Goal: Task Accomplishment & Management: Manage account settings

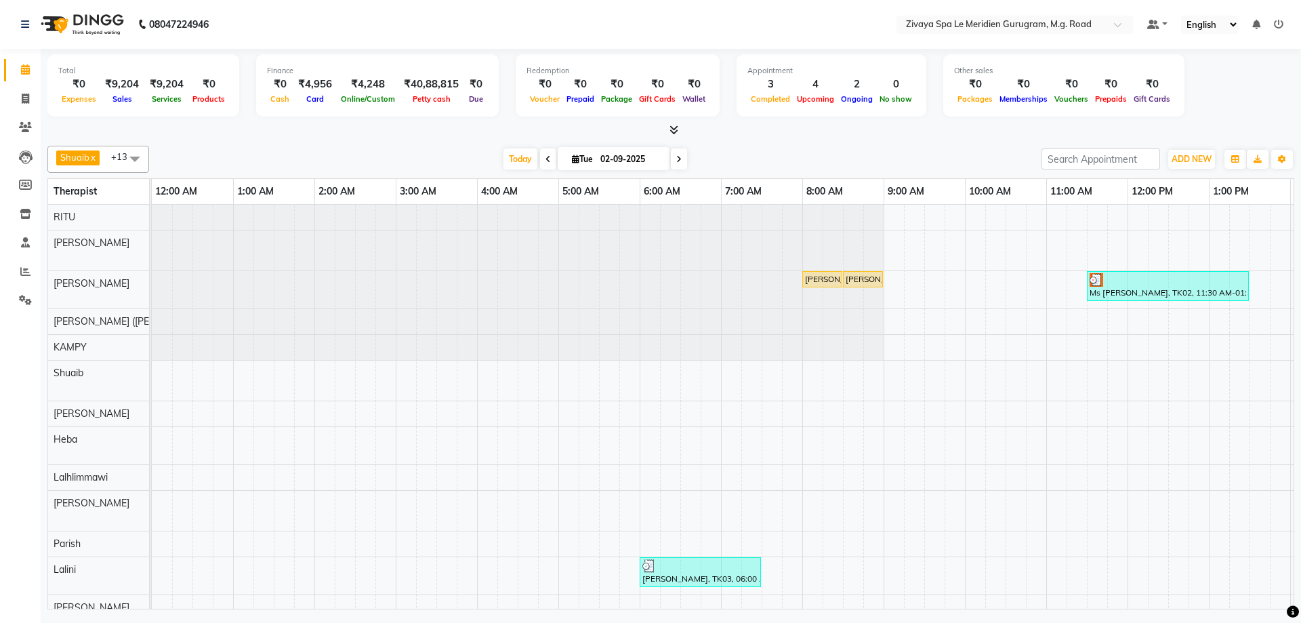
scroll to position [0, 489]
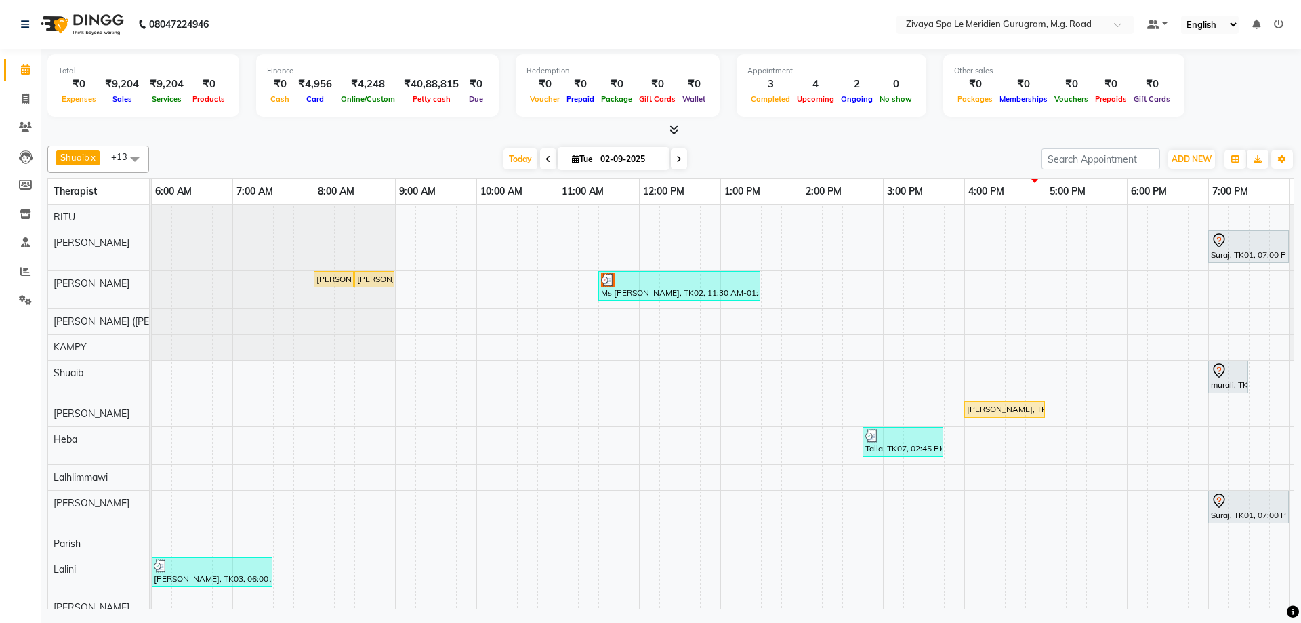
click at [621, 159] on input "02-09-2025" at bounding box center [630, 159] width 68 height 20
select select "9"
select select "2025"
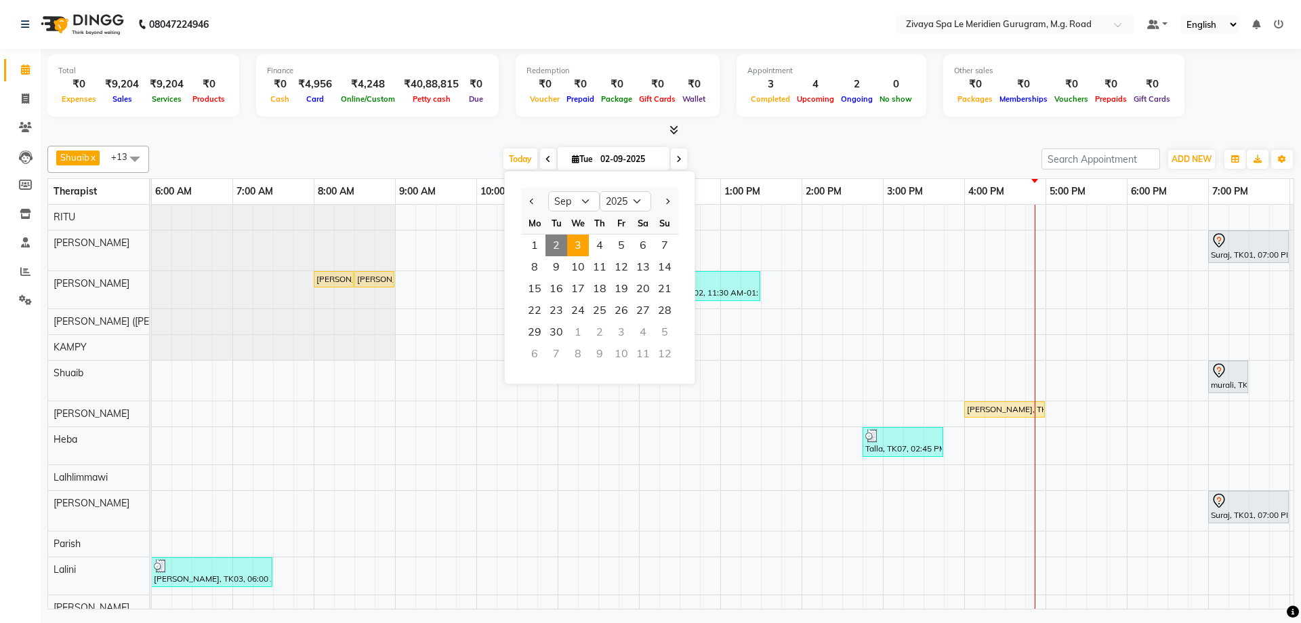
click at [576, 240] on span "3" at bounding box center [578, 245] width 22 height 22
type input "[DATE]"
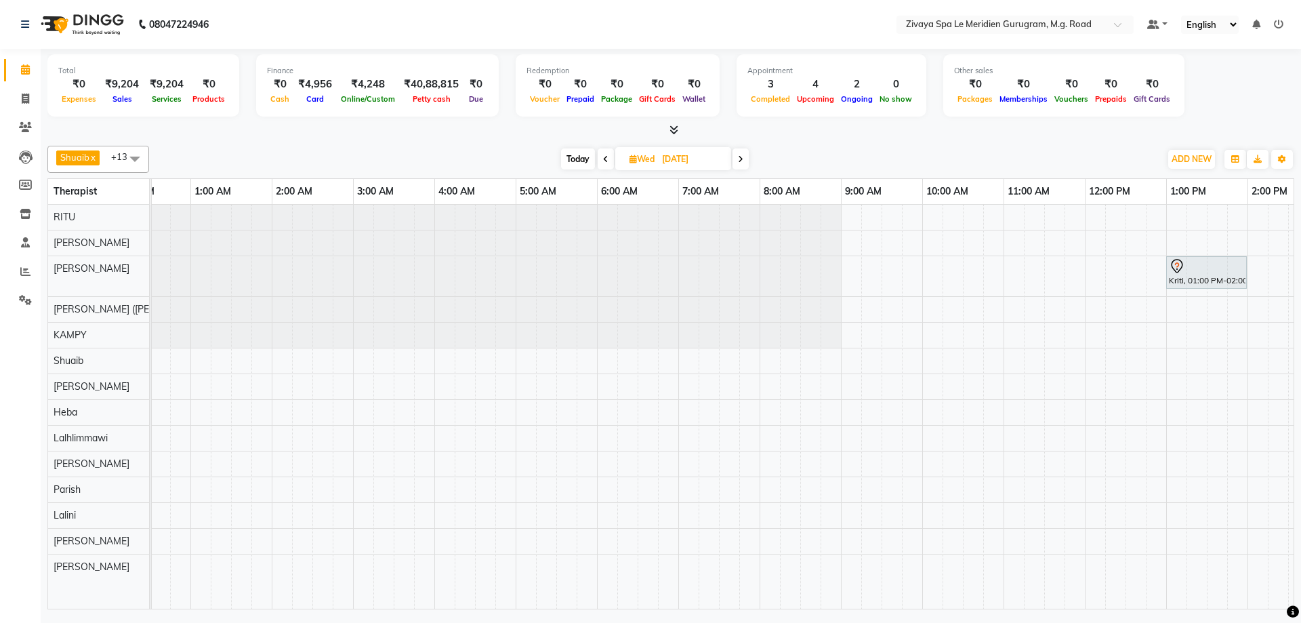
scroll to position [0, 0]
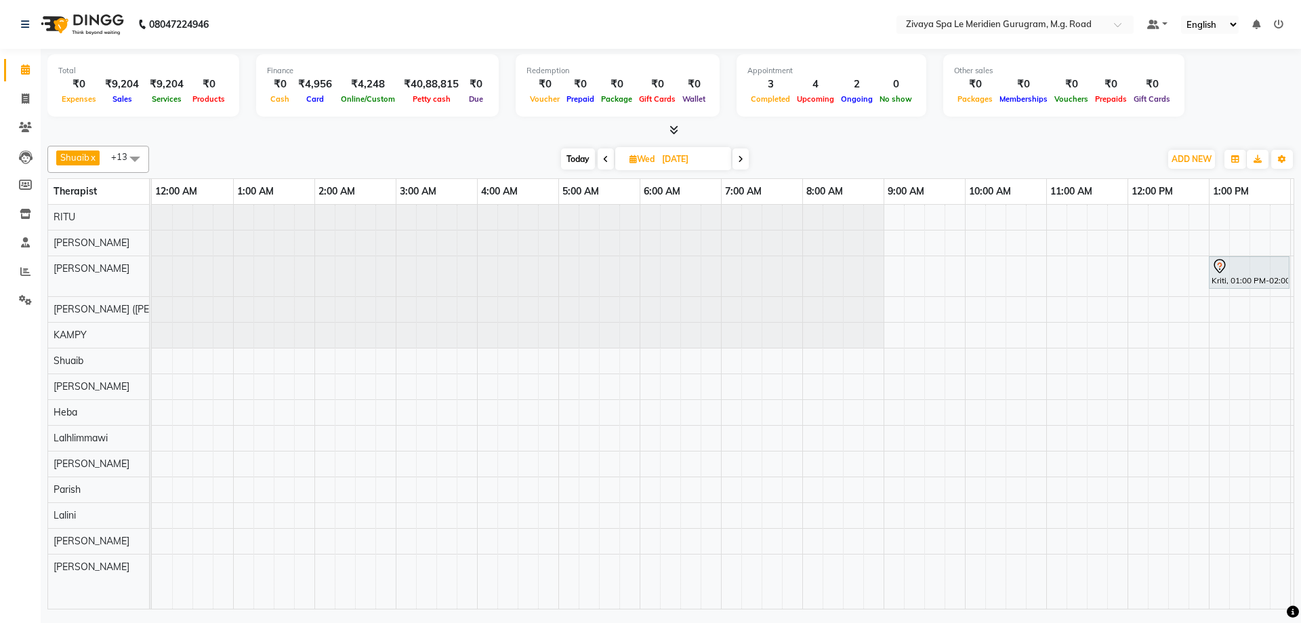
click at [969, 326] on div "Kriti, 01:00 PM-02:00 PM, Javanese Pampering - 60 Mins" at bounding box center [1128, 407] width 1952 height 404
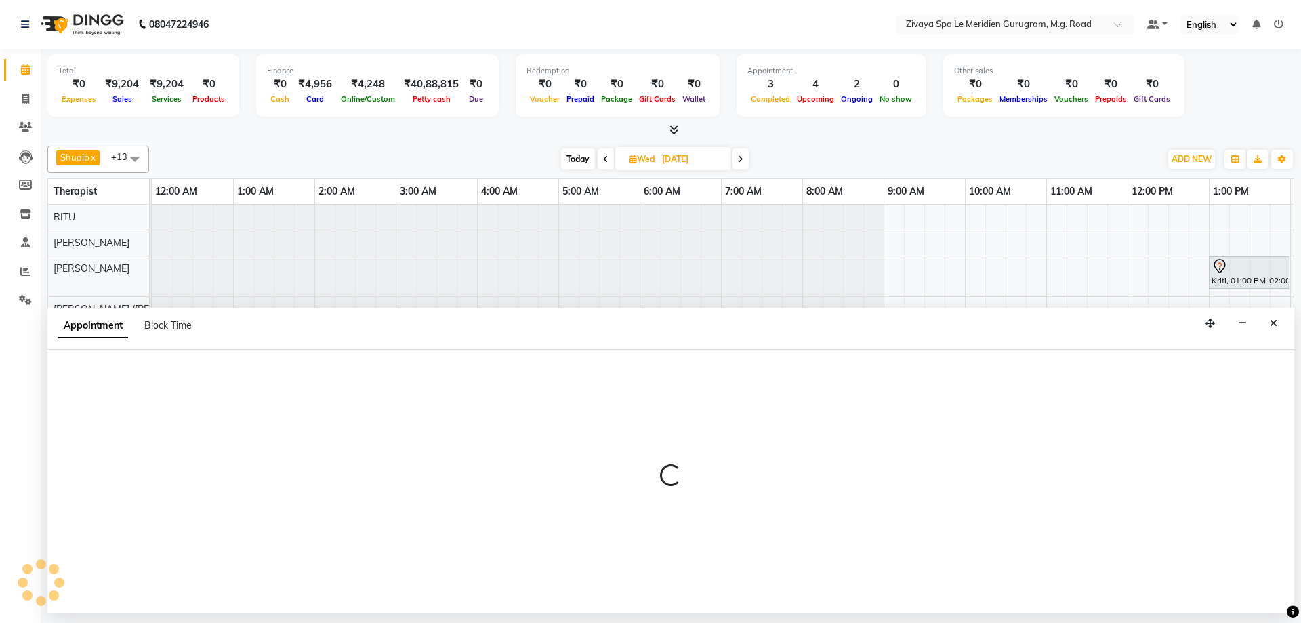
select select "49958"
select select "600"
select select "tentative"
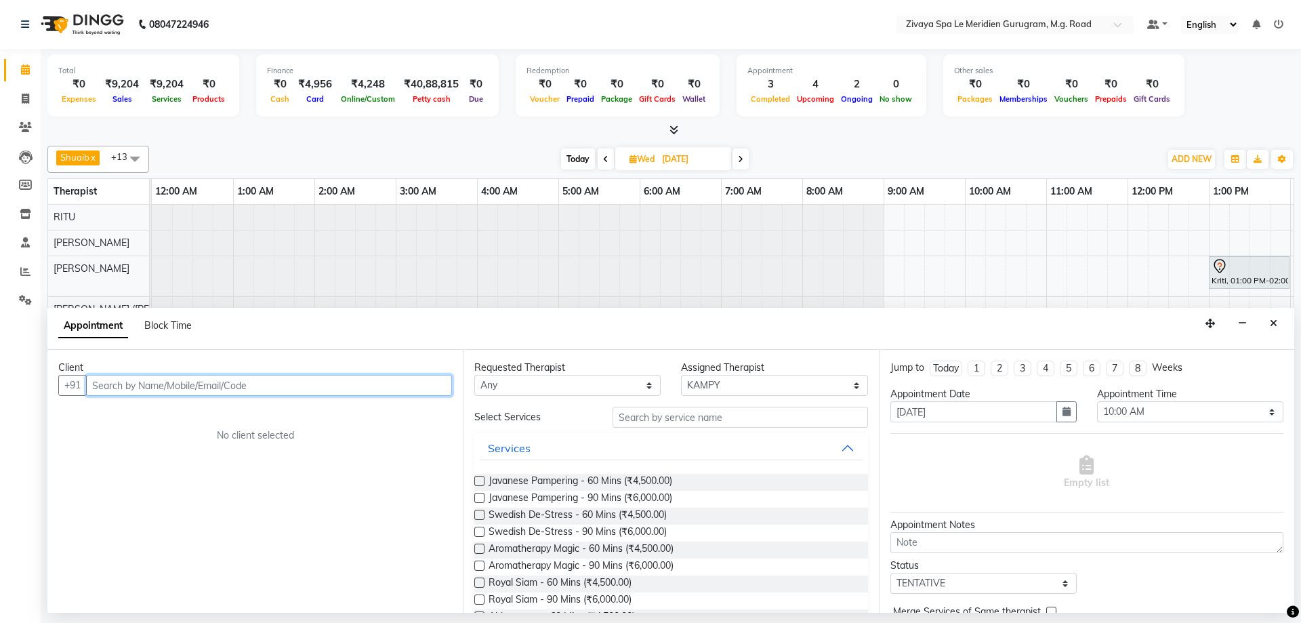
paste input "Gulshan"
type input "Gulshan"
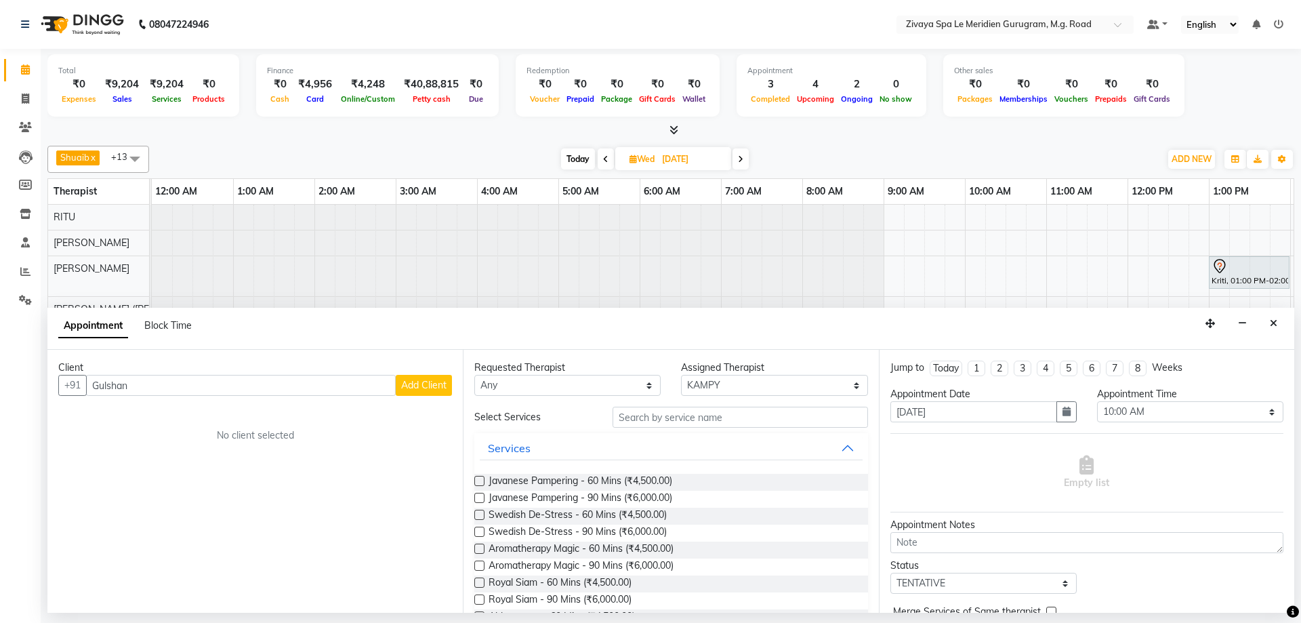
click at [426, 383] on span "Add Client" at bounding box center [423, 385] width 45 height 12
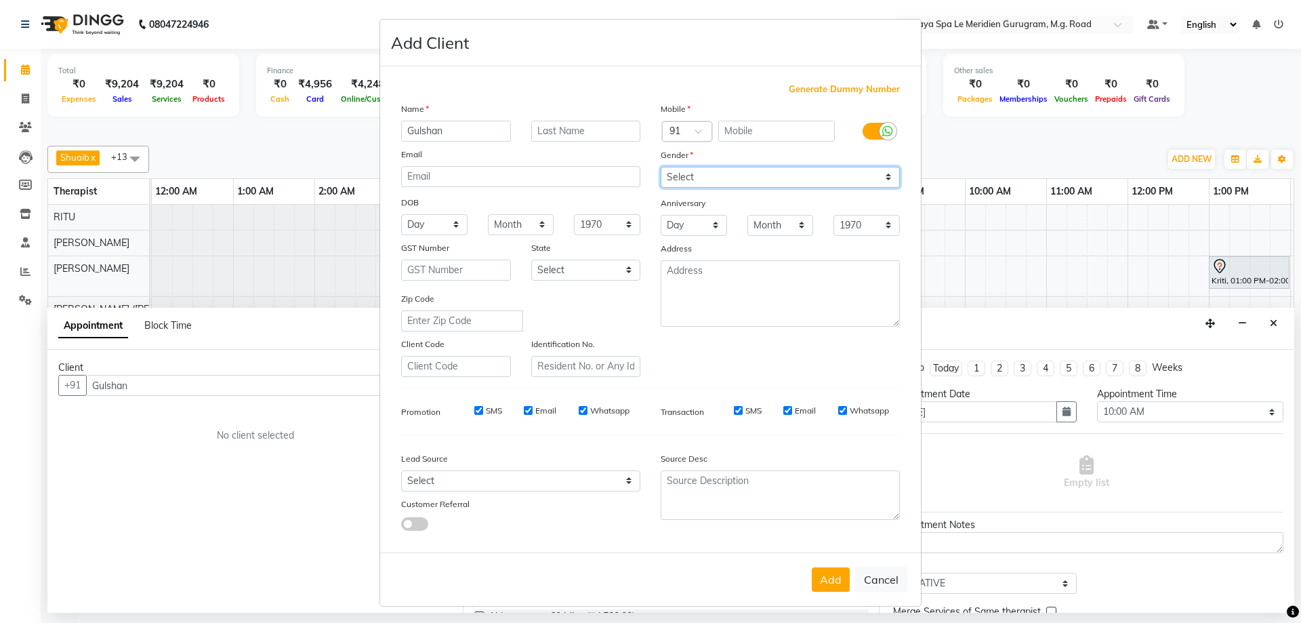
drag, startPoint x: 705, startPoint y: 174, endPoint x: 705, endPoint y: 184, distance: 10.2
click at [705, 174] on select "Select [DEMOGRAPHIC_DATA] [DEMOGRAPHIC_DATA] Other Prefer Not To Say" at bounding box center [780, 177] width 239 height 21
select select "[DEMOGRAPHIC_DATA]"
click at [661, 167] on select "Select [DEMOGRAPHIC_DATA] [DEMOGRAPHIC_DATA] Other Prefer Not To Say" at bounding box center [780, 177] width 239 height 21
click at [862, 87] on span "Generate Dummy Number" at bounding box center [844, 90] width 111 height 14
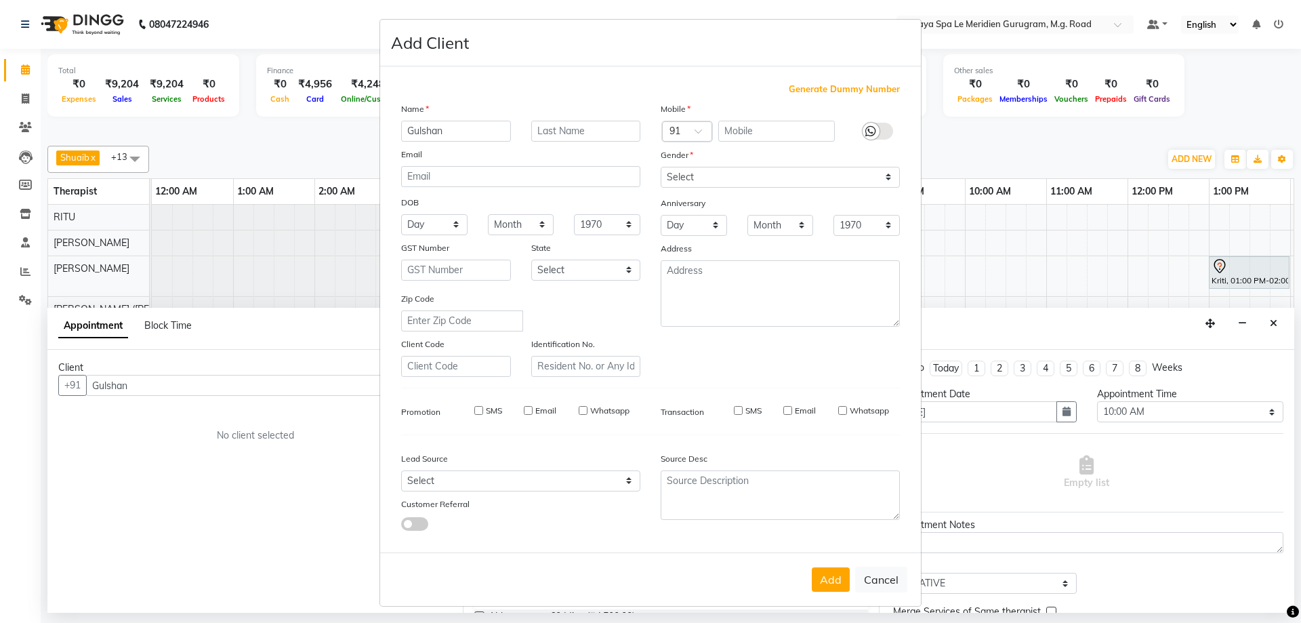
type input "1284900001101"
checkbox input "false"
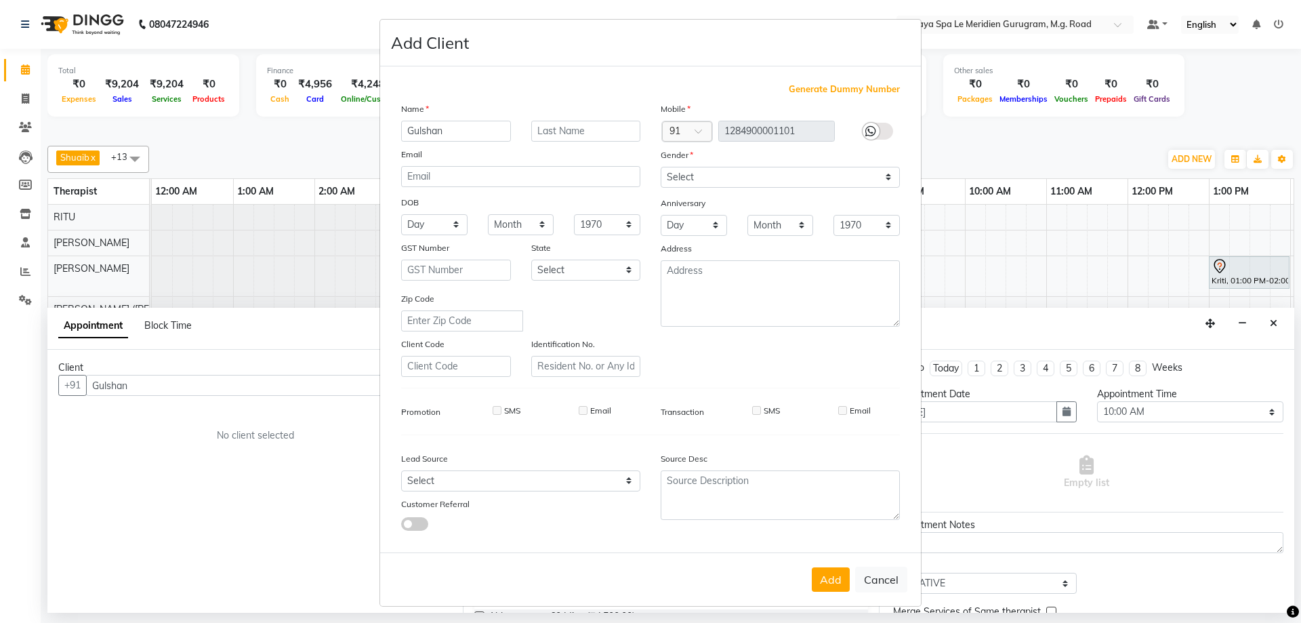
click at [811, 592] on div "Add Cancel" at bounding box center [650, 579] width 541 height 54
click at [830, 573] on button "Add" at bounding box center [831, 579] width 38 height 24
type input "1284900001101"
select select
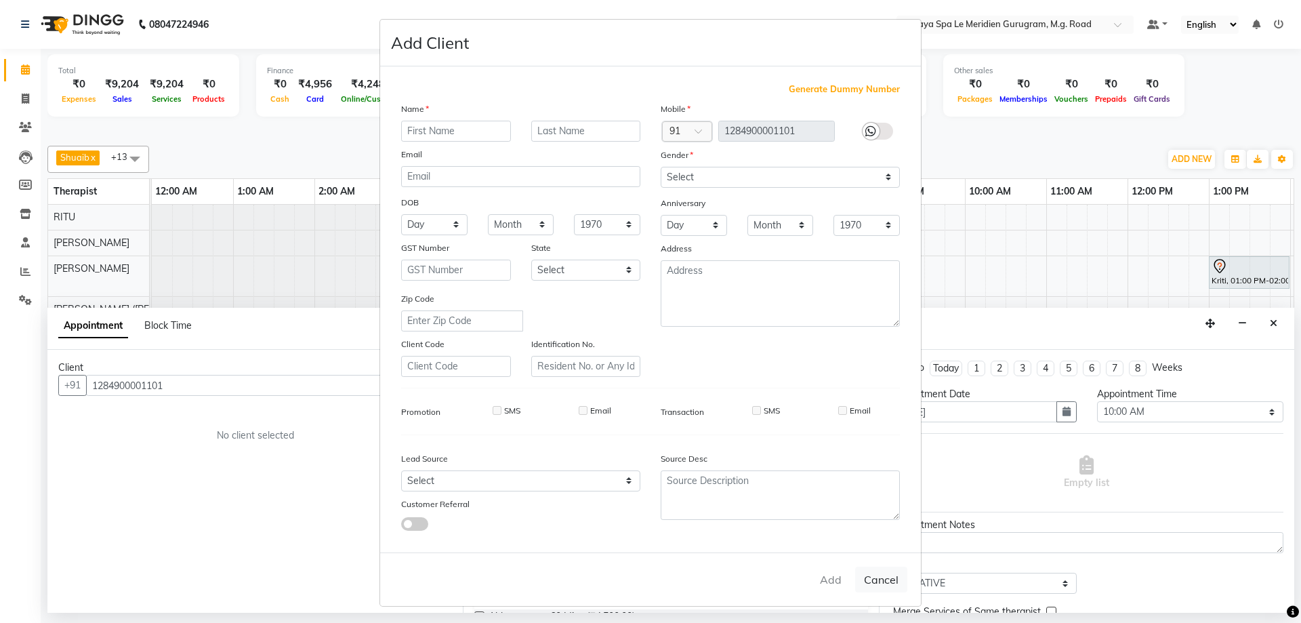
select select
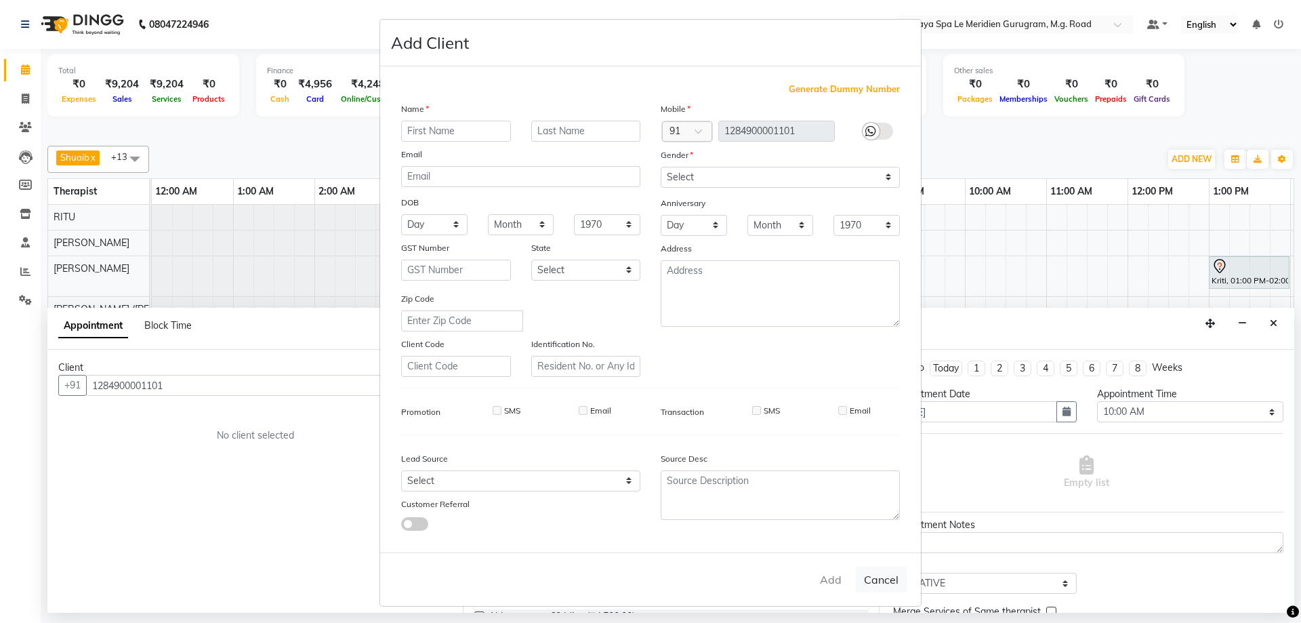
checkbox input "false"
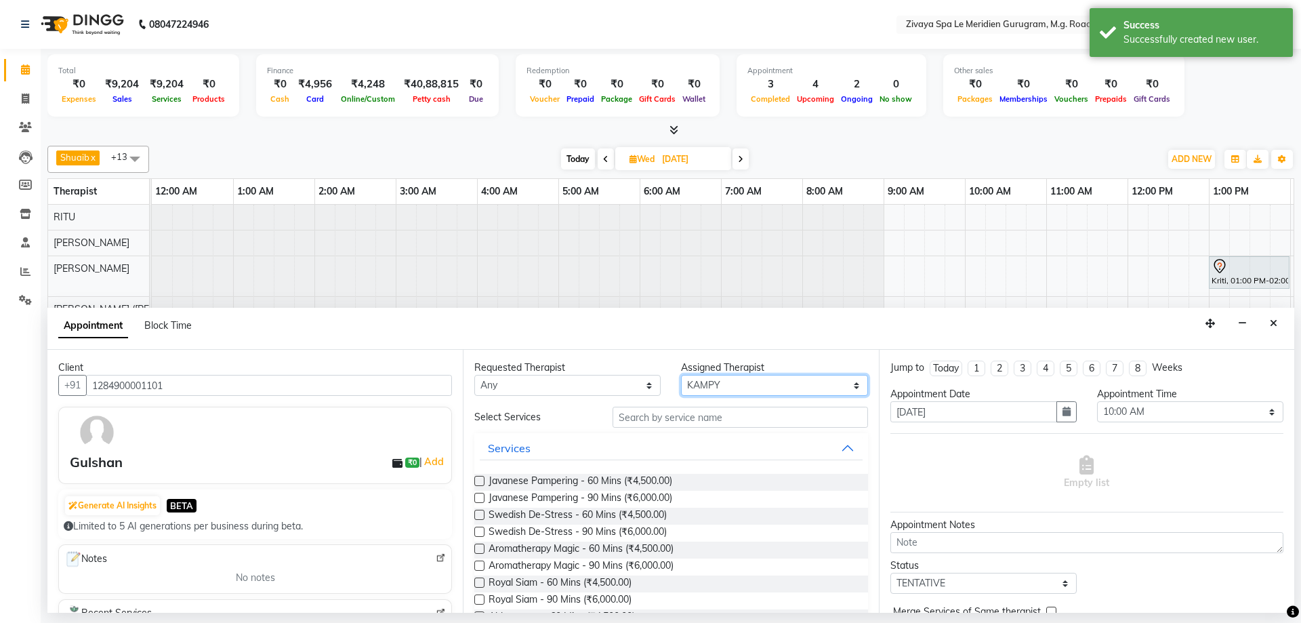
click at [708, 382] on select "Select [PERSON_NAME] [PERSON_NAME] ([PERSON_NAME]) KAMPY Lalhlimmawi Lalini [PE…" at bounding box center [774, 385] width 186 height 21
select select "49513"
click at [681, 375] on select "Select [PERSON_NAME] [PERSON_NAME] ([PERSON_NAME]) KAMPY Lalhlimmawi Lalini [PE…" at bounding box center [774, 385] width 186 height 21
click at [560, 477] on span "Javanese Pampering - 60 Mins (₹4,500.00)" at bounding box center [581, 482] width 184 height 17
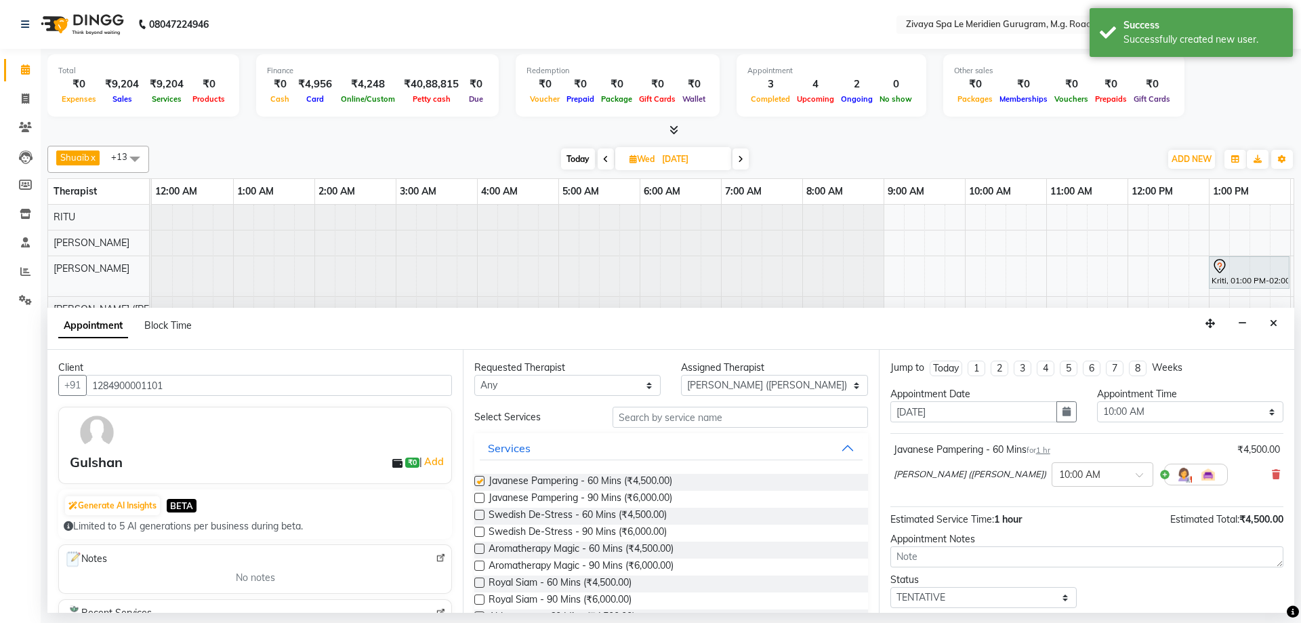
checkbox input "false"
click at [797, 383] on select "Select [PERSON_NAME] [PERSON_NAME] ([PERSON_NAME]) KAMPY Lalhlimmawi Lalini [PE…" at bounding box center [774, 385] width 186 height 21
select select "65986"
click at [681, 375] on select "Select [PERSON_NAME] [PERSON_NAME] ([PERSON_NAME]) KAMPY Lalhlimmawi Lalini [PE…" at bounding box center [774, 385] width 186 height 21
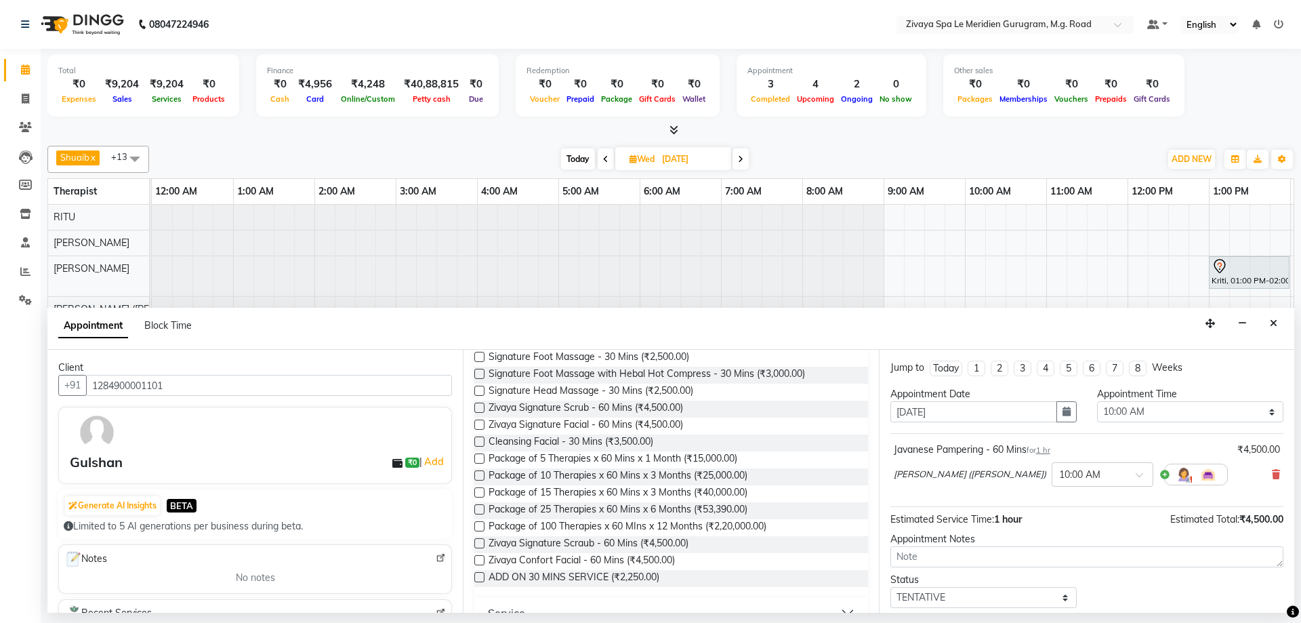
scroll to position [449, 0]
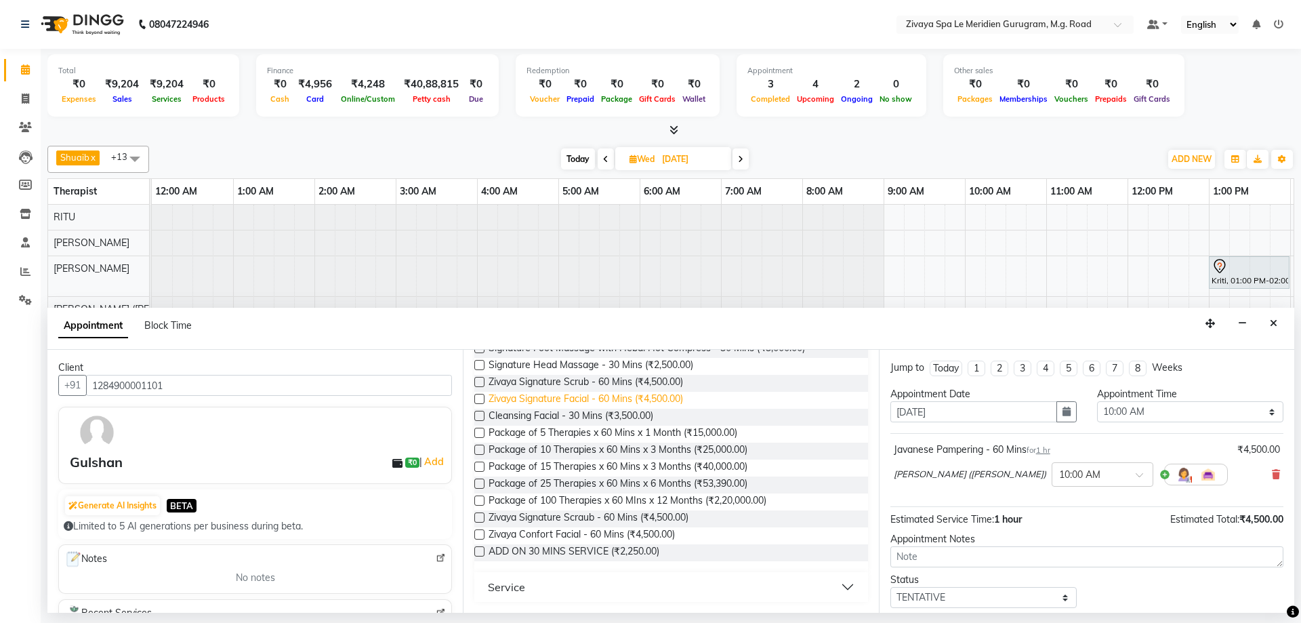
click at [563, 396] on span "Zivaya Signature Facial - 60 Mins (₹4,500.00)" at bounding box center [586, 400] width 194 height 17
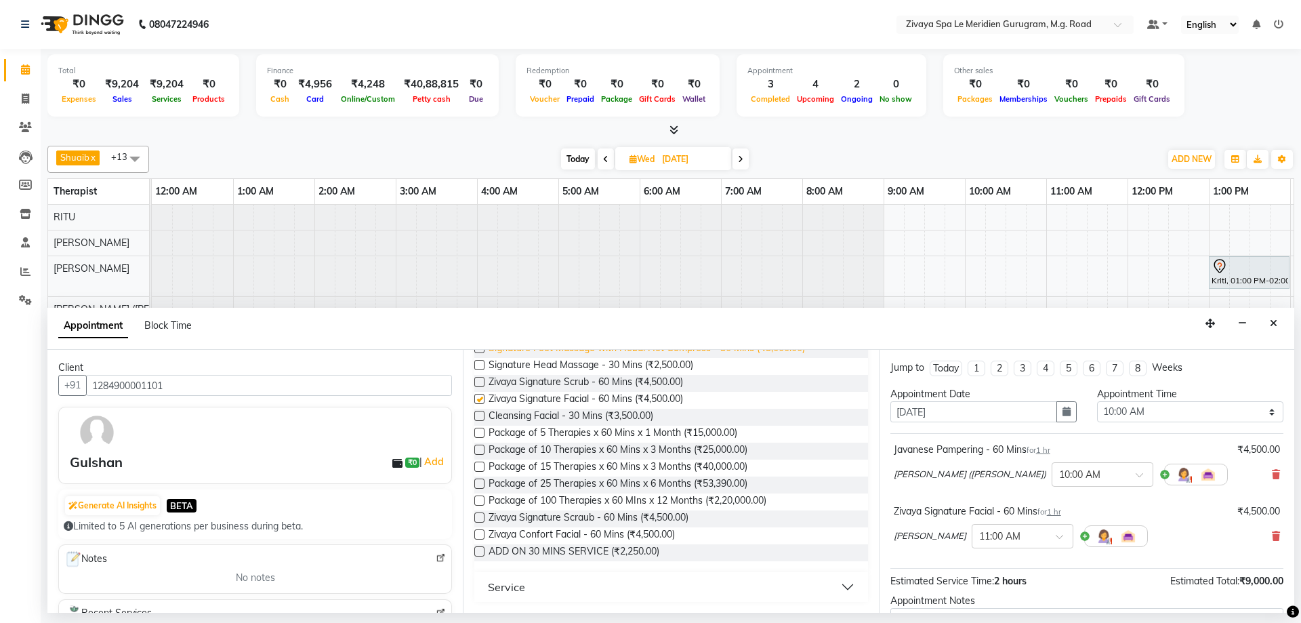
checkbox input "false"
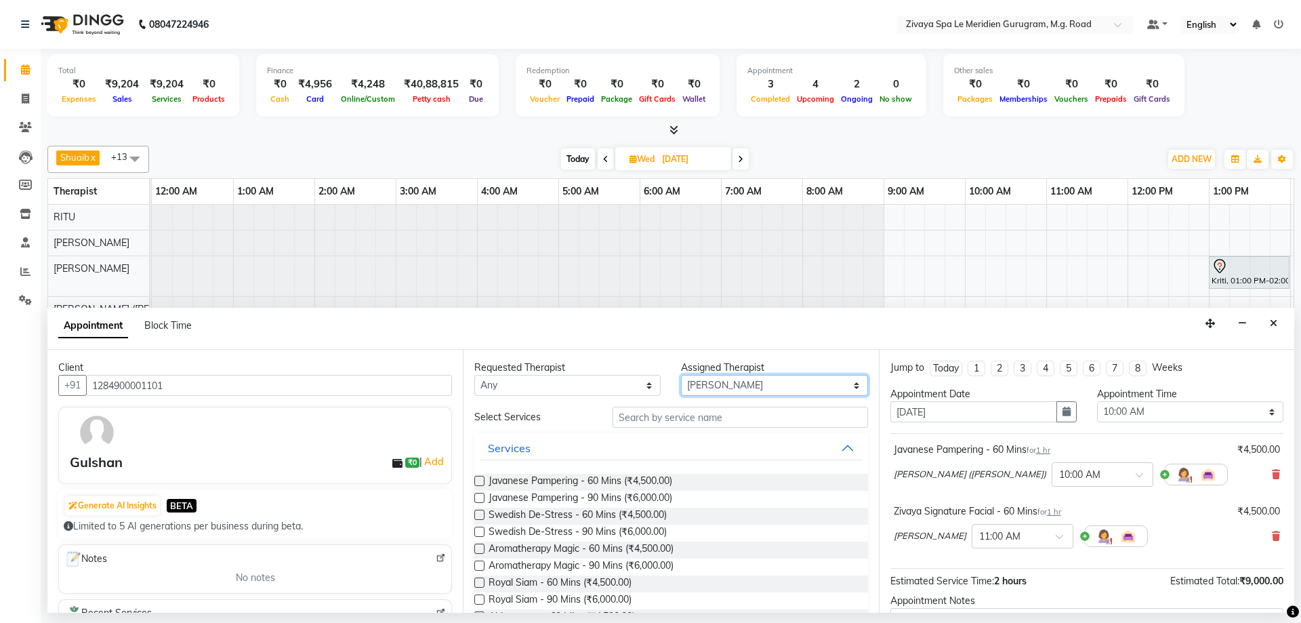
click at [707, 381] on select "Select [PERSON_NAME] [PERSON_NAME] ([PERSON_NAME]) KAMPY Lalhlimmawi Lalini [PE…" at bounding box center [774, 385] width 186 height 21
select select "52628"
click at [681, 375] on select "Select [PERSON_NAME] [PERSON_NAME] ([PERSON_NAME]) KAMPY Lalhlimmawi Lalini [PE…" at bounding box center [774, 385] width 186 height 21
click at [678, 424] on input "text" at bounding box center [740, 417] width 255 height 21
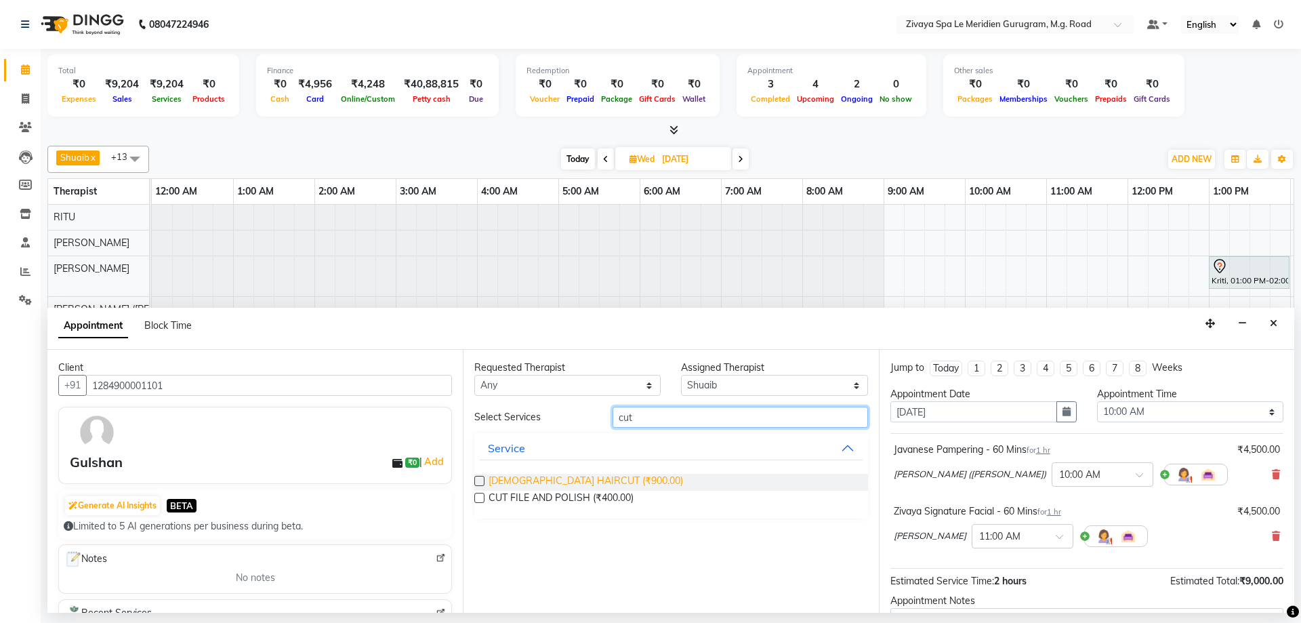
type input "cut"
click at [552, 478] on span "[DEMOGRAPHIC_DATA] HAIRCUT (₹900.00)" at bounding box center [586, 482] width 194 height 17
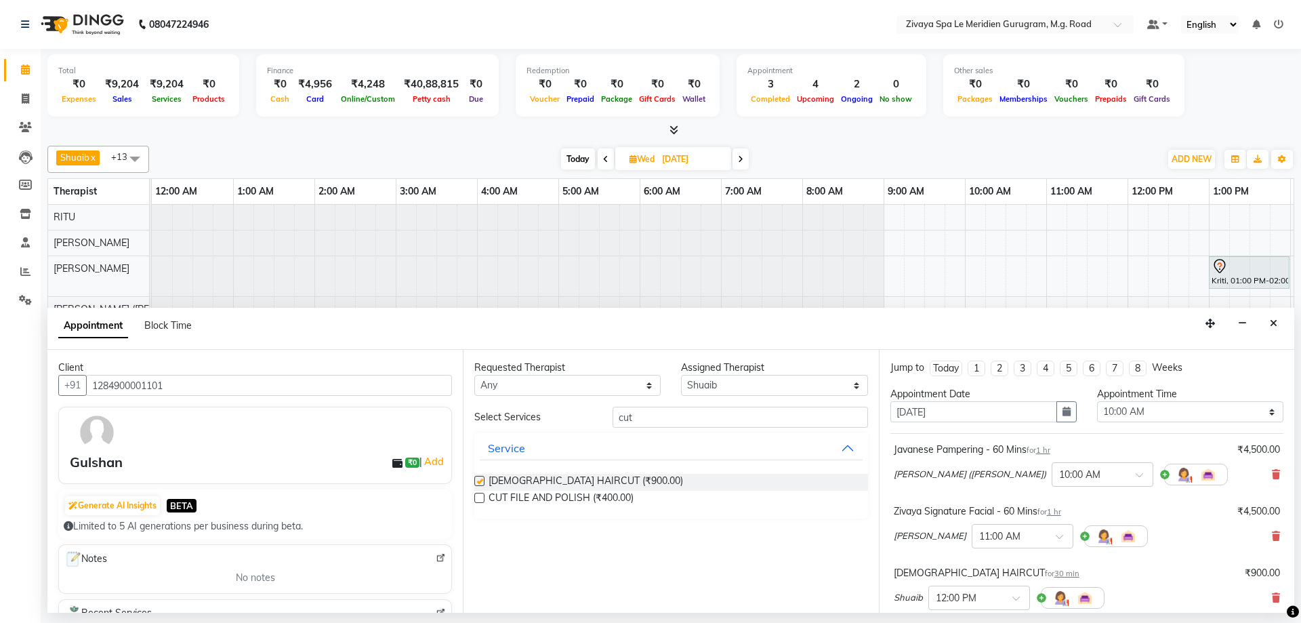
checkbox input "false"
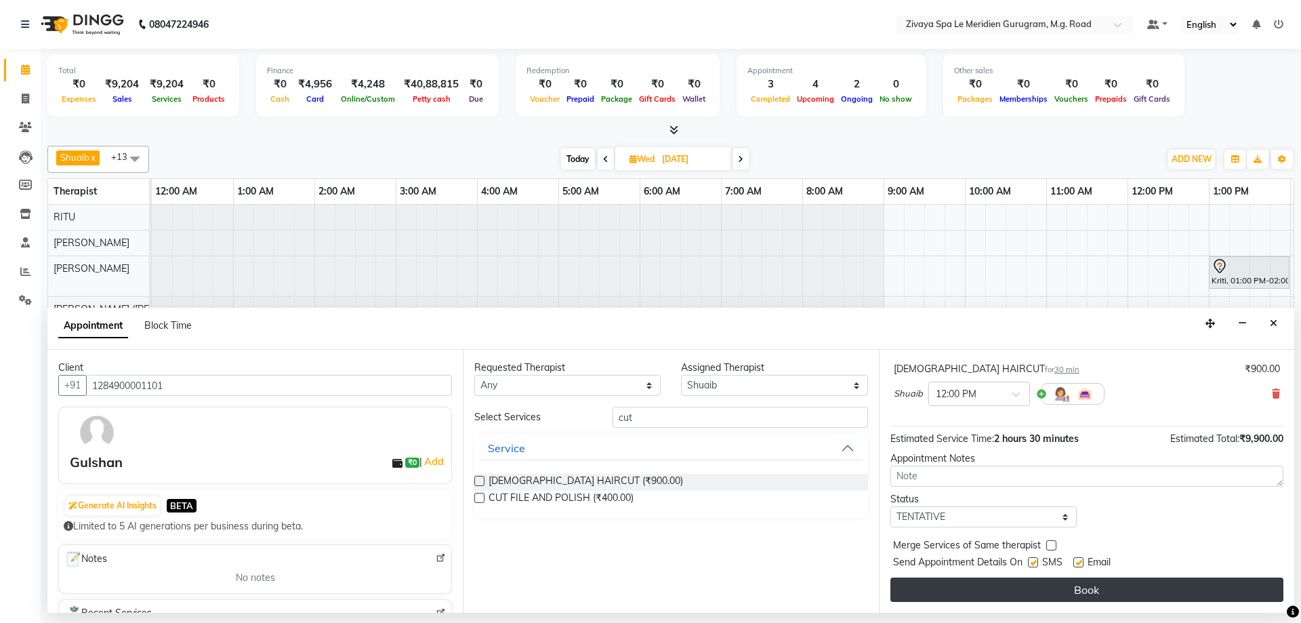
click at [1063, 593] on button "Book" at bounding box center [1086, 589] width 393 height 24
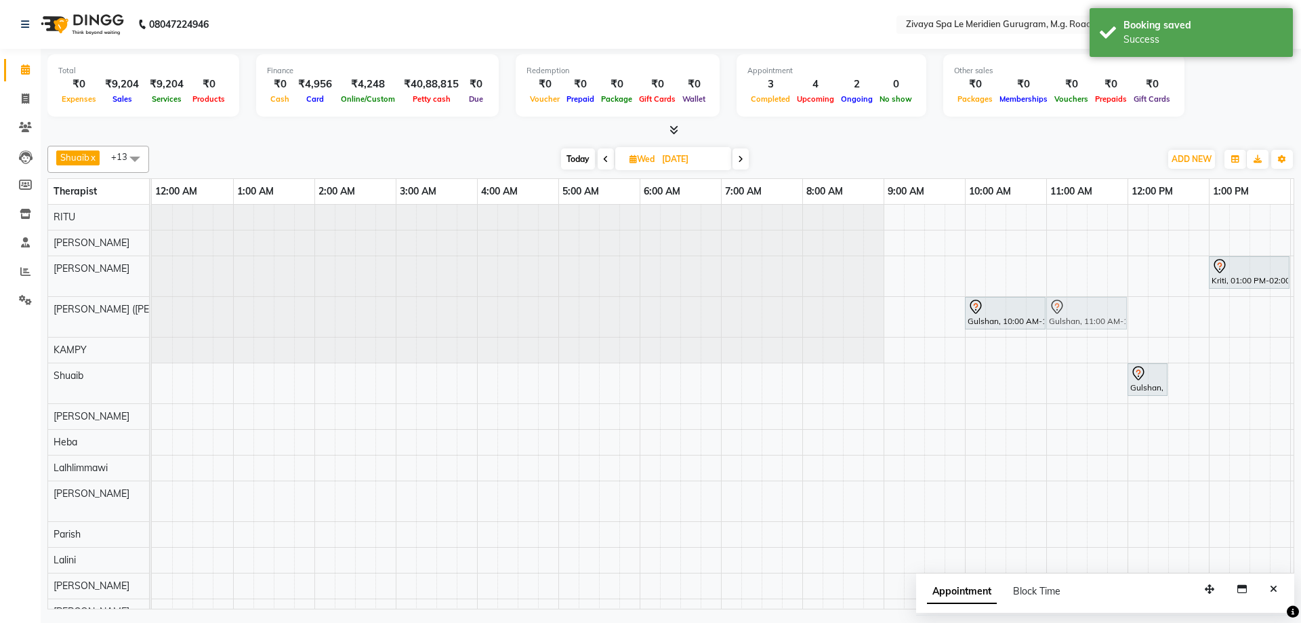
drag, startPoint x: 1065, startPoint y: 494, endPoint x: 1069, endPoint y: 303, distance: 191.2
click at [1069, 303] on tbody "Kriti, 01:00 PM-02:00 PM, Javanese Pampering - 60 Mins Gulshan, 10:00 AM-11:00 …" at bounding box center [1128, 414] width 1952 height 419
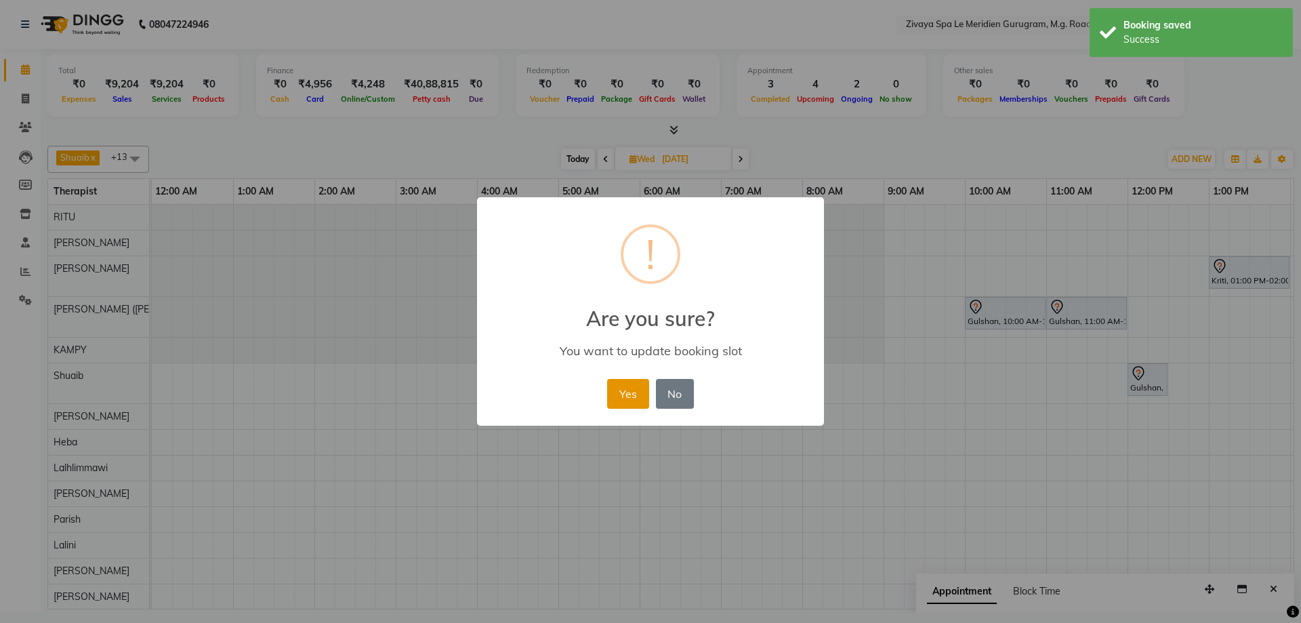
click at [638, 395] on button "Yes" at bounding box center [627, 394] width 41 height 30
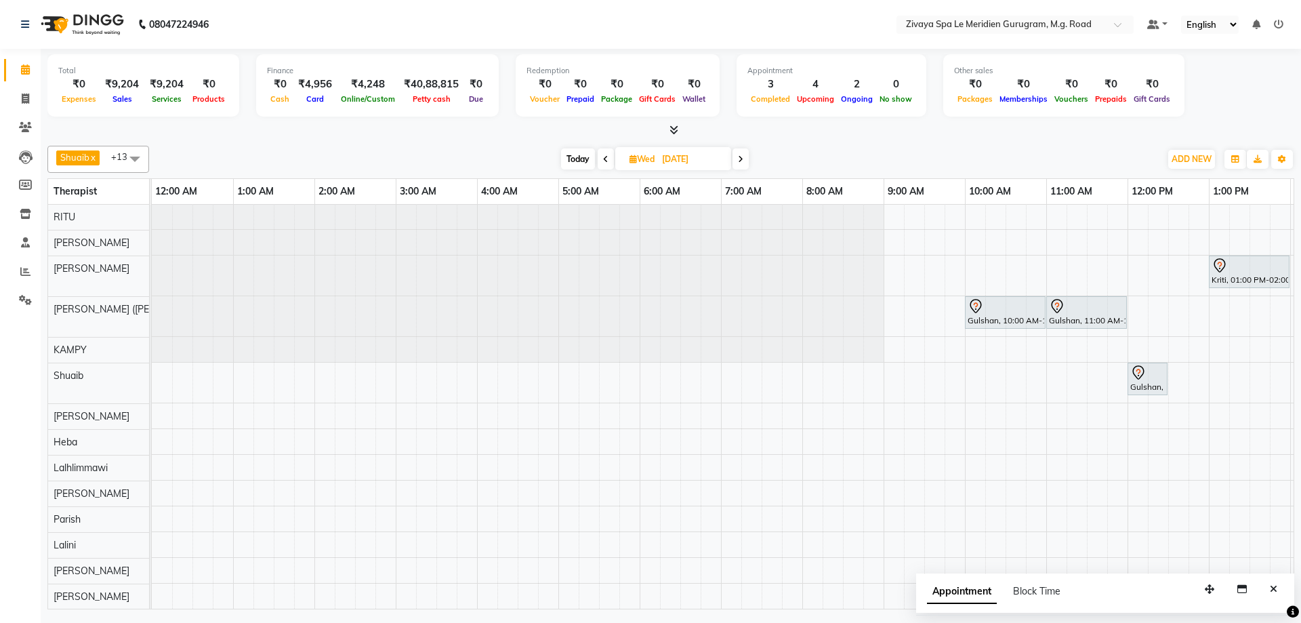
scroll to position [11, 0]
click at [1272, 592] on icon "Close" at bounding box center [1273, 588] width 7 height 9
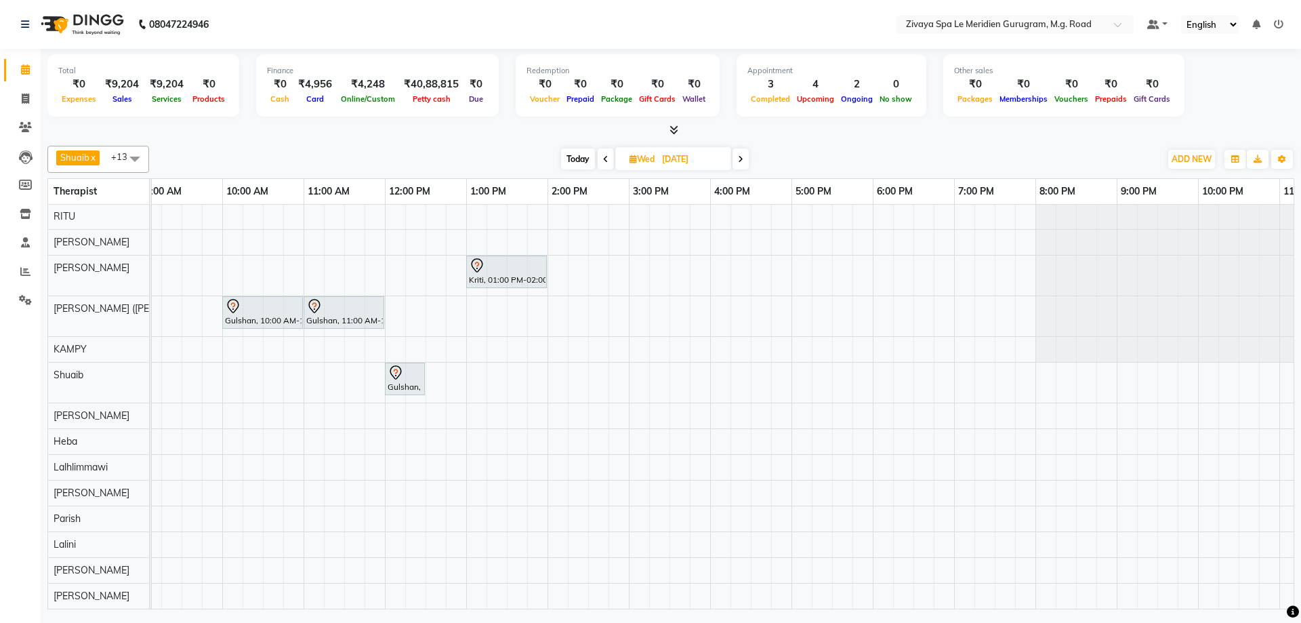
scroll to position [0, 747]
click at [756, 280] on div "Kriti, 01:00 PM-02:00 PM, Javanese Pampering - 60 Mins Gulshan, 10:00 AM-11:00 …" at bounding box center [380, 406] width 1952 height 405
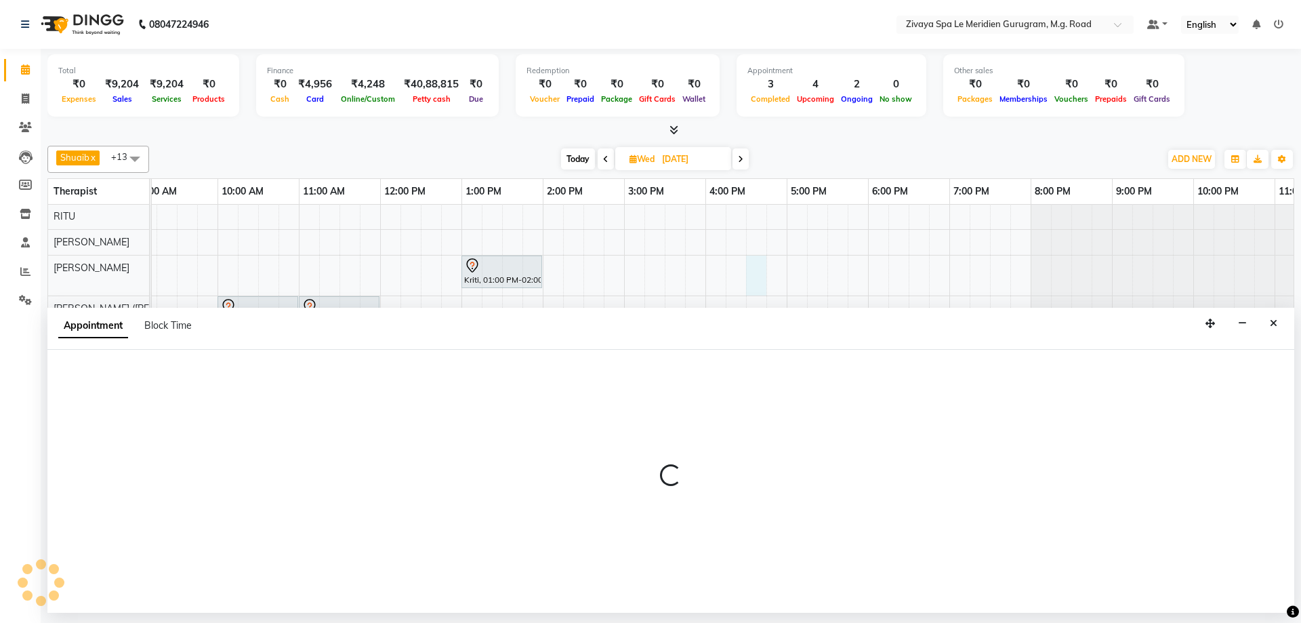
select select "49508"
select select "990"
select select "tentative"
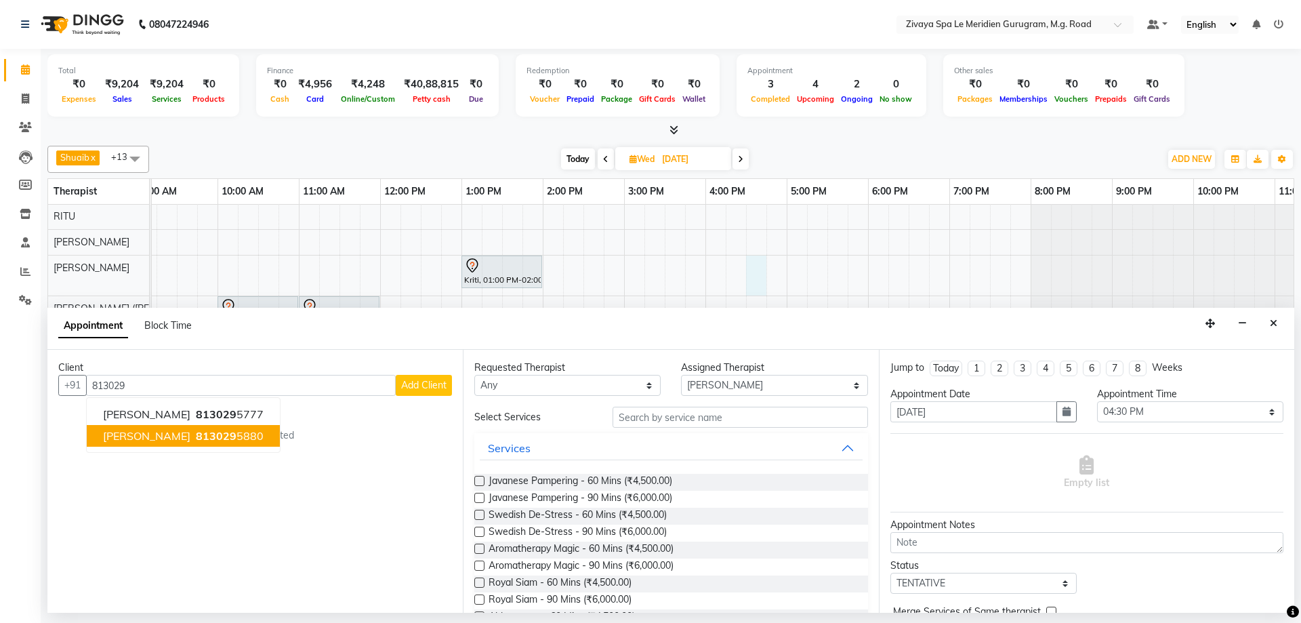
click at [193, 439] on ngb-highlight "813029 5880" at bounding box center [228, 436] width 70 height 14
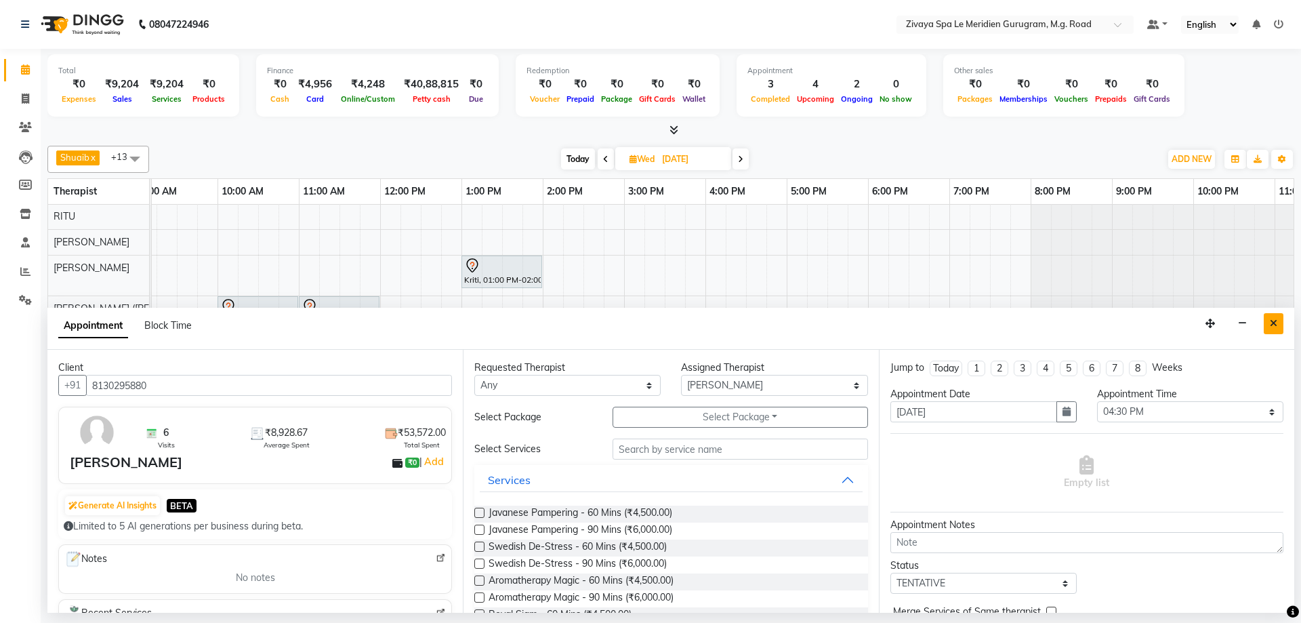
type input "8130295880"
click at [1272, 318] on icon "Close" at bounding box center [1273, 322] width 7 height 9
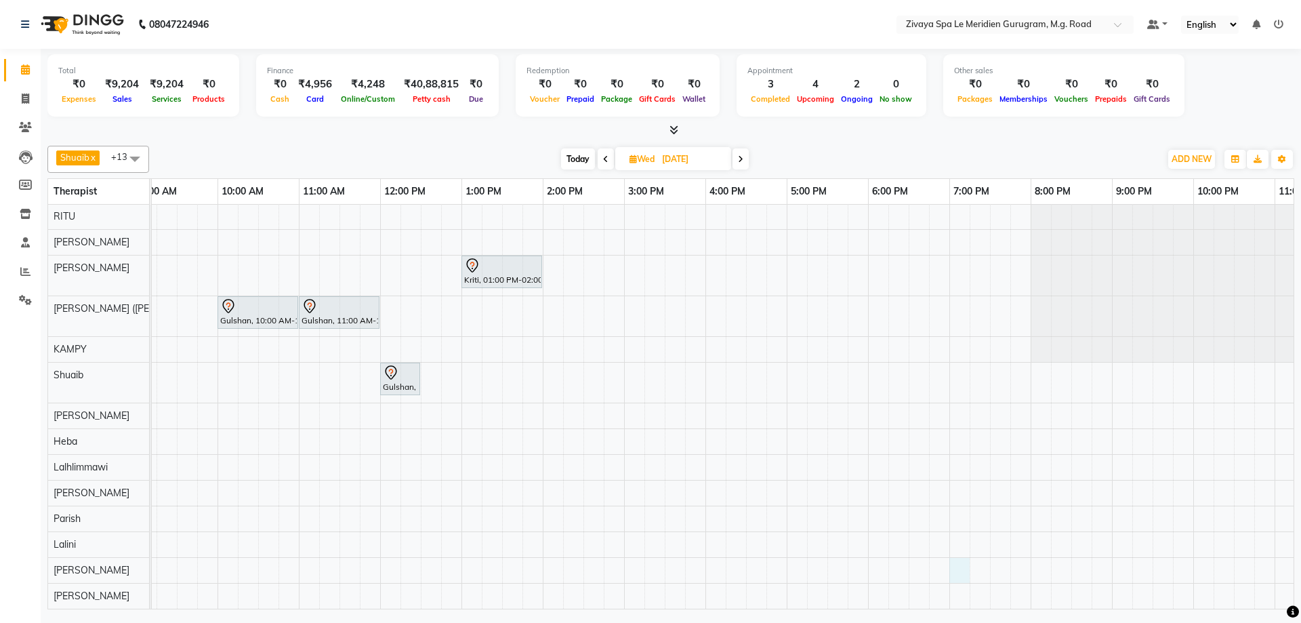
click at [957, 552] on div "Kriti, 01:00 PM-02:00 PM, Javanese Pampering - 60 Mins Gulshan, 10:00 AM-11:00 …" at bounding box center [380, 406] width 1952 height 405
select select "86042"
select select "1140"
select select "tentative"
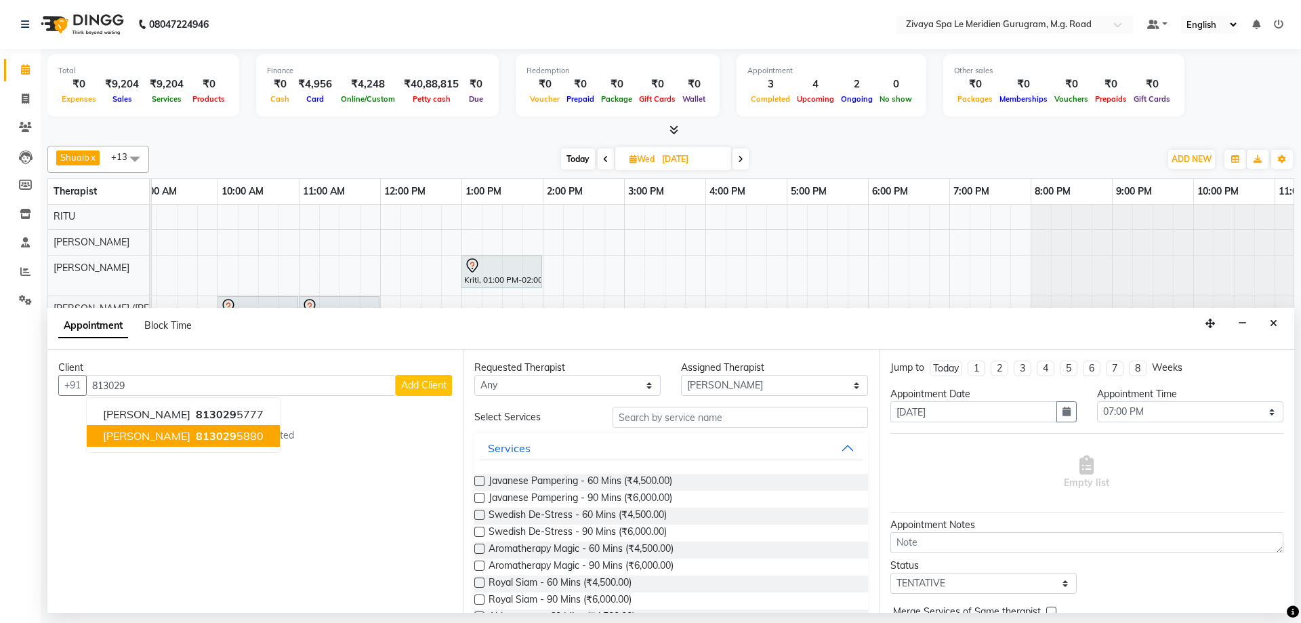
click at [196, 438] on span "813029" at bounding box center [216, 436] width 41 height 14
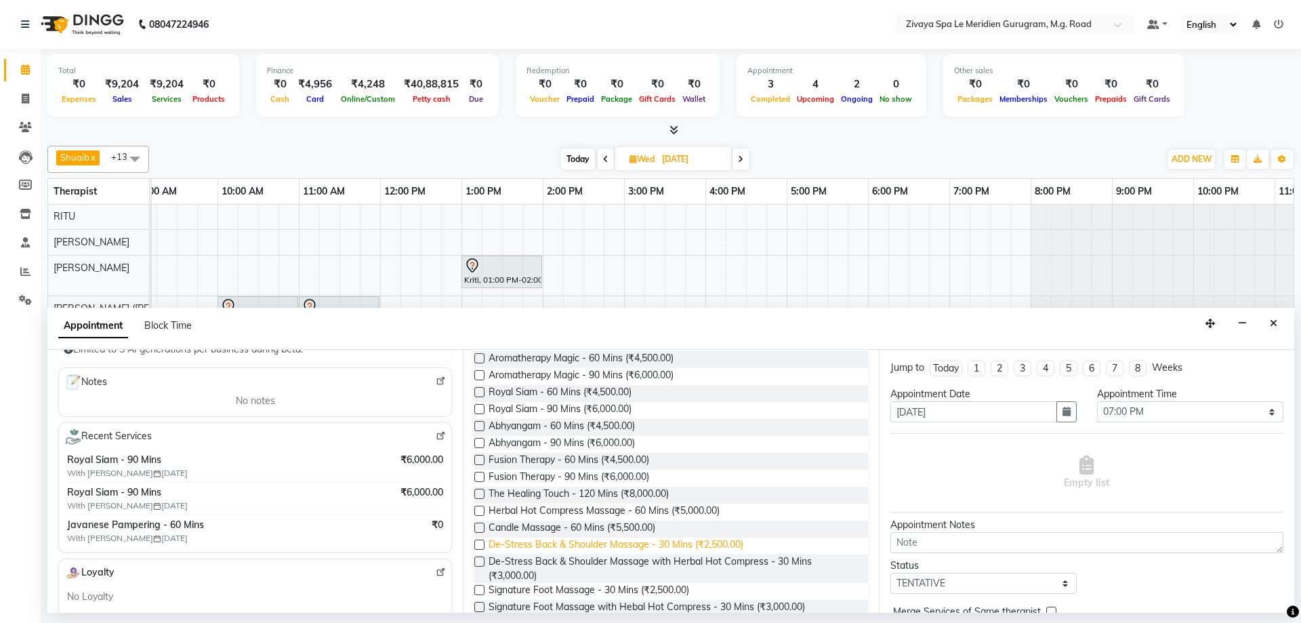
scroll to position [230, 0]
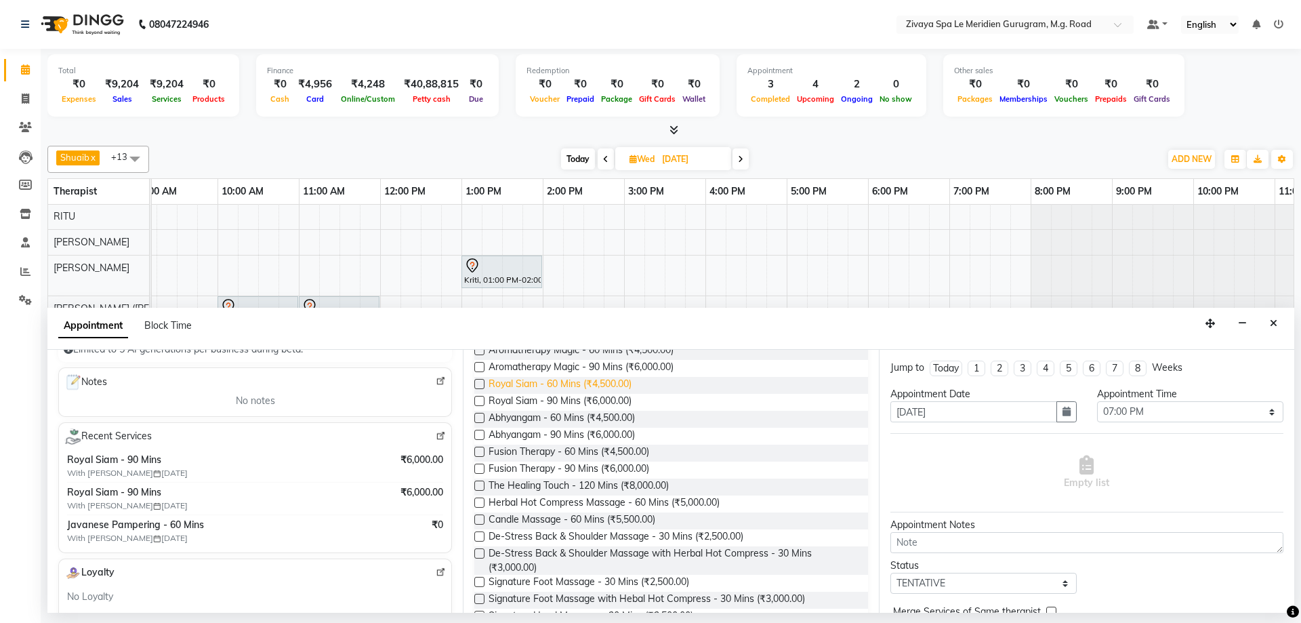
type input "8130295880"
click at [499, 388] on span "Royal Siam - 60 Mins (₹4,500.00)" at bounding box center [560, 385] width 143 height 17
checkbox input "false"
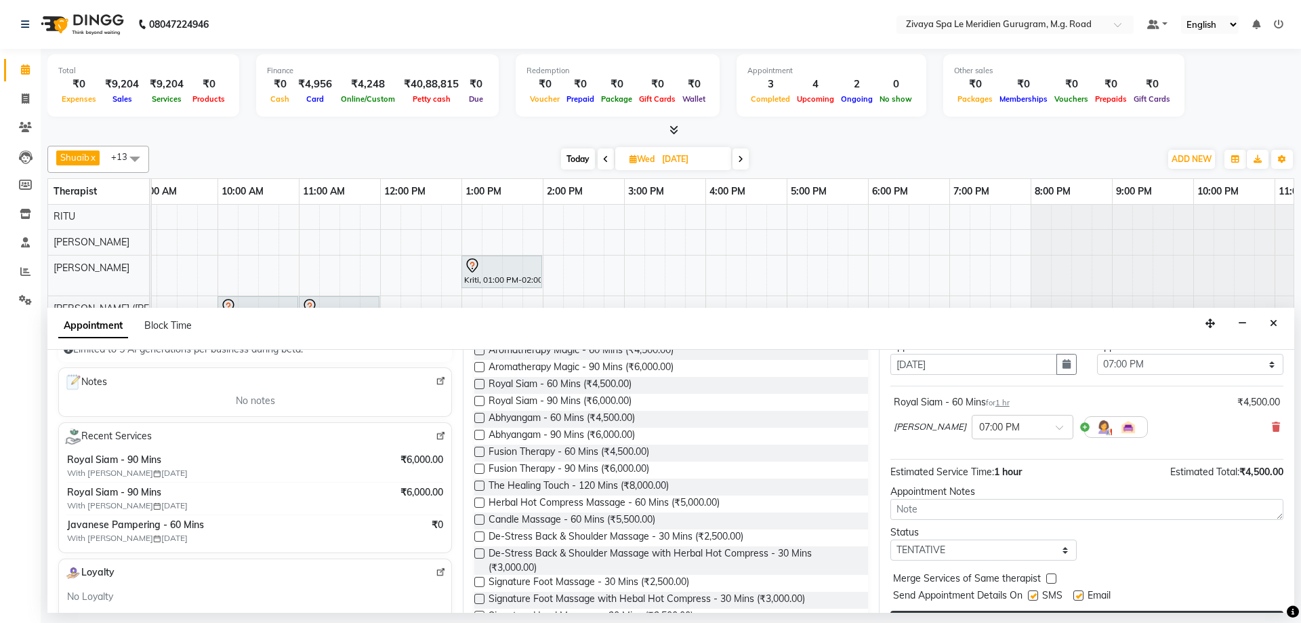
scroll to position [81, 0]
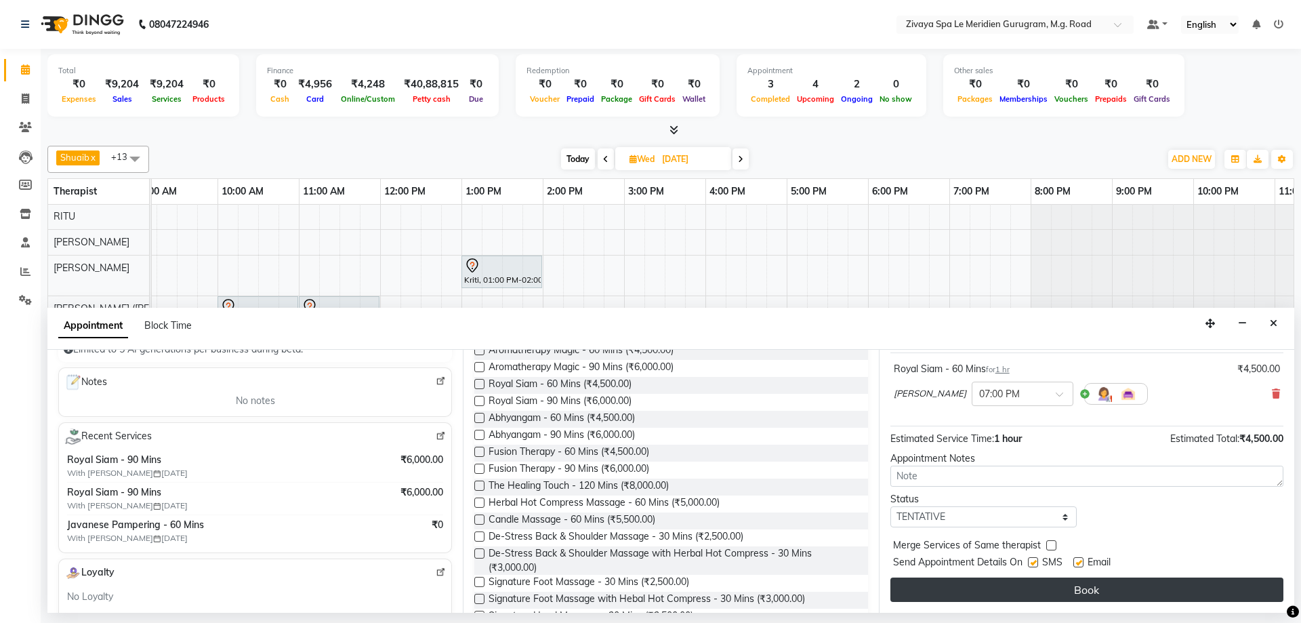
click at [1012, 595] on button "Book" at bounding box center [1086, 589] width 393 height 24
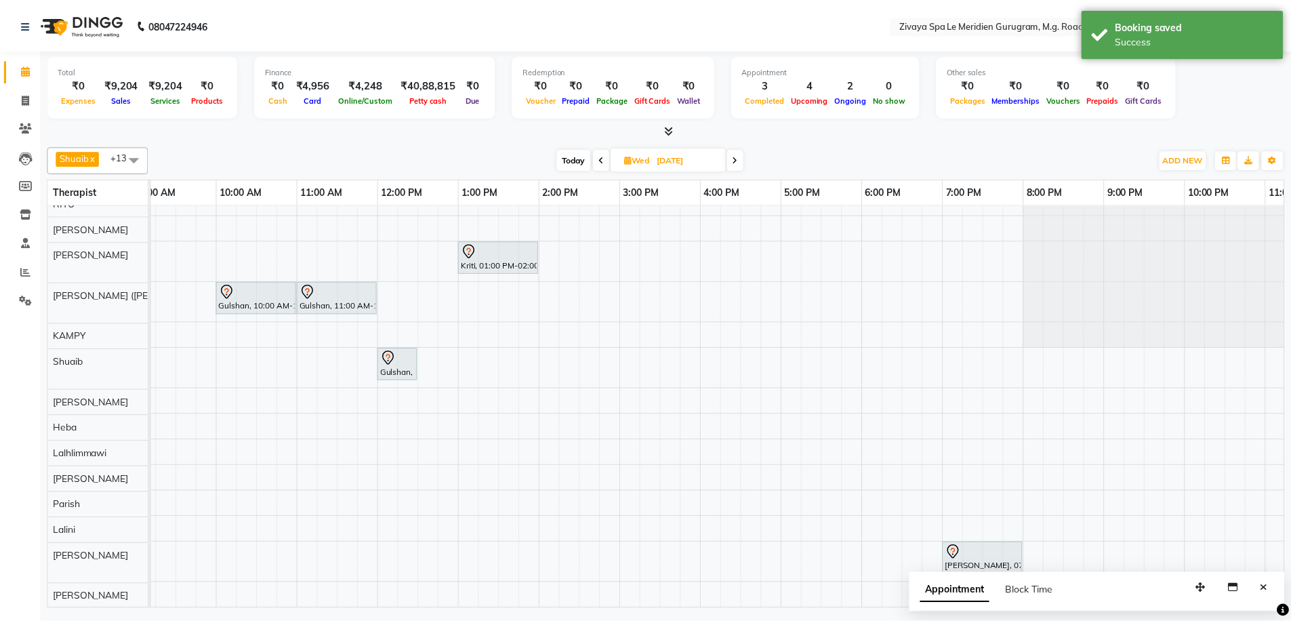
scroll to position [26, 0]
click at [1271, 585] on icon "Close" at bounding box center [1273, 588] width 7 height 9
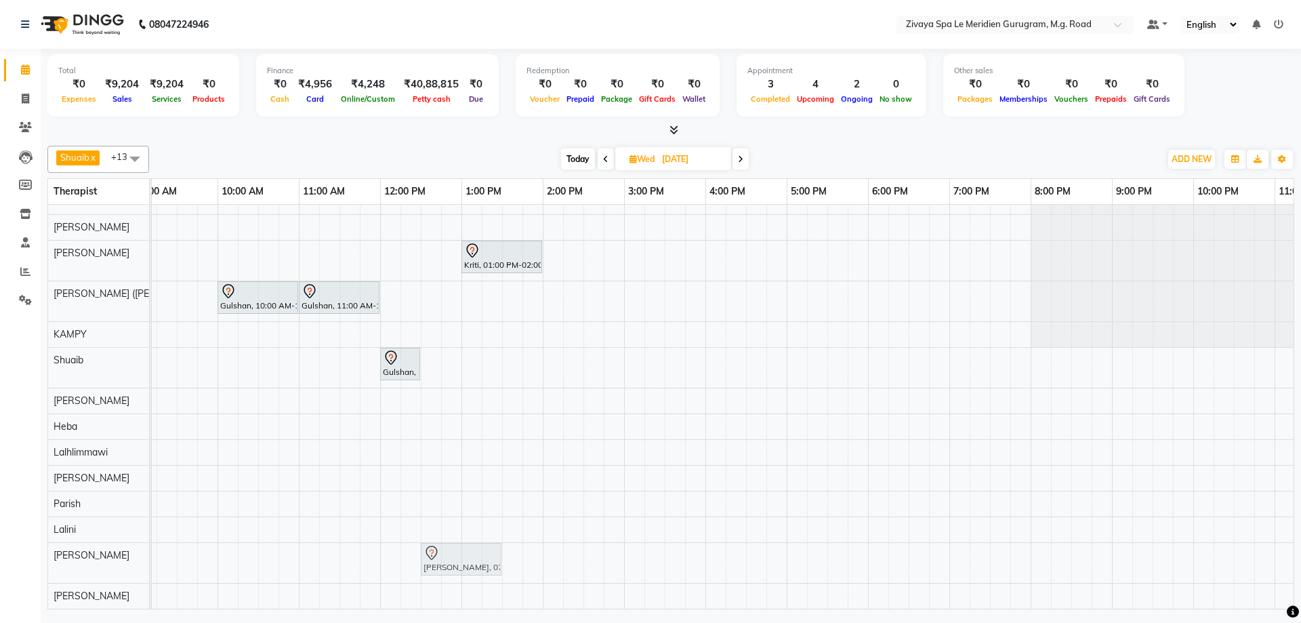
drag, startPoint x: 960, startPoint y: 545, endPoint x: 428, endPoint y: 545, distance: 531.9
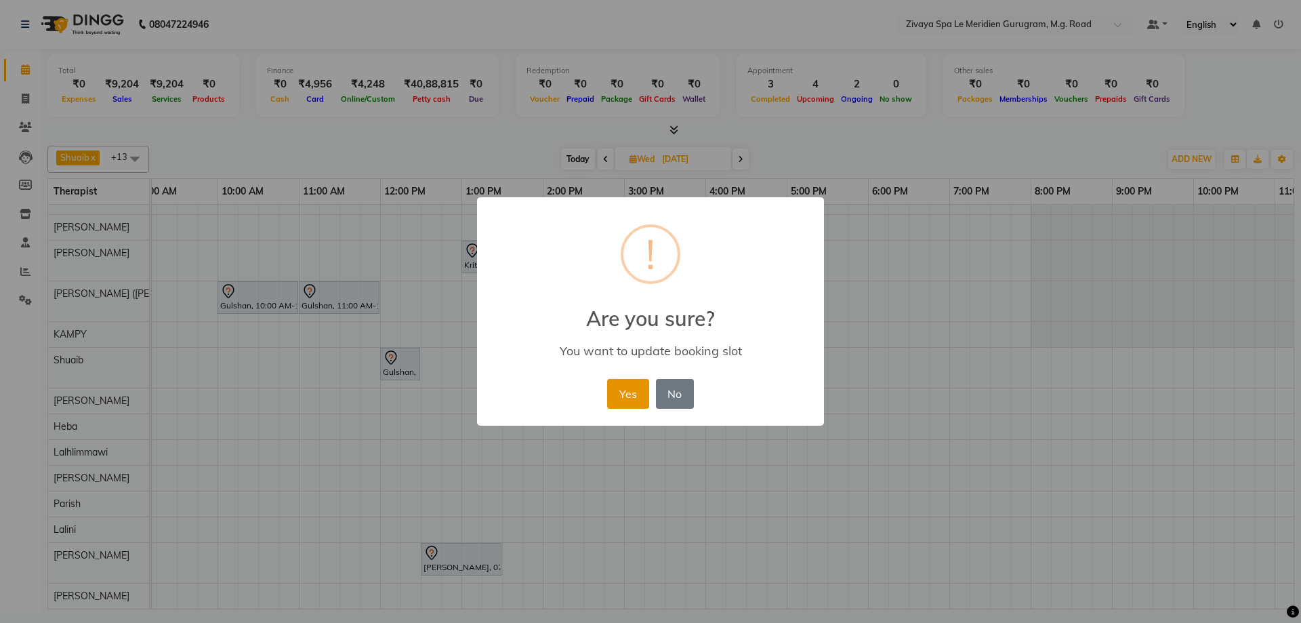
click at [617, 398] on button "Yes" at bounding box center [627, 394] width 41 height 30
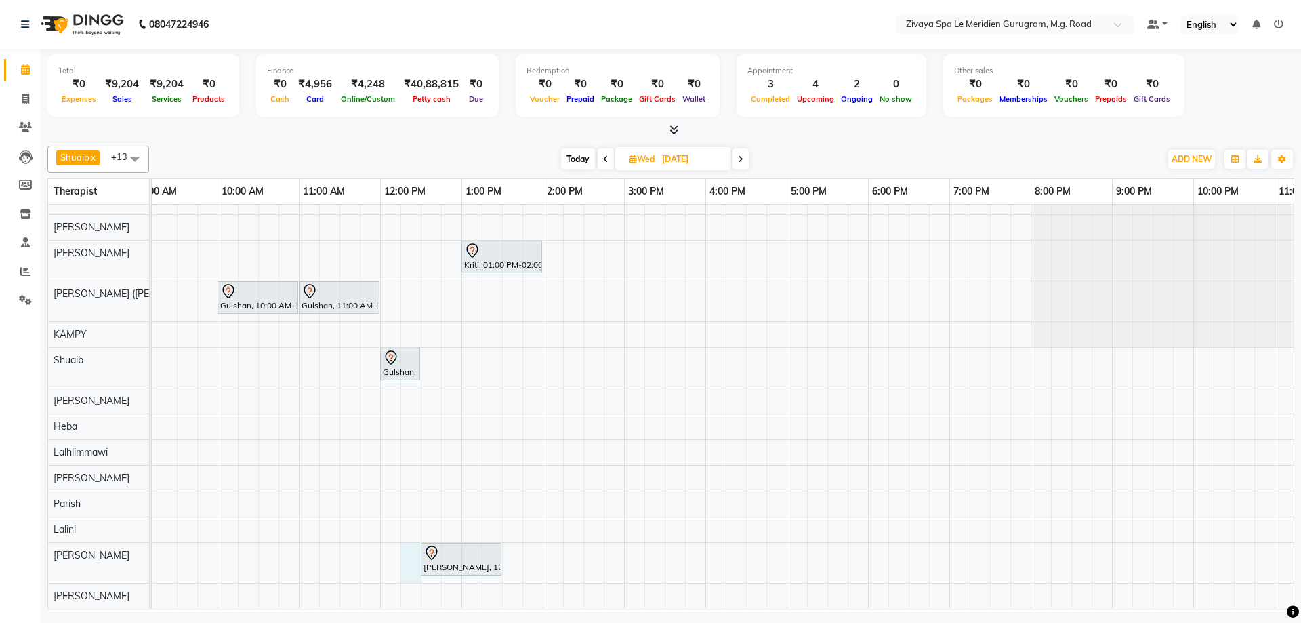
drag, startPoint x: 419, startPoint y: 543, endPoint x: 403, endPoint y: 543, distance: 16.3
click at [403, 543] on div "Kriti, 01:00 PM-02:00 PM, Javanese Pampering - 60 Mins Gulshan, 10:00 AM-11:00 …" at bounding box center [380, 398] width 1952 height 419
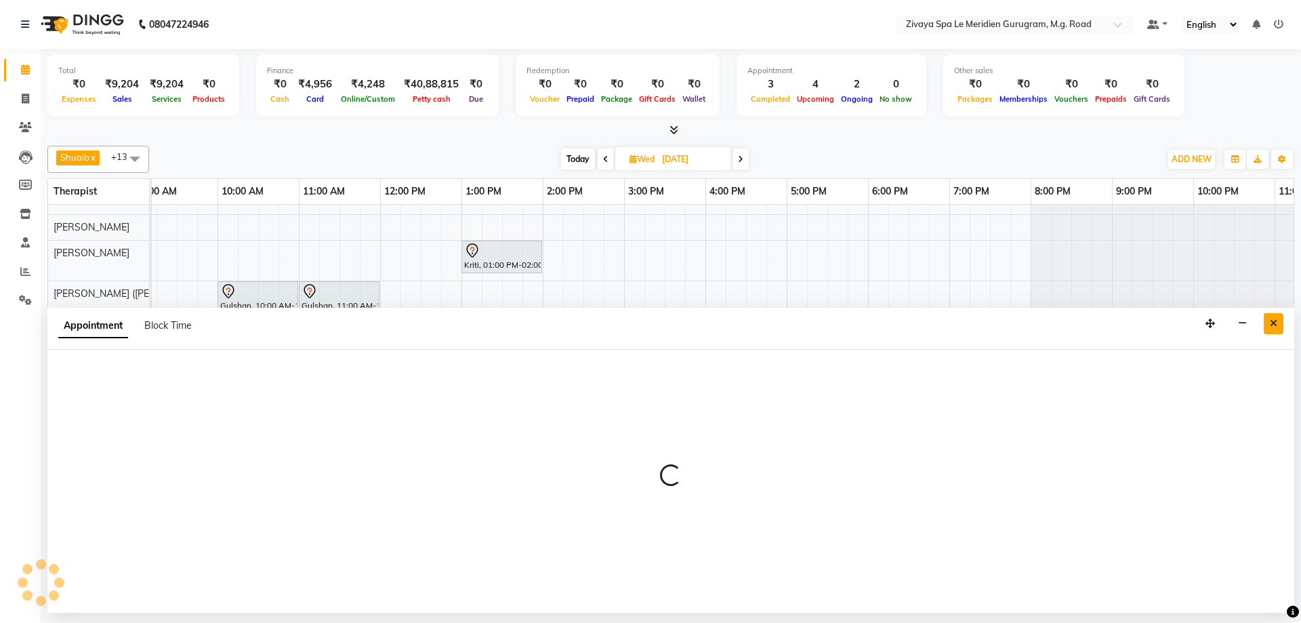
click at [1271, 321] on icon "Close" at bounding box center [1273, 322] width 7 height 9
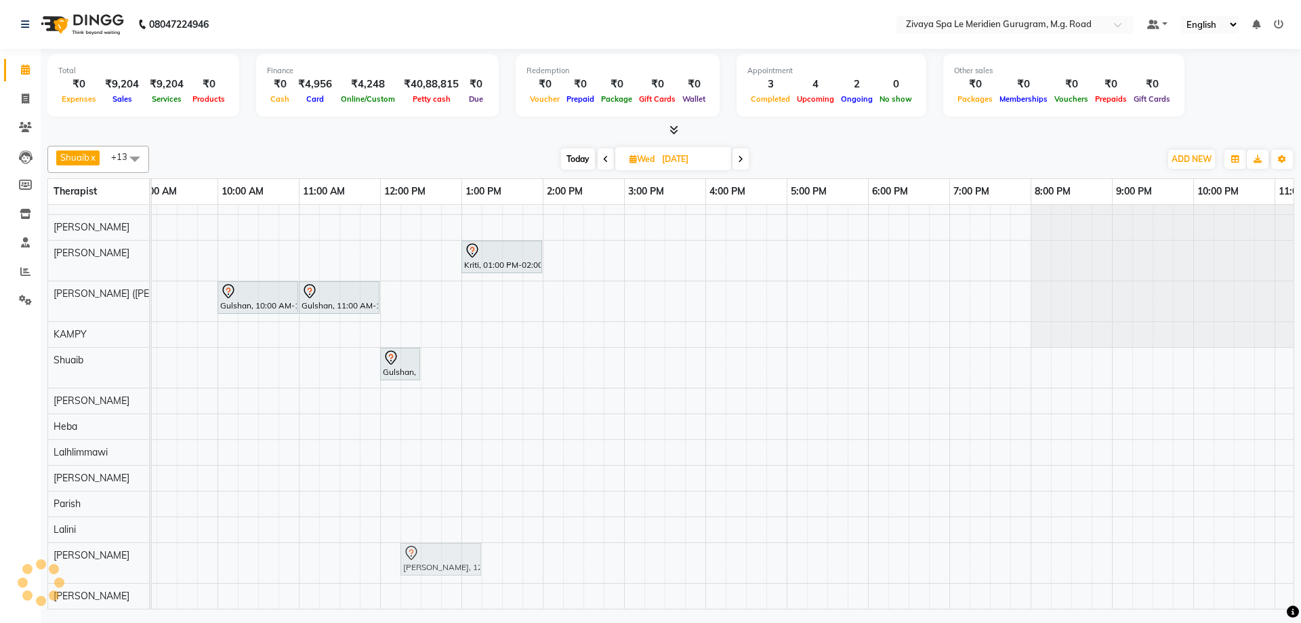
drag, startPoint x: 431, startPoint y: 543, endPoint x: 419, endPoint y: 545, distance: 11.7
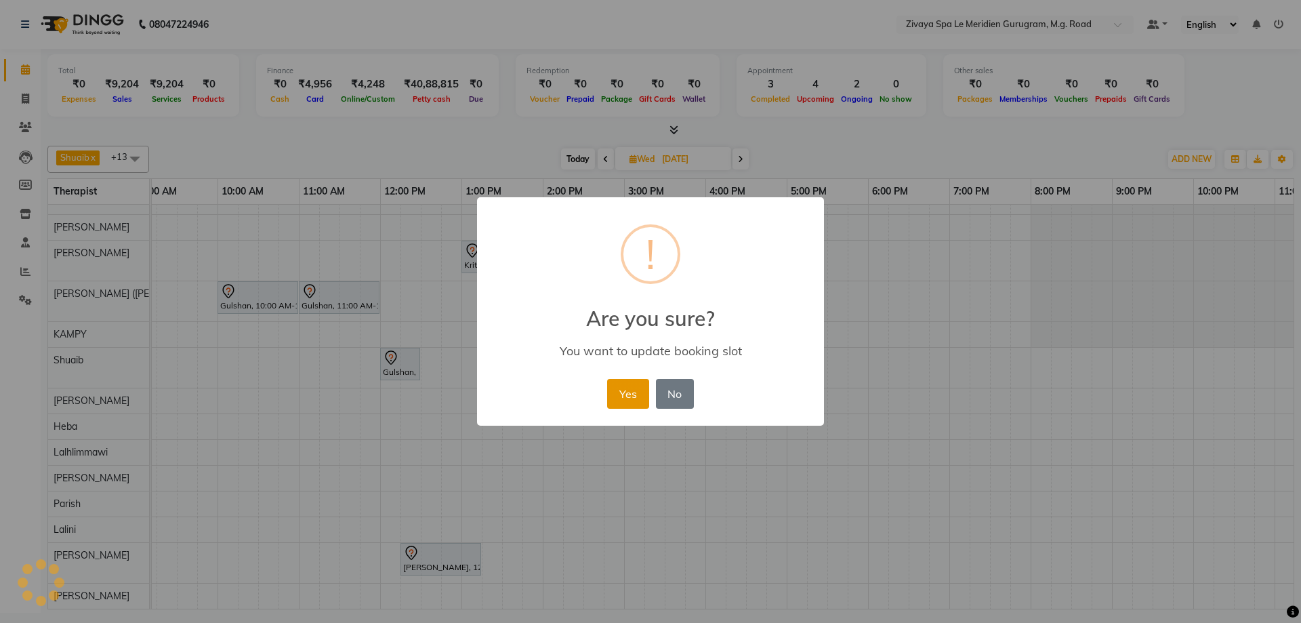
click at [621, 400] on button "Yes" at bounding box center [627, 394] width 41 height 30
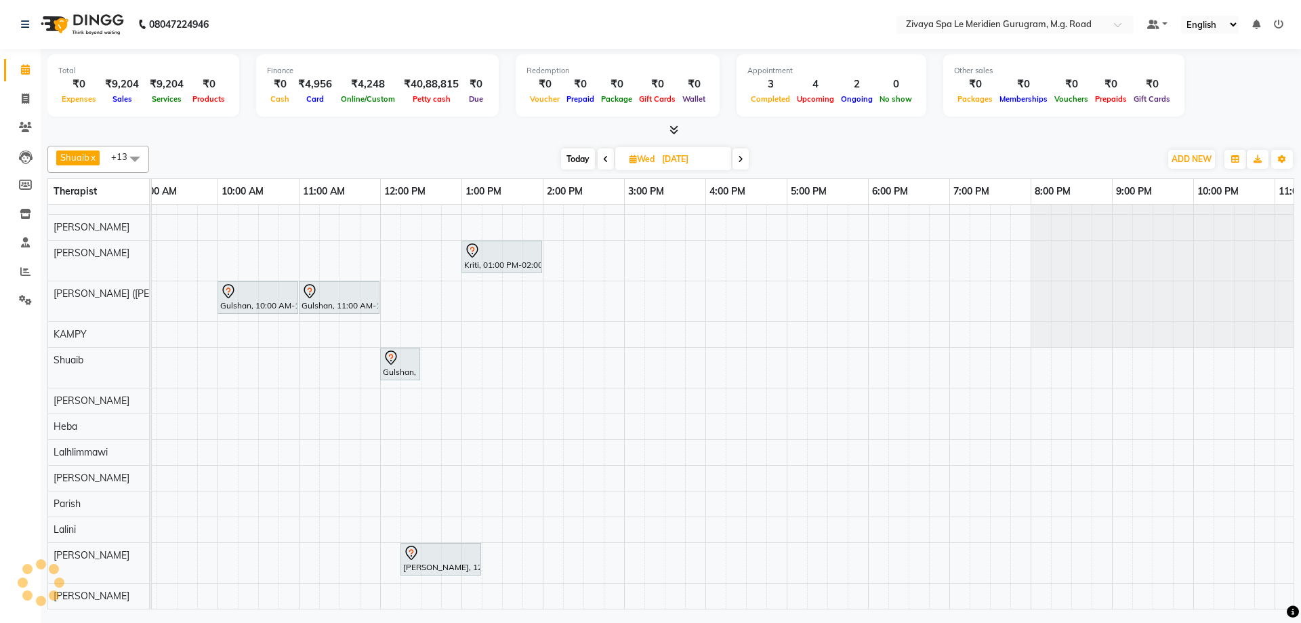
click at [415, 545] on icon at bounding box center [411, 553] width 16 height 16
click at [474, 341] on span "Open Details" at bounding box center [467, 347] width 55 height 14
click at [409, 548] on icon at bounding box center [411, 552] width 12 height 14
click at [440, 352] on span "Open Details" at bounding box center [461, 353] width 55 height 14
select select "7"
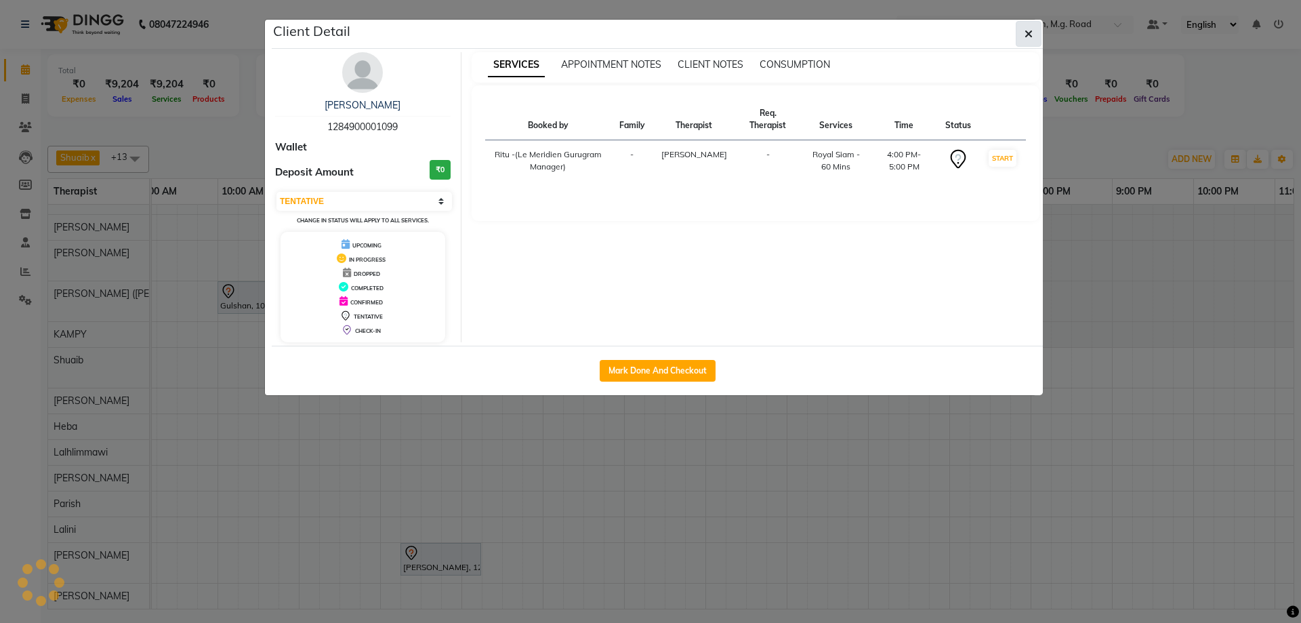
click at [1022, 36] on button "button" at bounding box center [1029, 34] width 26 height 26
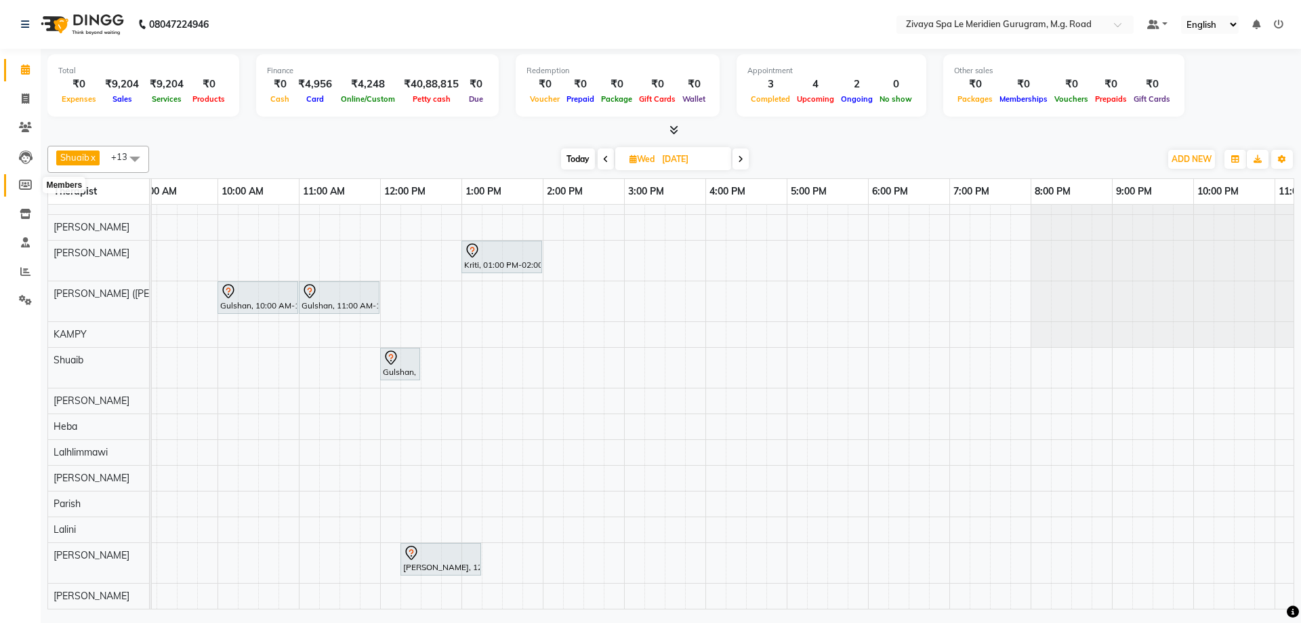
click at [19, 181] on icon at bounding box center [25, 185] width 13 height 10
select select
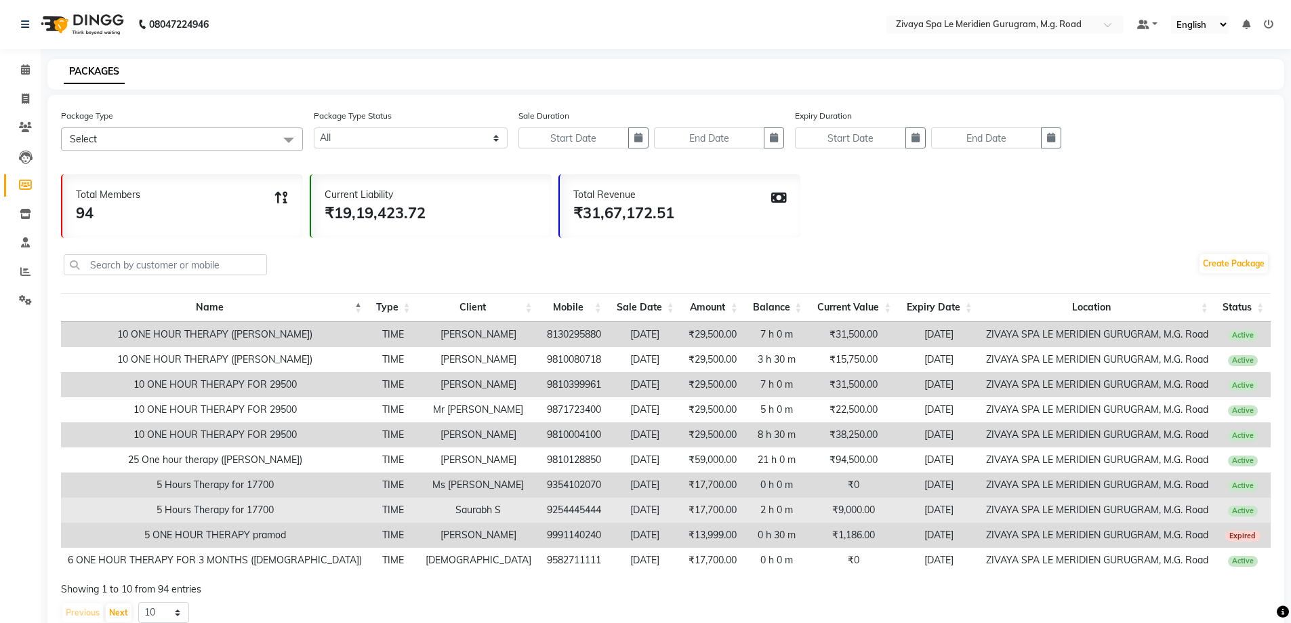
drag, startPoint x: 573, startPoint y: 512, endPoint x: 623, endPoint y: 514, distance: 50.2
click at [623, 514] on td "[DATE]" at bounding box center [645, 509] width 73 height 25
drag, startPoint x: 955, startPoint y: 511, endPoint x: 903, endPoint y: 512, distance: 51.5
click at [903, 512] on td "[DATE]" at bounding box center [938, 509] width 81 height 25
click at [911, 511] on td "[DATE]" at bounding box center [938, 509] width 81 height 25
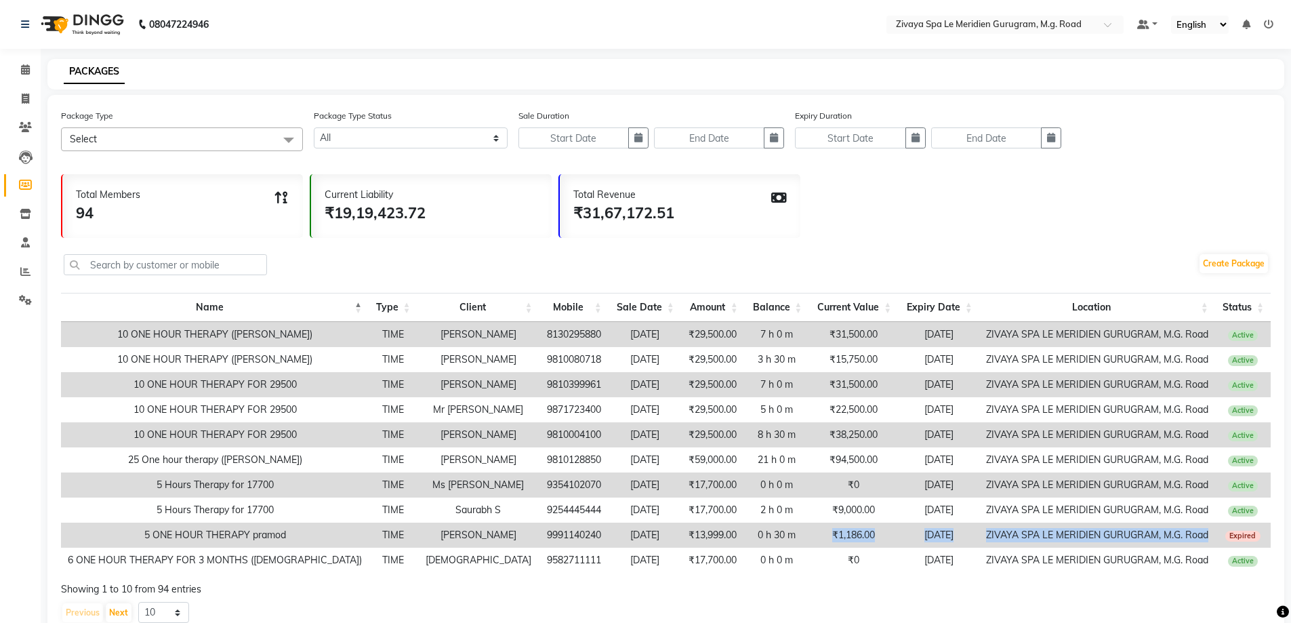
drag, startPoint x: 1201, startPoint y: 535, endPoint x: 778, endPoint y: 541, distance: 422.9
click at [778, 541] on tr "5 ONE HOUR THERAPY pramod TIME [PERSON_NAME] 9991140240 [DATE] ₹13,999.00 0 h 3…" at bounding box center [666, 534] width 1210 height 25
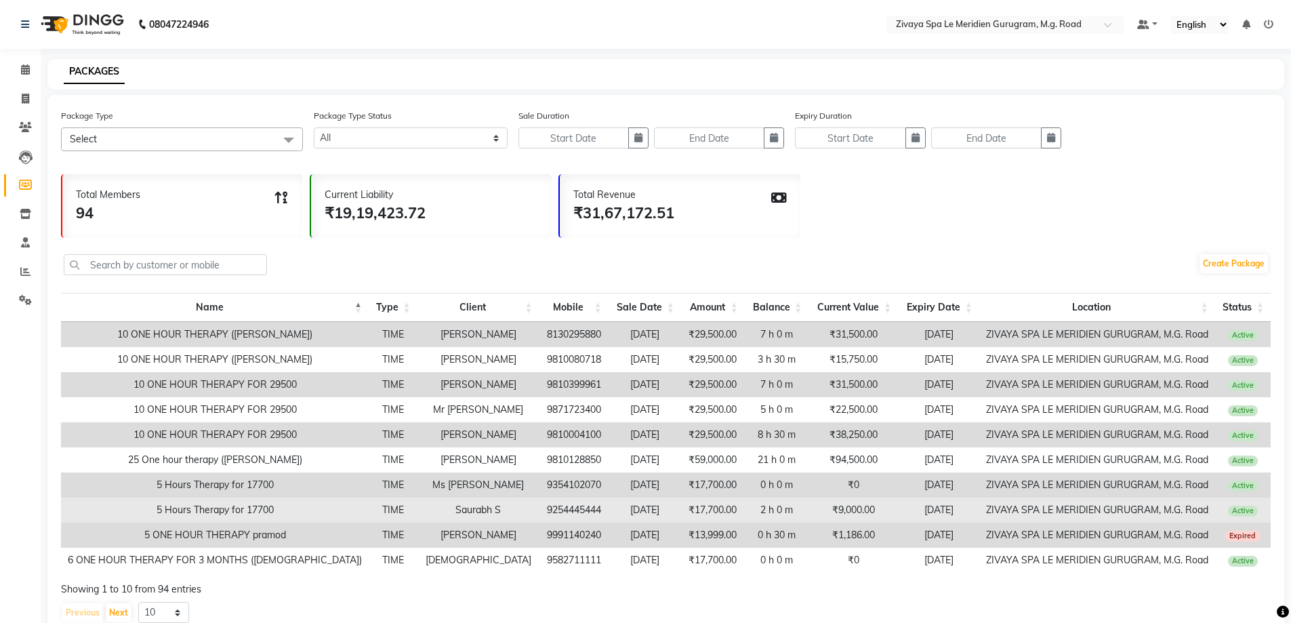
click at [983, 510] on td "ZIVAYA SPA LE MERIDIEN GURUGRAM, M.G. Road" at bounding box center [1097, 509] width 236 height 25
drag, startPoint x: 978, startPoint y: 511, endPoint x: 1201, endPoint y: 516, distance: 223.0
click at [1201, 516] on td "ZIVAYA SPA LE MERIDIEN GURUGRAM, M.G. Road" at bounding box center [1097, 509] width 236 height 25
click at [1201, 511] on td "ZIVAYA SPA LE MERIDIEN GURUGRAM, M.G. Road" at bounding box center [1097, 509] width 236 height 25
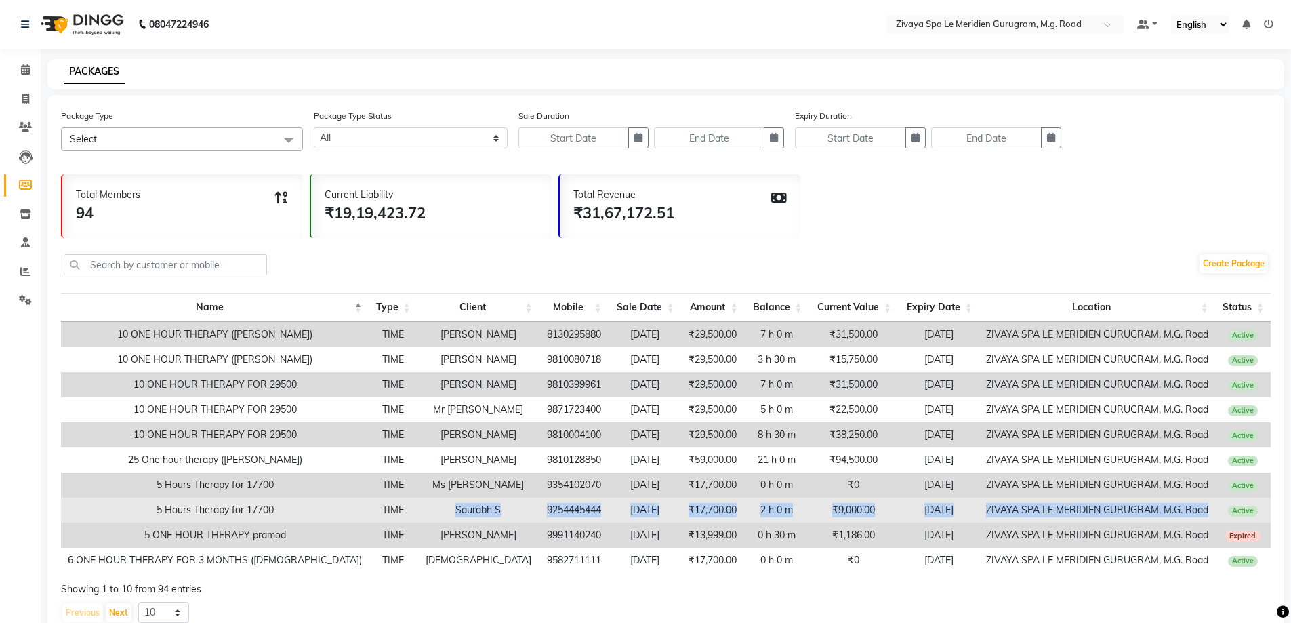
drag, startPoint x: 1203, startPoint y: 512, endPoint x: 394, endPoint y: 510, distance: 809.8
click at [394, 510] on tr "5 Hours Therapy for 17700 TIME Saurabh S 9254445444 [DATE] ₹17,700.00 2 h 0 m ₹…" at bounding box center [666, 509] width 1210 height 25
click at [433, 510] on td "Saurabh S" at bounding box center [478, 509] width 122 height 25
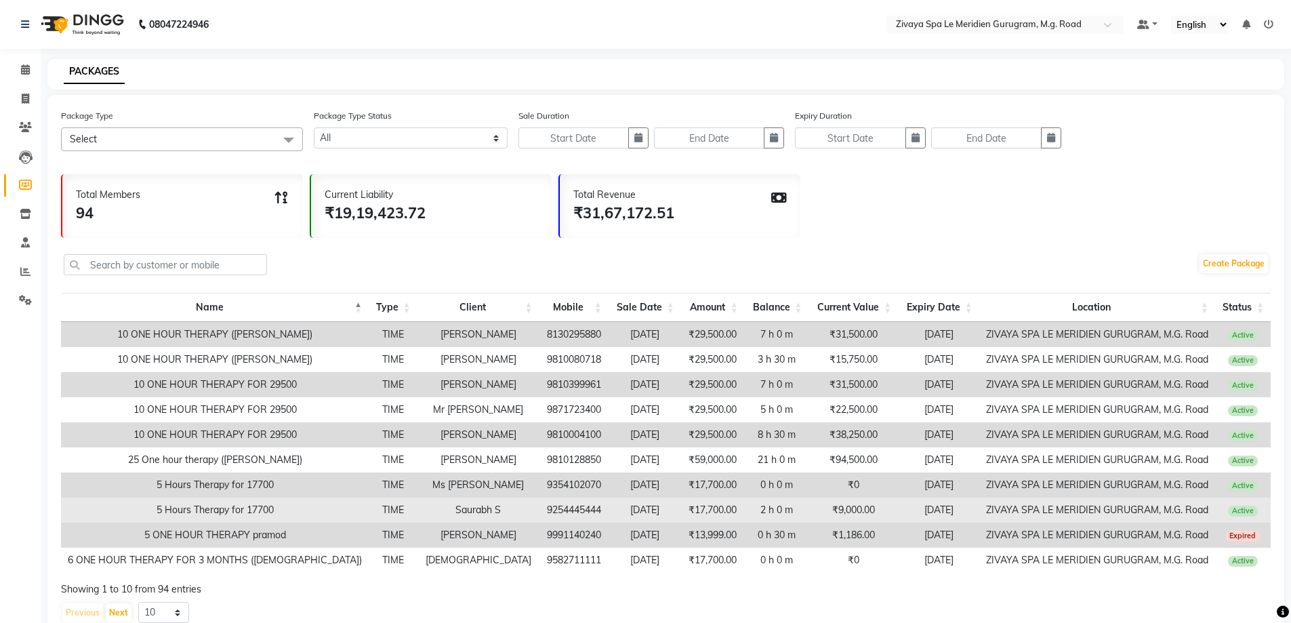
drag, startPoint x: 902, startPoint y: 509, endPoint x: 954, endPoint y: 513, distance: 52.3
click at [954, 513] on td "[DATE]" at bounding box center [938, 509] width 81 height 25
click at [926, 510] on td "[DATE]" at bounding box center [938, 509] width 81 height 25
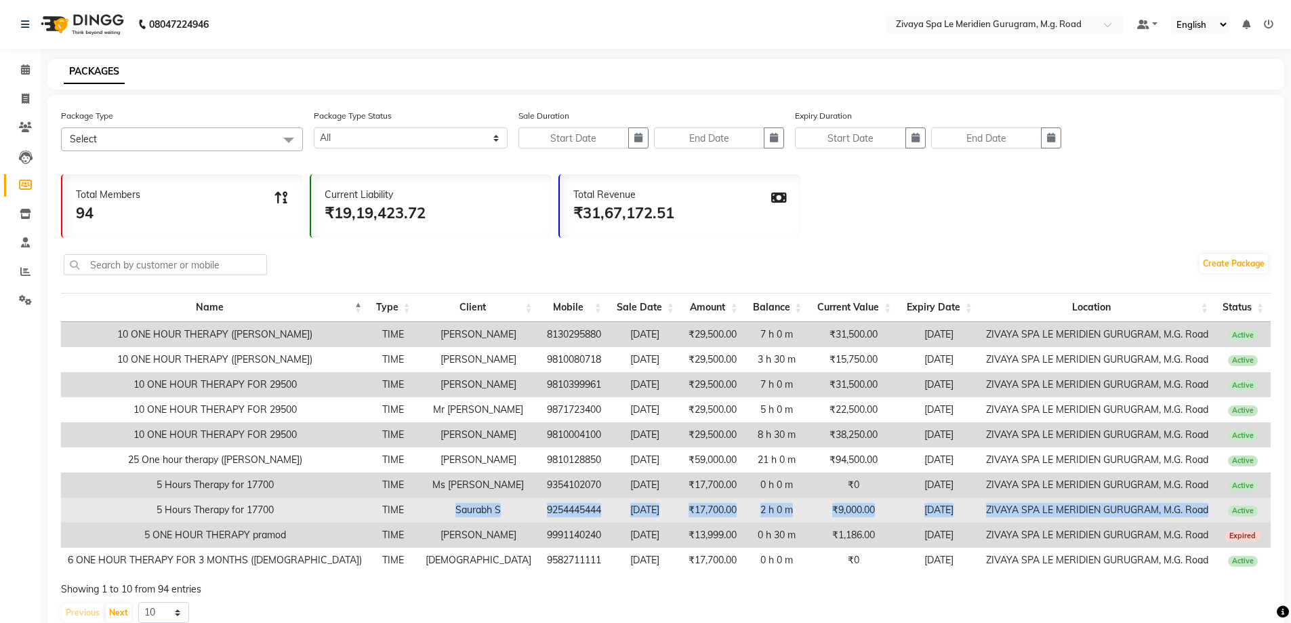
drag, startPoint x: 1201, startPoint y: 512, endPoint x: 348, endPoint y: 520, distance: 852.5
click at [348, 520] on tr "5 Hours Therapy for 17700 TIME Saurabh S 9254445444 [DATE] ₹17,700.00 2 h 0 m ₹…" at bounding box center [666, 509] width 1210 height 25
click at [369, 512] on td "TIME" at bounding box center [393, 509] width 49 height 25
drag, startPoint x: 123, startPoint y: 511, endPoint x: 1202, endPoint y: 514, distance: 1079.5
click at [1202, 514] on tr "5 Hours Therapy for 17700 TIME Saurabh S 9254445444 [DATE] ₹17,700.00 2 h 0 m ₹…" at bounding box center [666, 509] width 1210 height 25
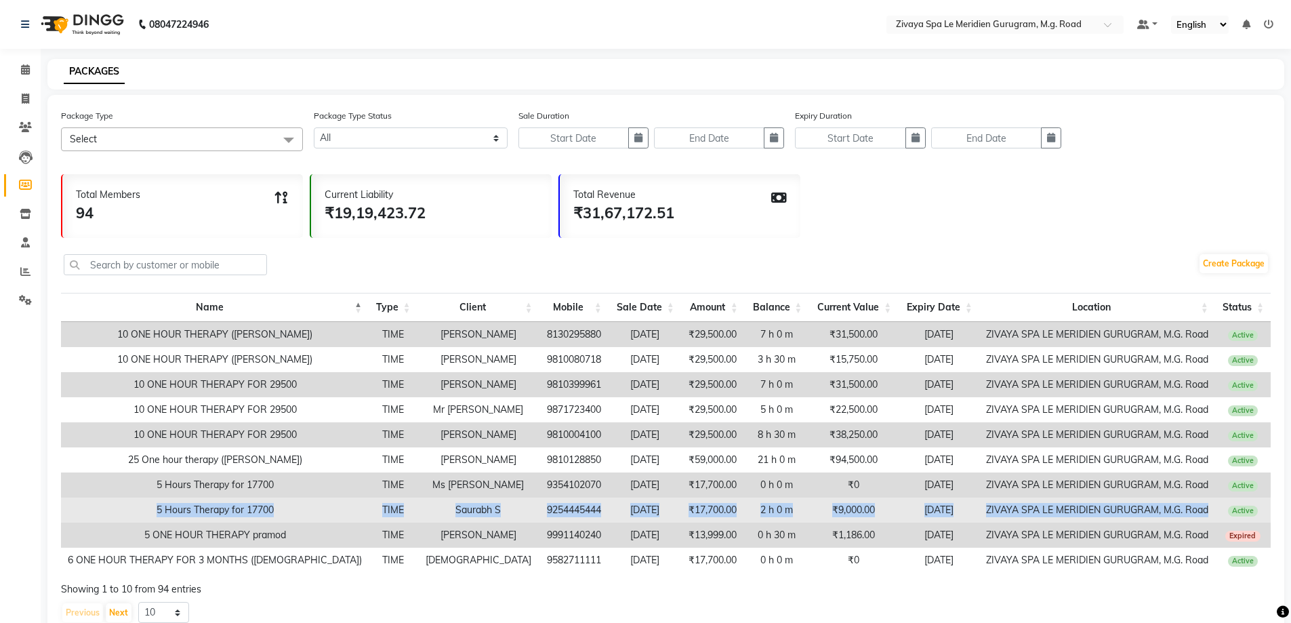
click at [1202, 512] on td "ZIVAYA SPA LE MERIDIEN GURUGRAM, M.G. Road" at bounding box center [1097, 509] width 236 height 25
drag, startPoint x: 121, startPoint y: 508, endPoint x: 1199, endPoint y: 518, distance: 1078.2
click at [1199, 518] on tr "5 Hours Therapy for 17700 TIME Saurabh S 9254445444 [DATE] ₹17,700.00 2 h 0 m ₹…" at bounding box center [666, 509] width 1210 height 25
click at [966, 512] on td "[DATE]" at bounding box center [938, 509] width 81 height 25
drag, startPoint x: 1201, startPoint y: 514, endPoint x: 111, endPoint y: 520, distance: 1090.3
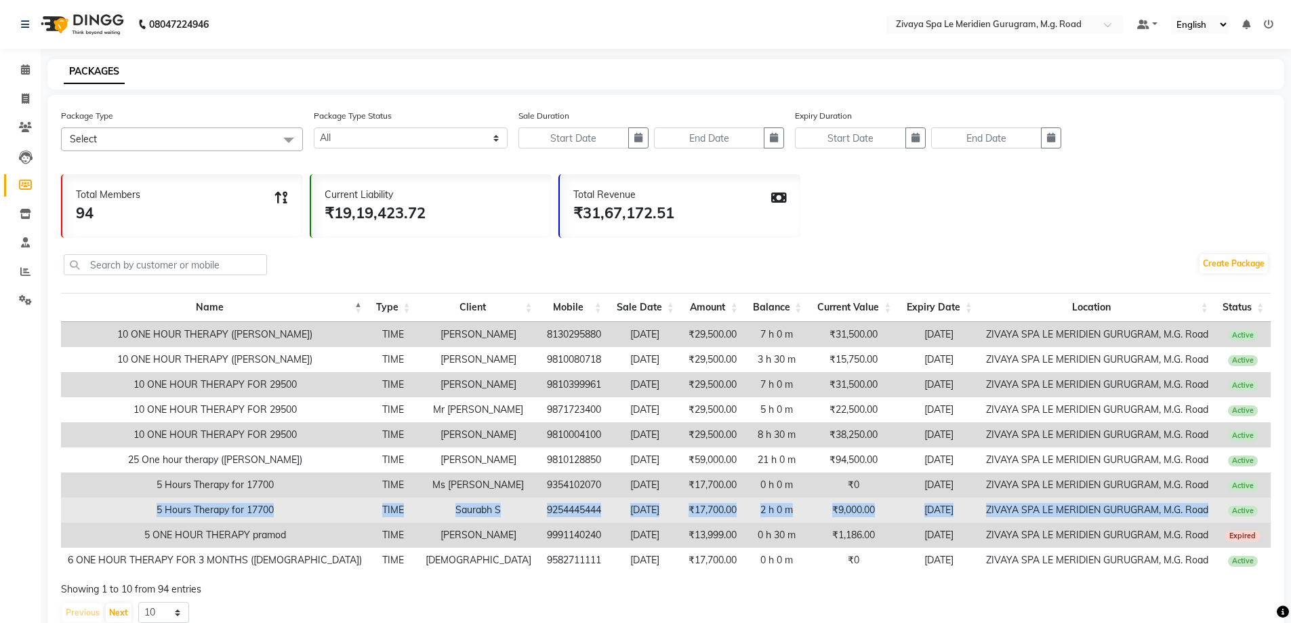
click at [111, 520] on tr "5 Hours Therapy for 17700 TIME Saurabh S 9254445444 [DATE] ₹17,700.00 2 h 0 m ₹…" at bounding box center [666, 509] width 1210 height 25
click at [369, 508] on td "TIME" at bounding box center [393, 509] width 49 height 25
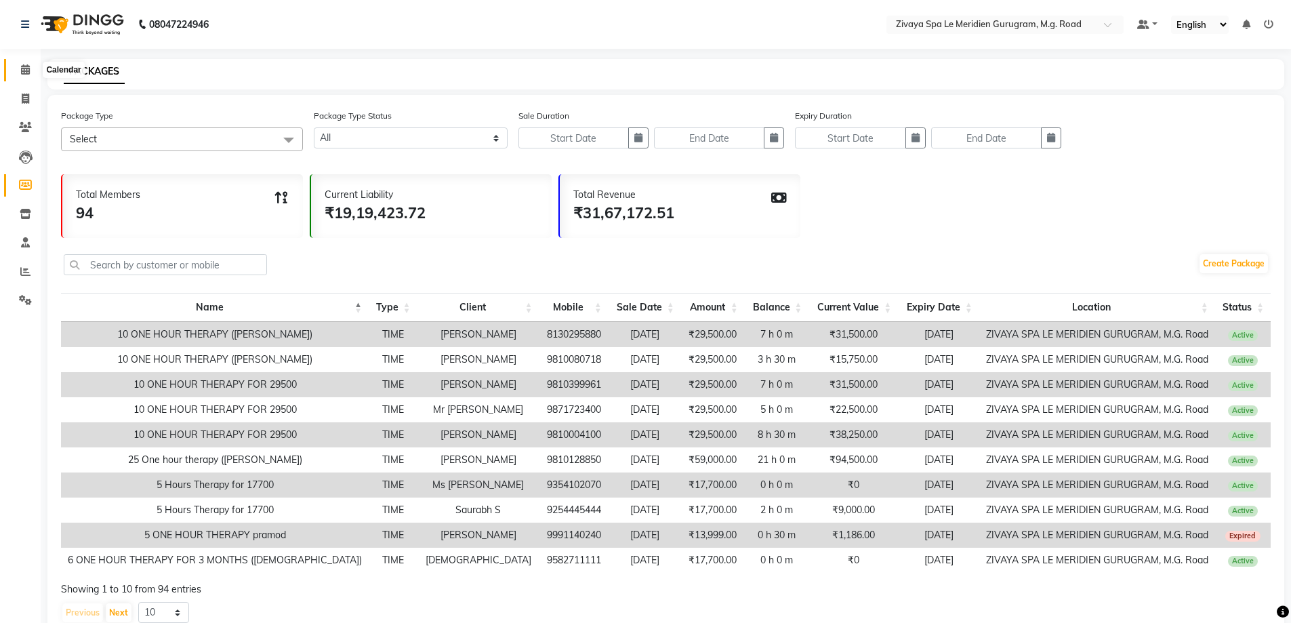
click at [34, 68] on span at bounding box center [26, 70] width 24 height 16
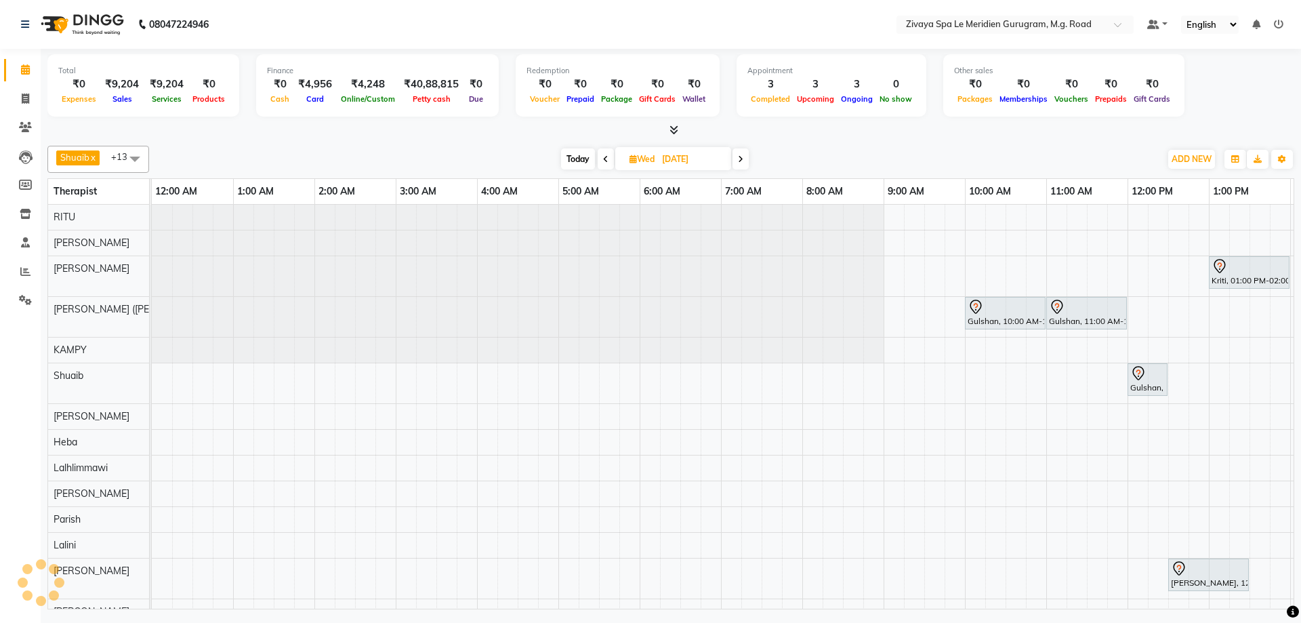
scroll to position [0, 489]
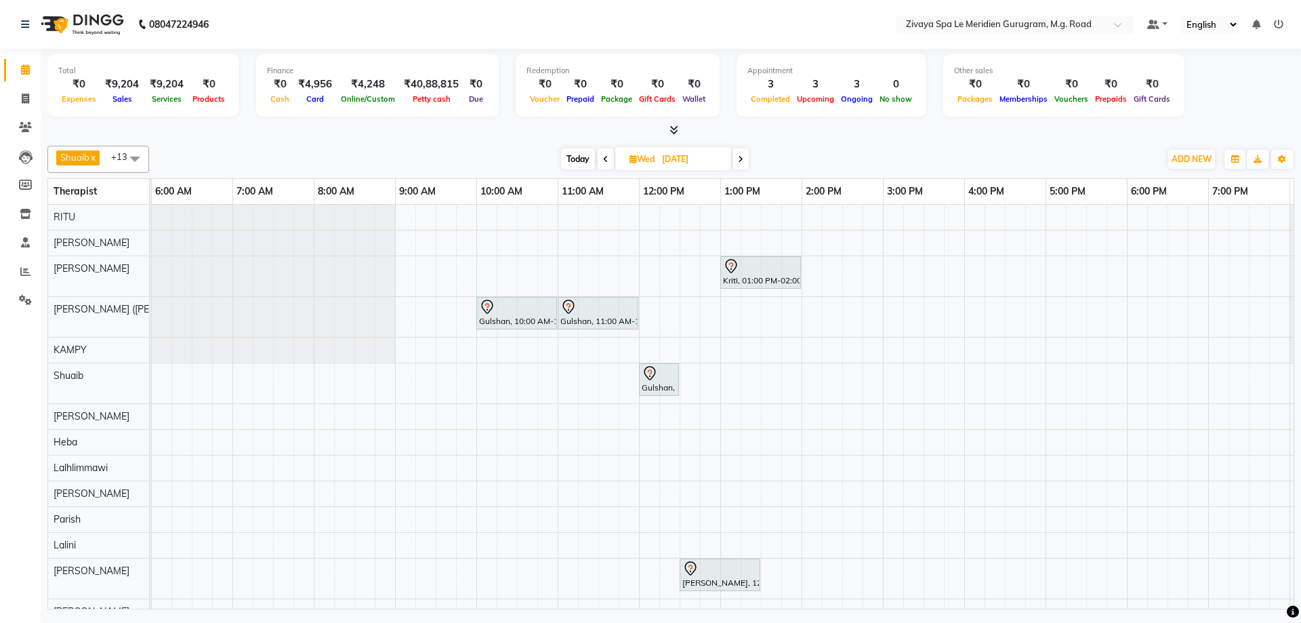
click at [581, 156] on span "Today" at bounding box center [578, 158] width 34 height 21
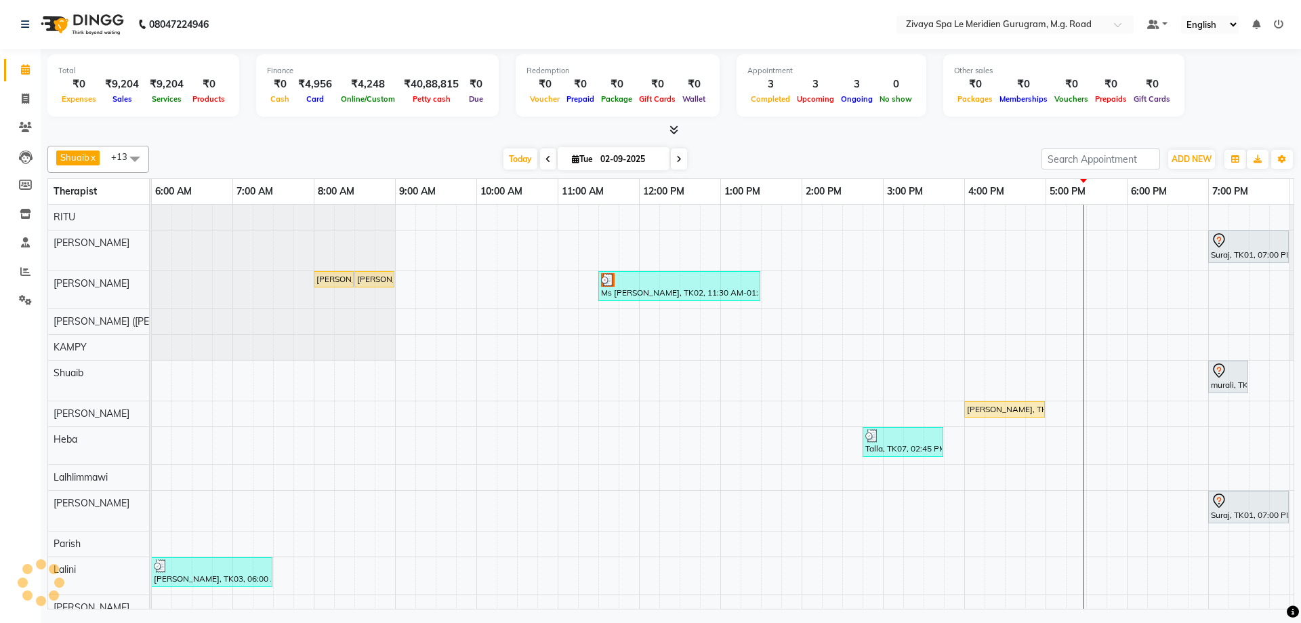
scroll to position [0, 810]
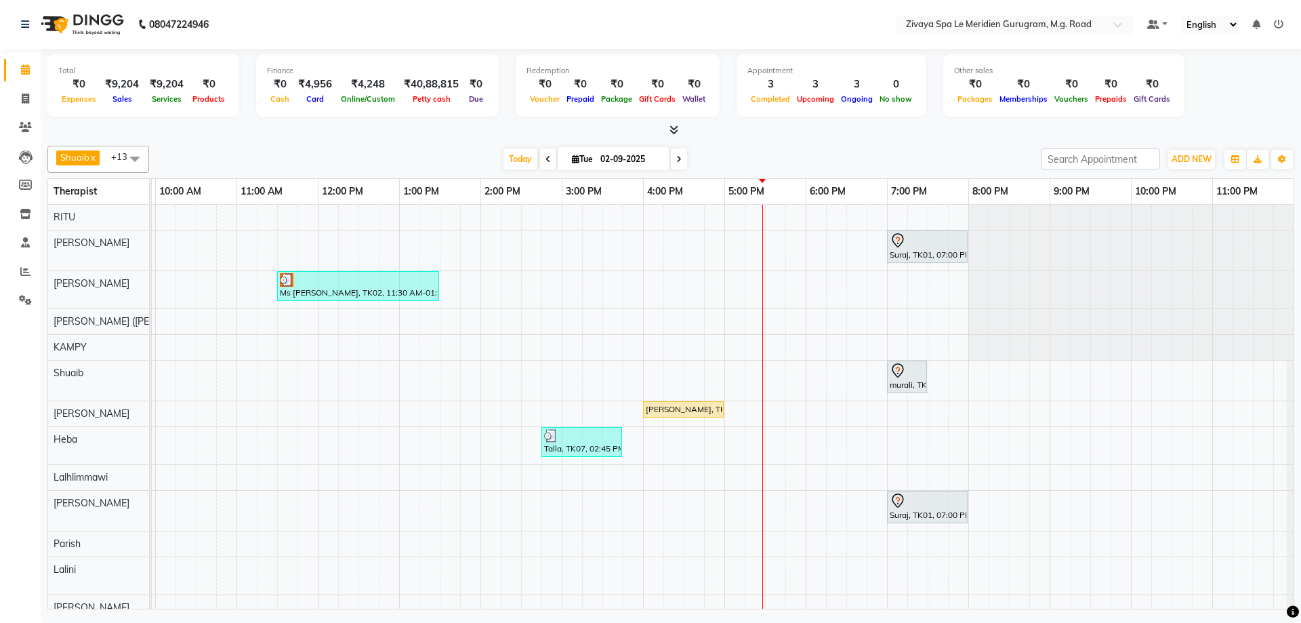
click at [675, 153] on span at bounding box center [679, 158] width 16 height 21
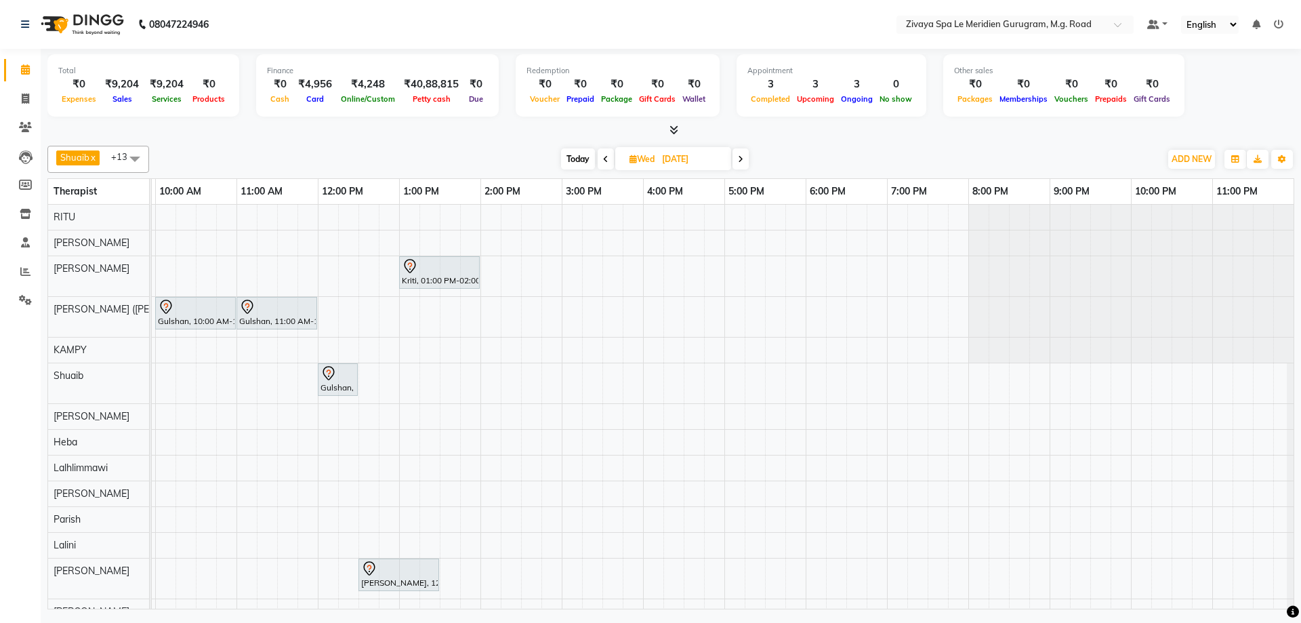
click at [576, 162] on span "Today" at bounding box center [578, 158] width 34 height 21
type input "02-09-2025"
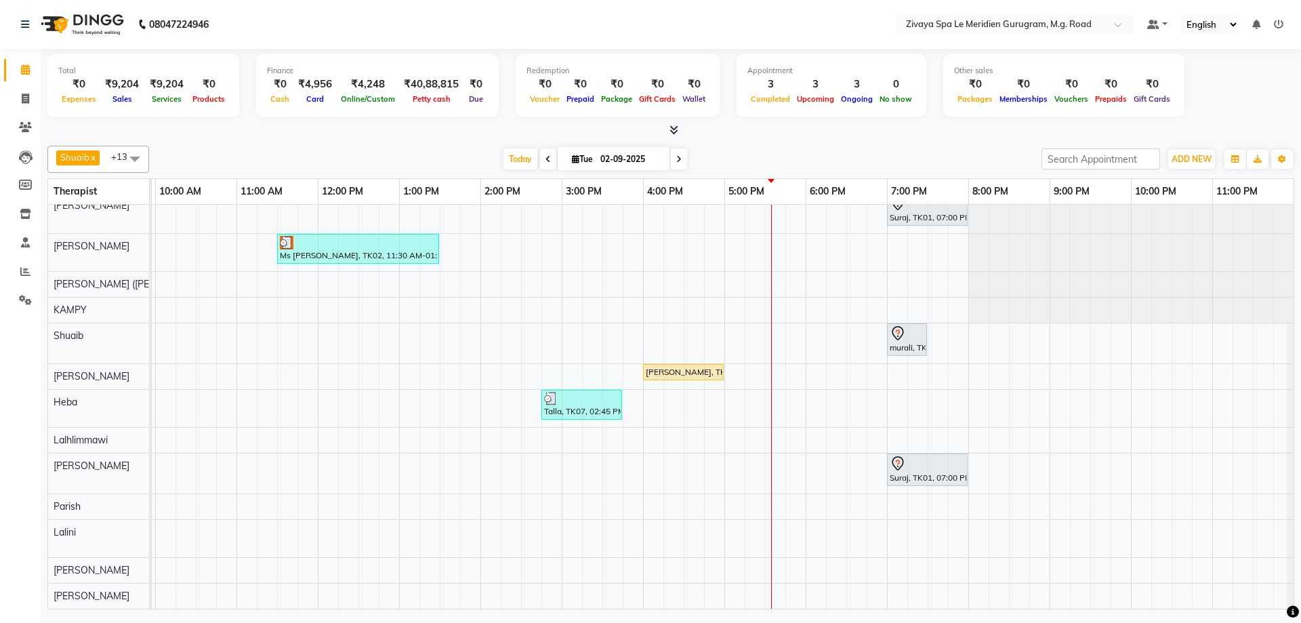
scroll to position [0, 0]
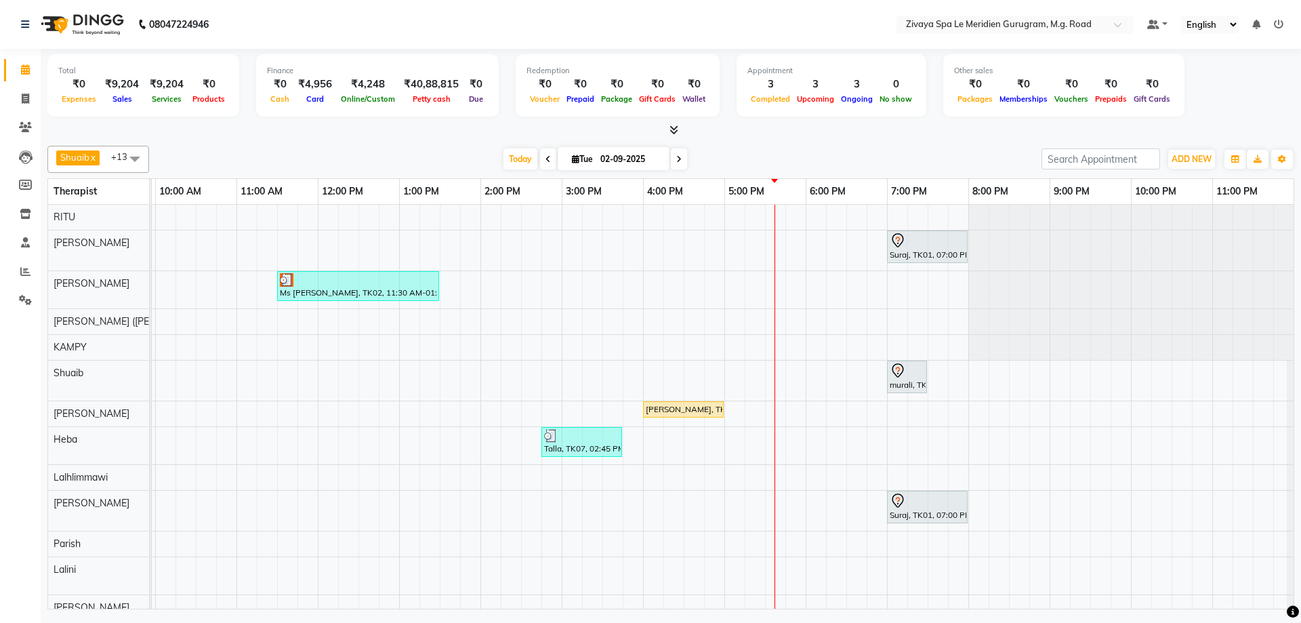
click at [1177, 473] on div "Suraj, TK01, 07:00 PM-08:00 PM, Swedish De-Stress - 60 Mins [PERSON_NAME], TK04…" at bounding box center [318, 425] width 1952 height 441
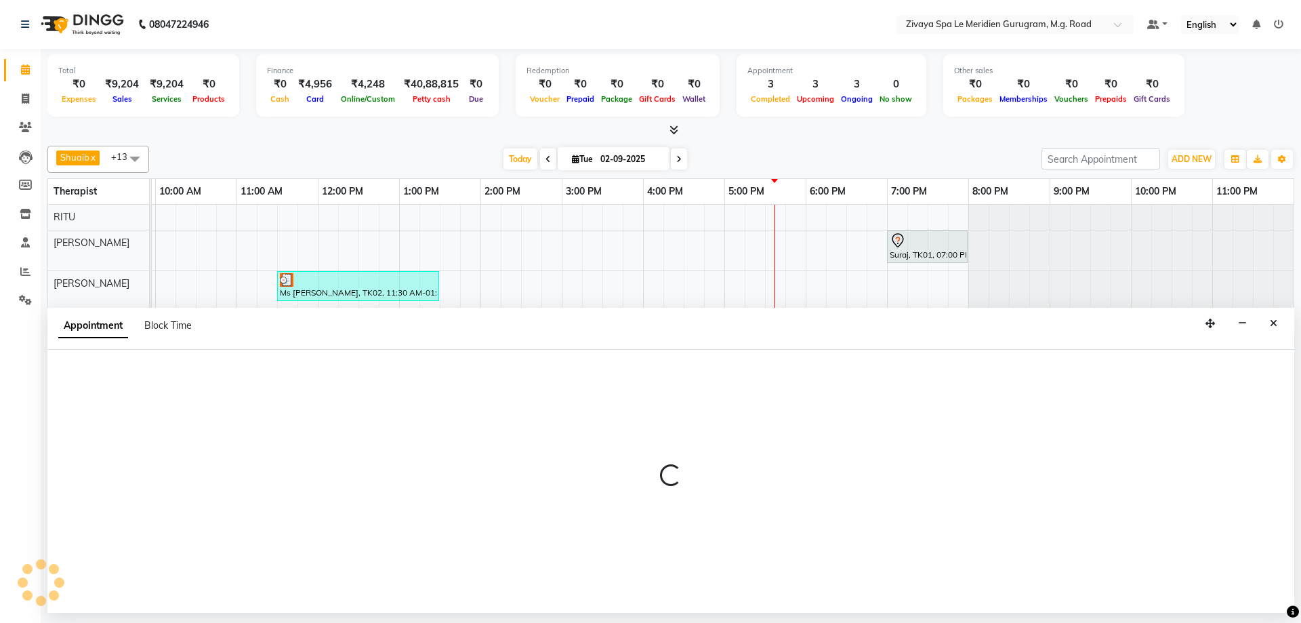
select select "65985"
select select "tentative"
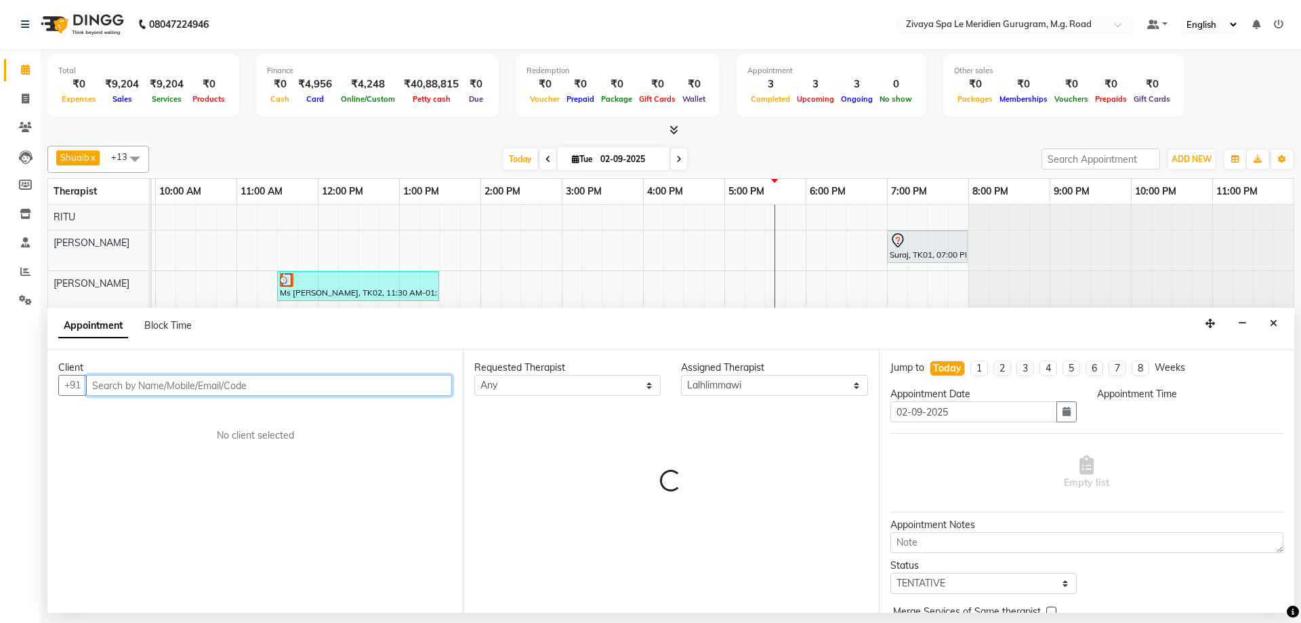
select select "1350"
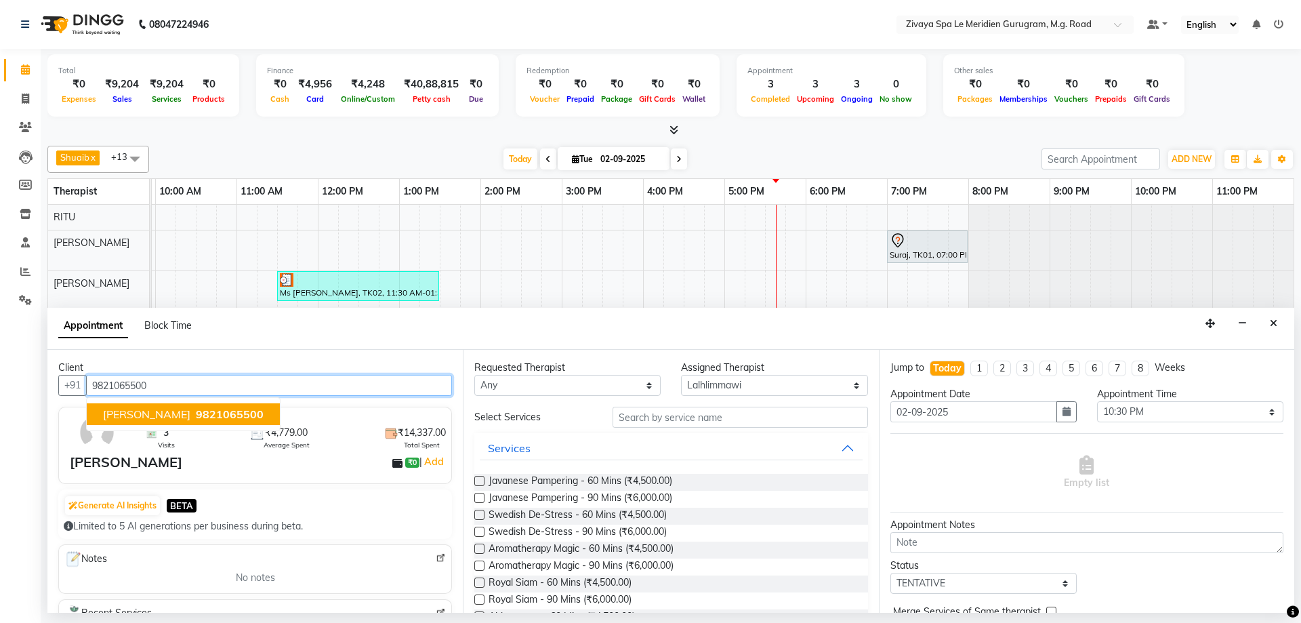
click at [222, 409] on span "9821065500" at bounding box center [230, 414] width 68 height 14
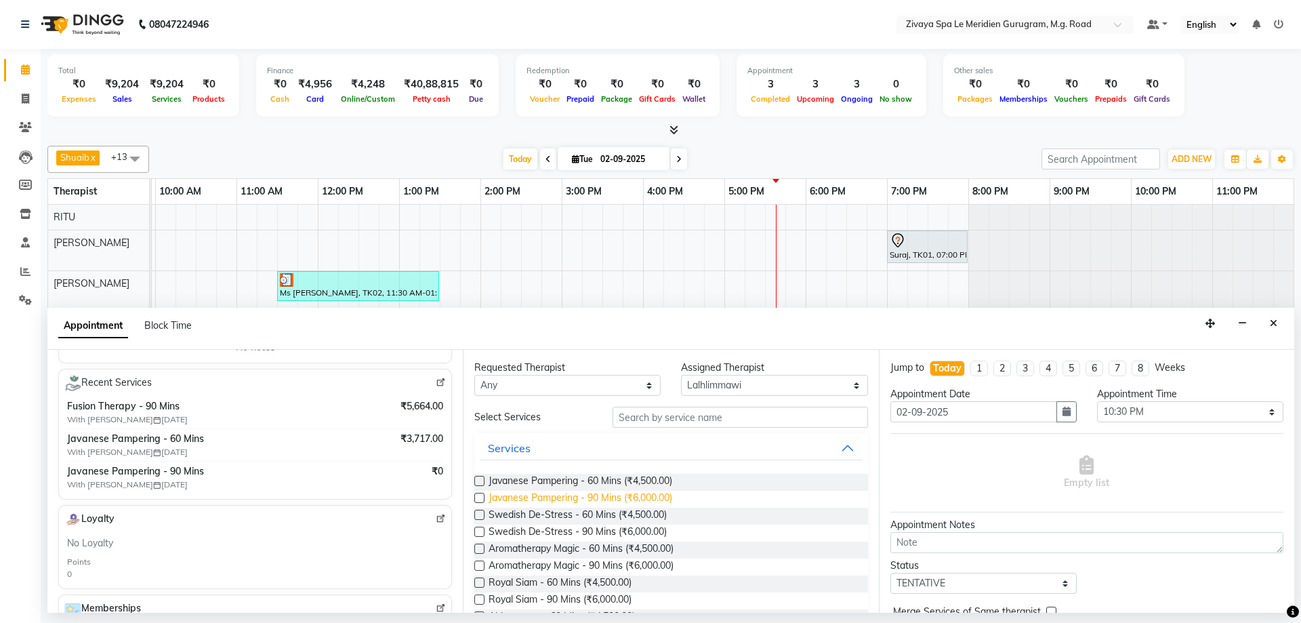
type input "9821065500"
click at [575, 496] on span "Javanese Pampering - 90 Mins (₹6,000.00)" at bounding box center [581, 499] width 184 height 17
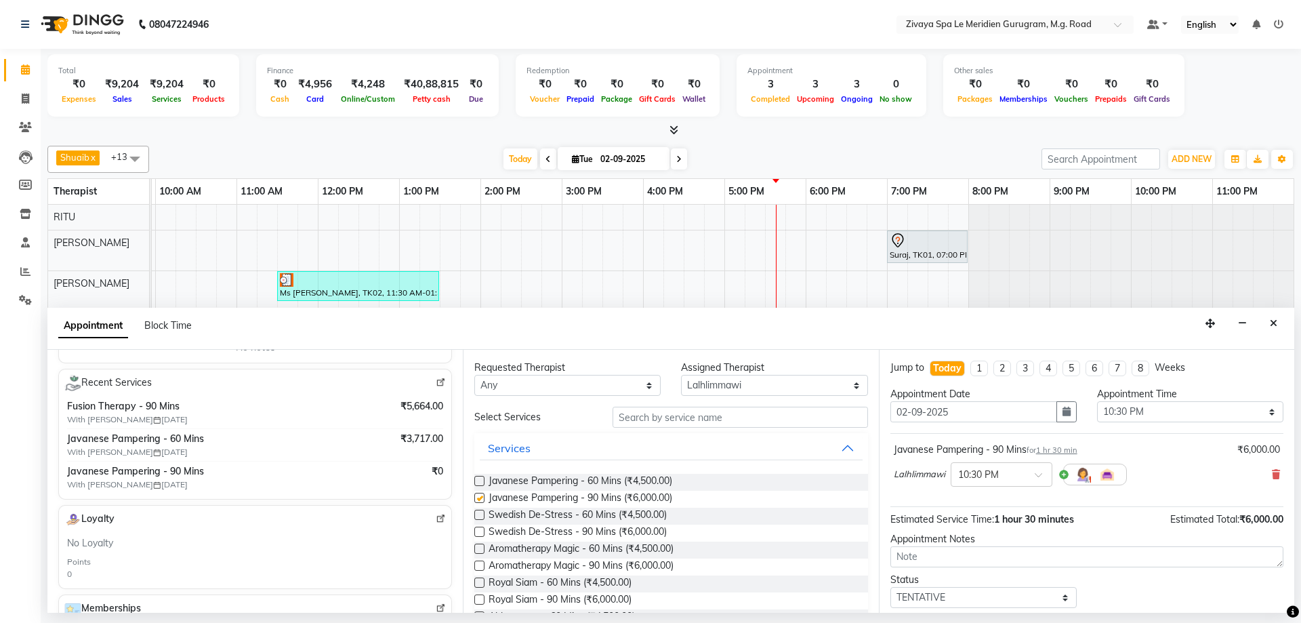
checkbox input "false"
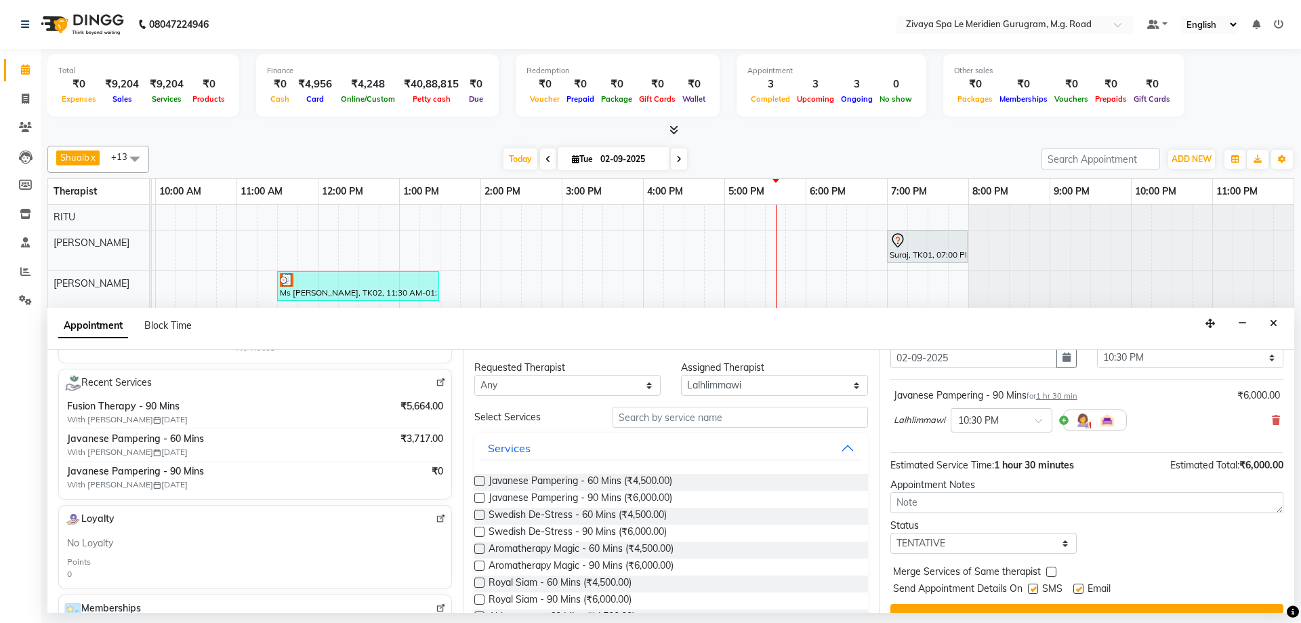
scroll to position [81, 0]
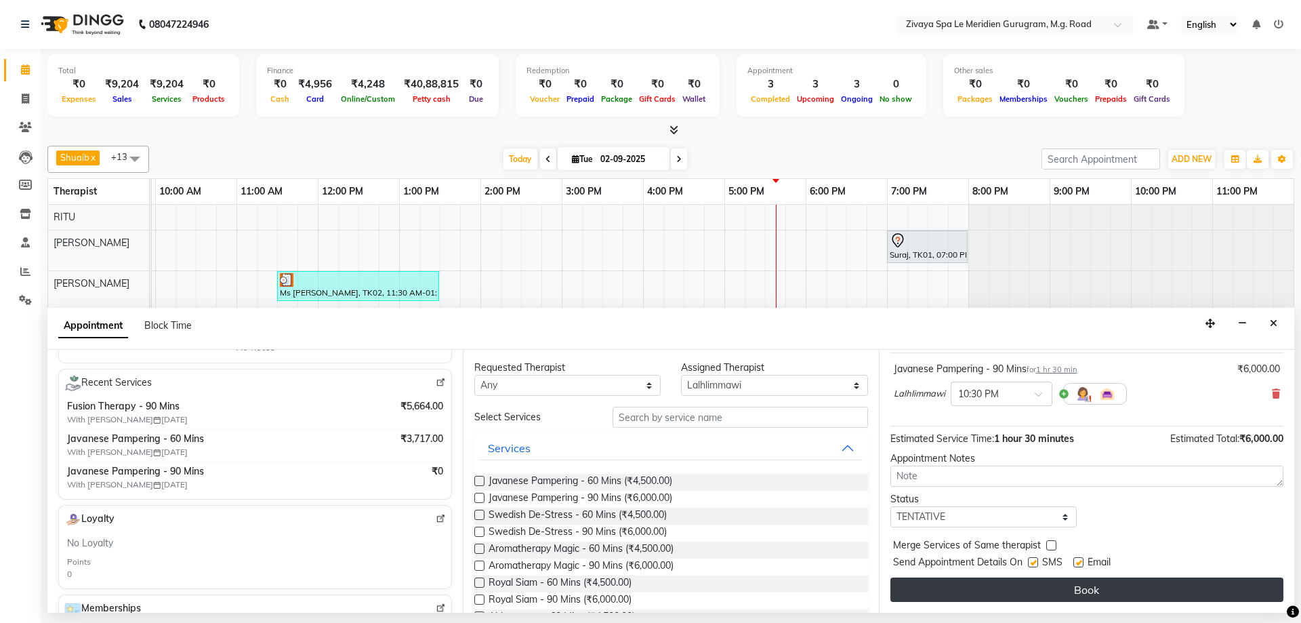
click at [1153, 585] on button "Book" at bounding box center [1086, 589] width 393 height 24
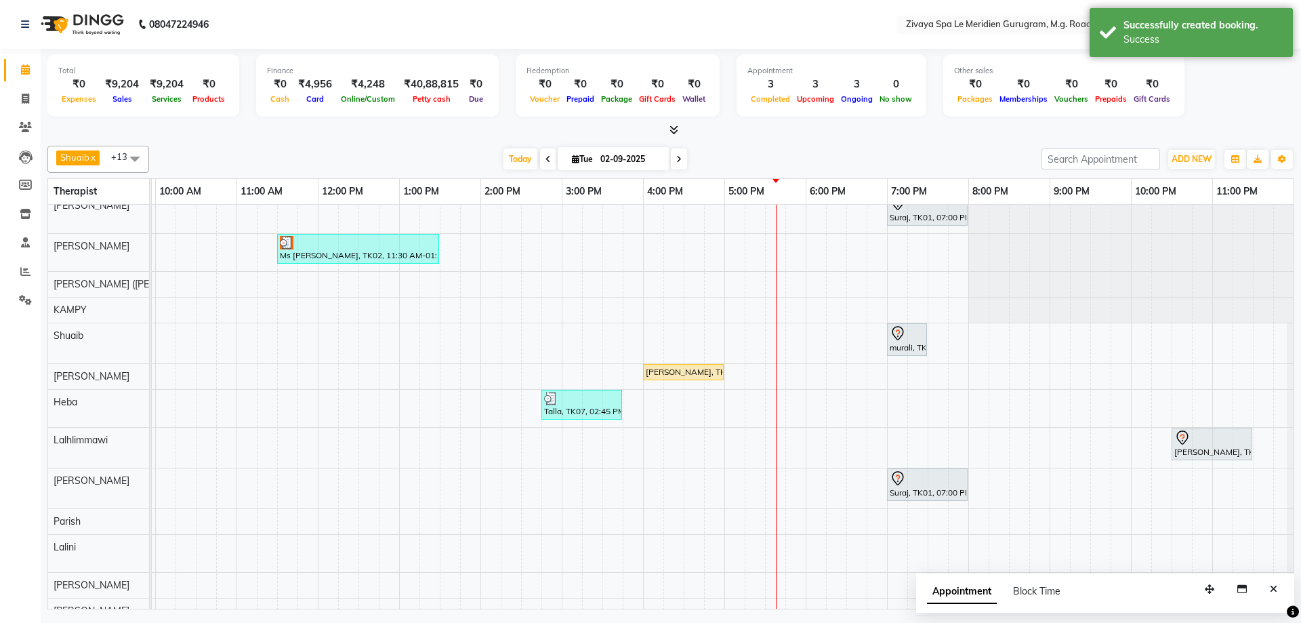
scroll to position [62, 0]
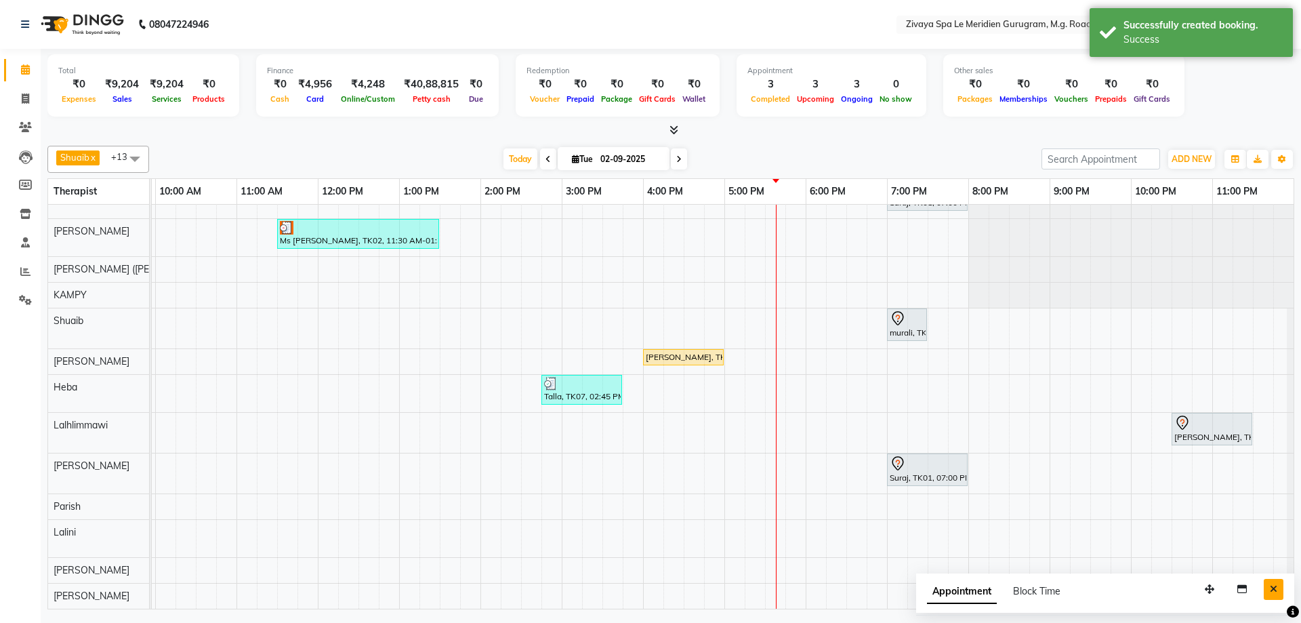
click at [1269, 586] on button "Close" at bounding box center [1274, 589] width 20 height 21
click at [1212, 421] on div "[PERSON_NAME], TK08, 10:30 PM-12:00 AM, Javanese Pampering - 90 Mins" at bounding box center [1212, 429] width 78 height 28
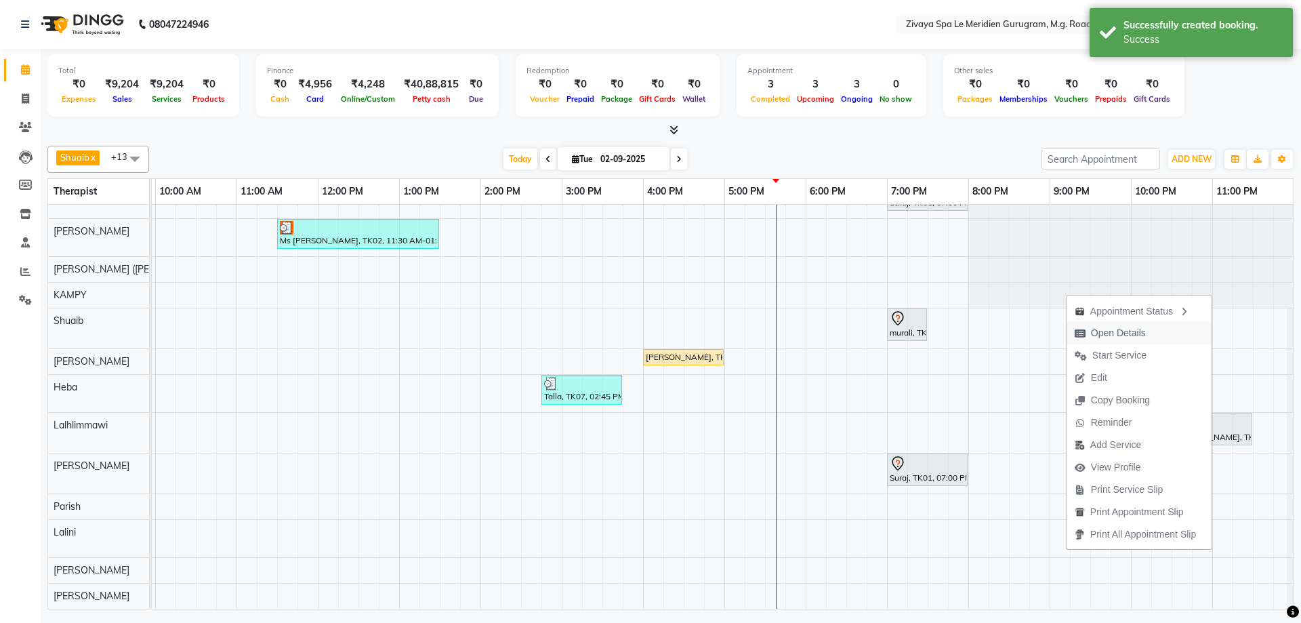
click at [1124, 336] on span "Open Details" at bounding box center [1118, 333] width 55 height 14
select select "7"
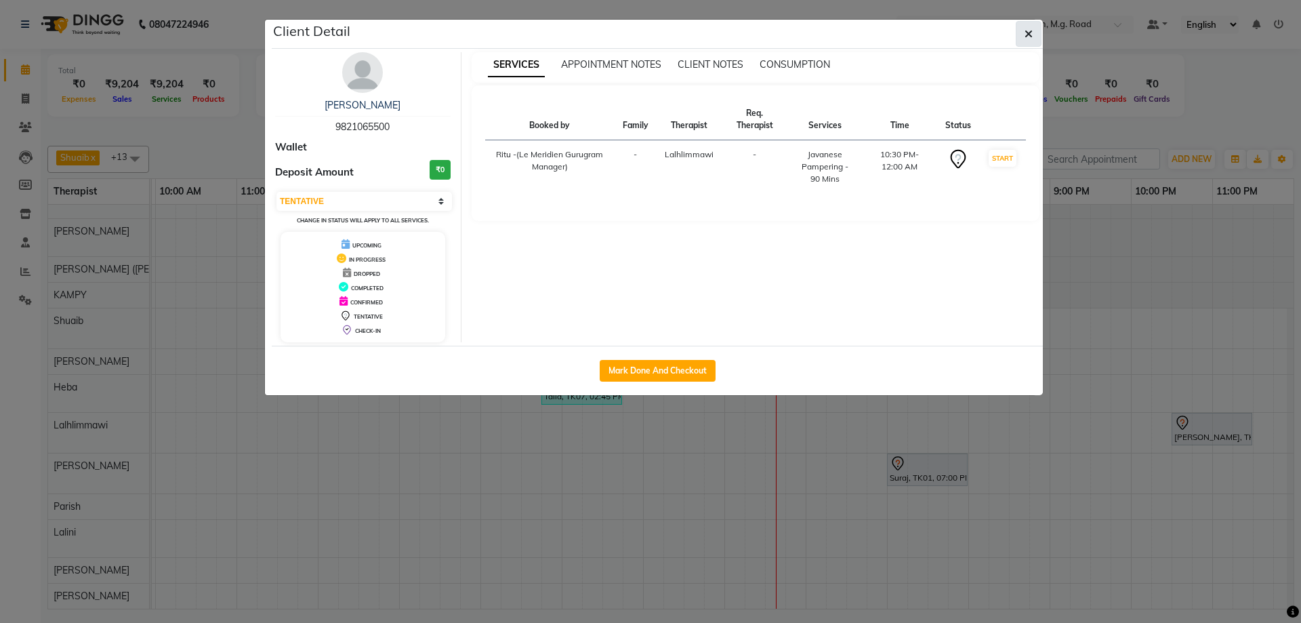
click at [1028, 35] on icon "button" at bounding box center [1029, 33] width 8 height 11
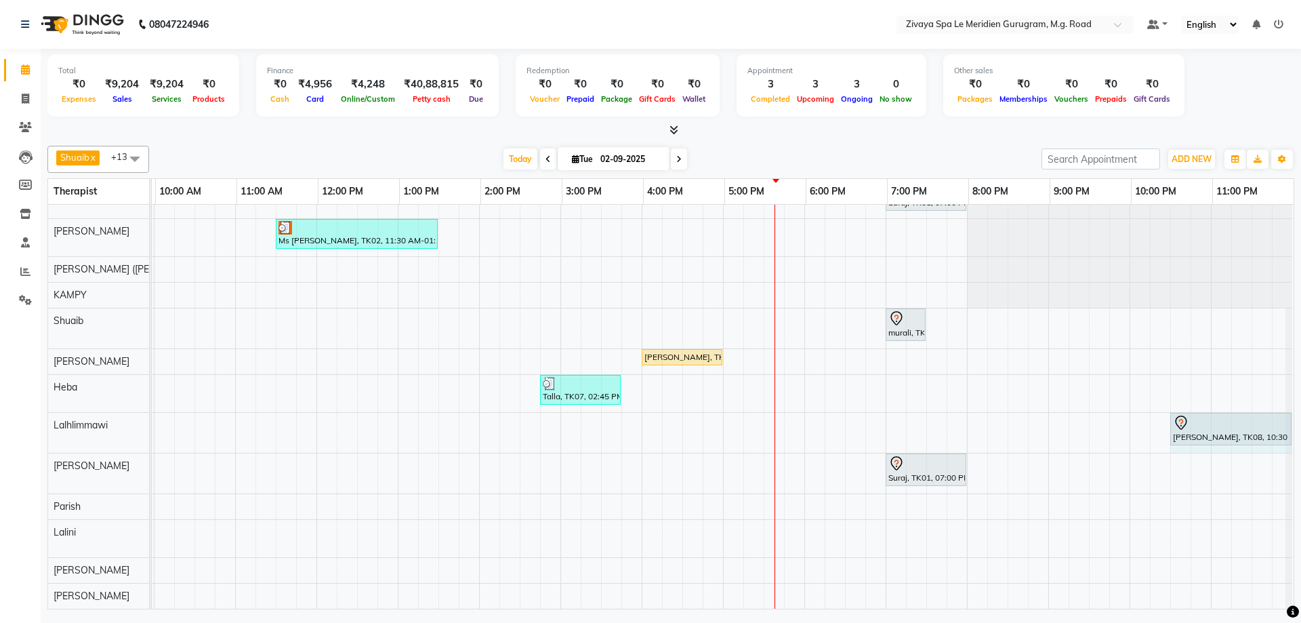
drag, startPoint x: 1242, startPoint y: 417, endPoint x: 1266, endPoint y: 412, distance: 24.2
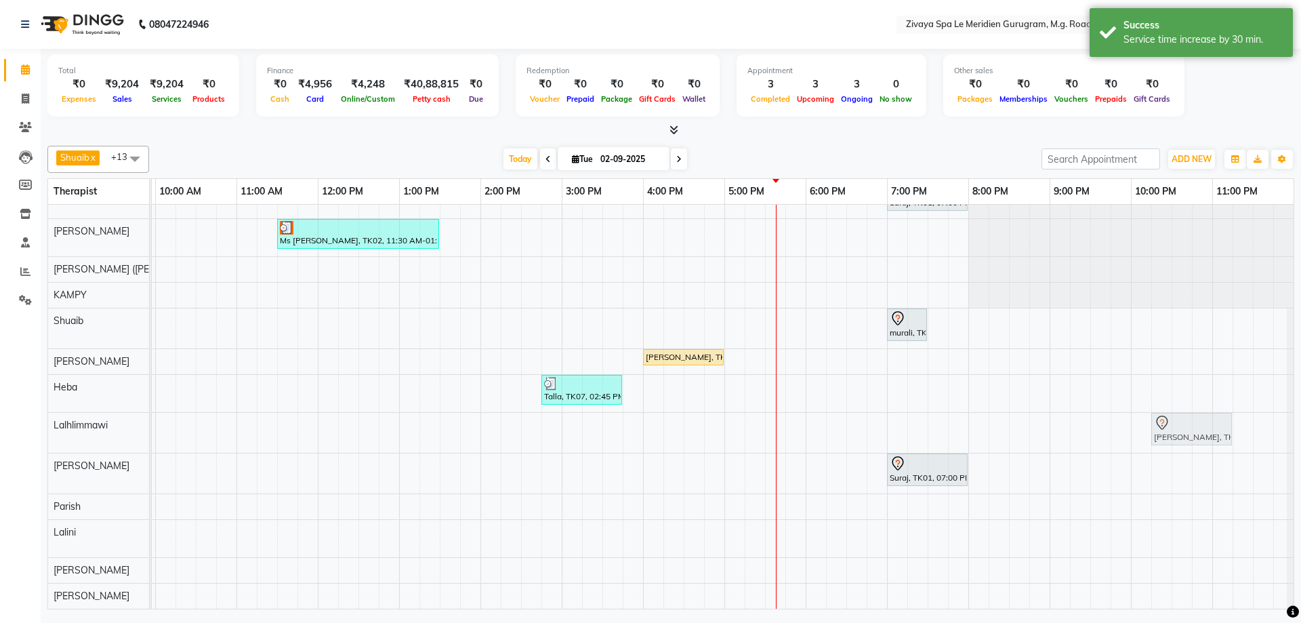
drag, startPoint x: 1206, startPoint y: 417, endPoint x: 1190, endPoint y: 419, distance: 15.8
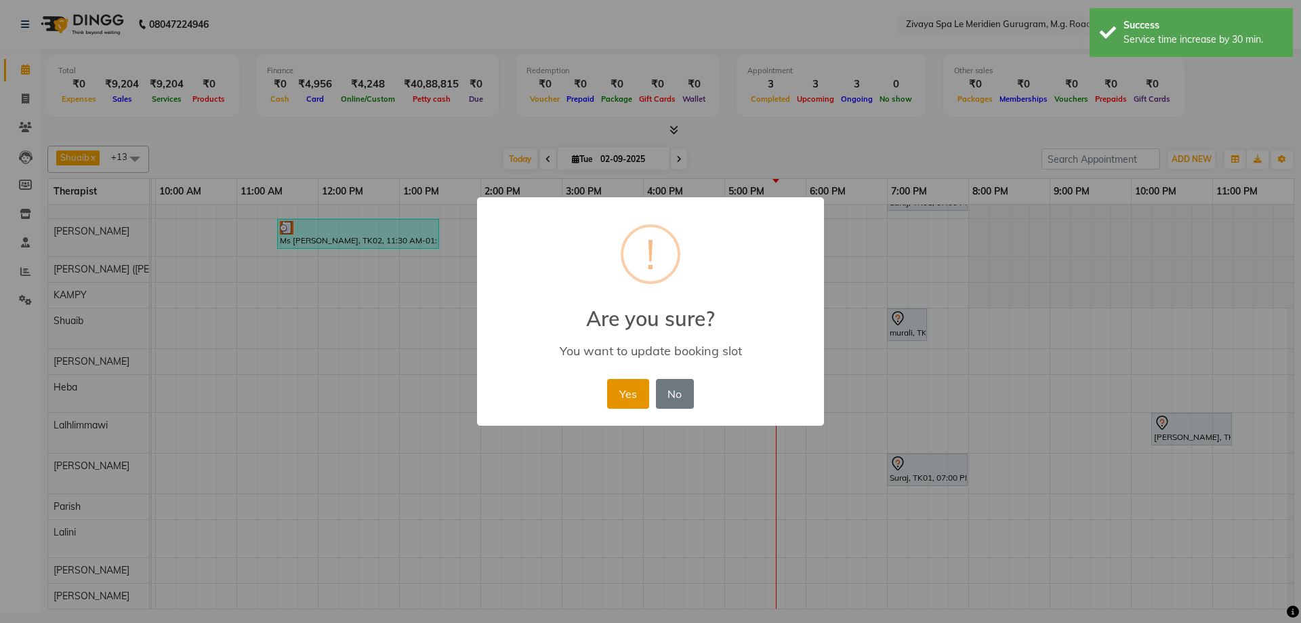
click at [616, 392] on button "Yes" at bounding box center [627, 394] width 41 height 30
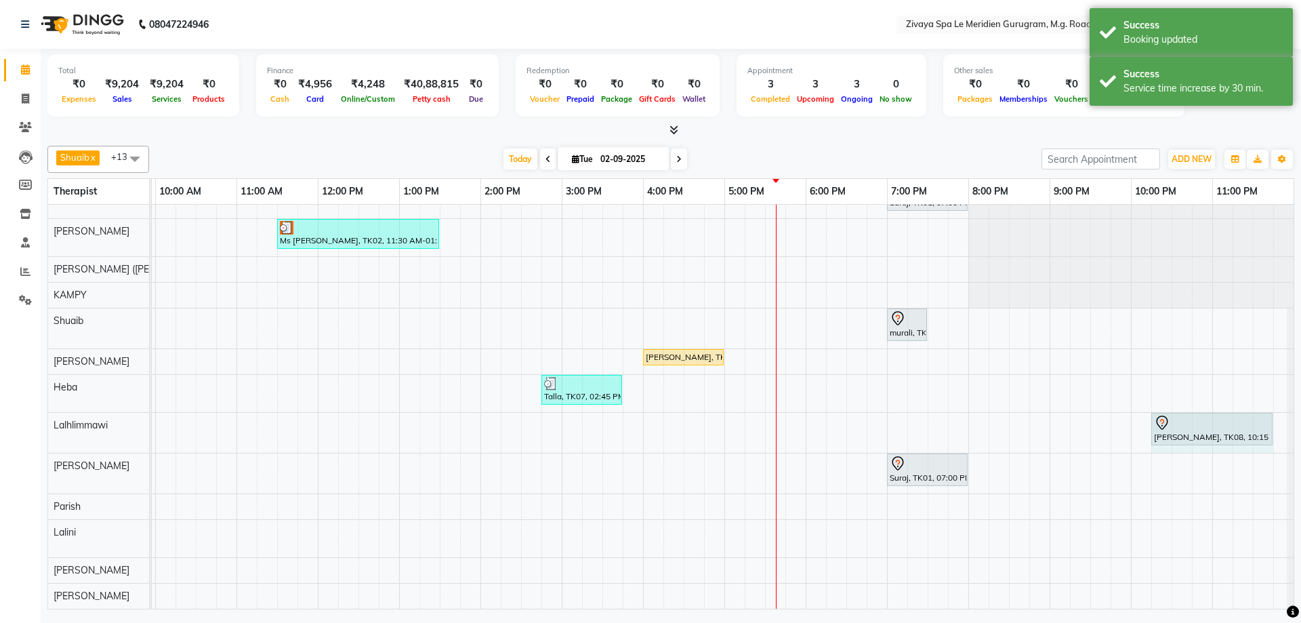
drag, startPoint x: 1221, startPoint y: 413, endPoint x: 1252, endPoint y: 419, distance: 31.0
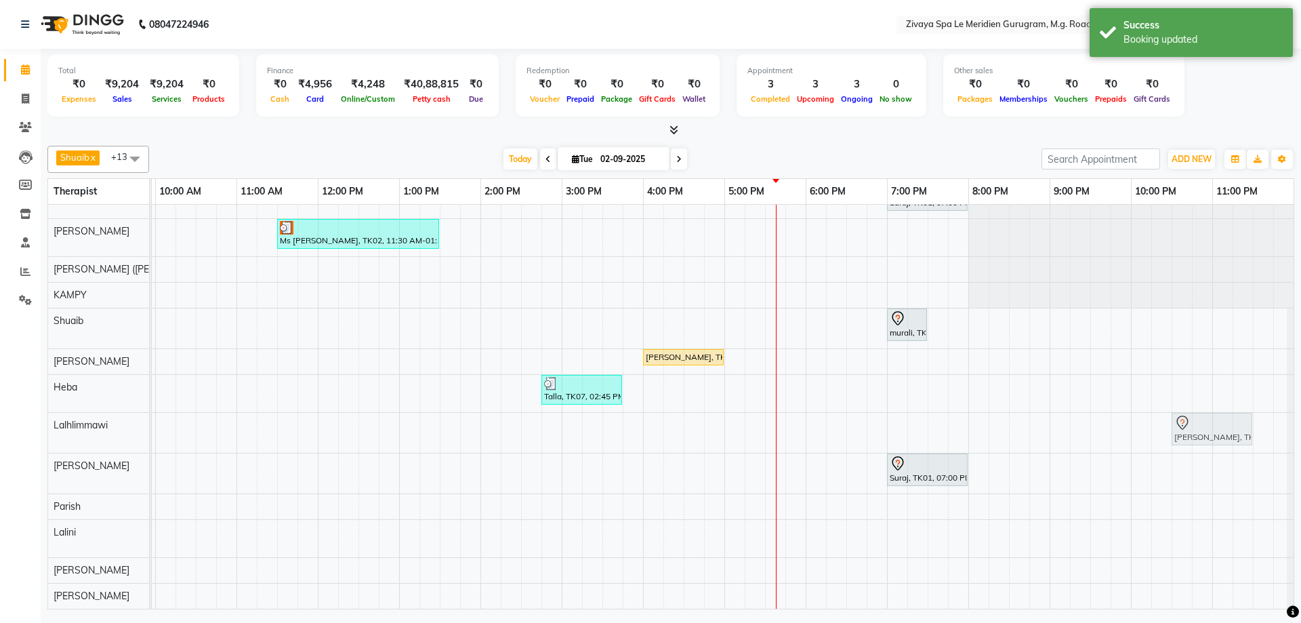
drag, startPoint x: 1177, startPoint y: 415, endPoint x: 1193, endPoint y: 419, distance: 16.8
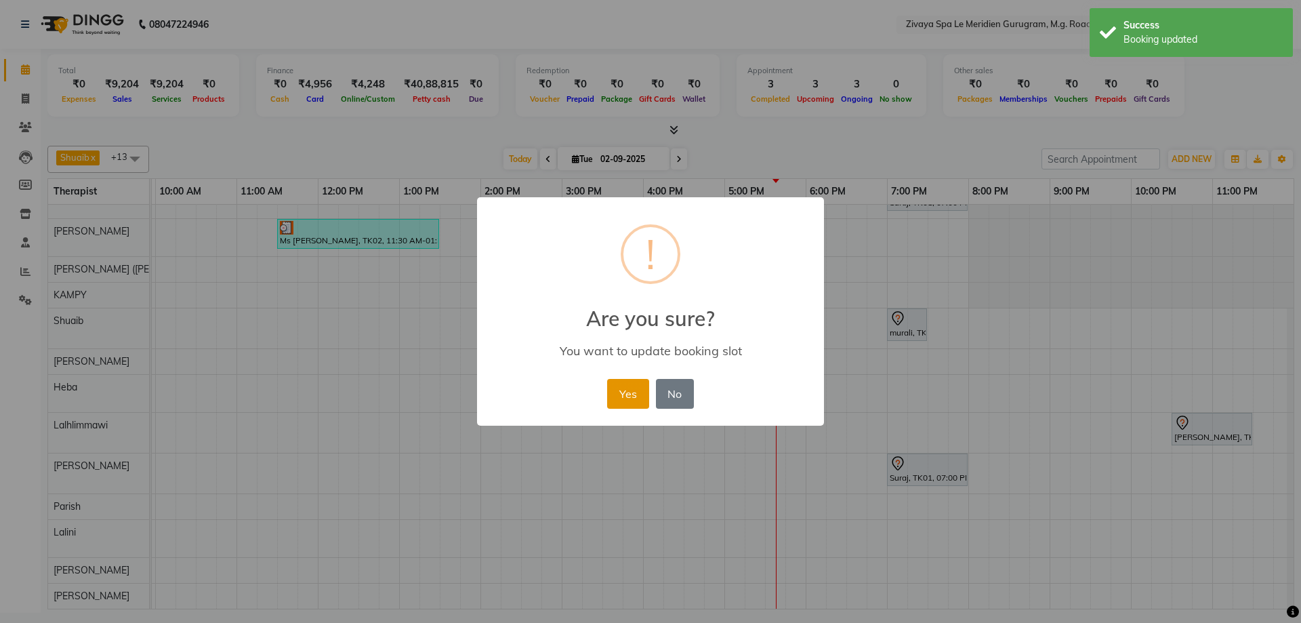
click at [638, 392] on button "Yes" at bounding box center [627, 394] width 41 height 30
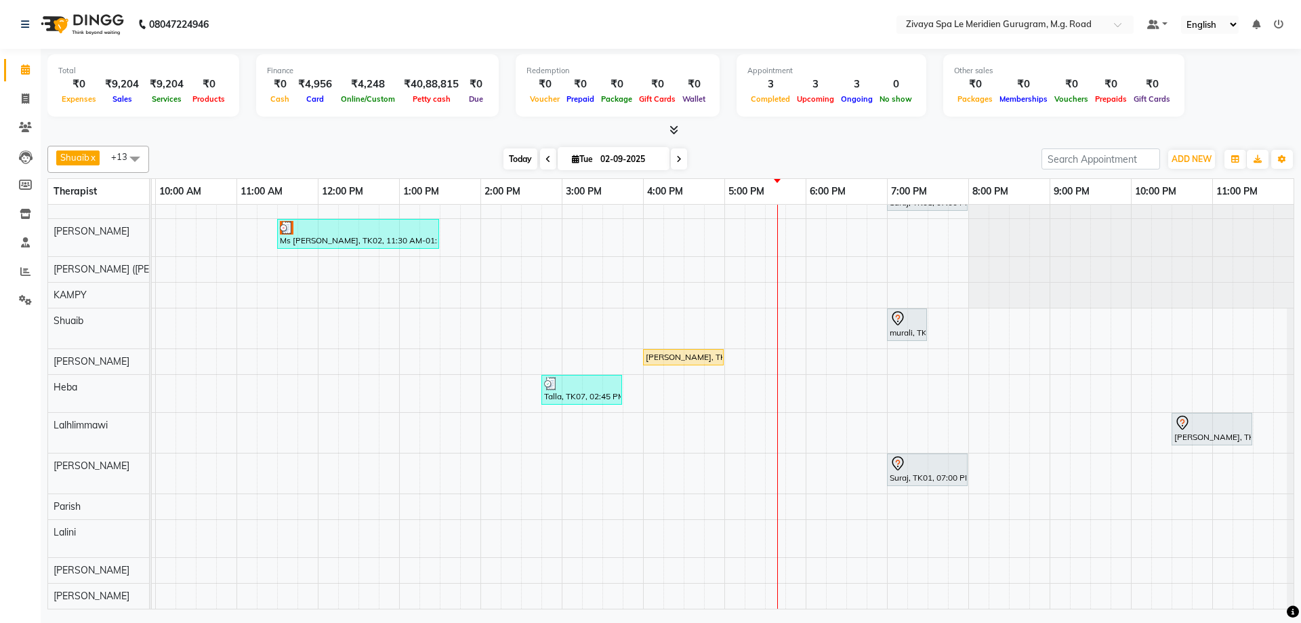
click at [509, 159] on span "Today" at bounding box center [520, 158] width 34 height 21
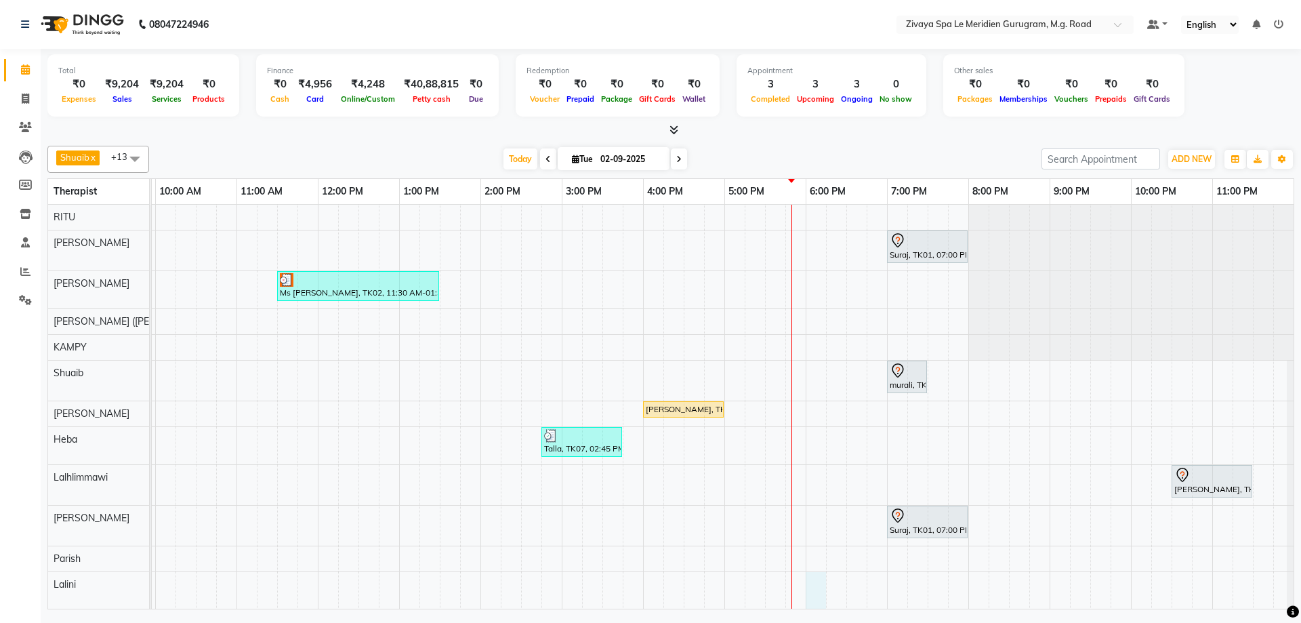
scroll to position [2, 0]
drag, startPoint x: 810, startPoint y: 598, endPoint x: 539, endPoint y: 590, distance: 271.2
click at [460, 590] on tr at bounding box center [318, 431] width 1952 height 456
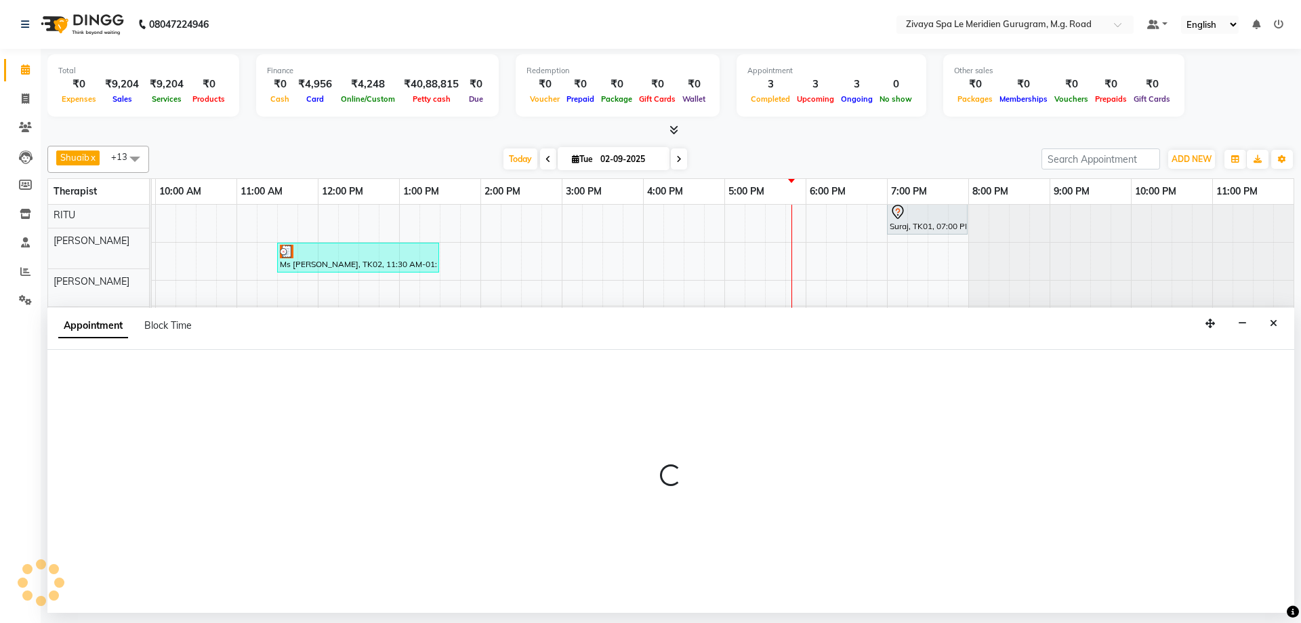
scroll to position [28, 0]
select select "80319"
select select "825"
select select "tentative"
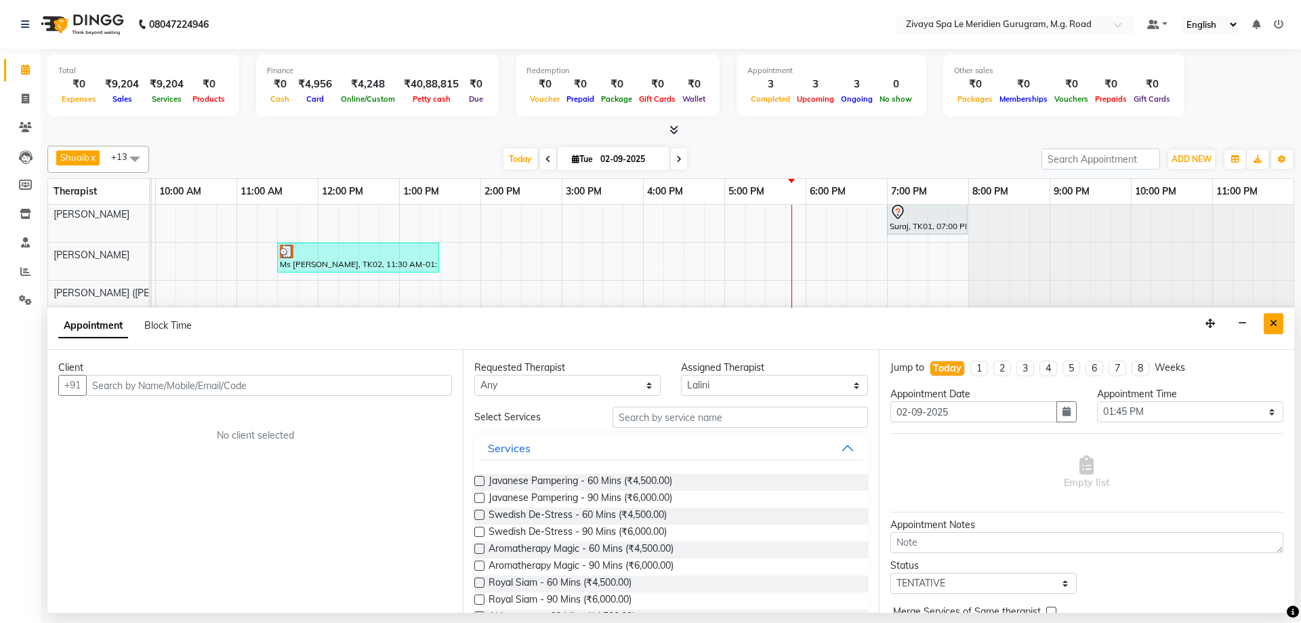
click at [1272, 323] on icon "Close" at bounding box center [1273, 322] width 7 height 9
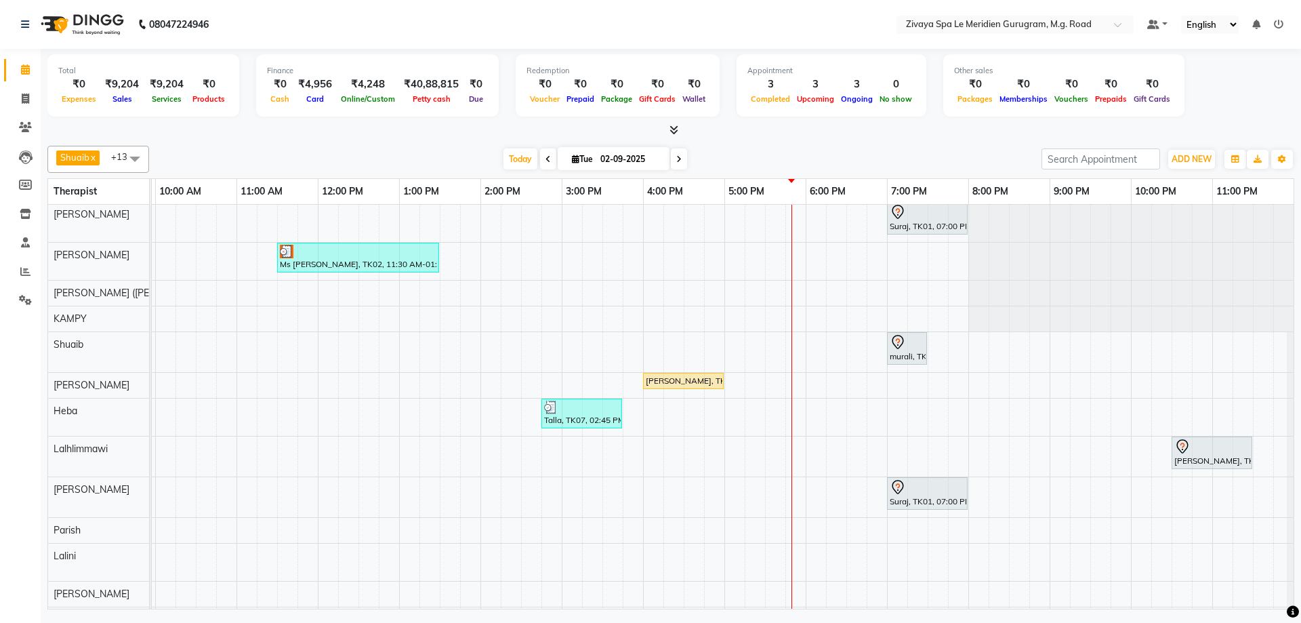
scroll to position [0, 0]
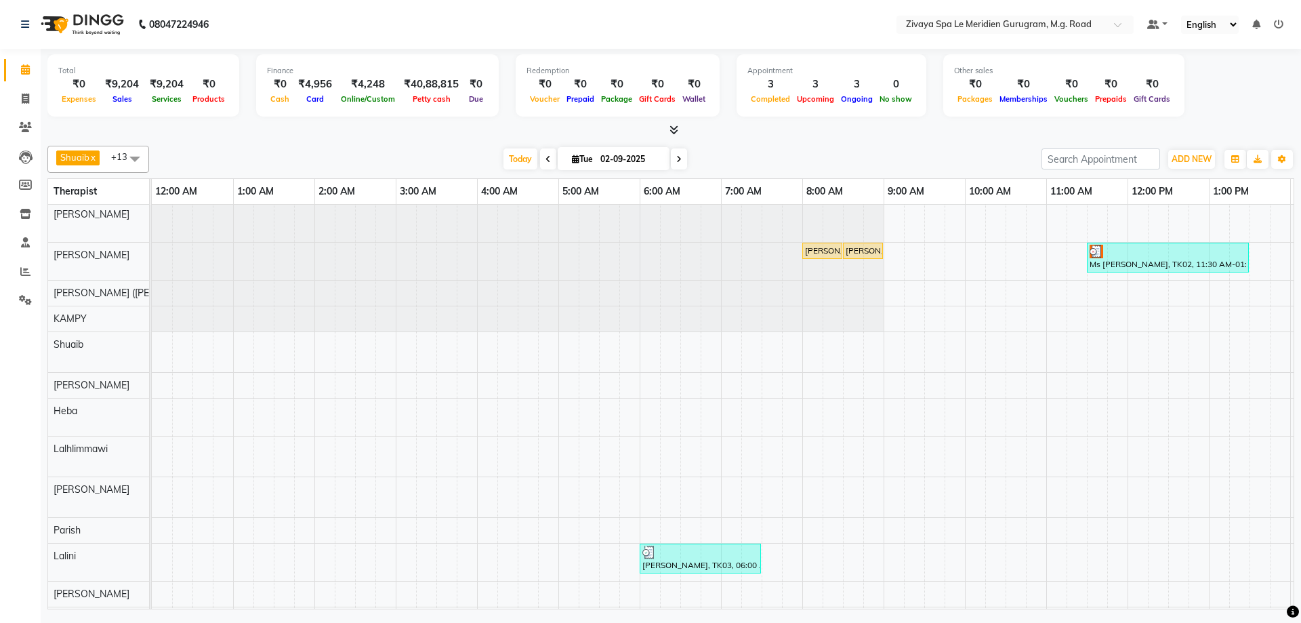
click at [823, 251] on div "[PERSON_NAME], TK04, 08:00 AM-08:30 AM, Signature Foot Massage - 30 Mins" at bounding box center [822, 251] width 37 height 12
click at [909, 291] on span "Open Details" at bounding box center [867, 291] width 87 height 22
click at [859, 247] on div "[PERSON_NAME], TK04, 08:30 AM-09:00 AM, De-Stress Back & Shoulder Massage - 30 …" at bounding box center [862, 251] width 37 height 12
click at [896, 295] on span "Open Details" at bounding box center [902, 286] width 87 height 22
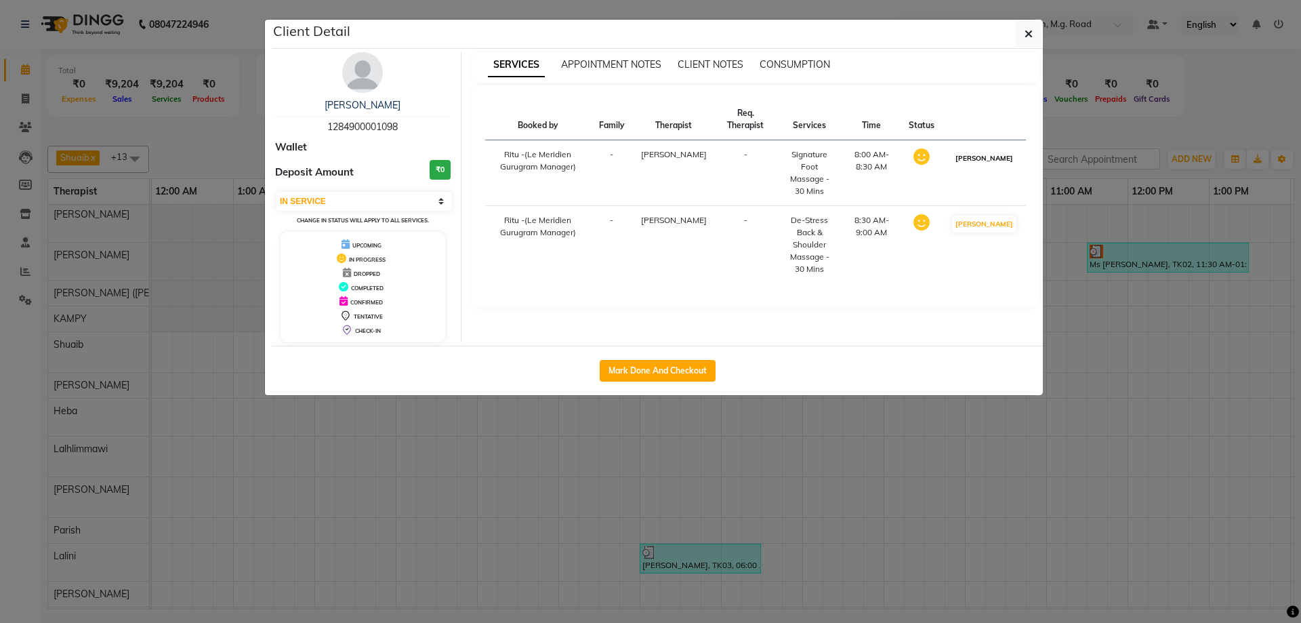
click at [988, 166] on button "[PERSON_NAME]" at bounding box center [984, 158] width 64 height 17
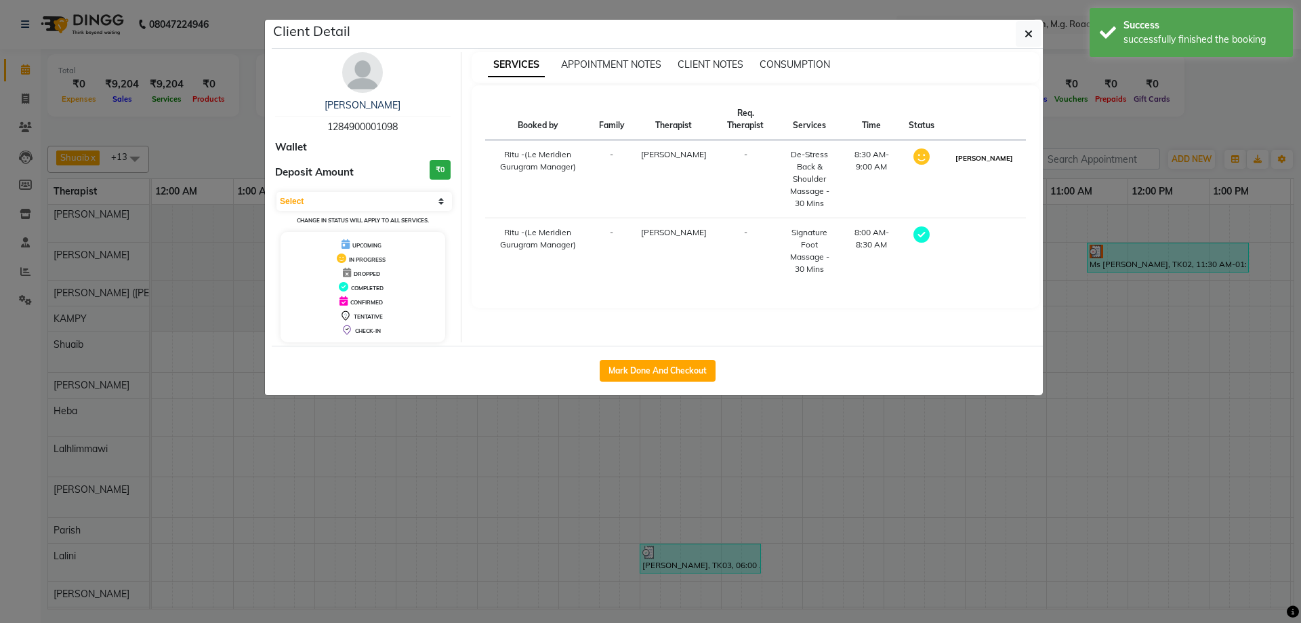
click at [1000, 166] on button "[PERSON_NAME]" at bounding box center [984, 158] width 64 height 17
select select "3"
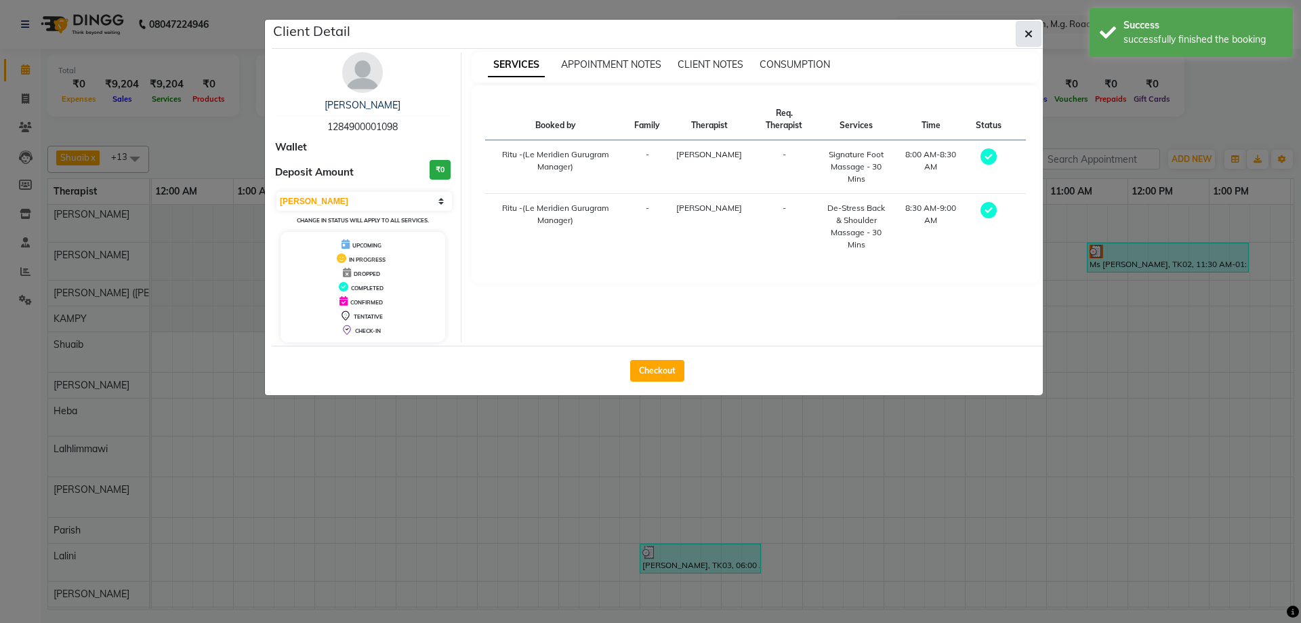
click at [1035, 33] on button "button" at bounding box center [1029, 34] width 26 height 26
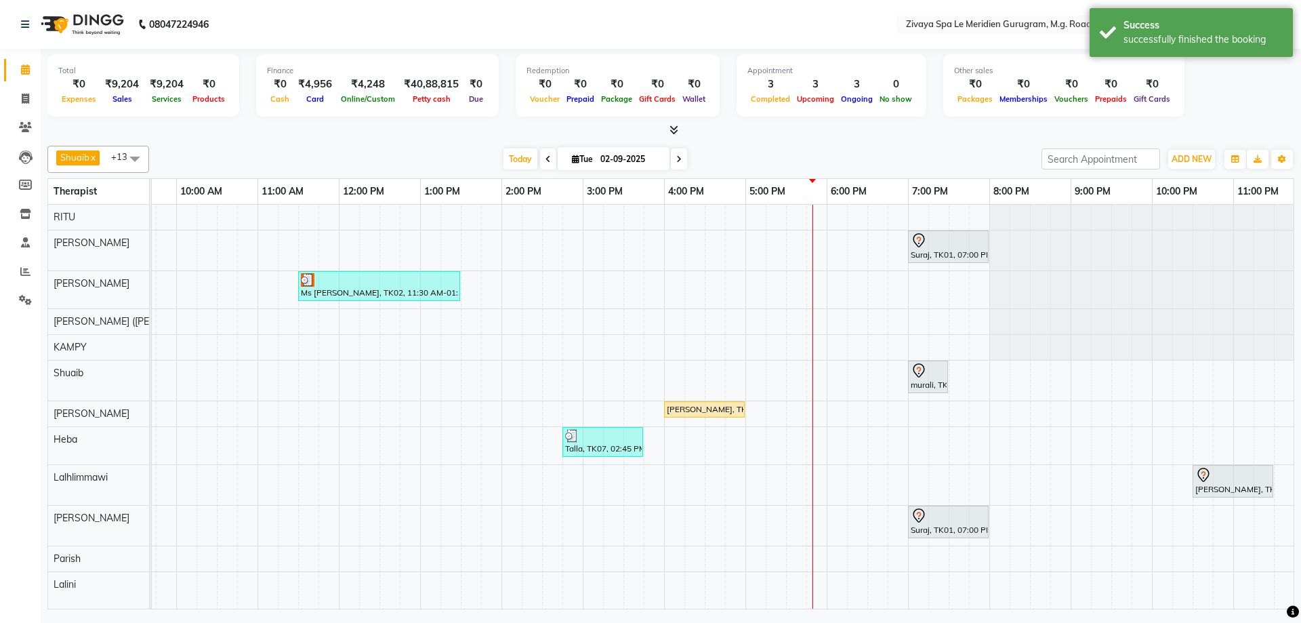
click at [684, 409] on div "[PERSON_NAME], TK05, 04:00 PM-05:00 PM, Royal Siam - 60 Mins" at bounding box center [704, 409] width 78 height 12
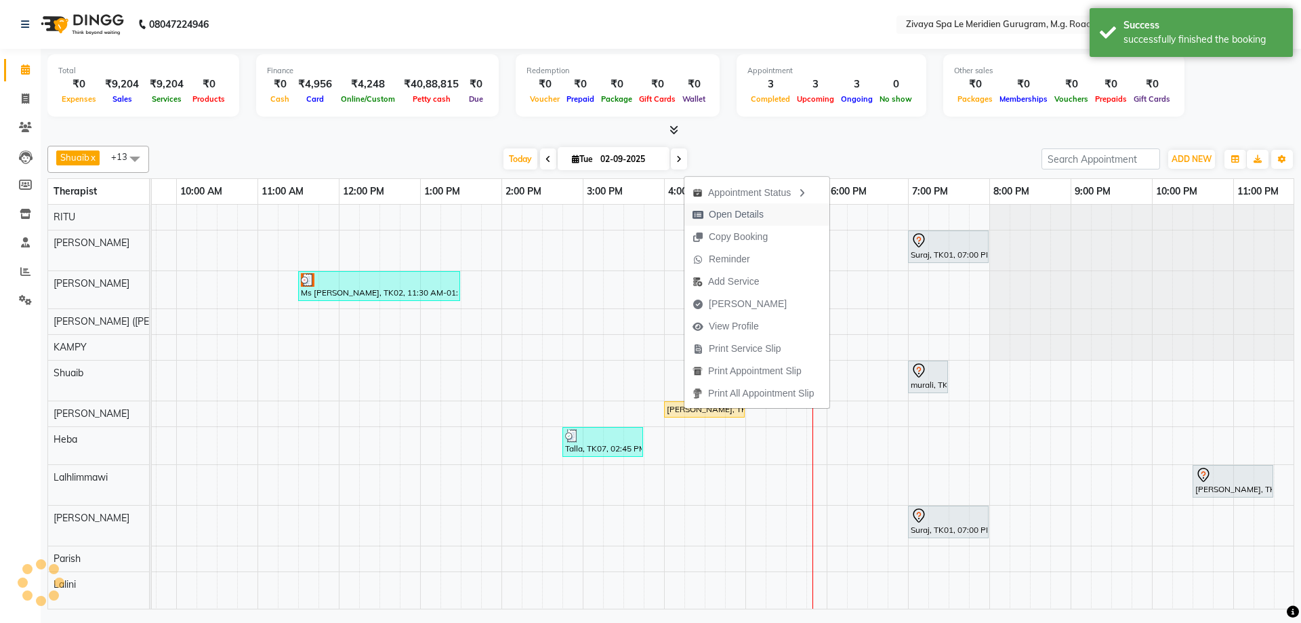
click at [740, 212] on span "Open Details" at bounding box center [736, 214] width 55 height 14
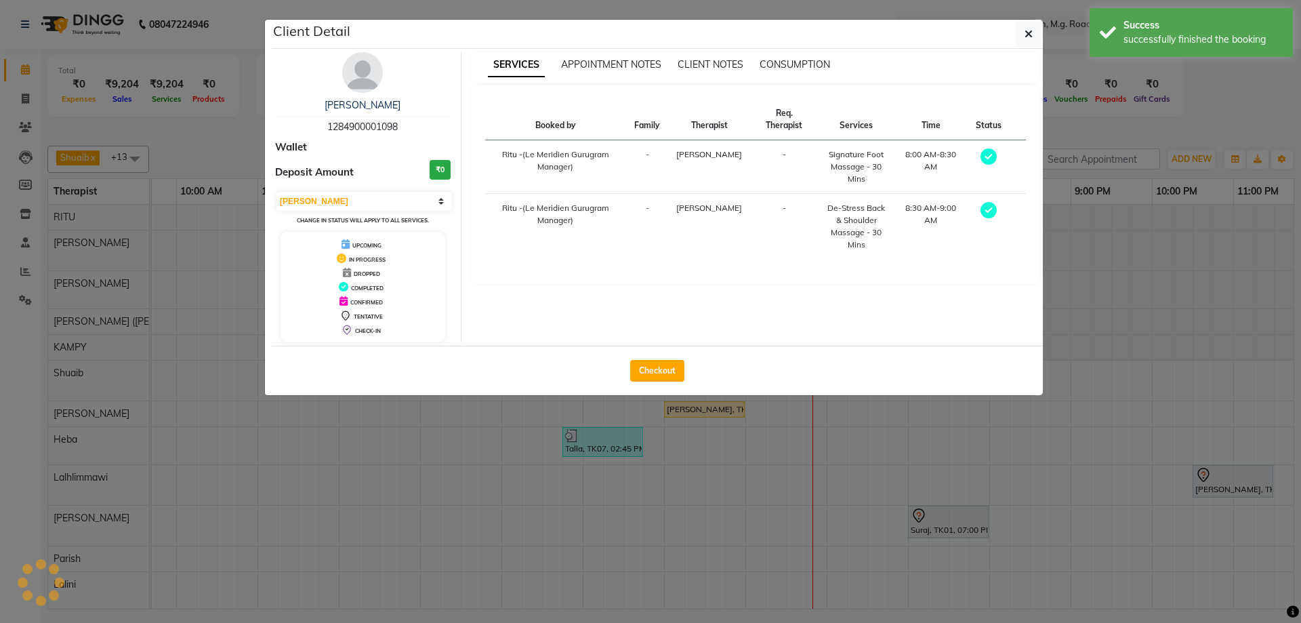
select select "1"
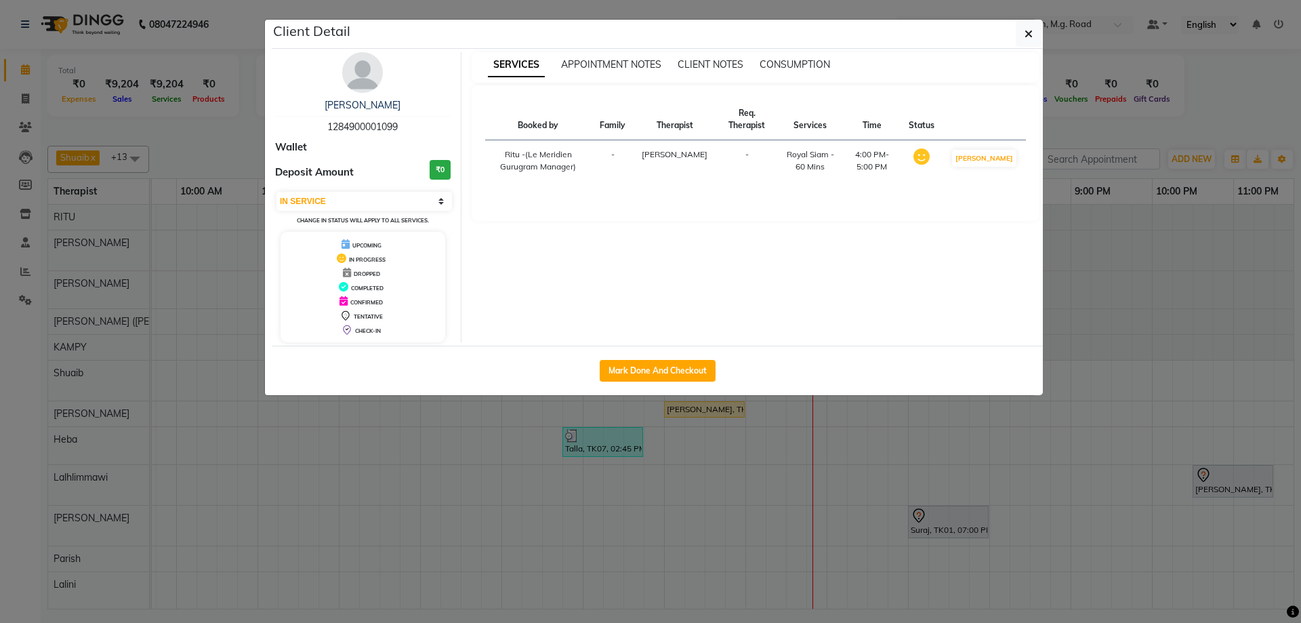
drag, startPoint x: 1025, startPoint y: 34, endPoint x: 1025, endPoint y: 42, distance: 8.2
click at [1025, 34] on icon "button" at bounding box center [1029, 33] width 8 height 11
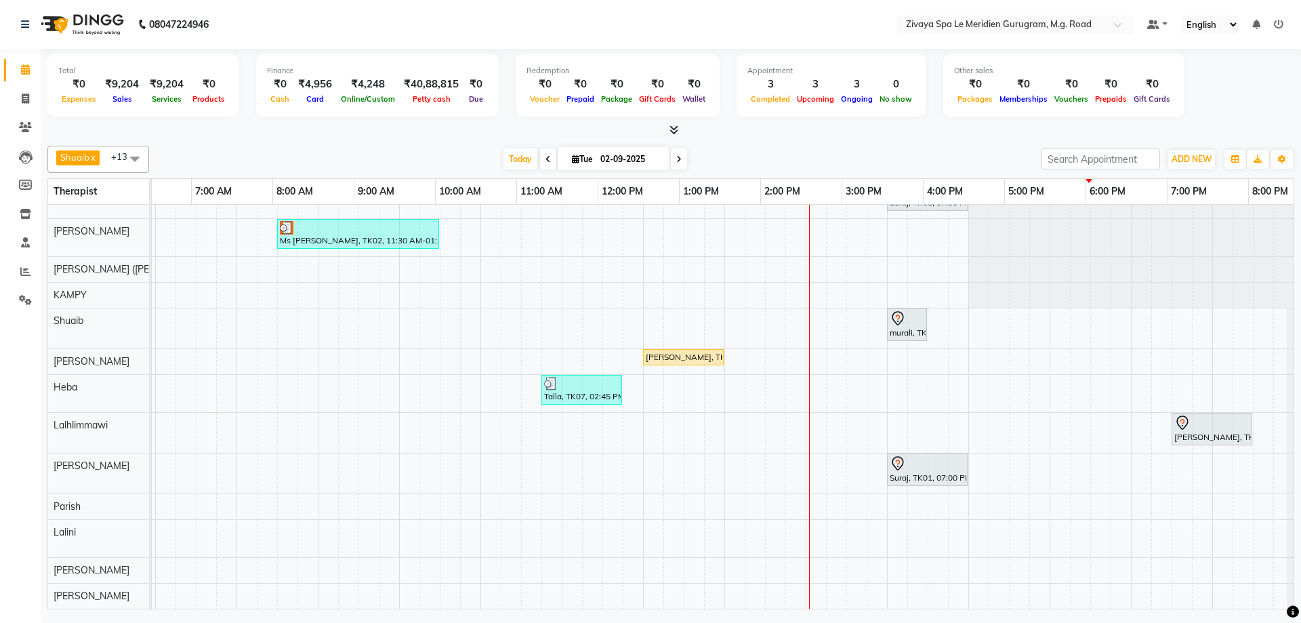
scroll to position [0, 810]
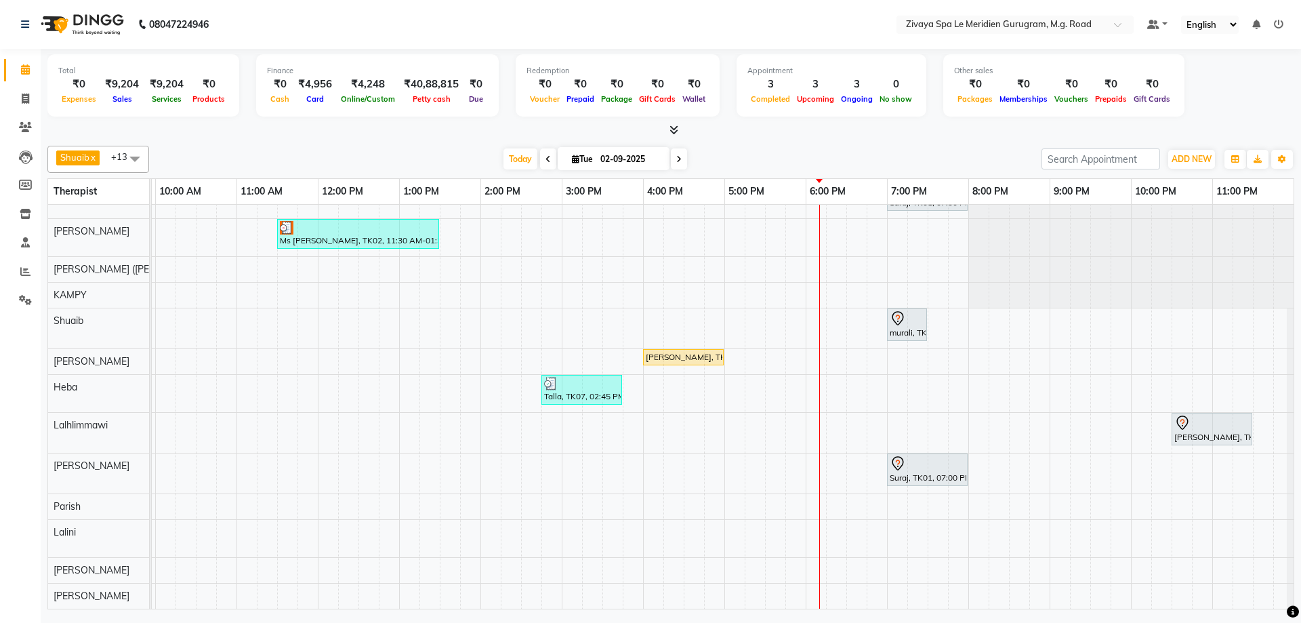
drag, startPoint x: 672, startPoint y: 153, endPoint x: 672, endPoint y: 163, distance: 9.5
click at [672, 153] on span at bounding box center [679, 158] width 16 height 21
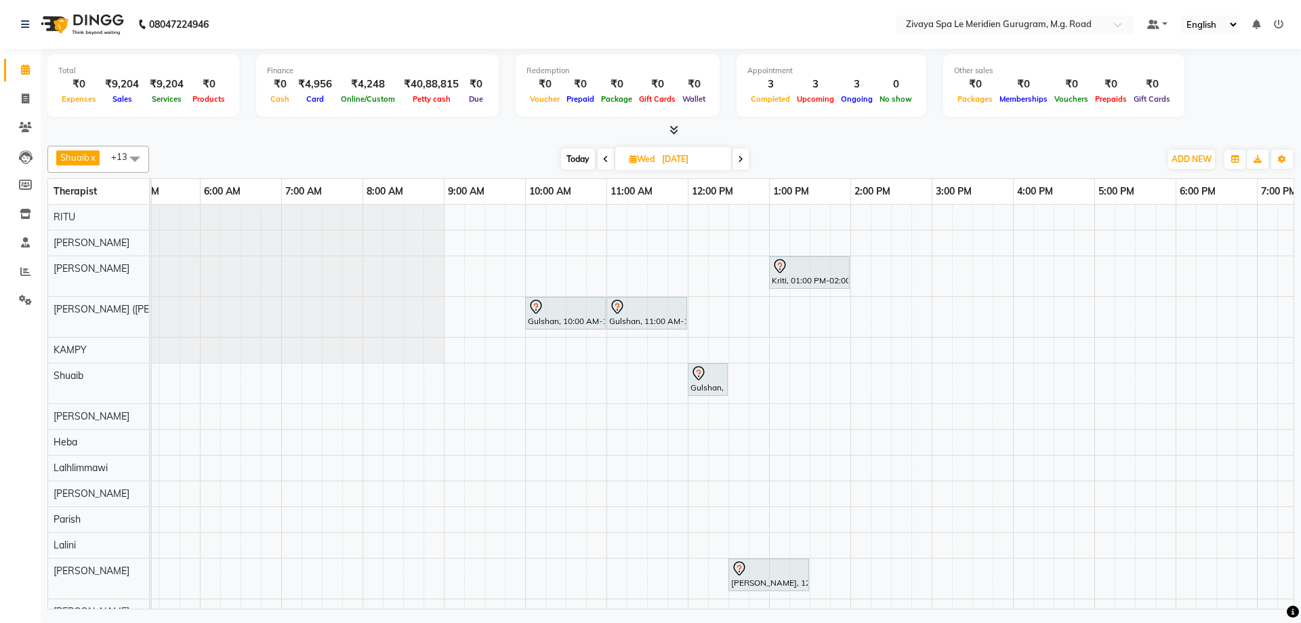
scroll to position [0, 323]
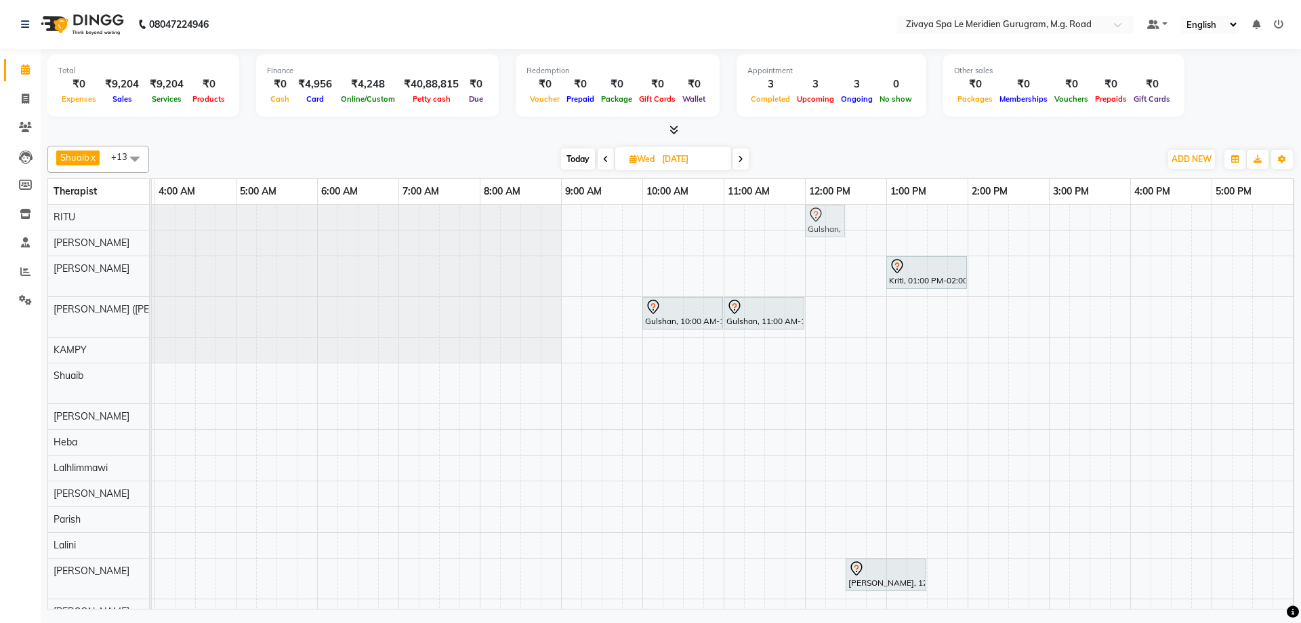
drag, startPoint x: 823, startPoint y: 374, endPoint x: 825, endPoint y: 200, distance: 174.2
click at [825, 200] on table "Therapist 12:00 AM 1:00 AM 2:00 AM 3:00 AM 4:00 AM 5:00 AM 6:00 AM 7:00 AM 8:00…" at bounding box center [670, 393] width 1247 height 431
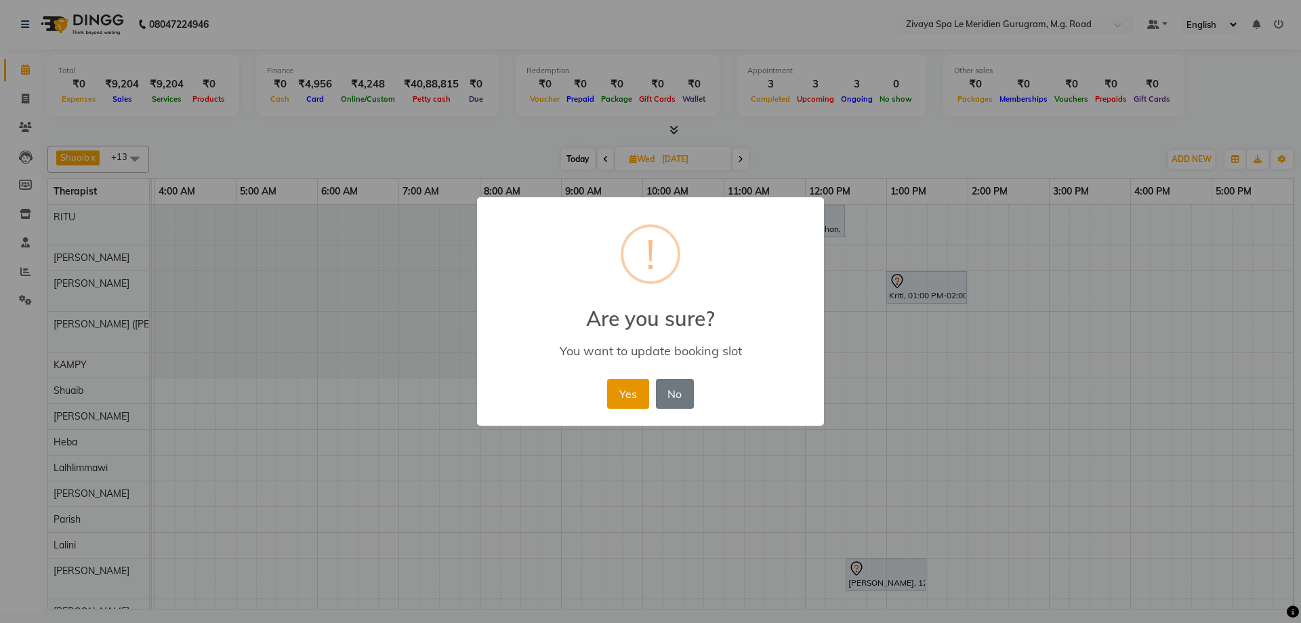
click at [635, 380] on button "Yes" at bounding box center [627, 394] width 41 height 30
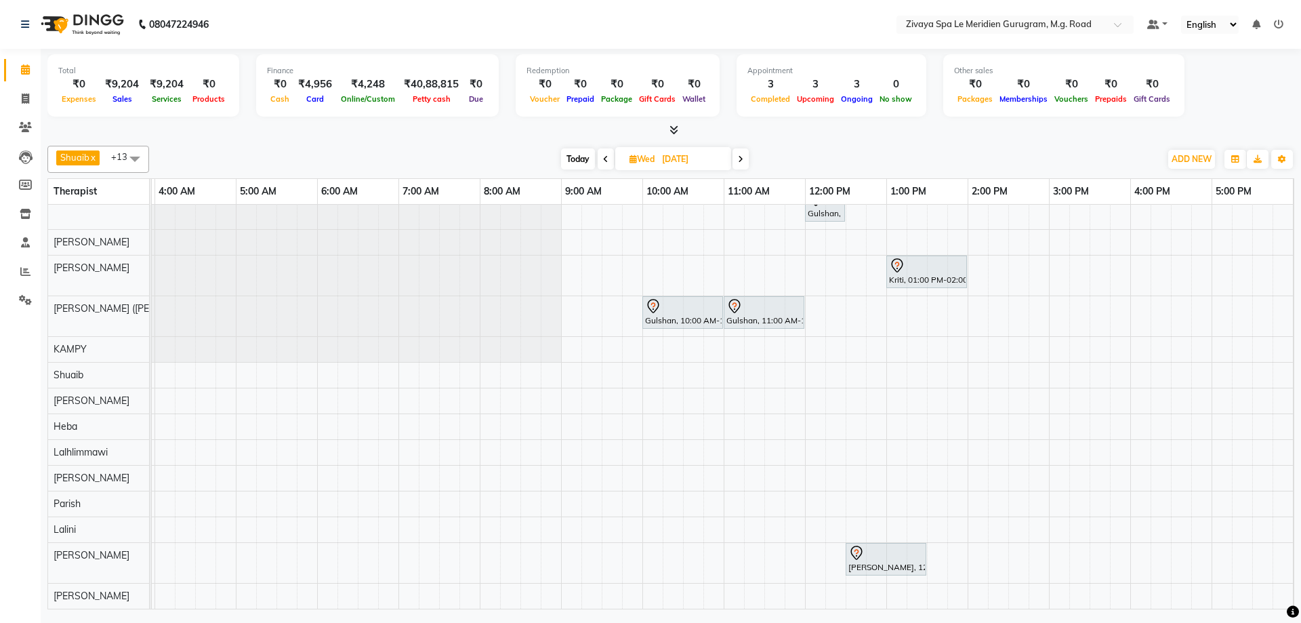
scroll to position [0, 0]
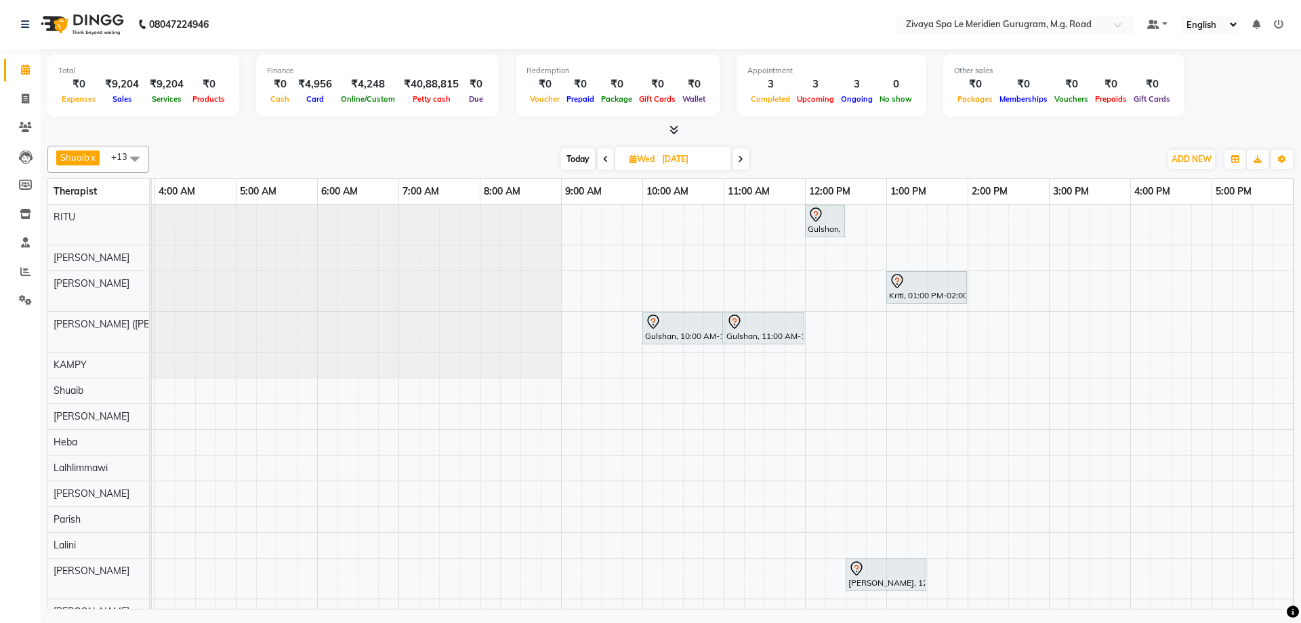
click at [586, 162] on span "Today" at bounding box center [578, 158] width 34 height 21
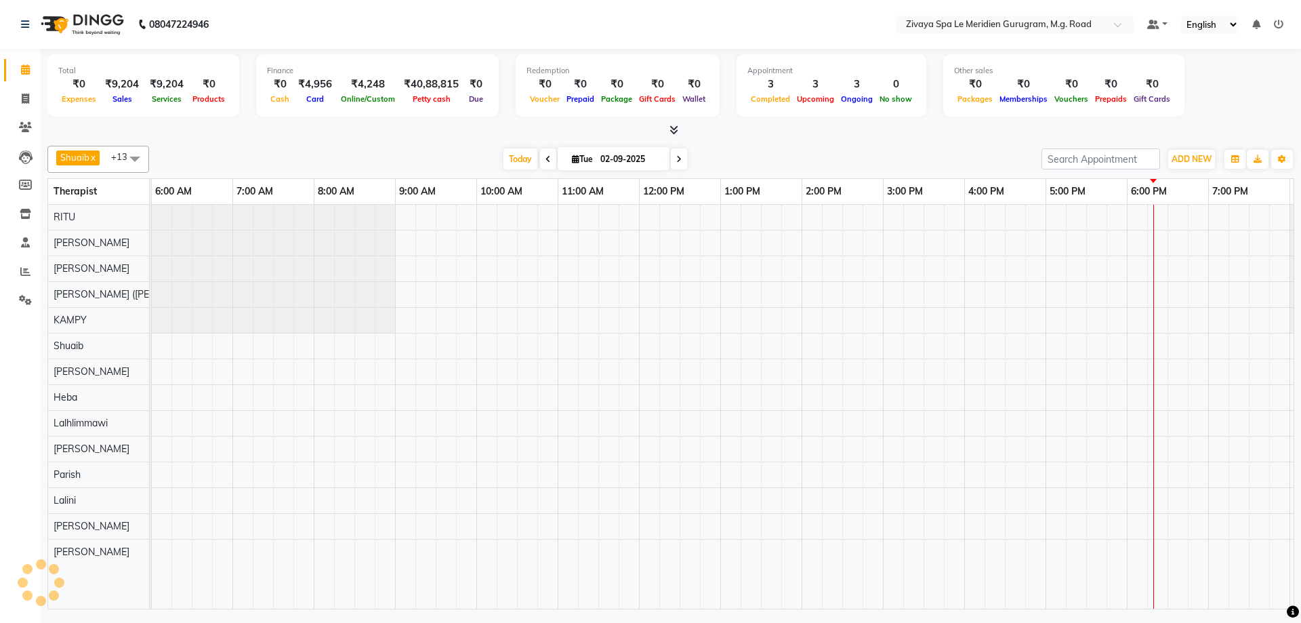
scroll to position [0, 810]
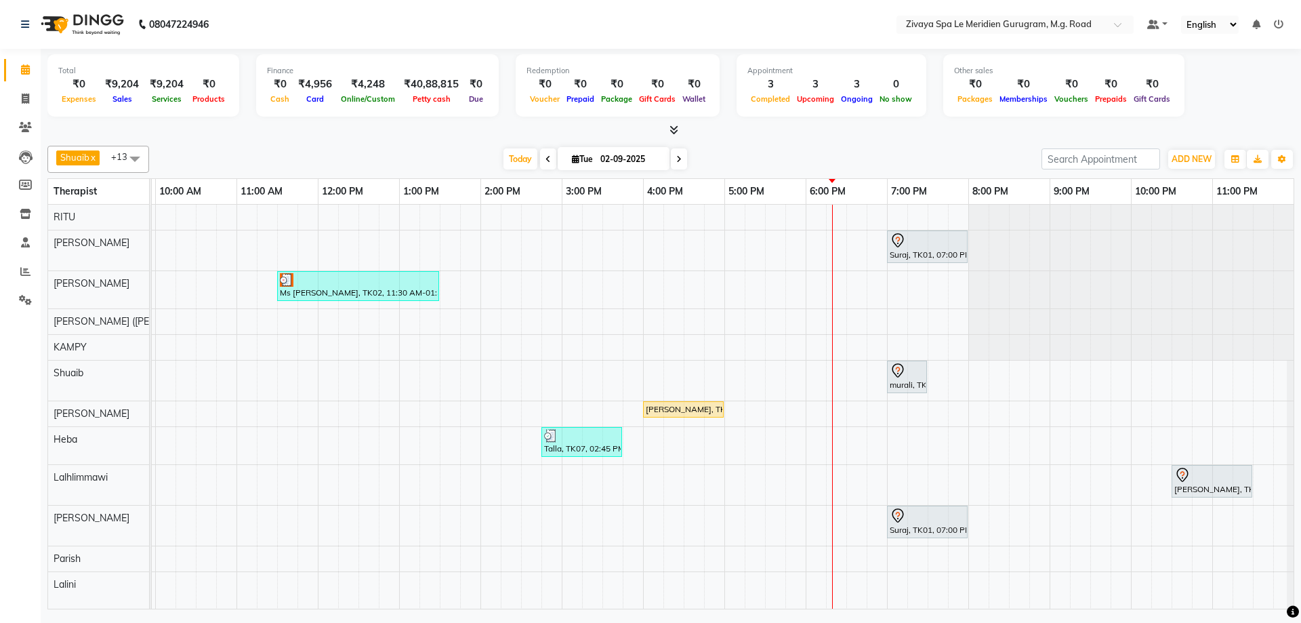
click at [671, 159] on span at bounding box center [679, 158] width 16 height 21
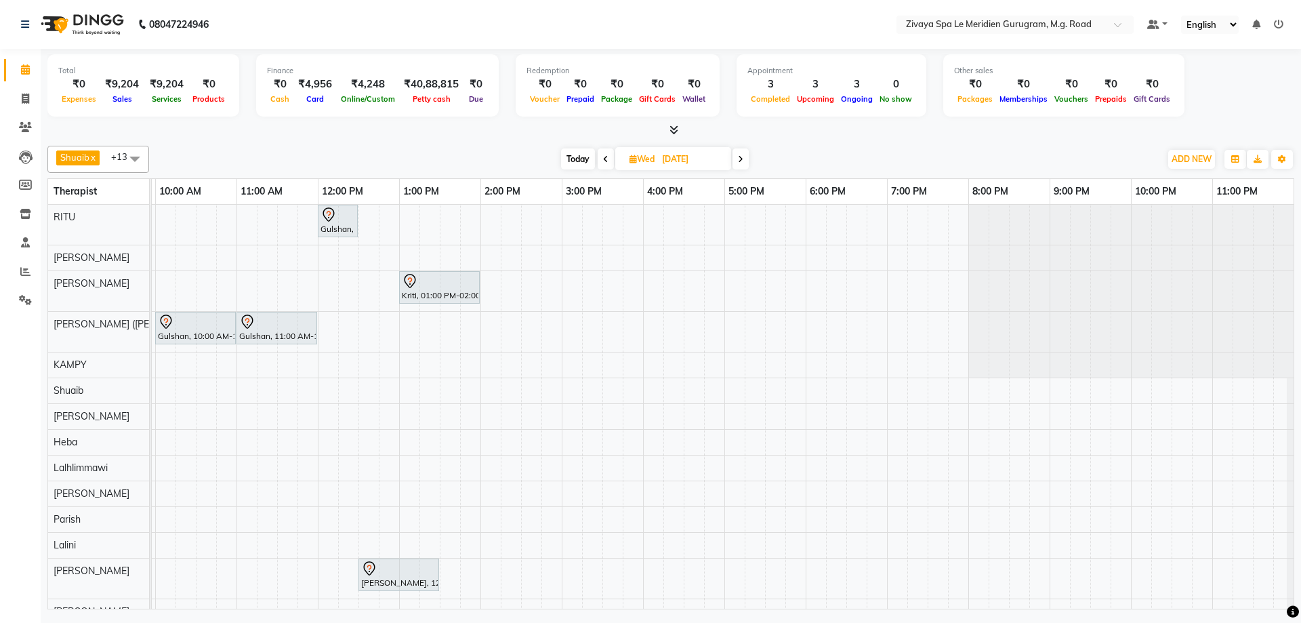
click at [577, 158] on span "Today" at bounding box center [578, 158] width 34 height 21
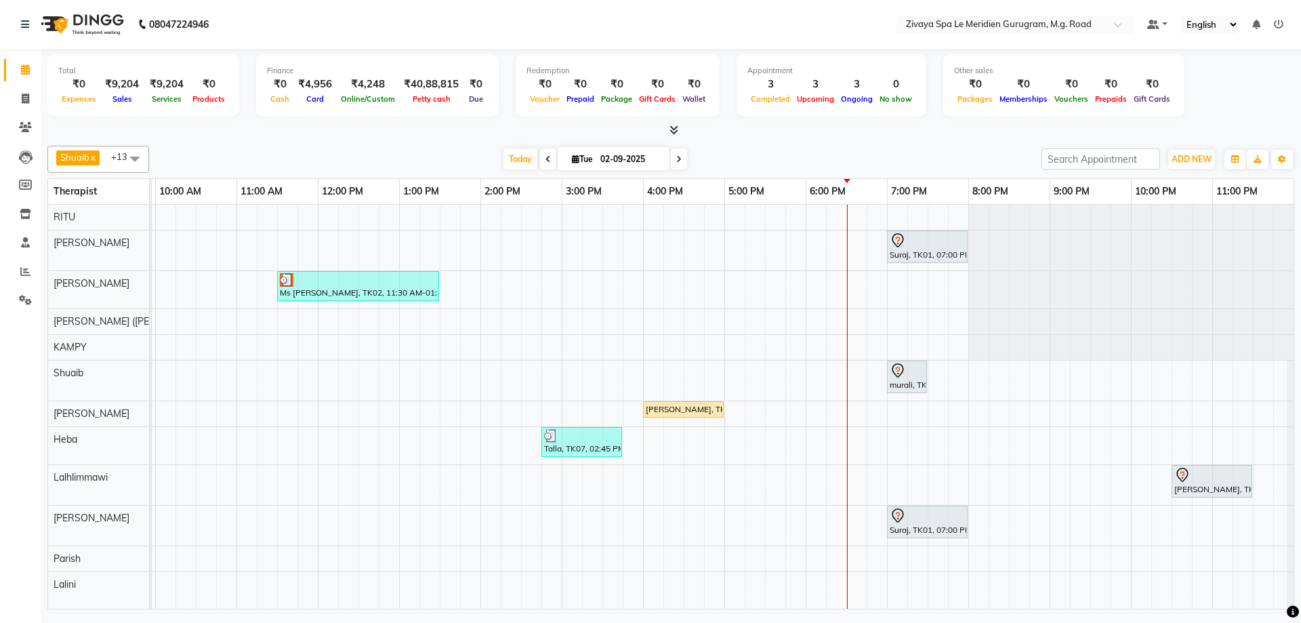
click at [677, 157] on icon at bounding box center [678, 159] width 5 height 8
type input "[DATE]"
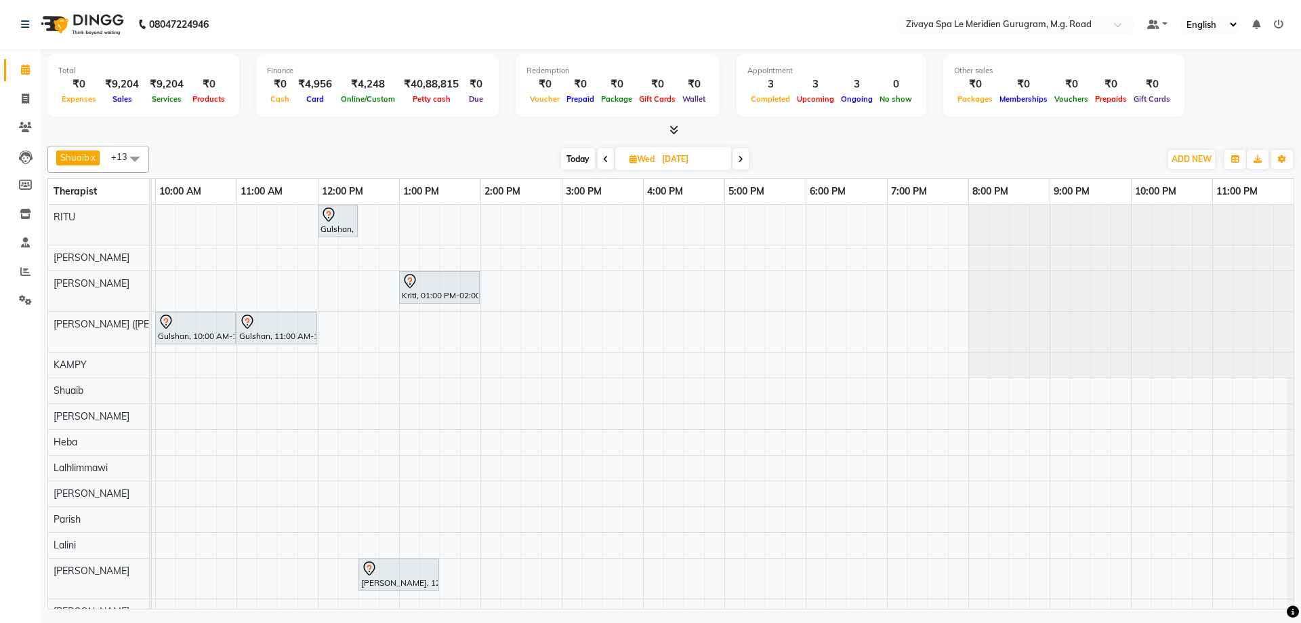
click at [806, 260] on div "Gulshan, 12:00 PM-12:30 PM, [DEMOGRAPHIC_DATA] HAIRCUT Kriti, 01:00 PM-02:00 PM…" at bounding box center [318, 414] width 1952 height 419
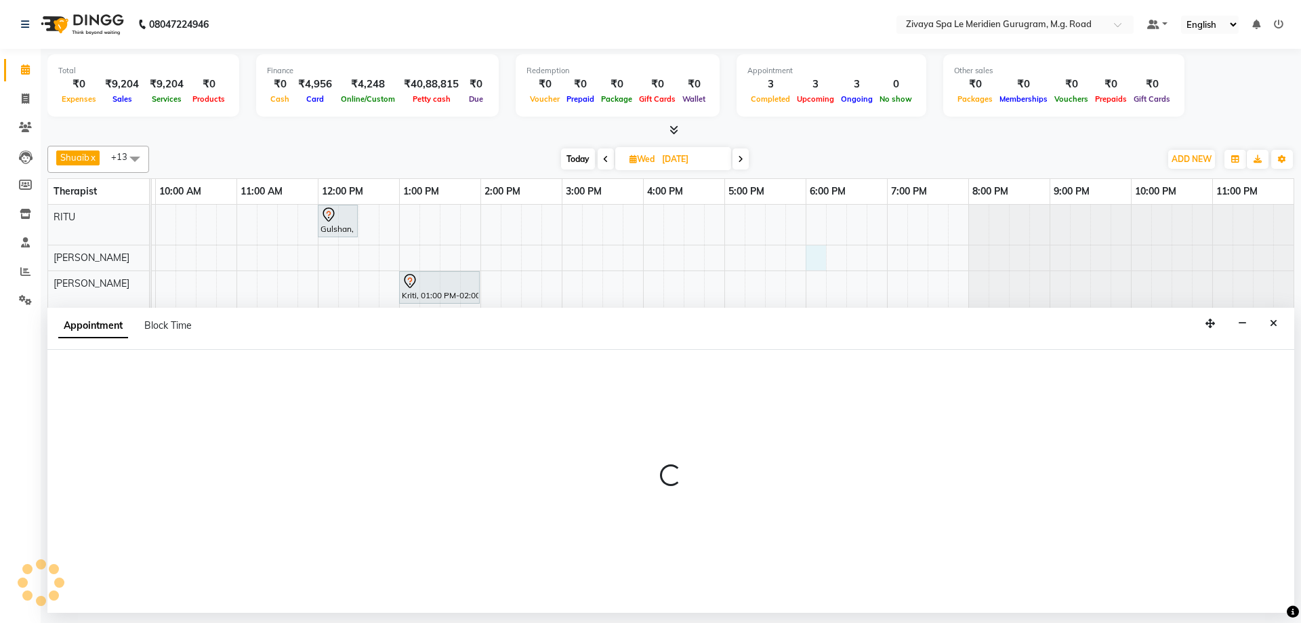
select select "49507"
select select "tentative"
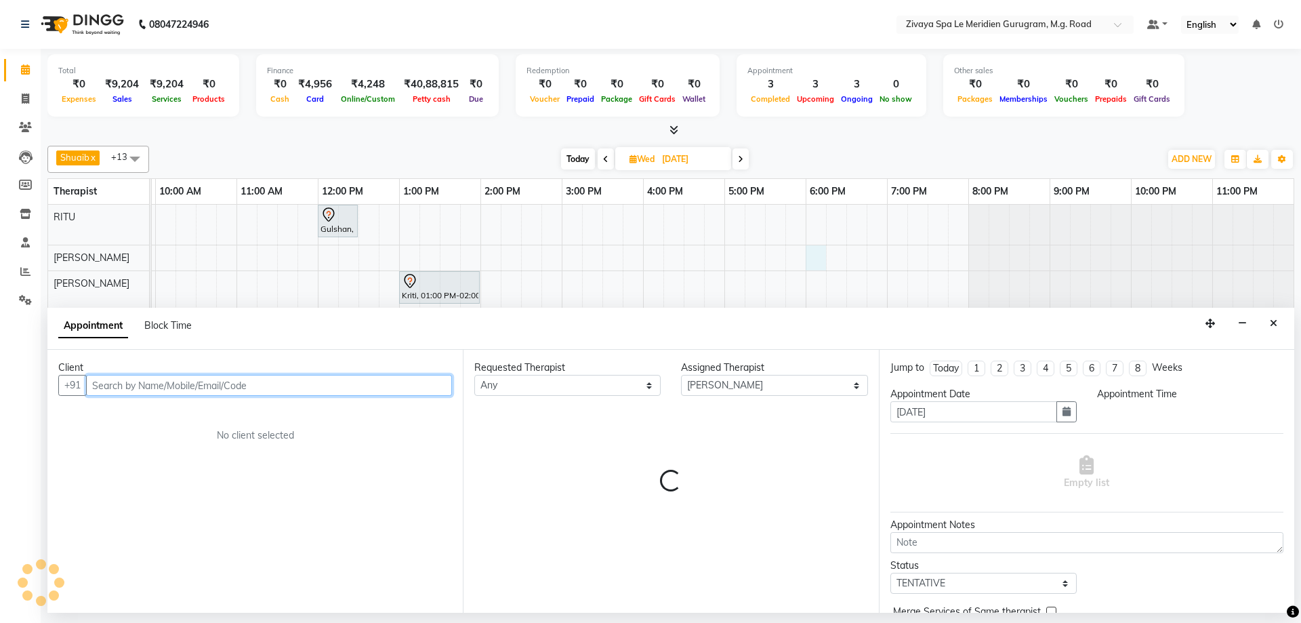
select select "1080"
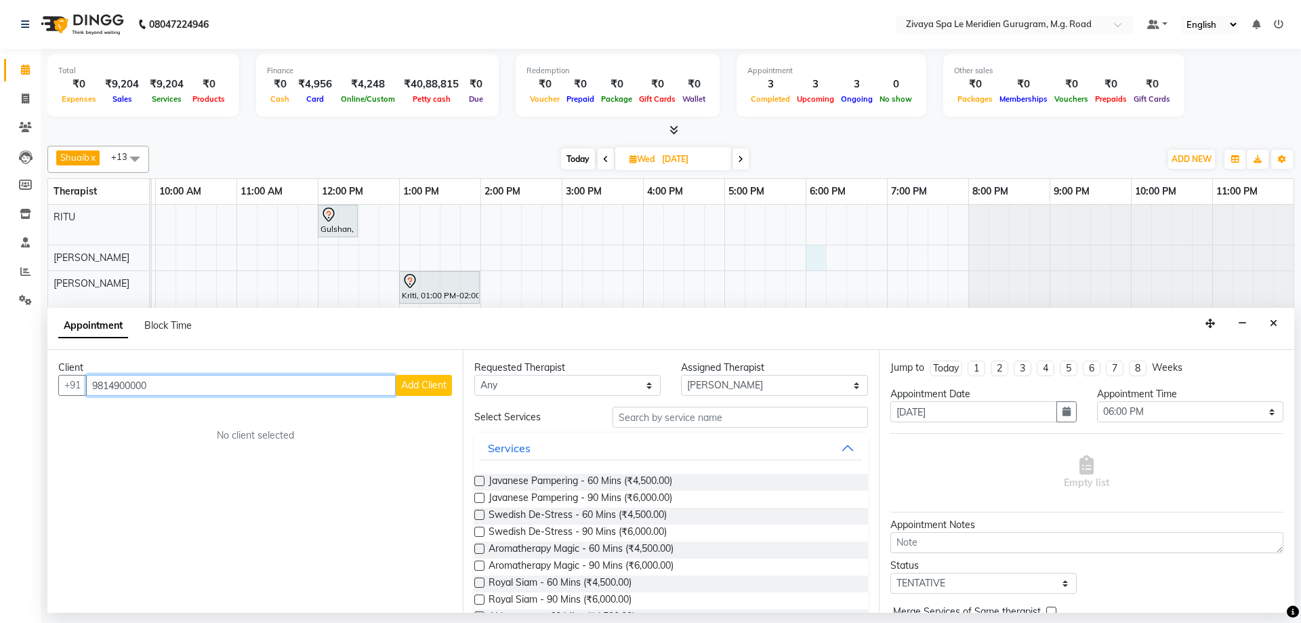
type input "9814900000"
click at [413, 392] on button "Add Client" at bounding box center [424, 385] width 56 height 21
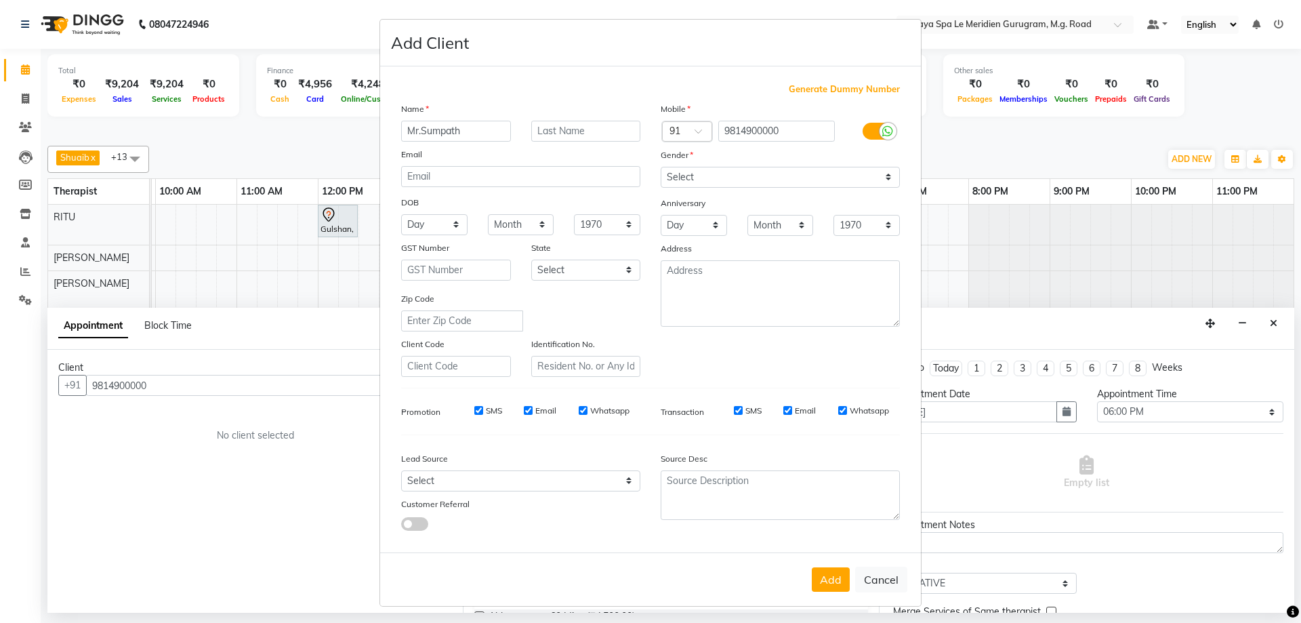
type input "Mr.Sumpath"
click at [604, 129] on input "text" at bounding box center [586, 131] width 110 height 21
type input "[PERSON_NAME]"
click at [775, 176] on select "Select [DEMOGRAPHIC_DATA] [DEMOGRAPHIC_DATA] Other Prefer Not To Say" at bounding box center [780, 177] width 239 height 21
select select "[DEMOGRAPHIC_DATA]"
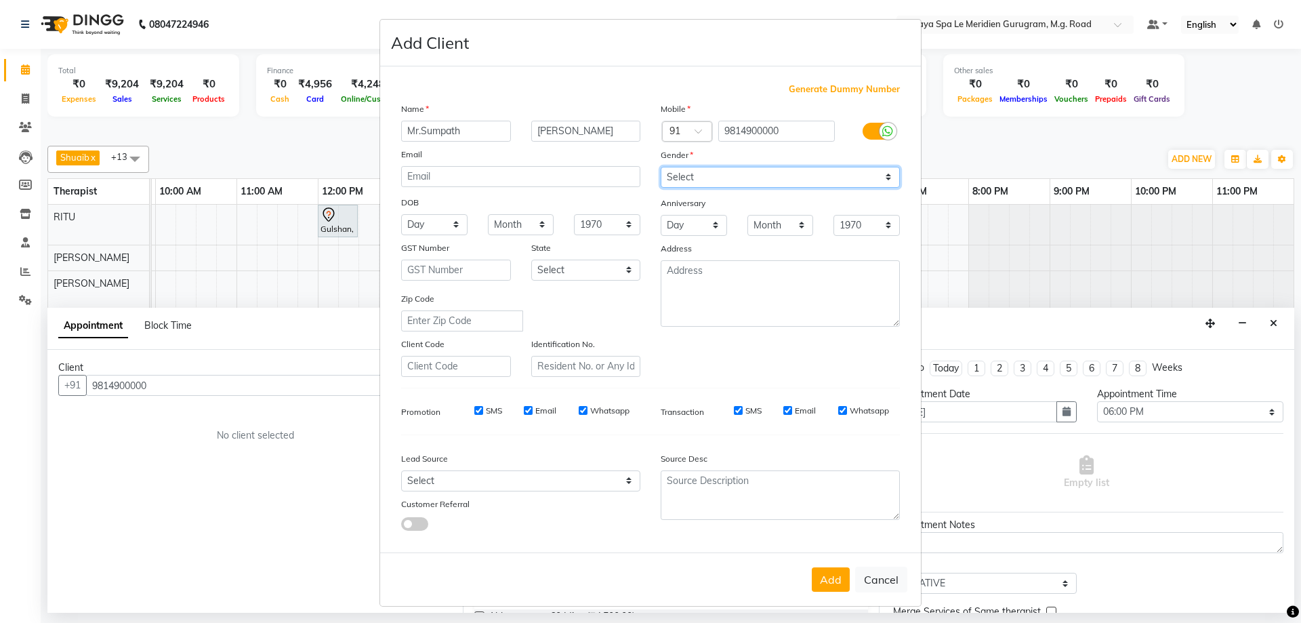
click at [661, 167] on select "Select [DEMOGRAPHIC_DATA] [DEMOGRAPHIC_DATA] Other Prefer Not To Say" at bounding box center [780, 177] width 239 height 21
click at [822, 577] on button "Add" at bounding box center [831, 579] width 38 height 24
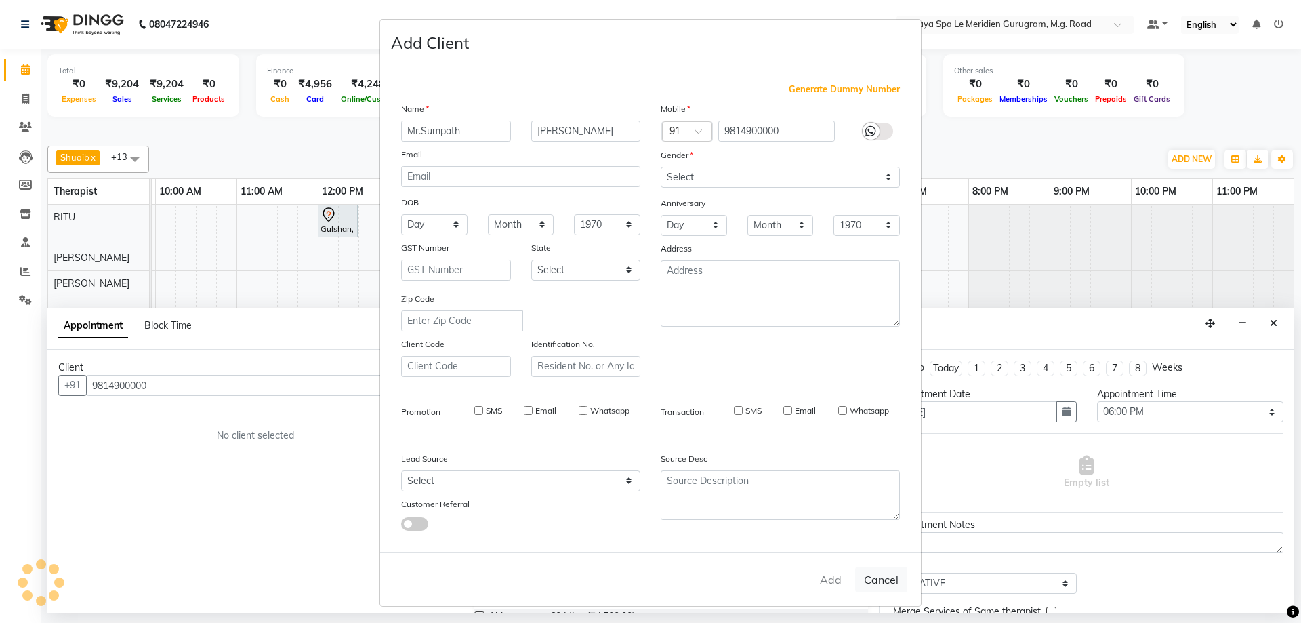
select select
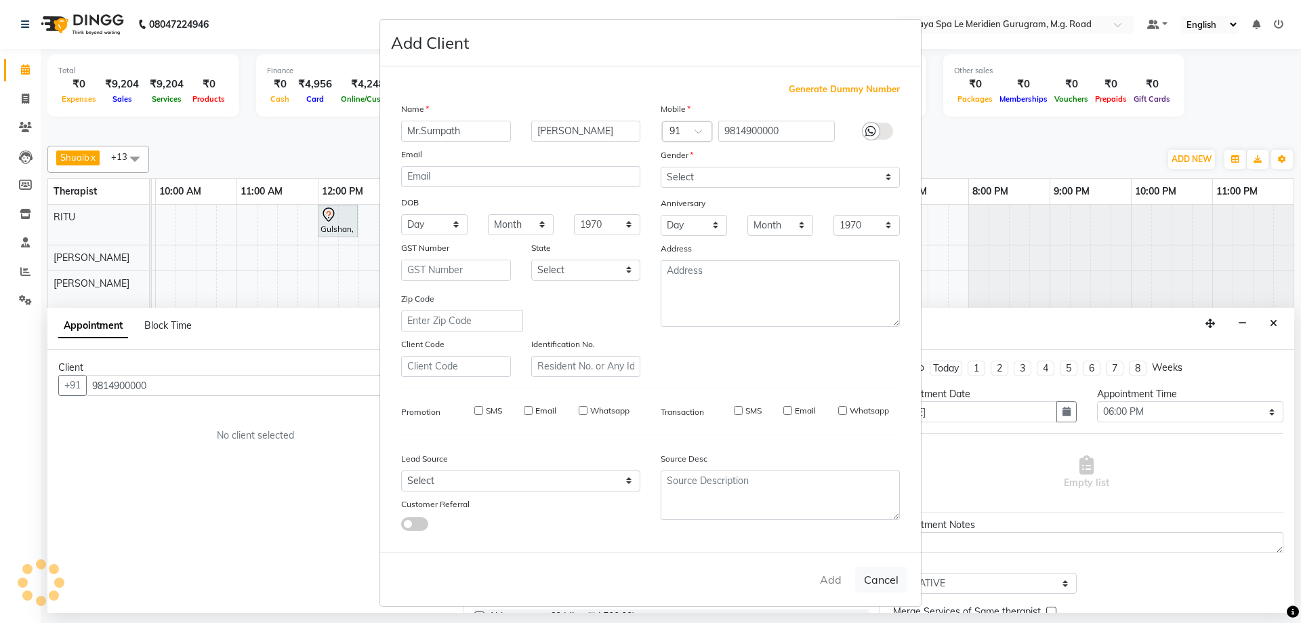
select select
checkbox input "false"
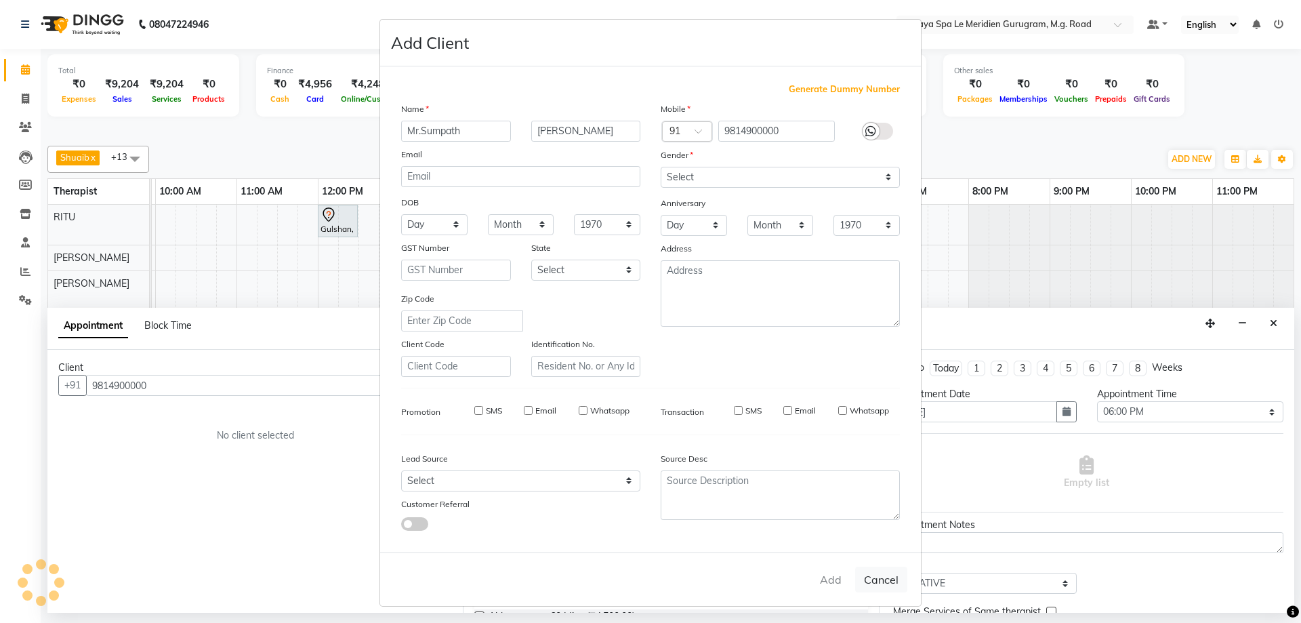
checkbox input "false"
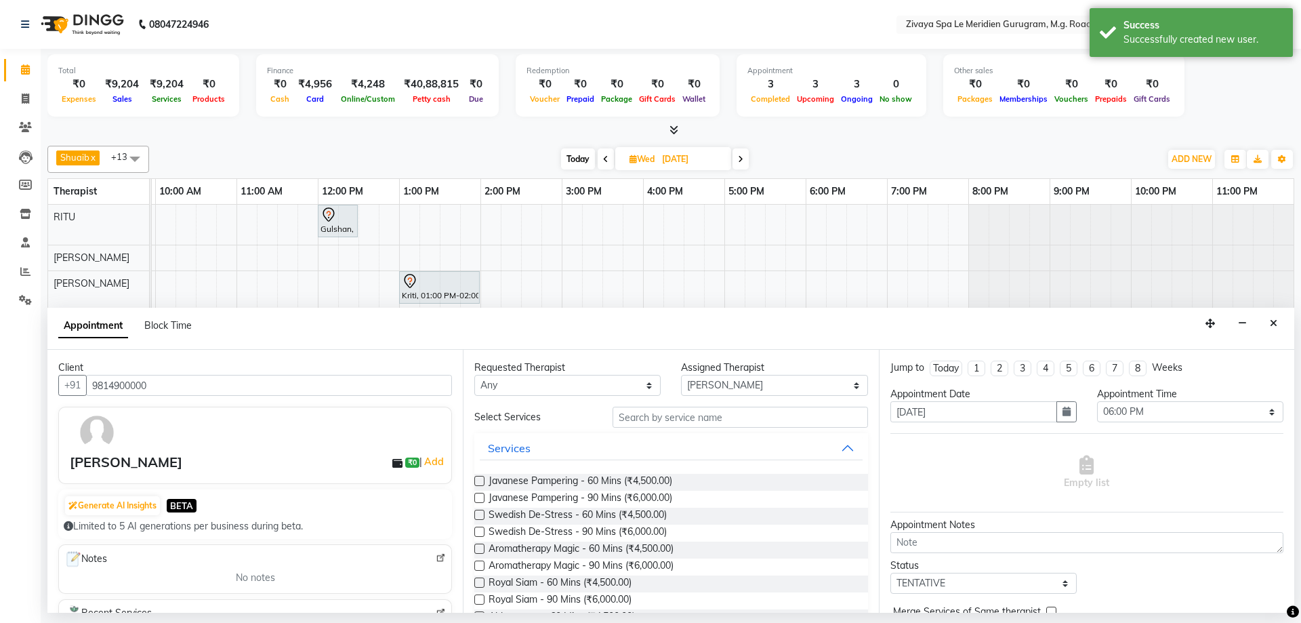
click at [480, 497] on label at bounding box center [479, 498] width 10 height 10
click at [480, 497] on input "checkbox" at bounding box center [478, 499] width 9 height 9
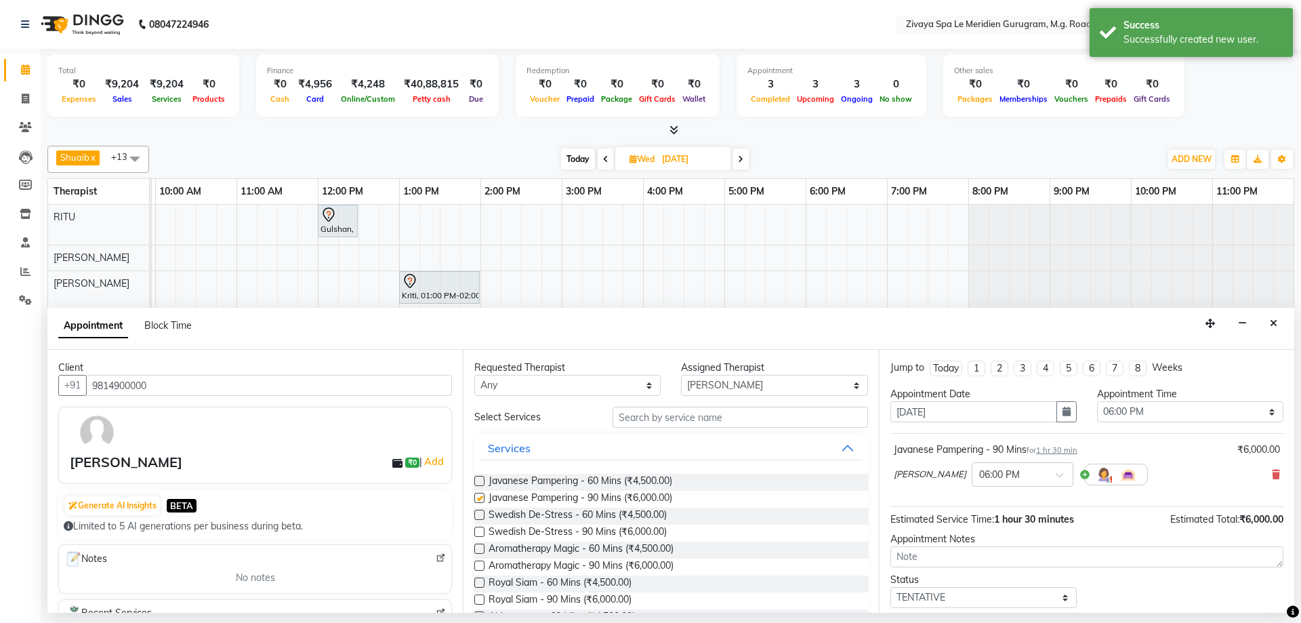
checkbox input "false"
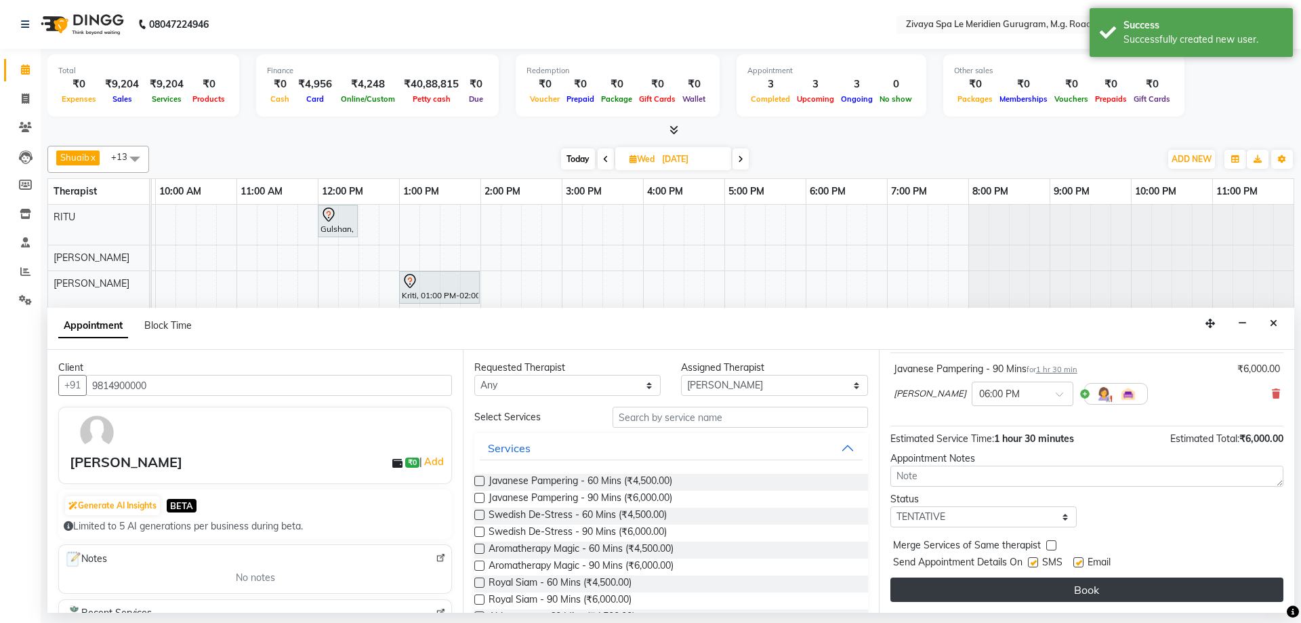
click at [1076, 592] on button "Book" at bounding box center [1086, 589] width 393 height 24
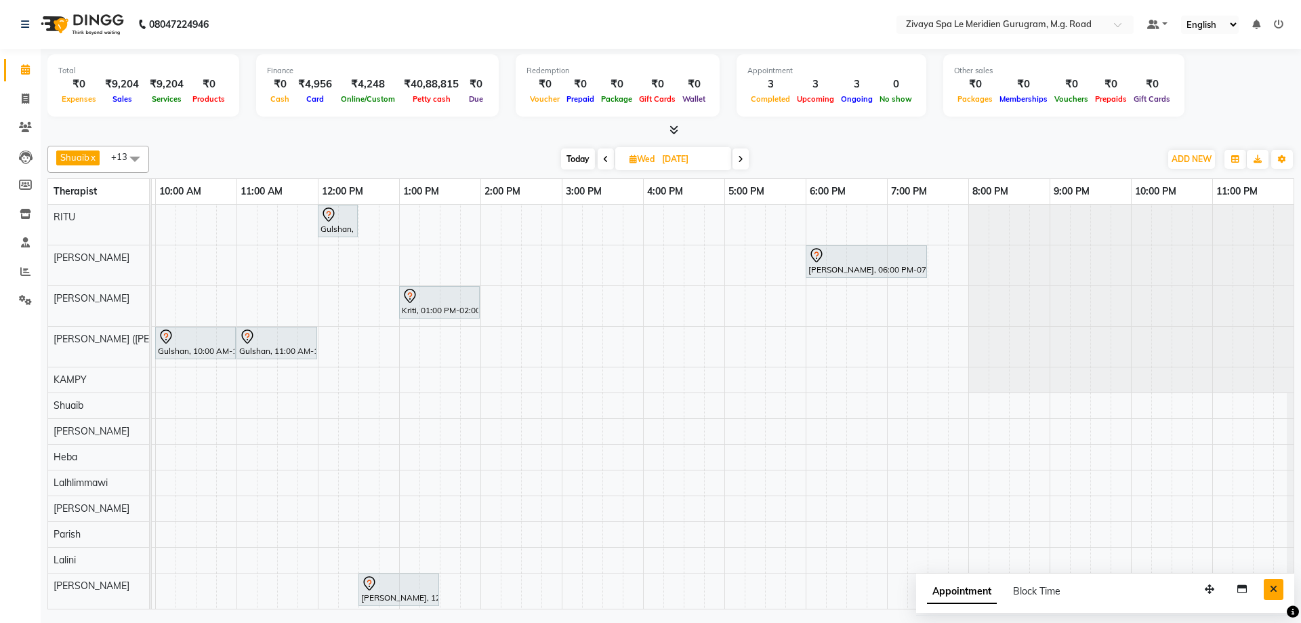
click at [1269, 586] on button "Close" at bounding box center [1274, 589] width 20 height 21
click at [569, 161] on span "Today" at bounding box center [578, 158] width 34 height 21
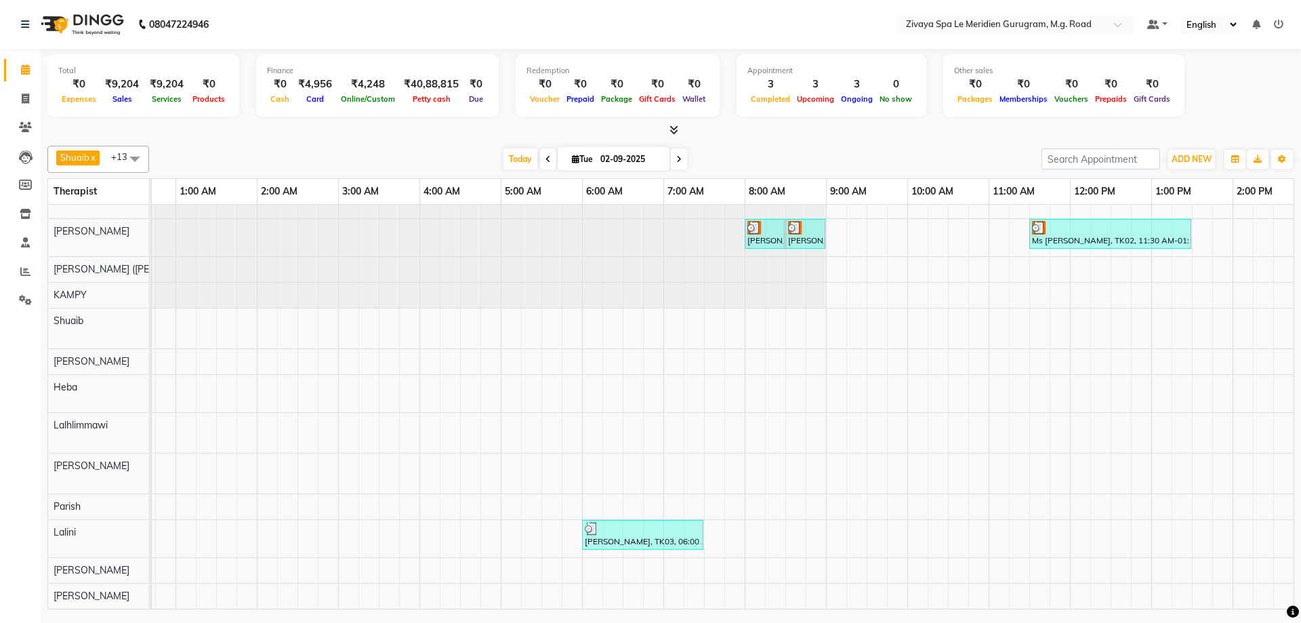
scroll to position [0, 783]
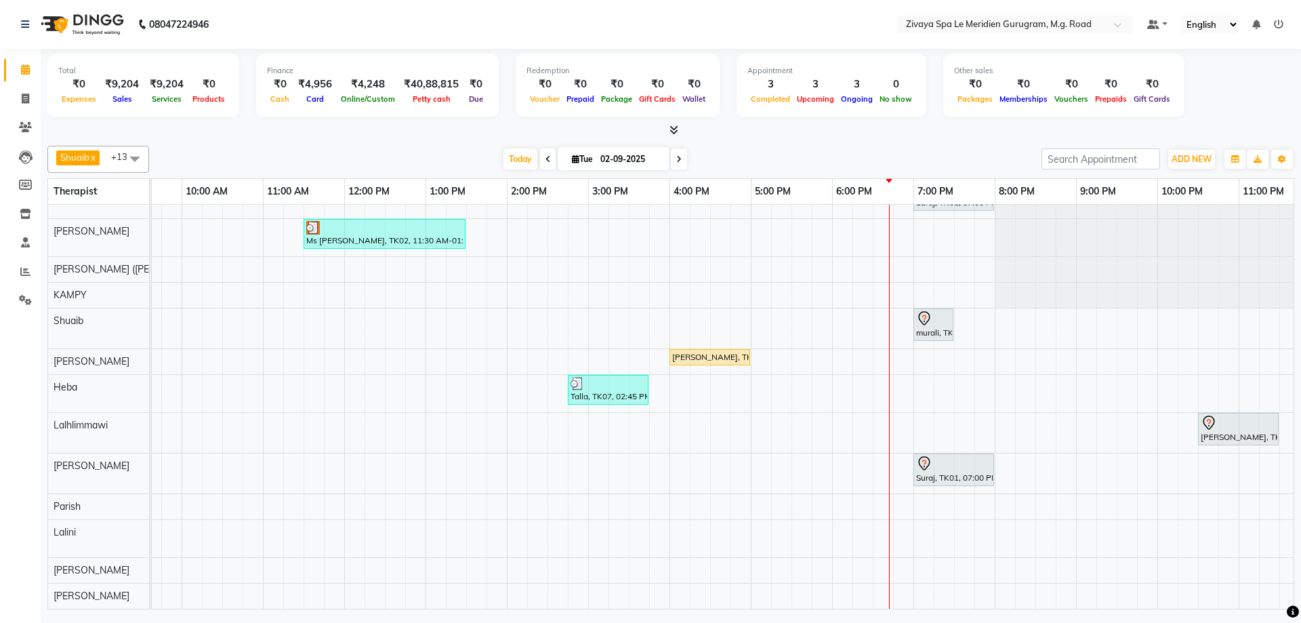
click at [676, 159] on icon at bounding box center [678, 159] width 5 height 8
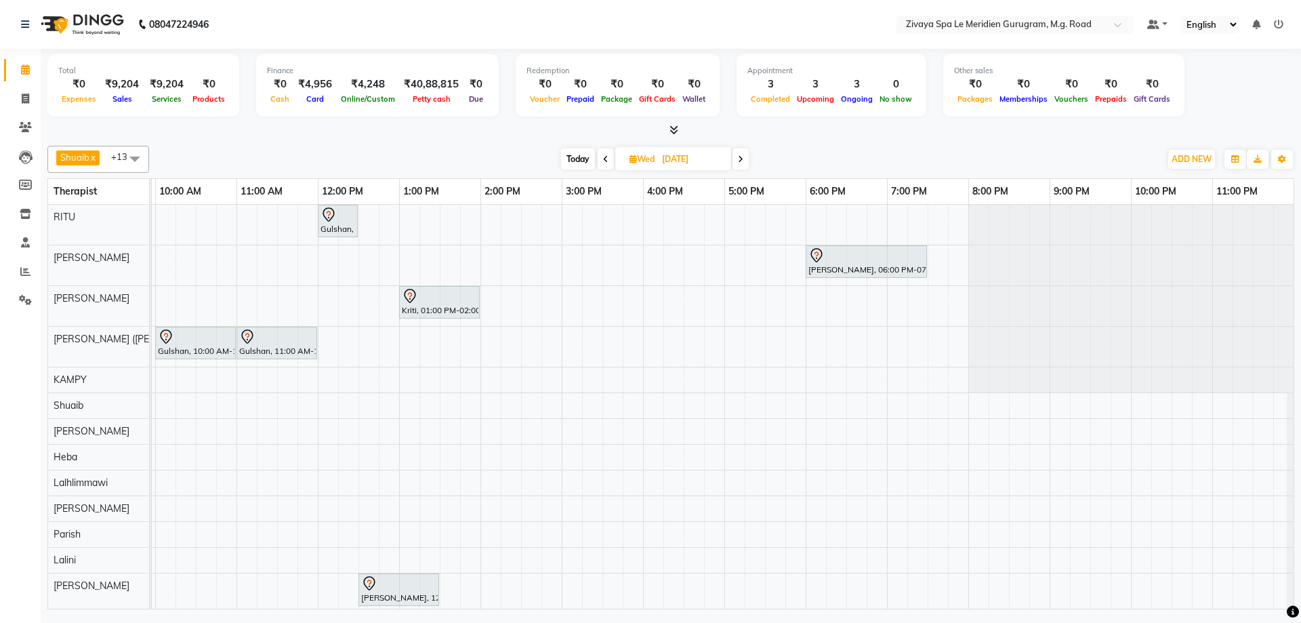
scroll to position [0, 482]
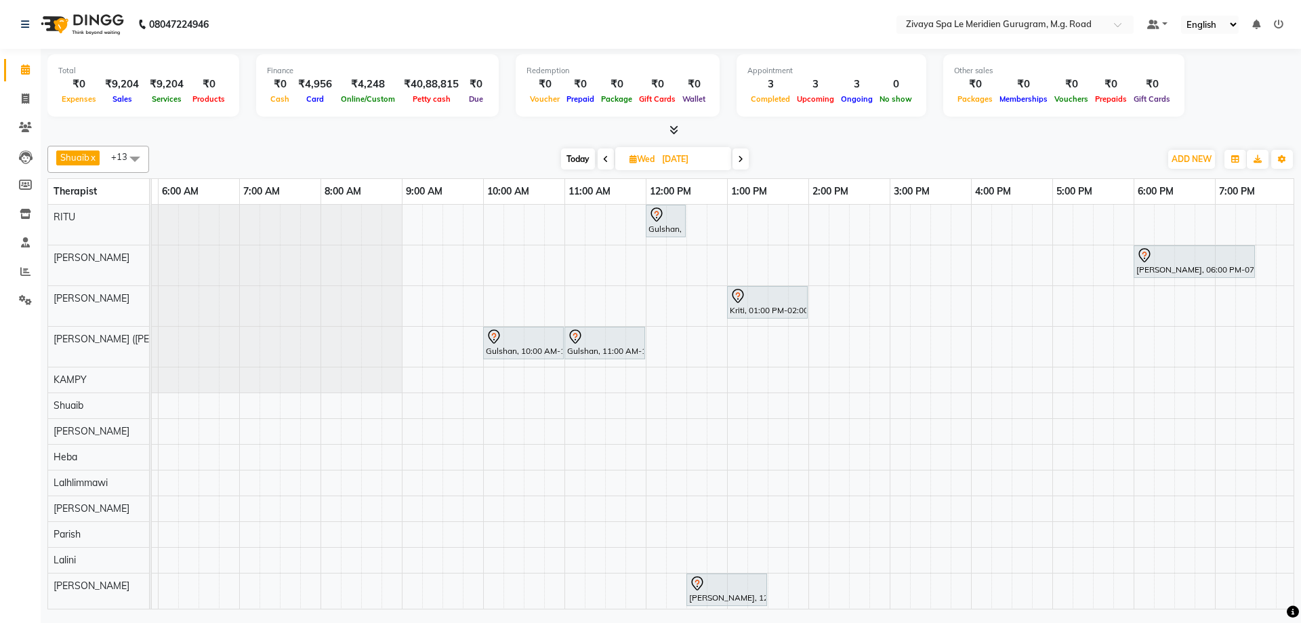
click at [575, 161] on span "Today" at bounding box center [578, 158] width 34 height 21
type input "02-09-2025"
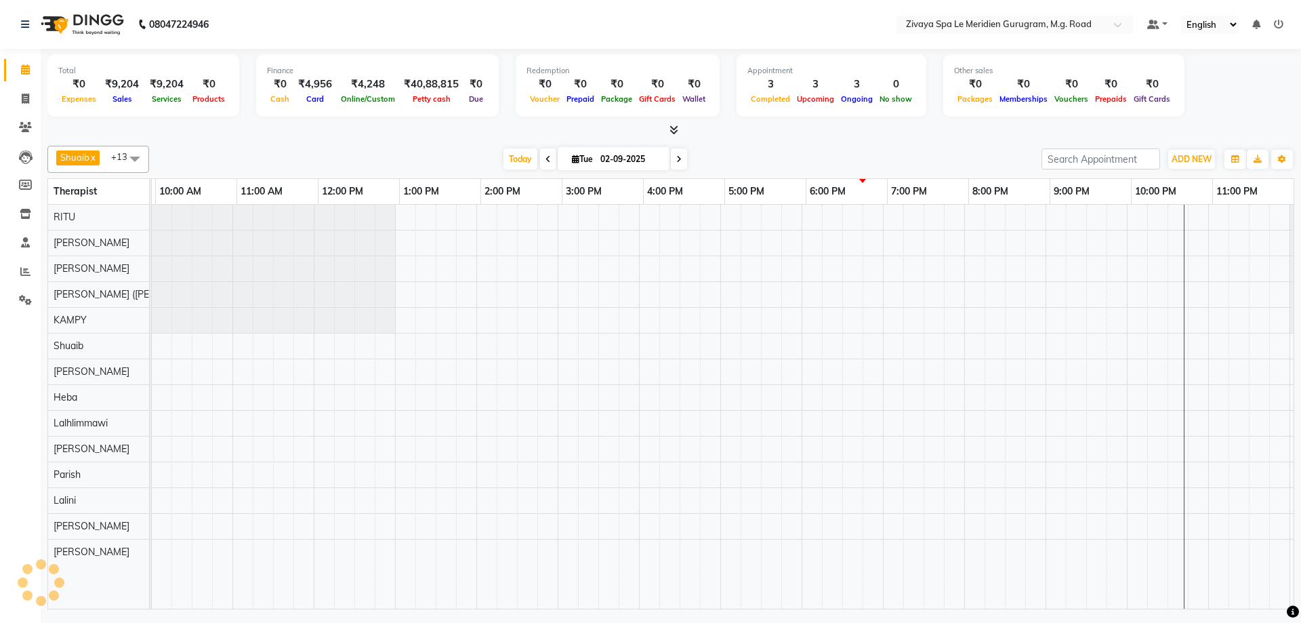
scroll to position [0, 810]
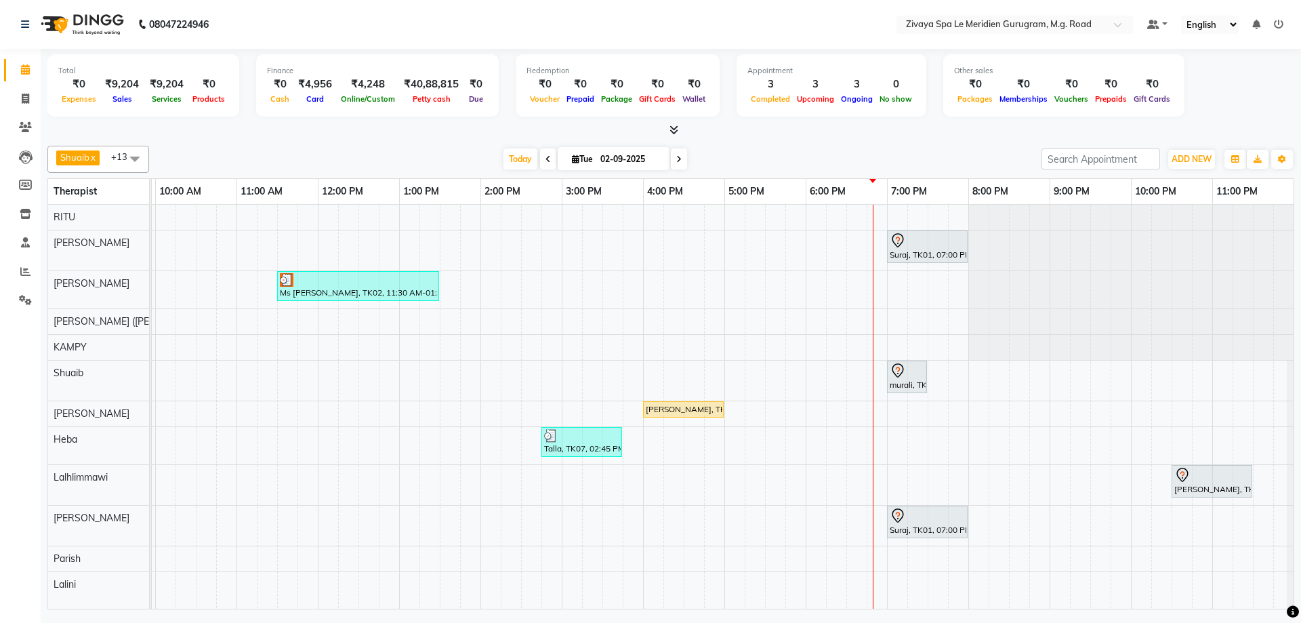
click at [907, 245] on div at bounding box center [927, 240] width 75 height 16
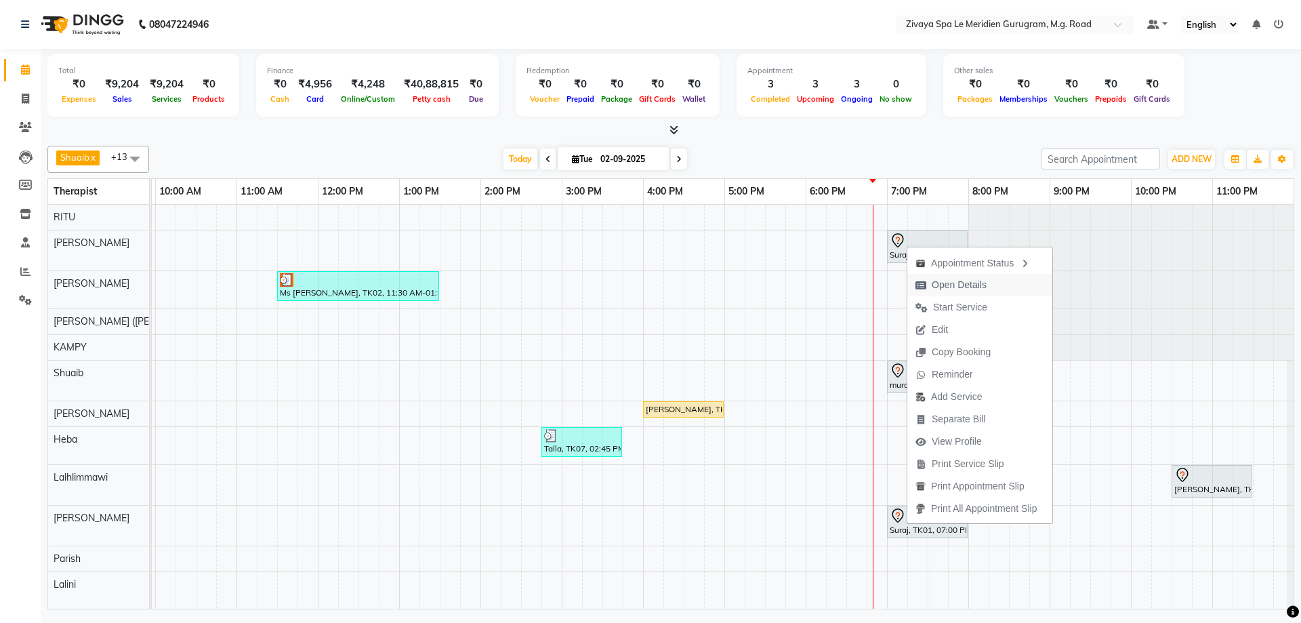
click at [950, 290] on span "Open Details" at bounding box center [959, 285] width 55 height 14
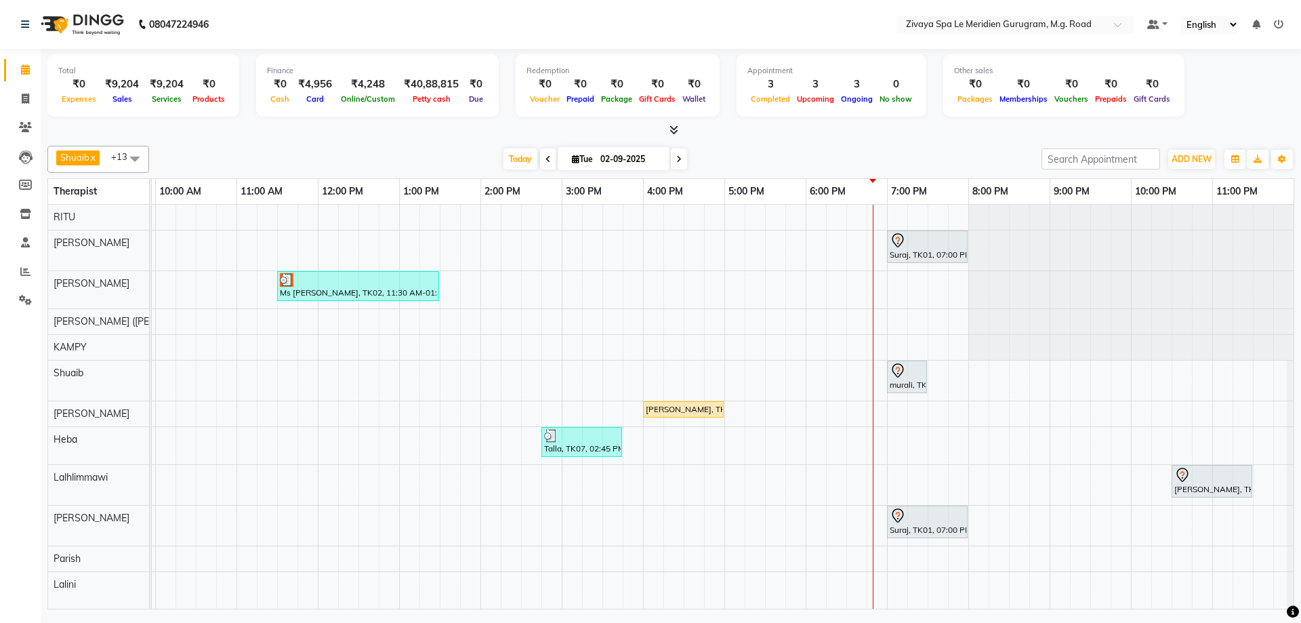
click at [936, 253] on div "Suraj, TK01, 07:00 PM-08:00 PM, Swedish De-Stress - 60 Mins" at bounding box center [927, 246] width 78 height 28
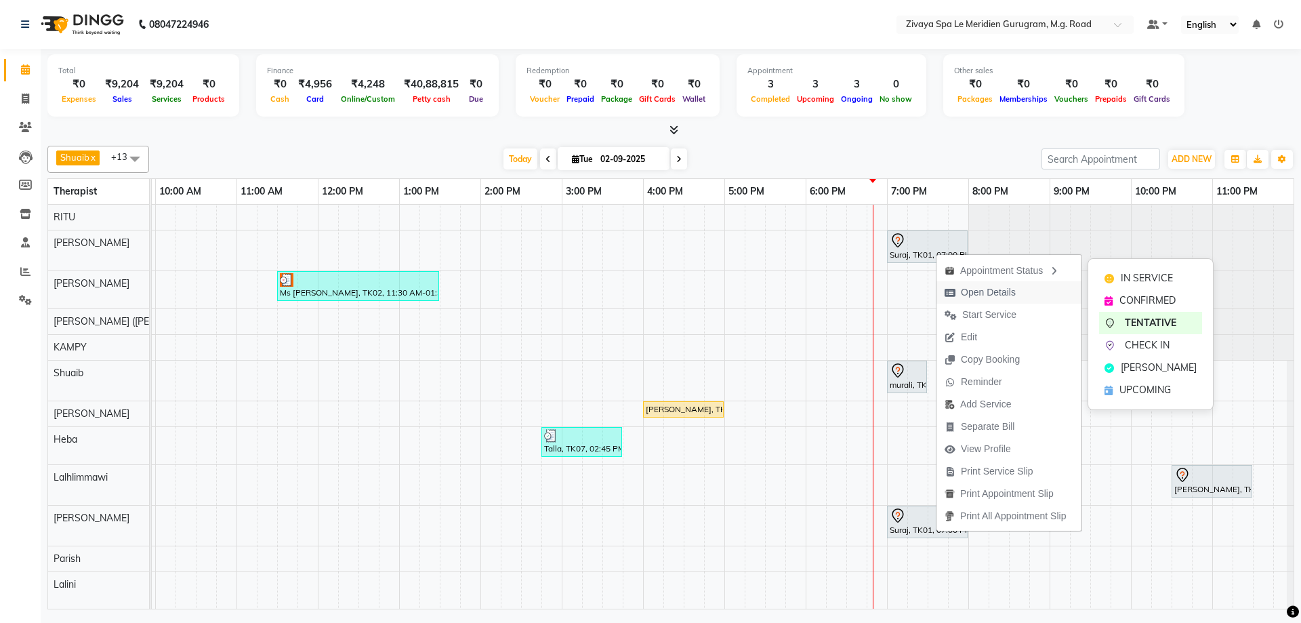
click at [966, 286] on span "Open Details" at bounding box center [988, 292] width 55 height 14
select select "7"
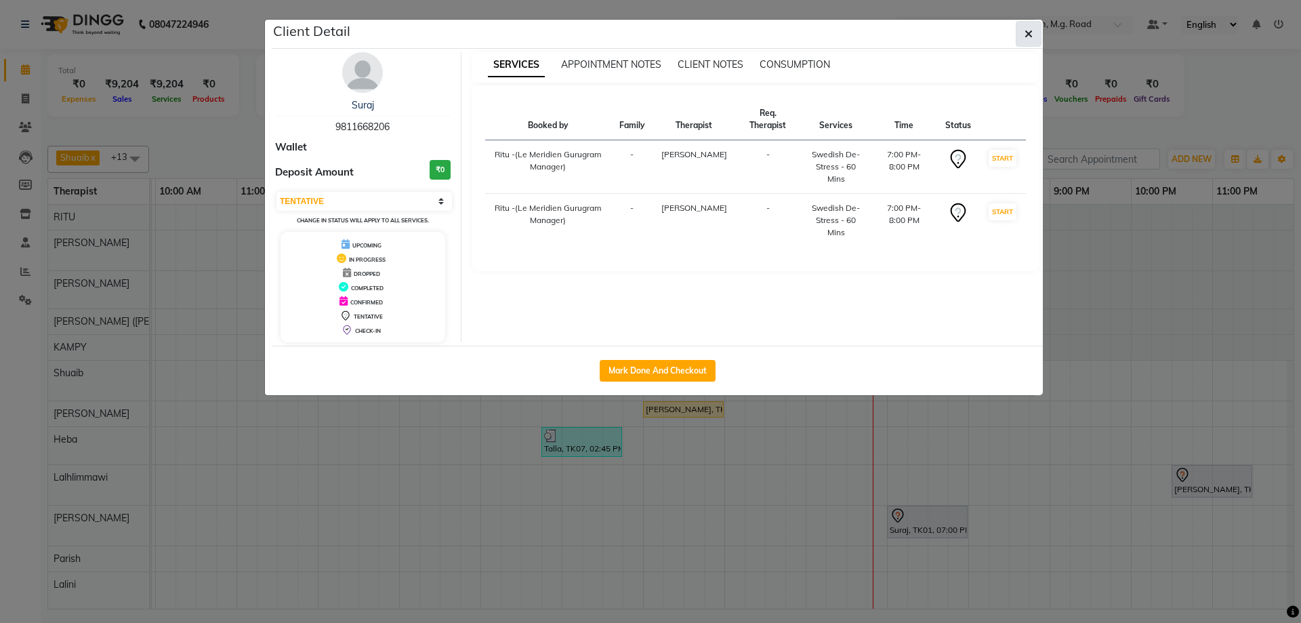
click at [1035, 35] on button "button" at bounding box center [1029, 34] width 26 height 26
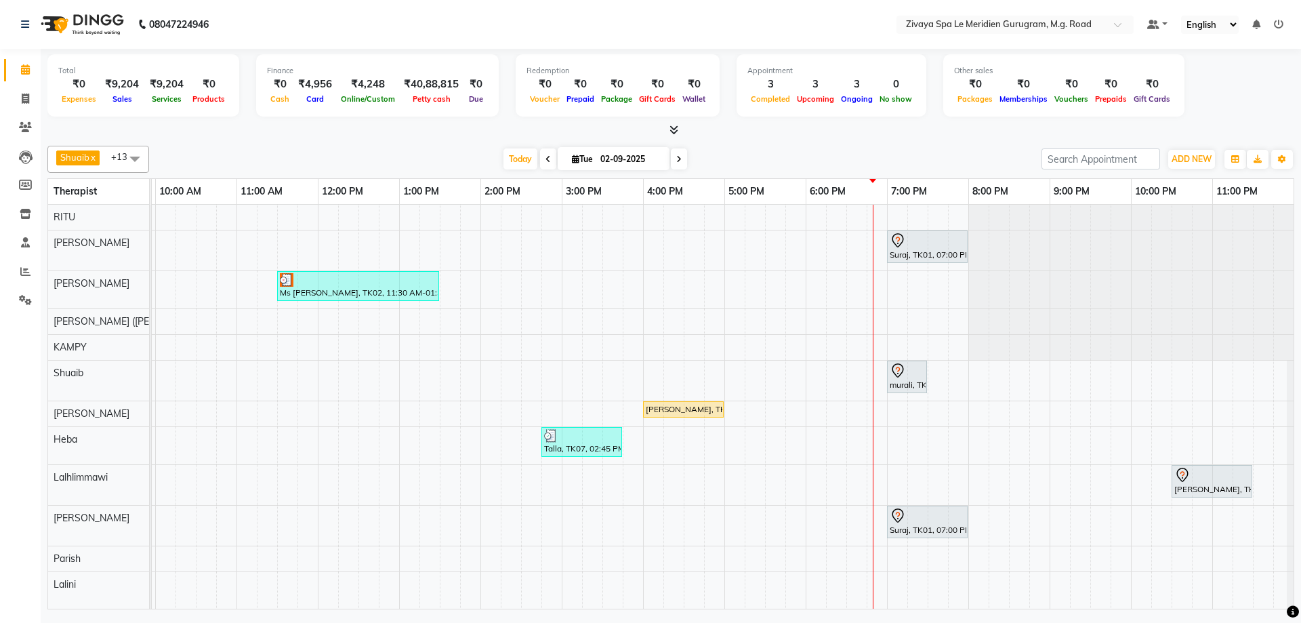
click at [920, 367] on div at bounding box center [907, 371] width 35 height 16
click at [964, 407] on span "Open Details" at bounding box center [972, 406] width 55 height 14
select select "7"
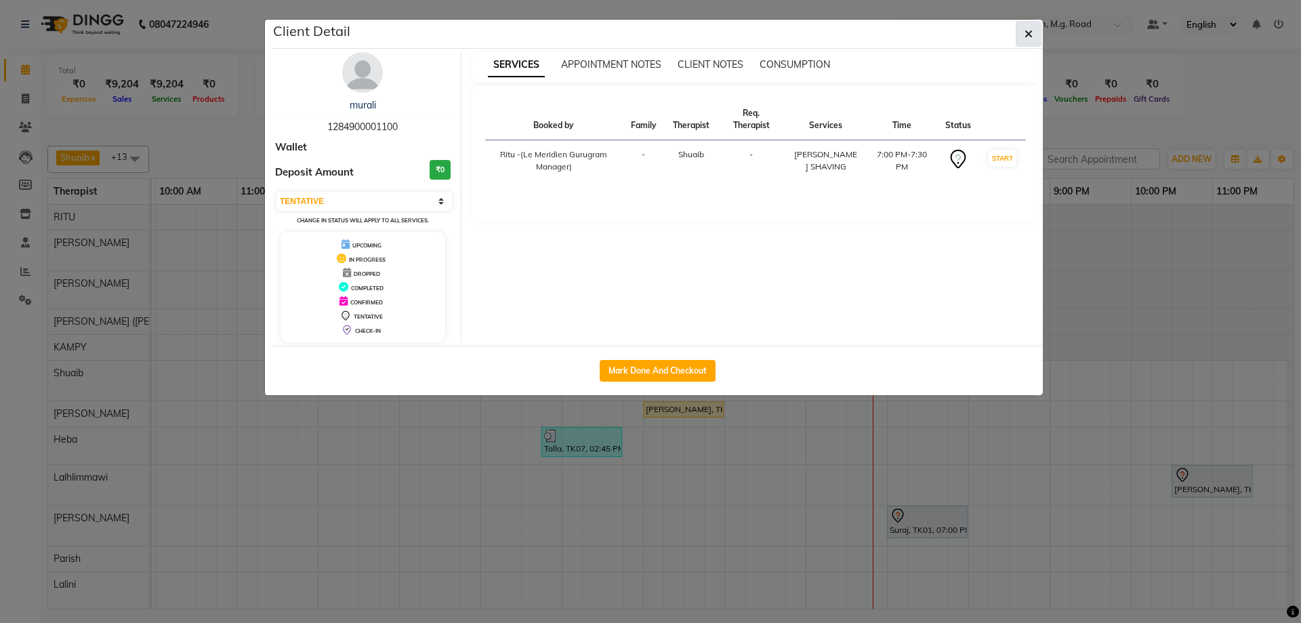
click at [1027, 39] on span "button" at bounding box center [1029, 34] width 8 height 14
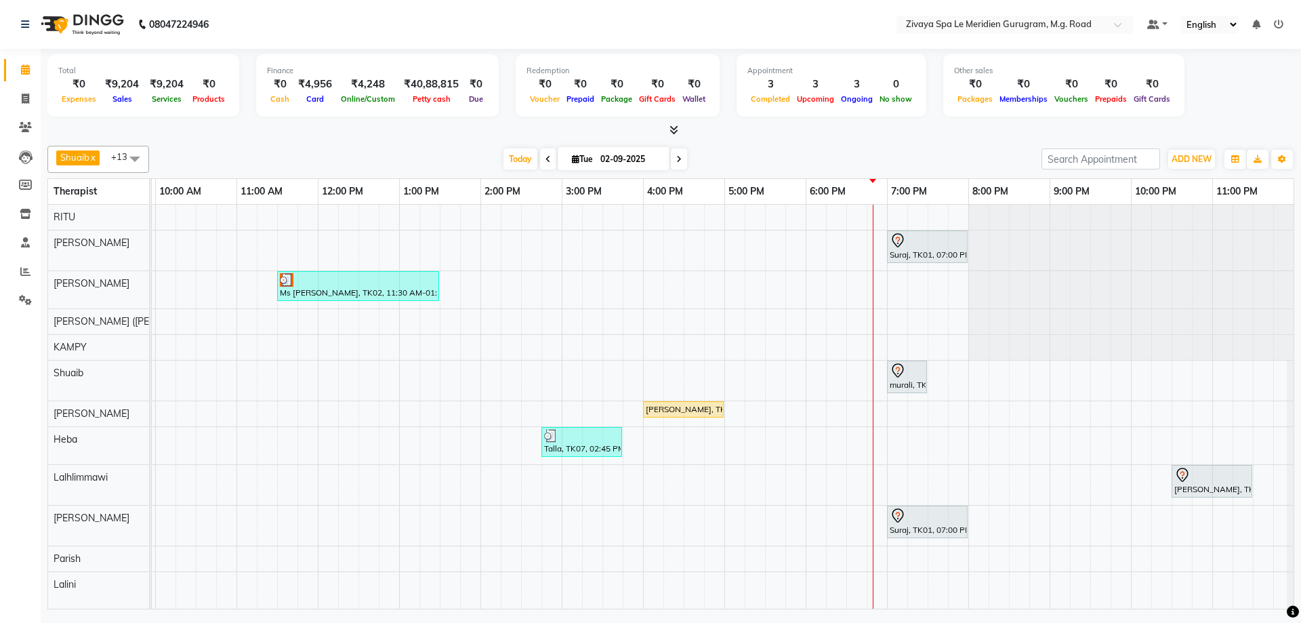
scroll to position [0, 820]
click at [676, 159] on icon at bounding box center [678, 159] width 5 height 8
type input "[DATE]"
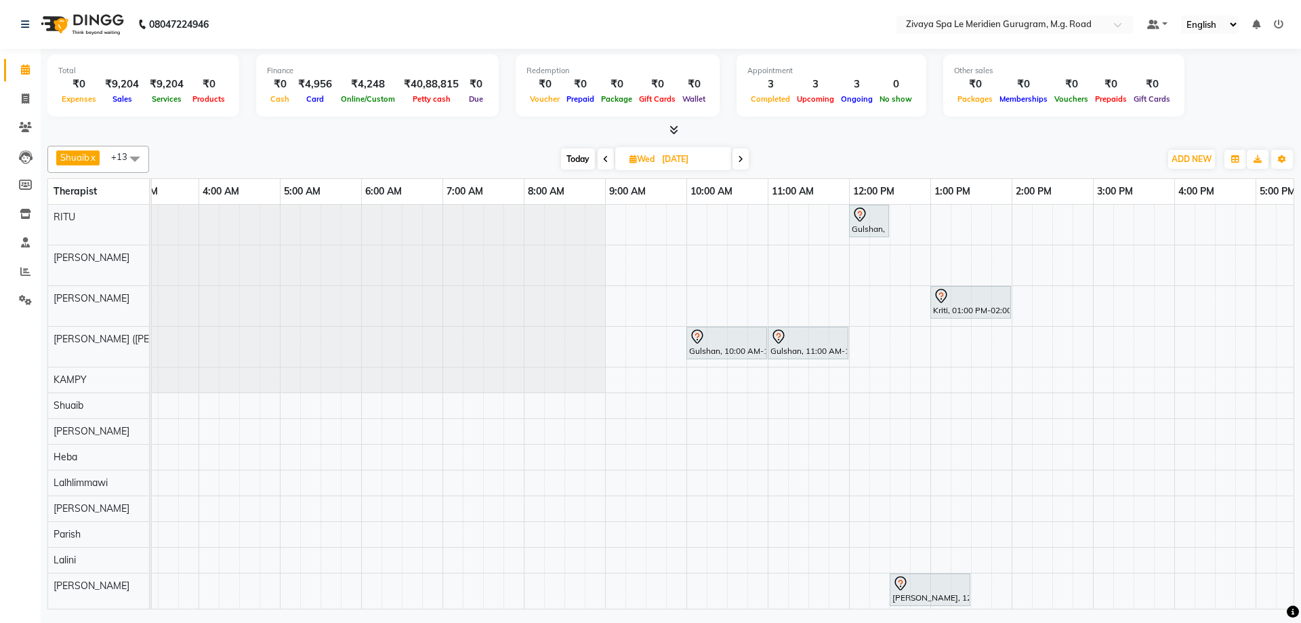
scroll to position [0, 247]
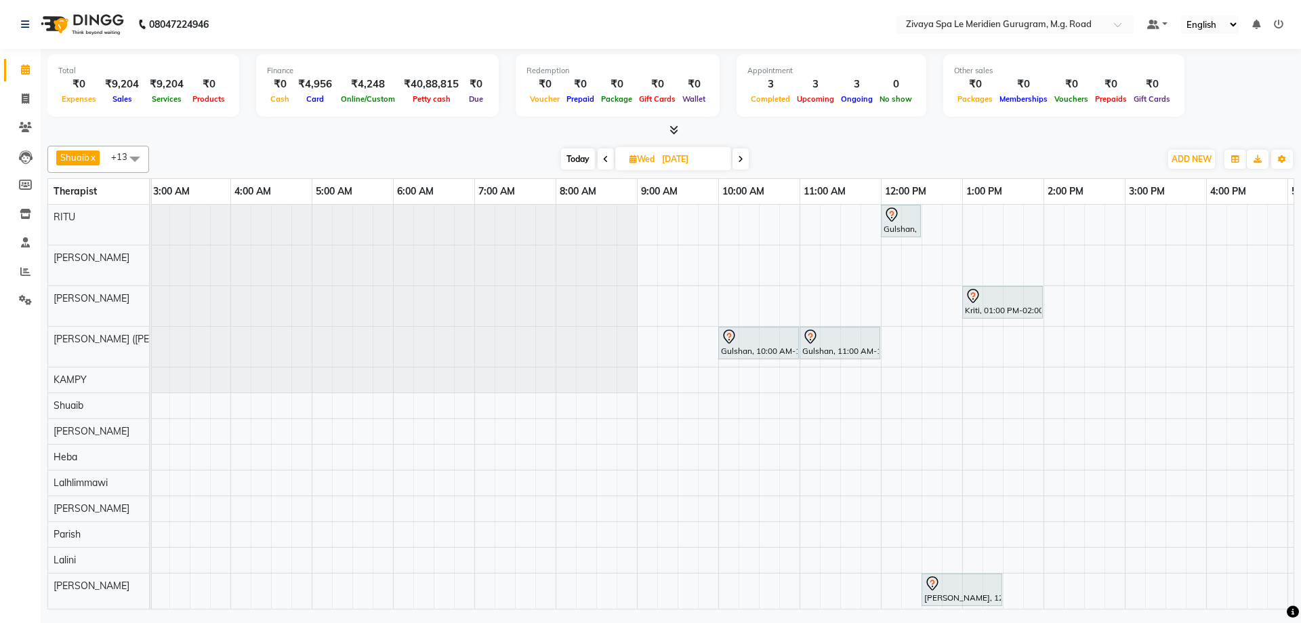
click at [728, 270] on div "Gulshan, 12:00 PM-12:30 PM, [DEMOGRAPHIC_DATA] HAIRCUT [PERSON_NAME], 06:00 PM-…" at bounding box center [881, 422] width 1952 height 434
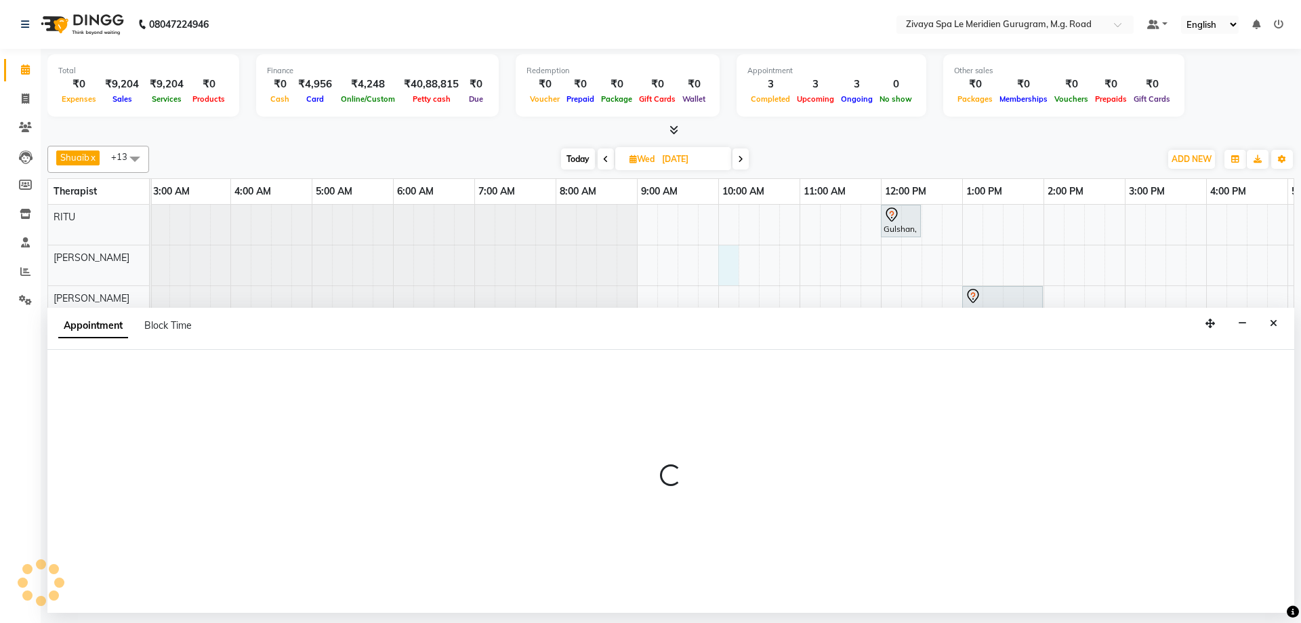
select select "49507"
select select "tentative"
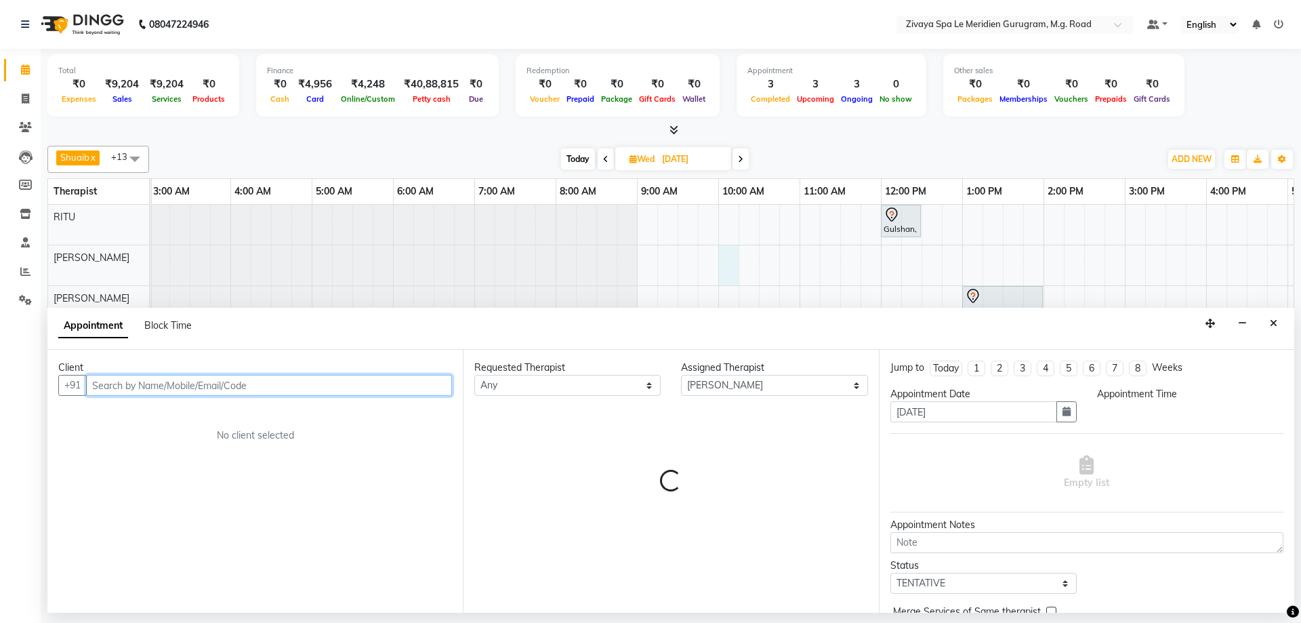
select select "600"
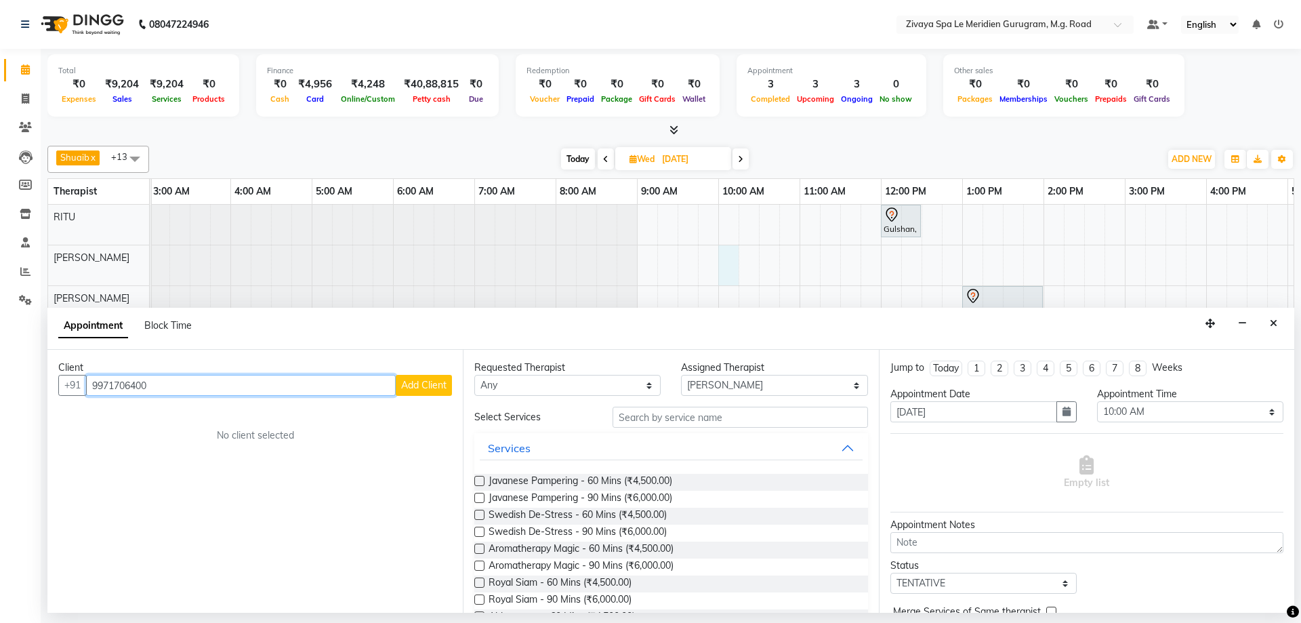
type input "9971706400"
click at [432, 379] on span "Add Client" at bounding box center [423, 385] width 45 height 12
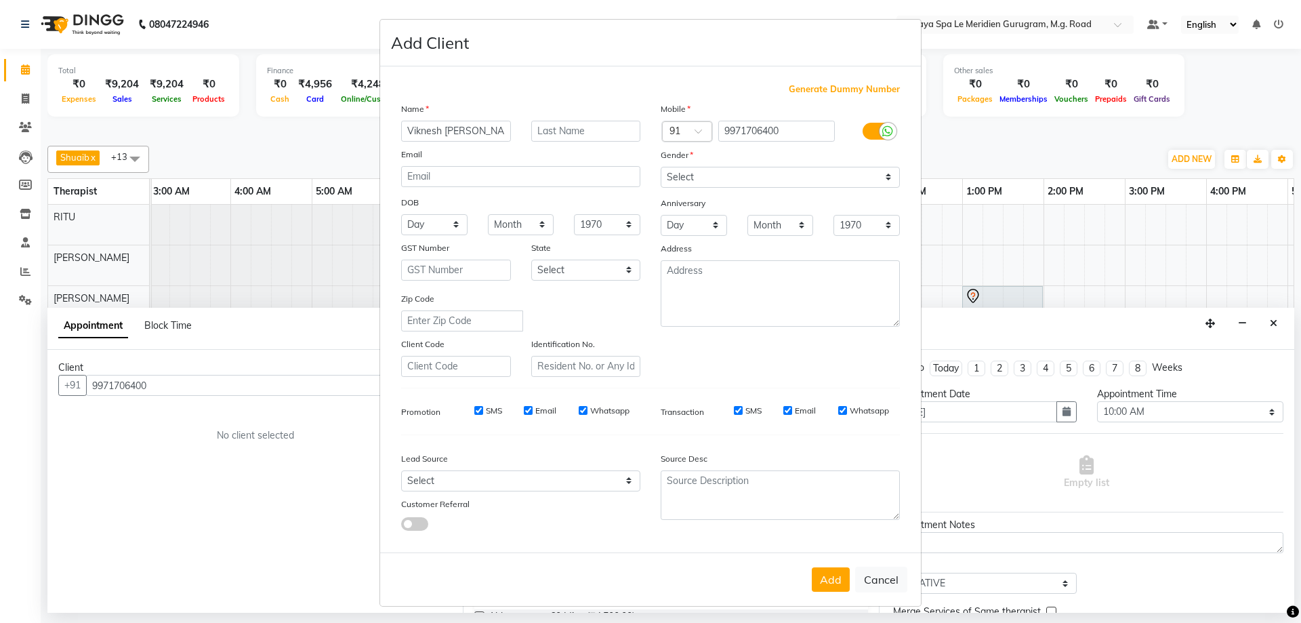
type input "Viknesh [PERSON_NAME]"
click at [744, 176] on select "Select [DEMOGRAPHIC_DATA] [DEMOGRAPHIC_DATA] Other Prefer Not To Say" at bounding box center [780, 177] width 239 height 21
select select "[DEMOGRAPHIC_DATA]"
click at [661, 167] on select "Select [DEMOGRAPHIC_DATA] [DEMOGRAPHIC_DATA] Other Prefer Not To Say" at bounding box center [780, 177] width 239 height 21
click at [821, 577] on button "Add" at bounding box center [831, 579] width 38 height 24
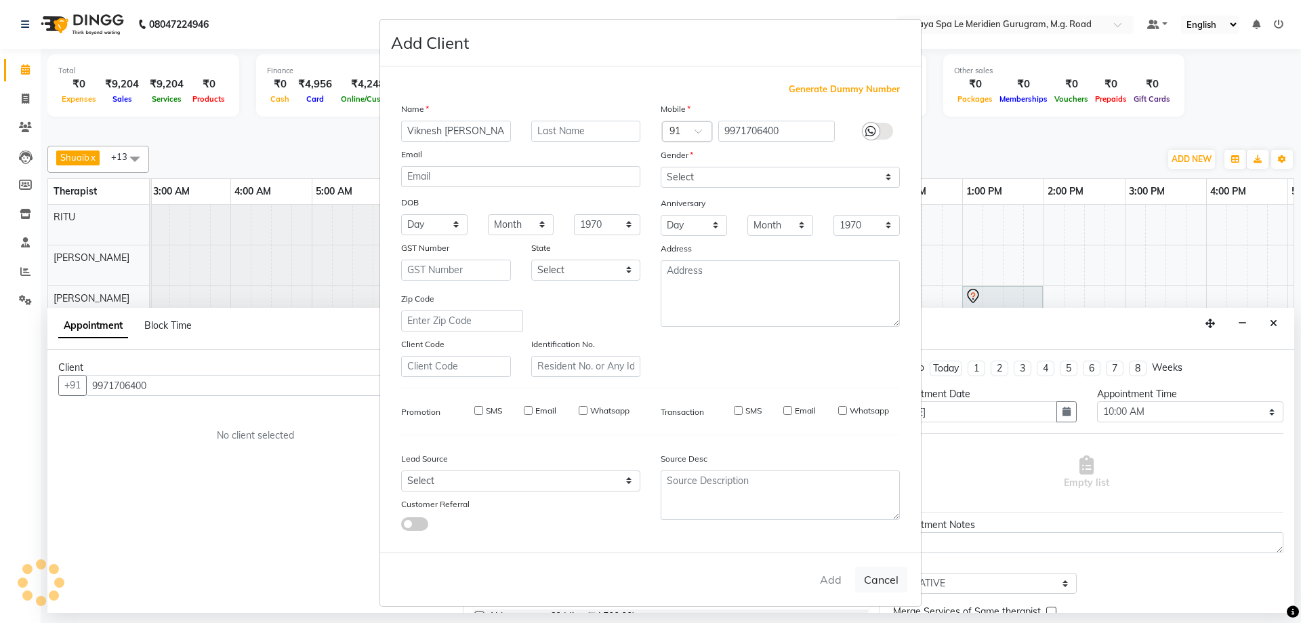
select select
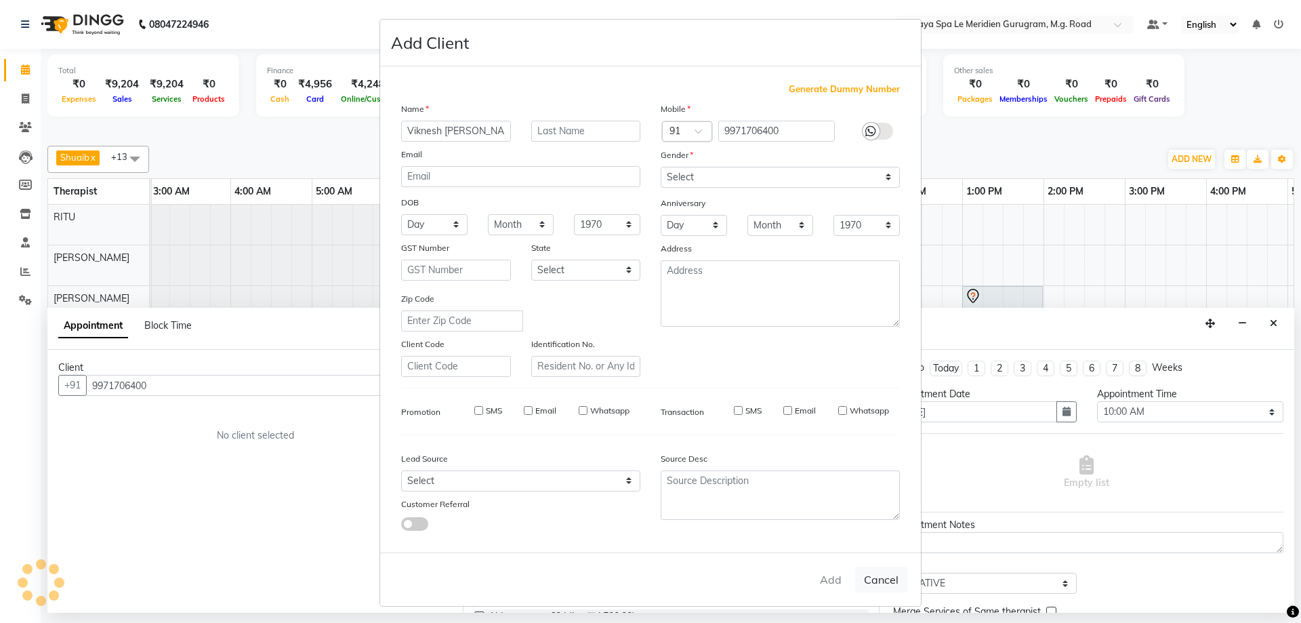
select select
checkbox input "false"
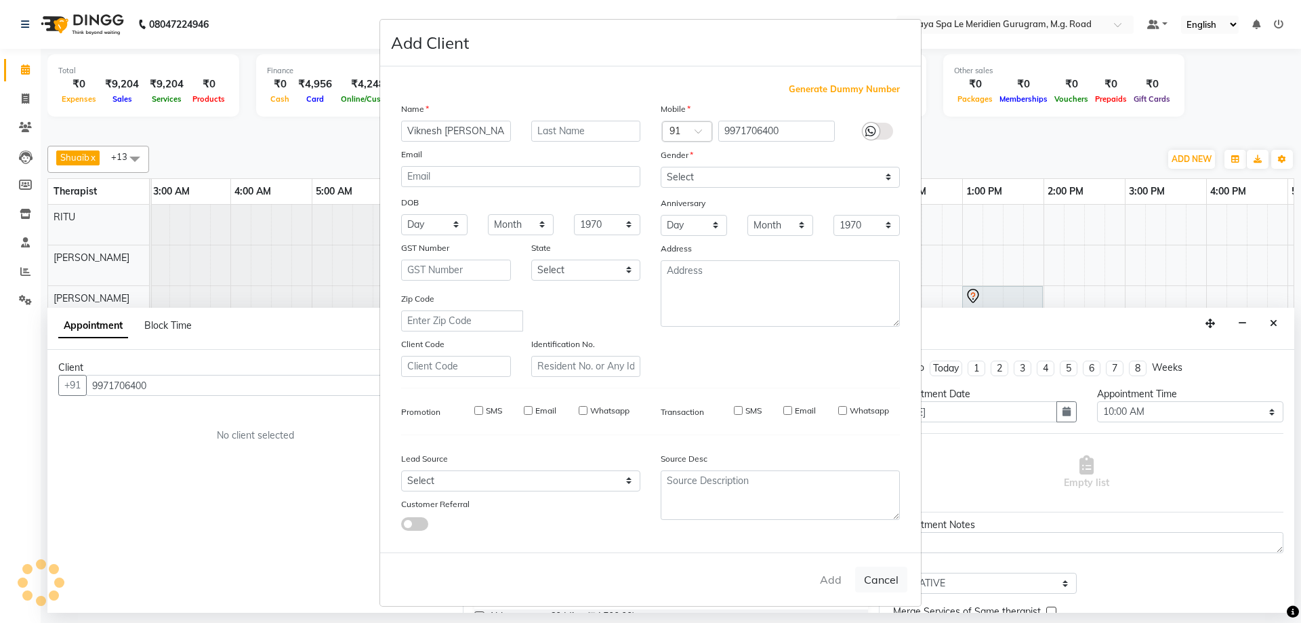
checkbox input "false"
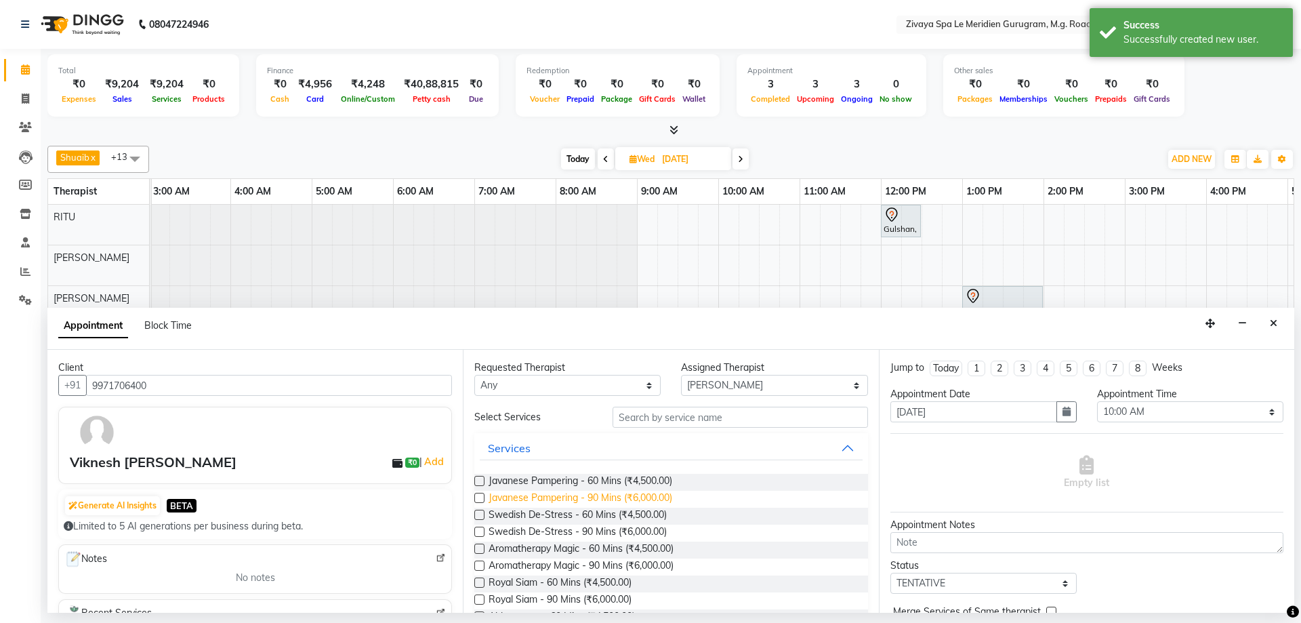
click at [569, 501] on span "Javanese Pampering - 90 Mins (₹6,000.00)" at bounding box center [581, 499] width 184 height 17
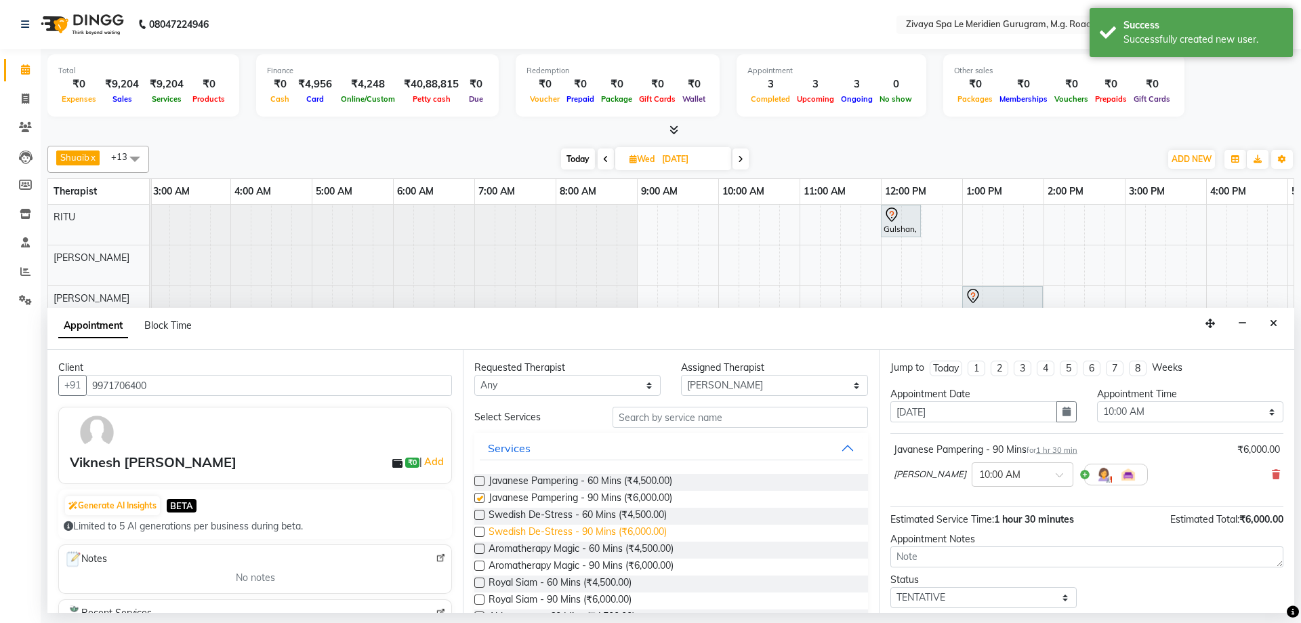
checkbox input "false"
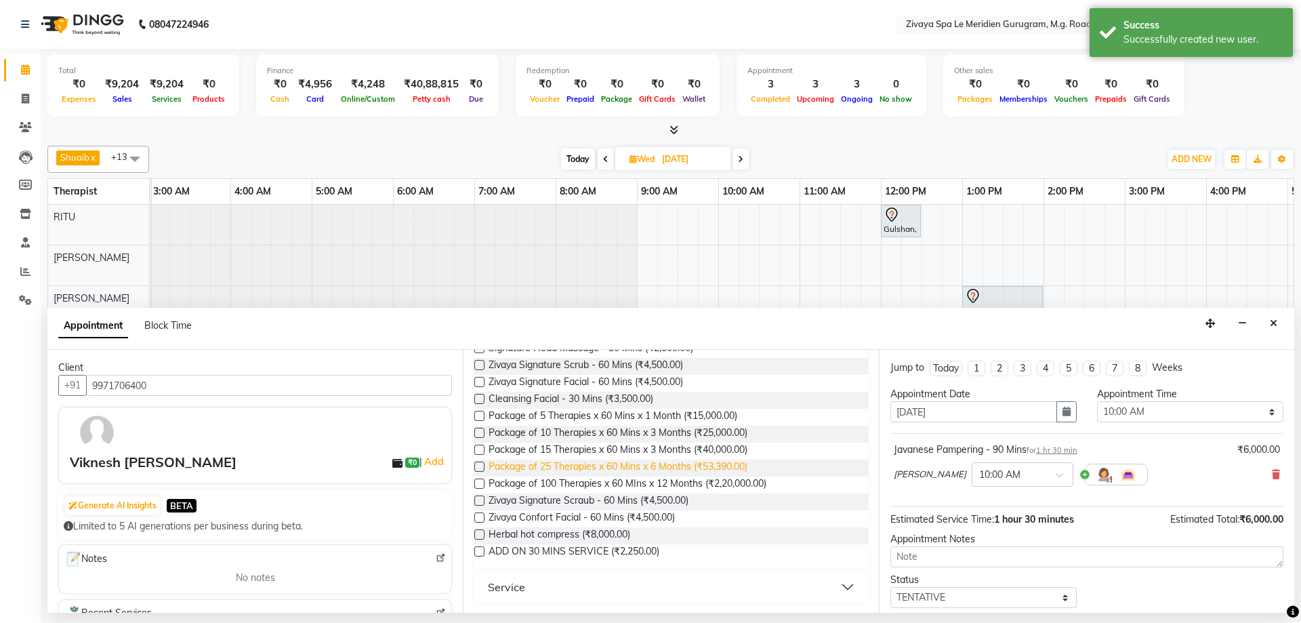
scroll to position [0, 0]
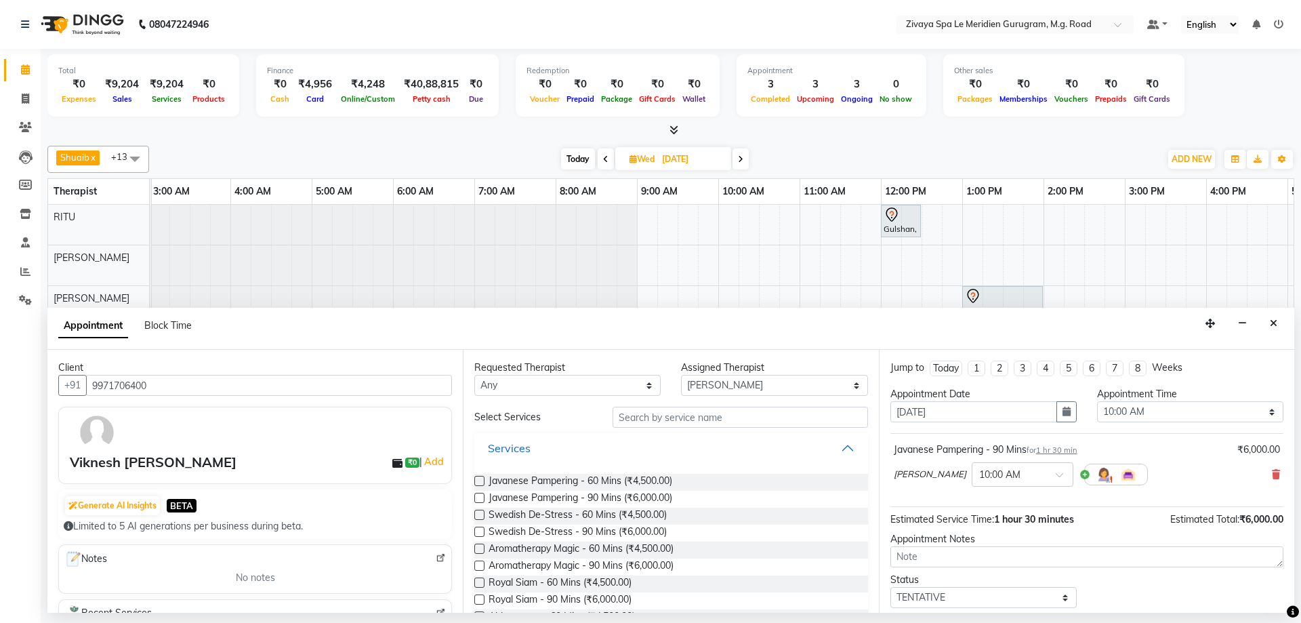
click at [552, 449] on button "Services" at bounding box center [671, 448] width 382 height 24
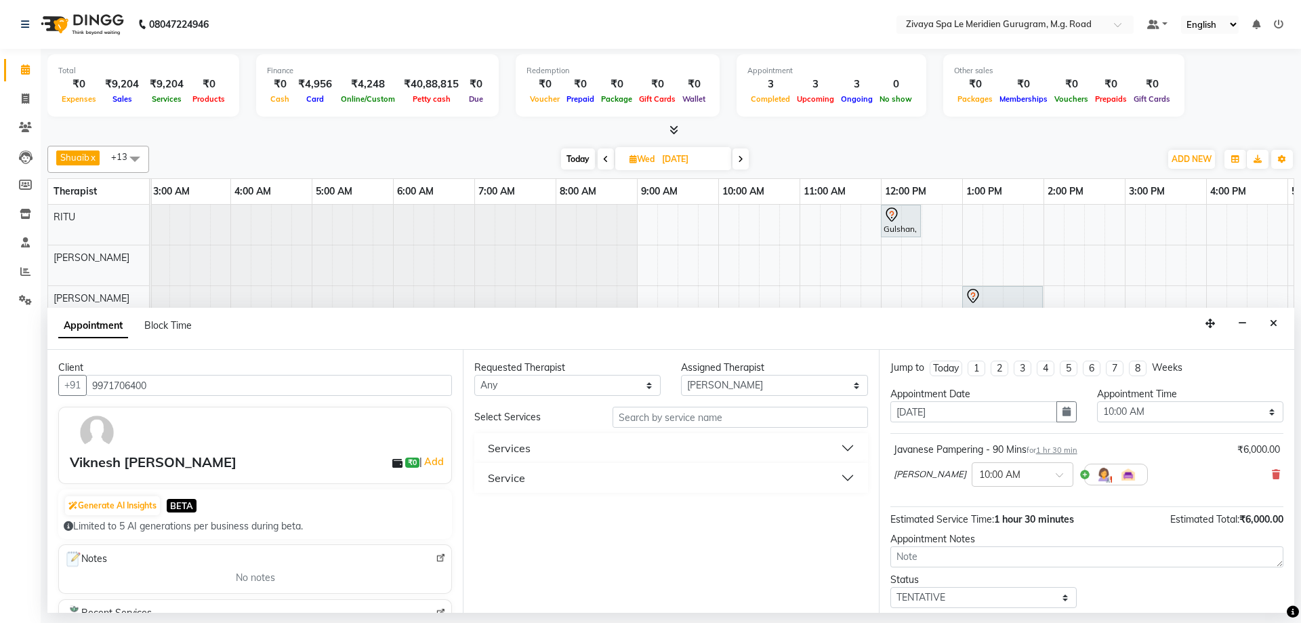
click at [536, 474] on button "Service" at bounding box center [671, 478] width 382 height 24
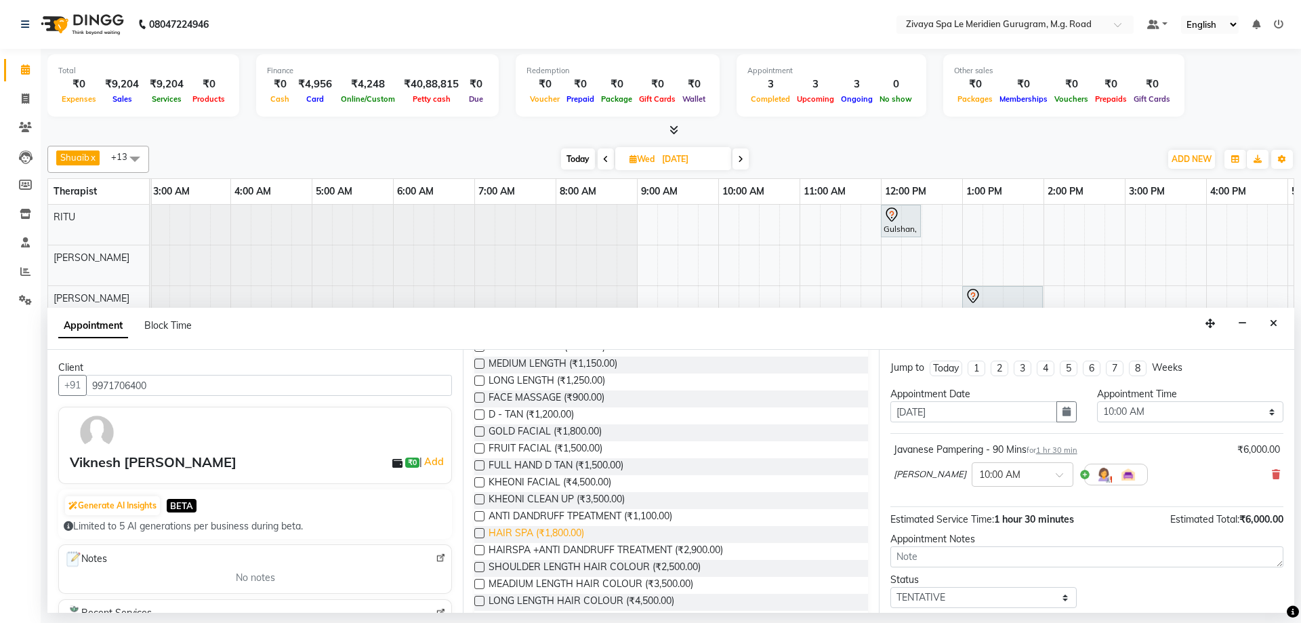
scroll to position [581, 0]
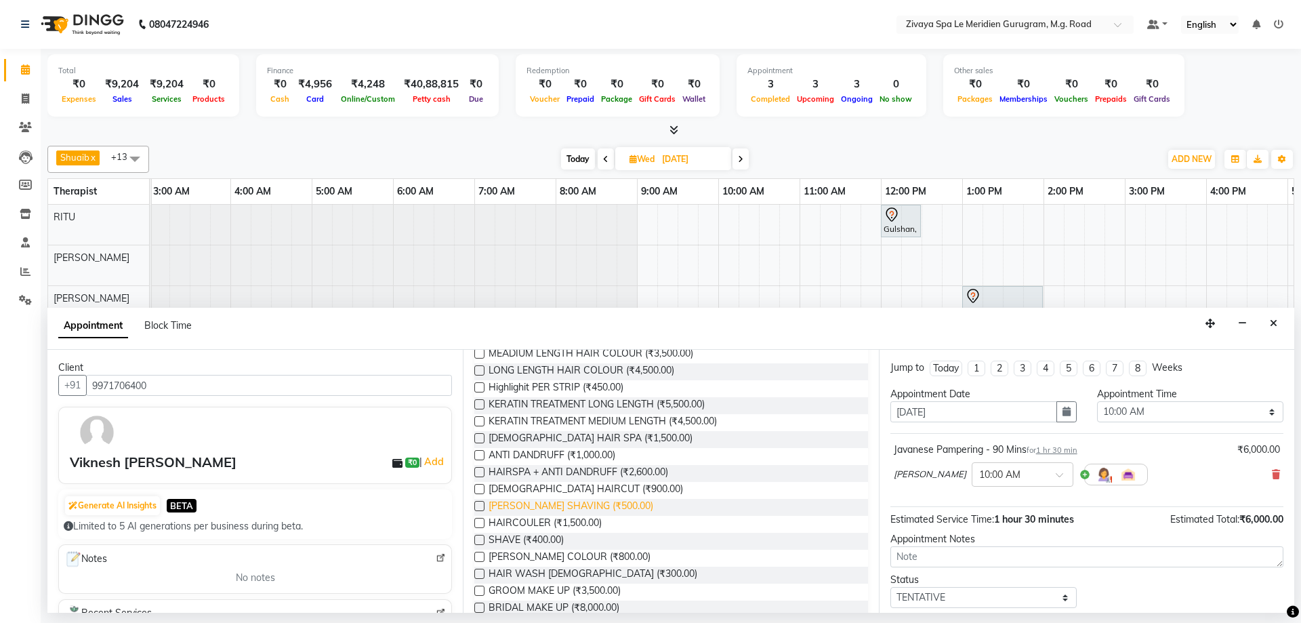
click at [540, 503] on span "[PERSON_NAME] SHAVING (₹500.00)" at bounding box center [571, 507] width 165 height 17
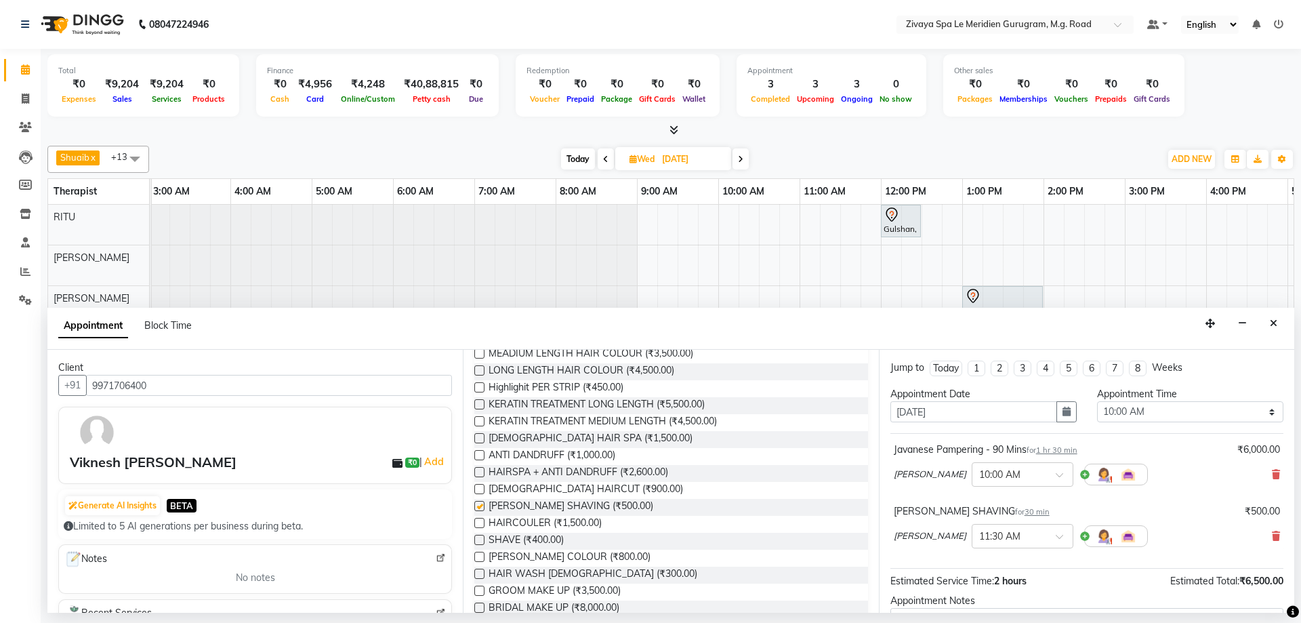
checkbox input "false"
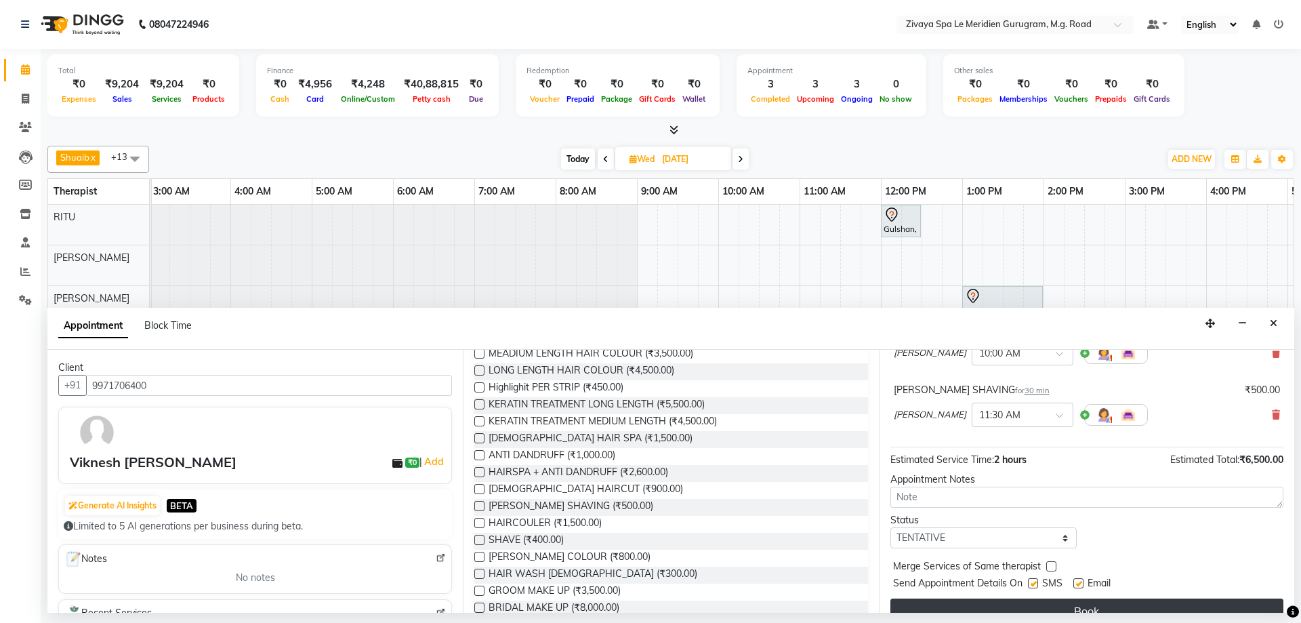
scroll to position [142, 0]
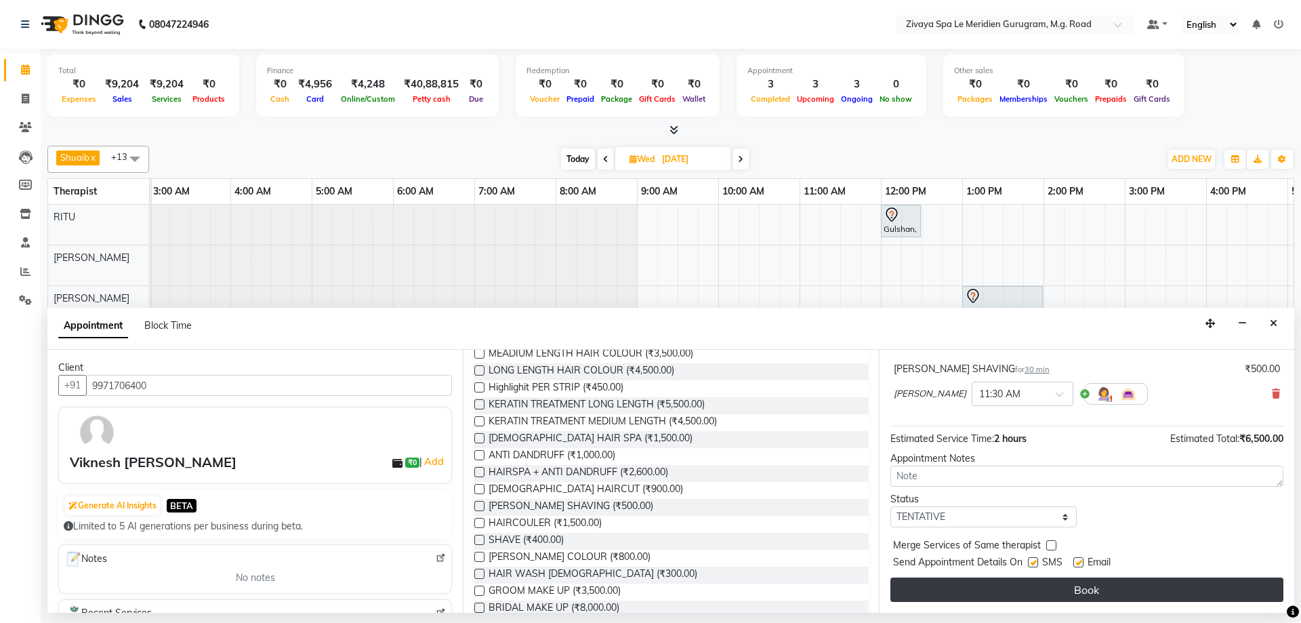
click at [1106, 590] on button "Book" at bounding box center [1086, 589] width 393 height 24
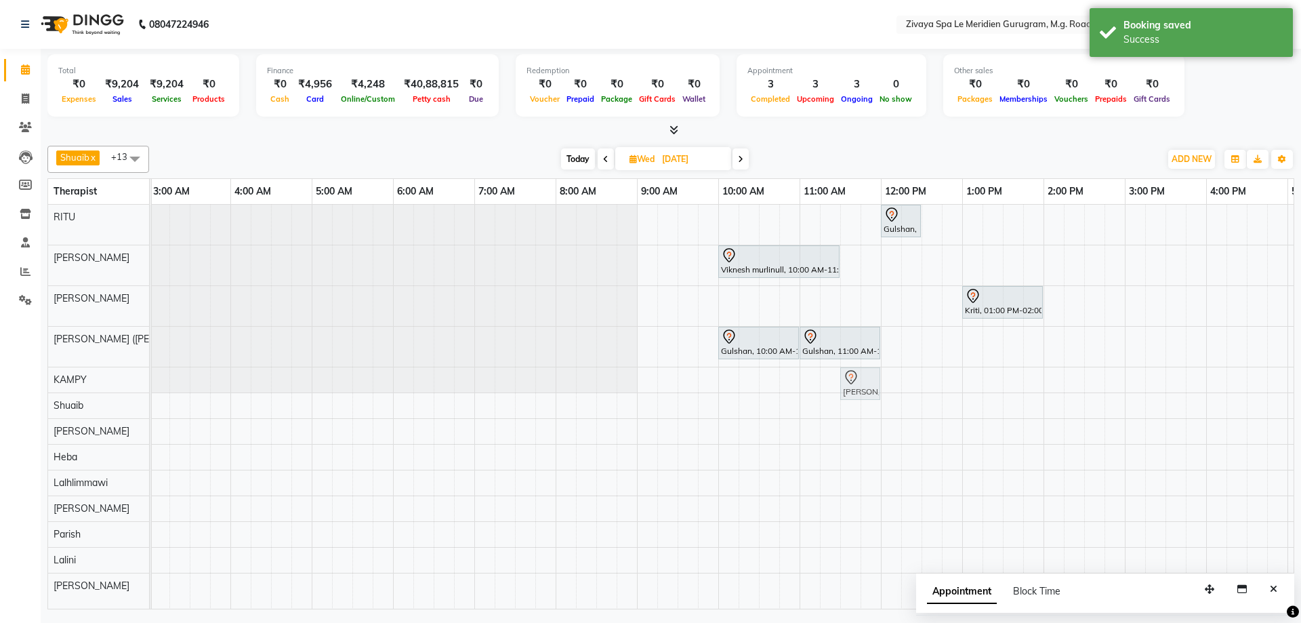
drag, startPoint x: 856, startPoint y: 260, endPoint x: 859, endPoint y: 366, distance: 106.4
click at [860, 371] on tbody "Gulshan, 12:00 PM-12:30 PM, [DEMOGRAPHIC_DATA] HAIRCUT Viknesh murlinull, 10:00…" at bounding box center [881, 422] width 1952 height 434
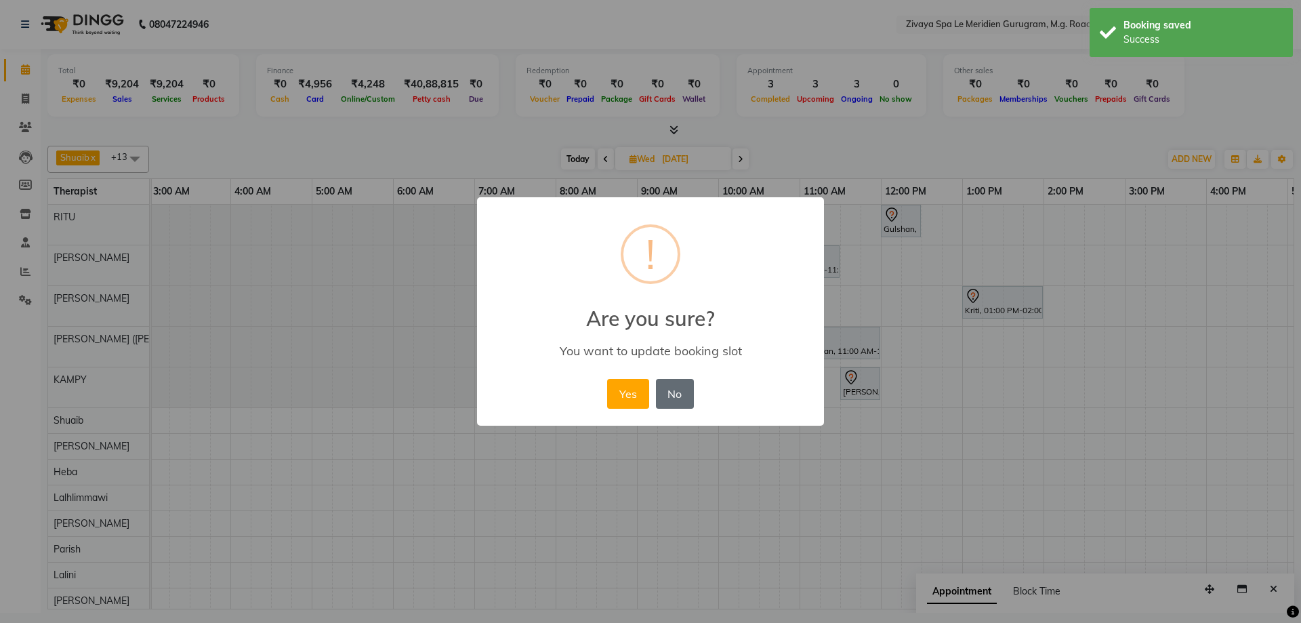
click at [674, 389] on button "No" at bounding box center [675, 394] width 38 height 30
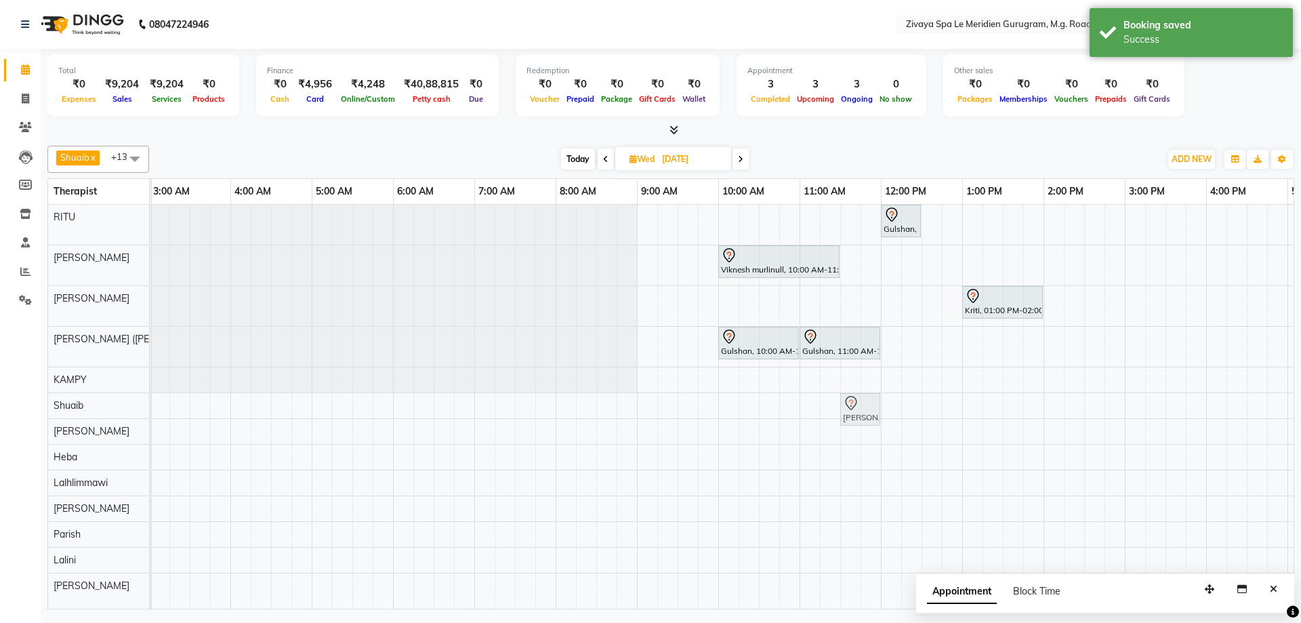
drag, startPoint x: 866, startPoint y: 368, endPoint x: 865, endPoint y: 410, distance: 42.0
click at [865, 403] on tbody "Gulshan, 12:00 PM-12:30 PM, [DEMOGRAPHIC_DATA] HAIRCUT Viknesh murlinull, 10:00…" at bounding box center [881, 422] width 1952 height 434
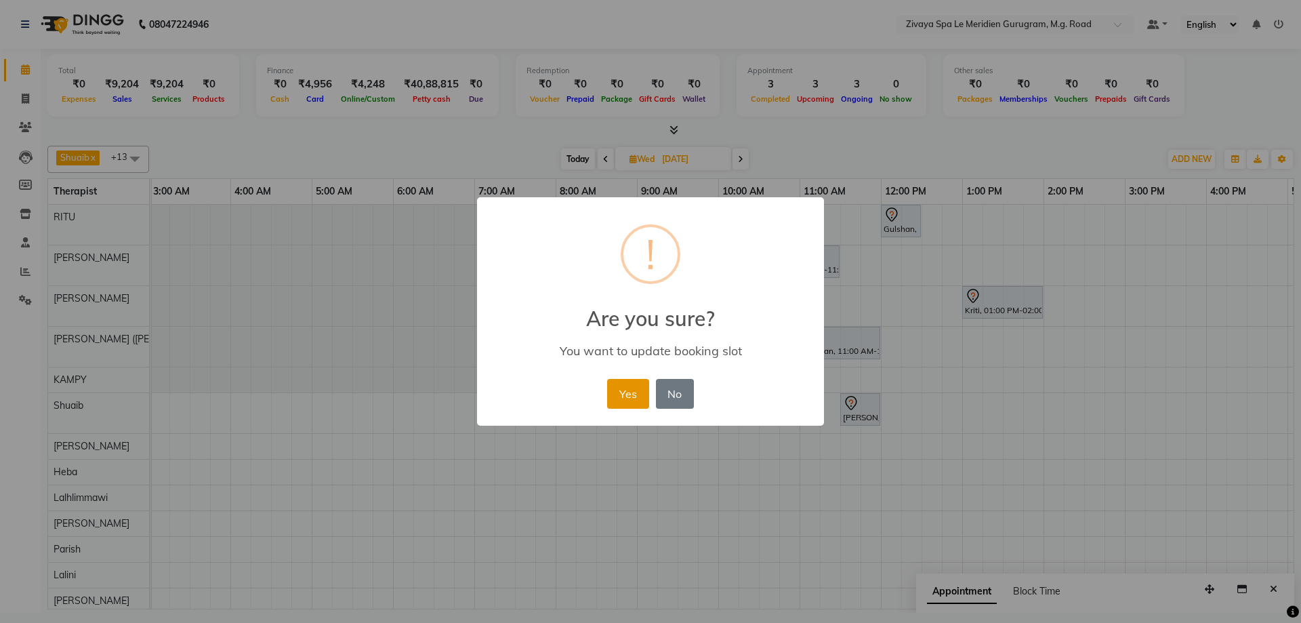
click at [643, 387] on button "Yes" at bounding box center [627, 394] width 41 height 30
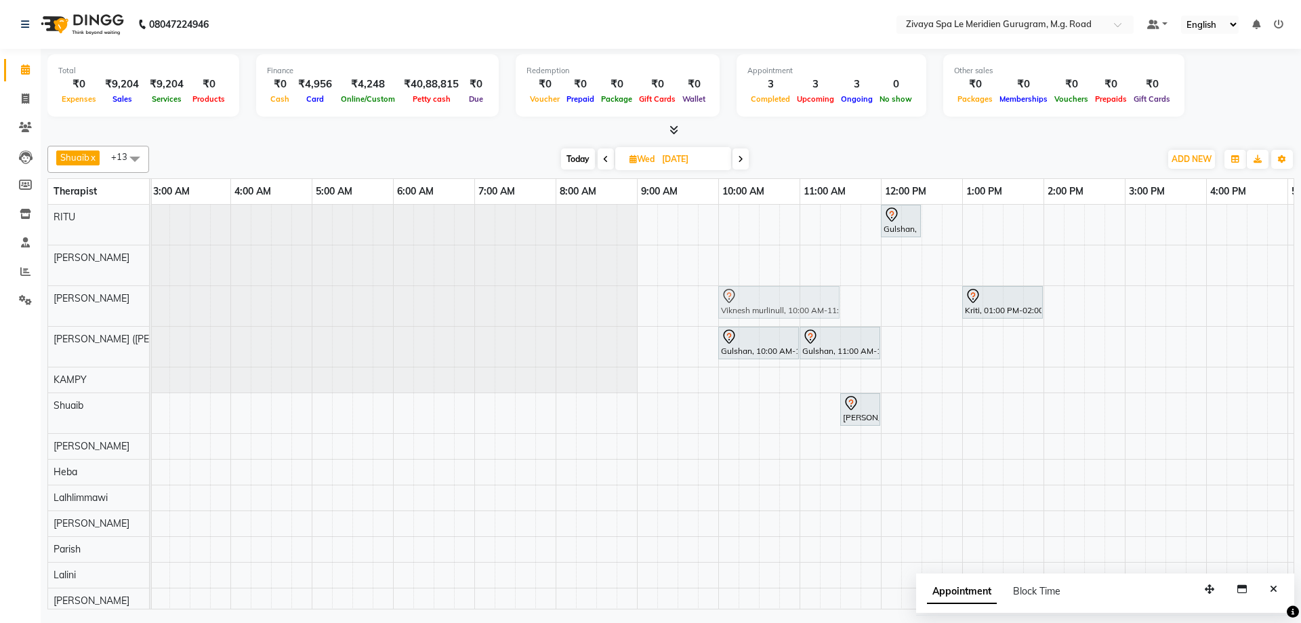
drag, startPoint x: 748, startPoint y: 262, endPoint x: 741, endPoint y: 297, distance: 35.9
click at [741, 297] on tbody "Gulshan, 12:00 PM-12:30 PM, [DEMOGRAPHIC_DATA] HAIRCUT [PERSON_NAME], 10:00 AM-…" at bounding box center [881, 429] width 1952 height 449
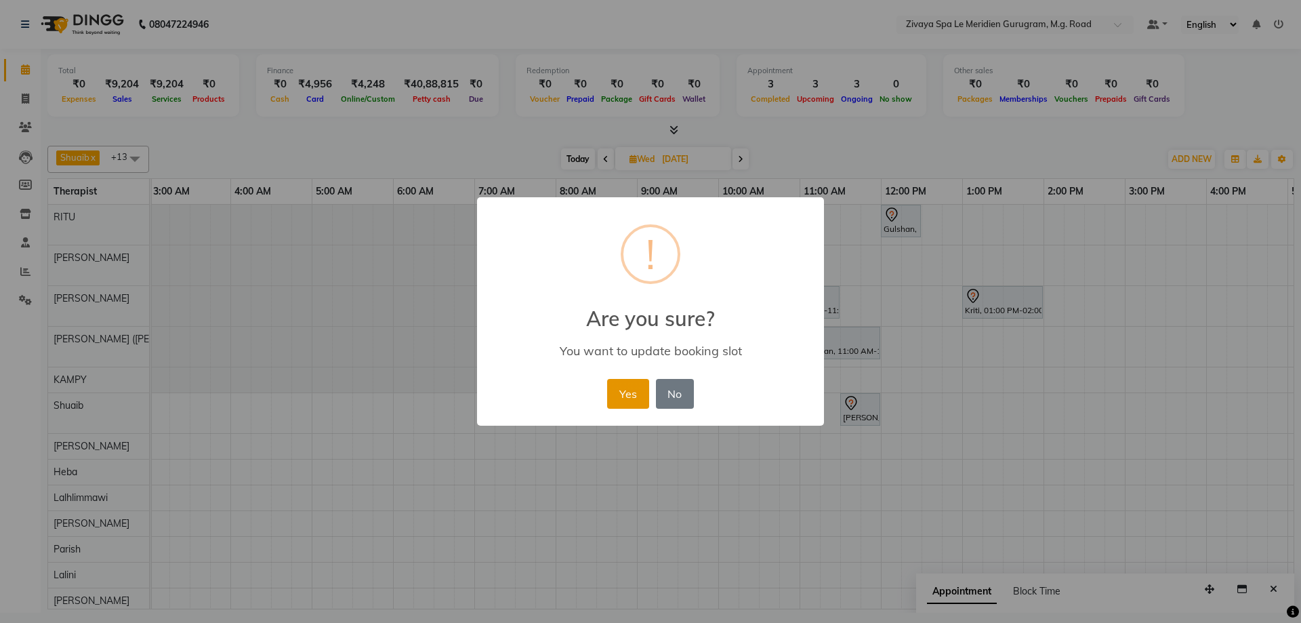
click at [635, 392] on button "Yes" at bounding box center [627, 394] width 41 height 30
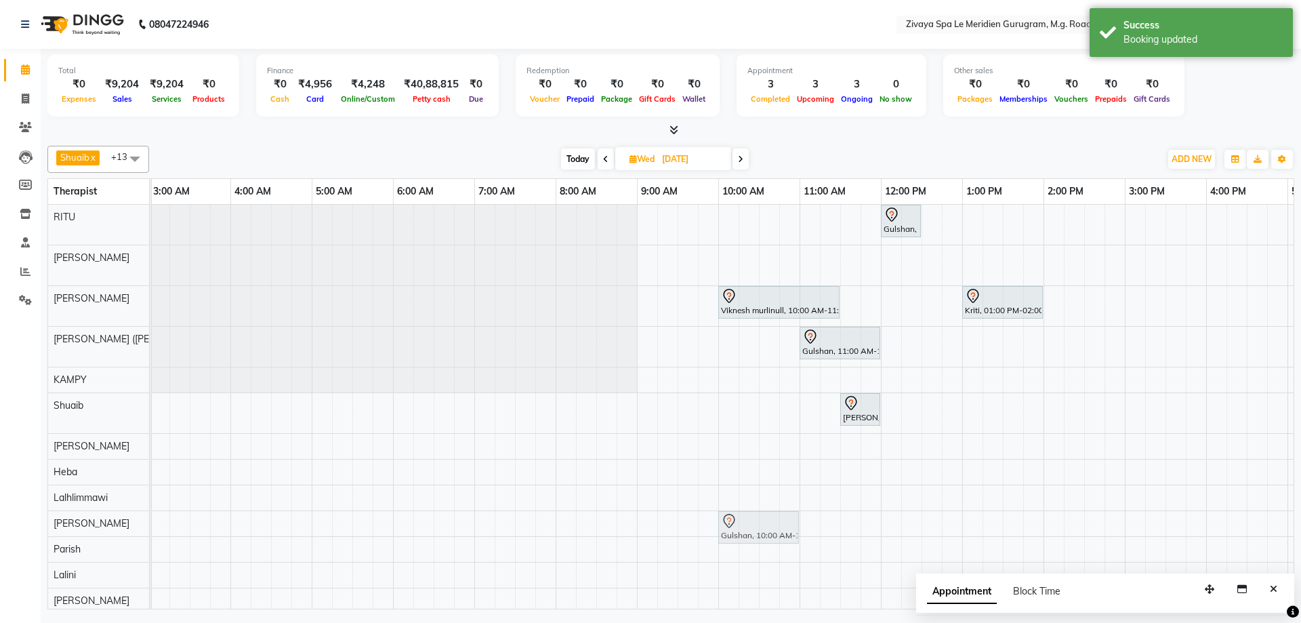
drag, startPoint x: 743, startPoint y: 344, endPoint x: 737, endPoint y: 512, distance: 168.2
click at [737, 514] on tbody "Gulshan, 12:00 PM-12:30 PM, [DEMOGRAPHIC_DATA] HAIRCUT [PERSON_NAME], 06:00 PM-…" at bounding box center [881, 429] width 1952 height 449
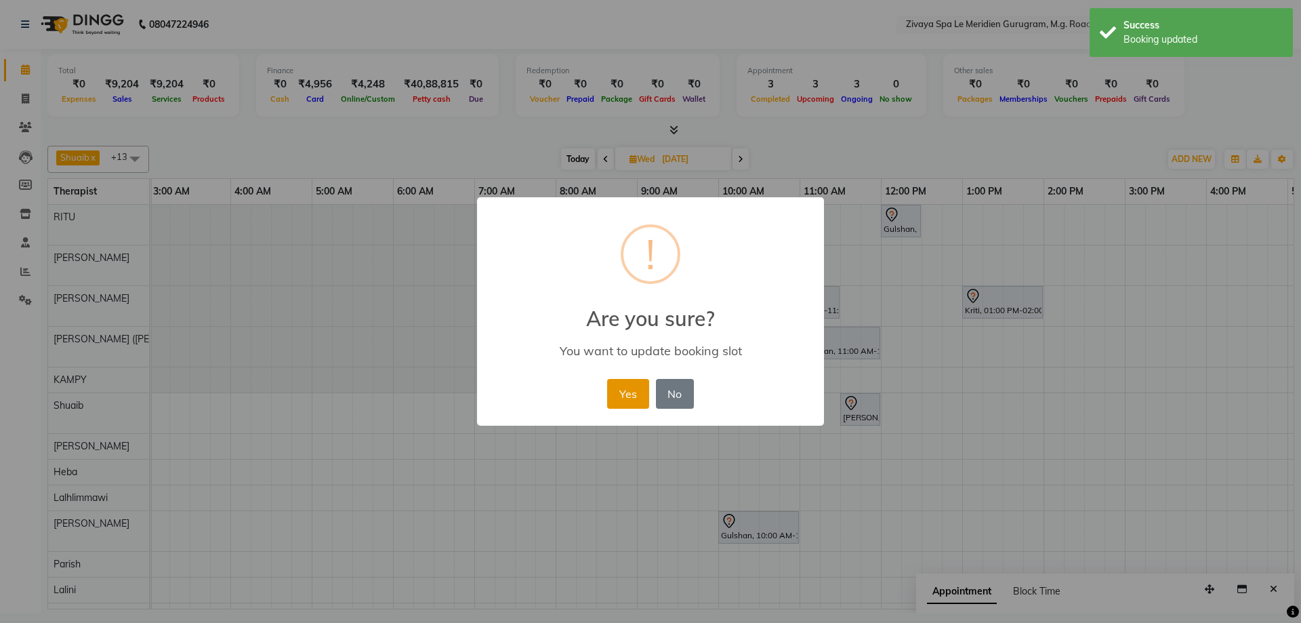
click at [620, 379] on button "Yes" at bounding box center [627, 394] width 41 height 30
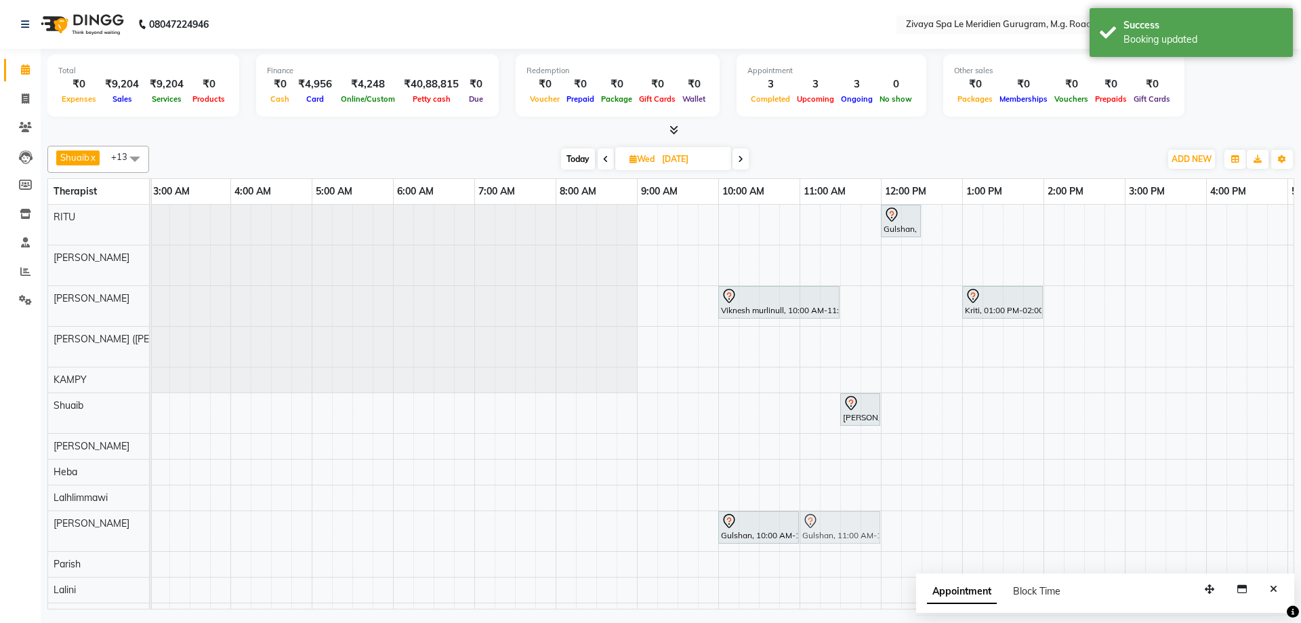
drag, startPoint x: 827, startPoint y: 371, endPoint x: 827, endPoint y: 516, distance: 145.0
click at [827, 524] on tbody "Gulshan, 12:00 PM-12:30 PM, [DEMOGRAPHIC_DATA] HAIRCUT [PERSON_NAME], 06:00 PM-…" at bounding box center [881, 437] width 1952 height 464
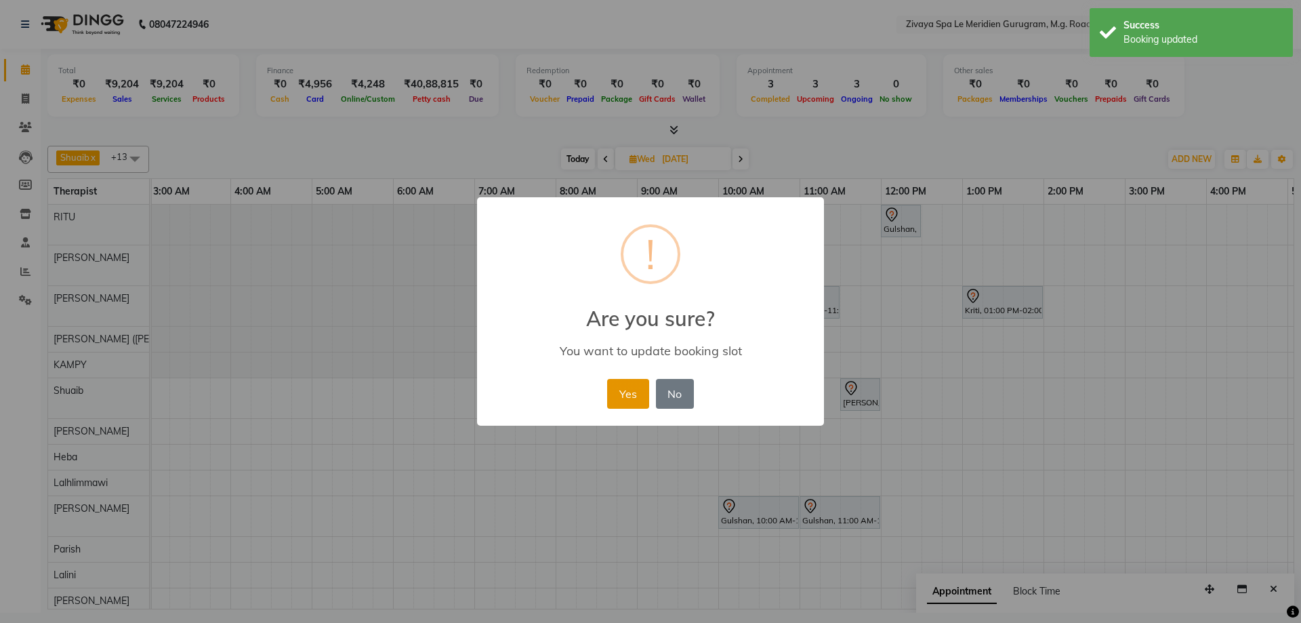
click at [640, 388] on button "Yes" at bounding box center [627, 394] width 41 height 30
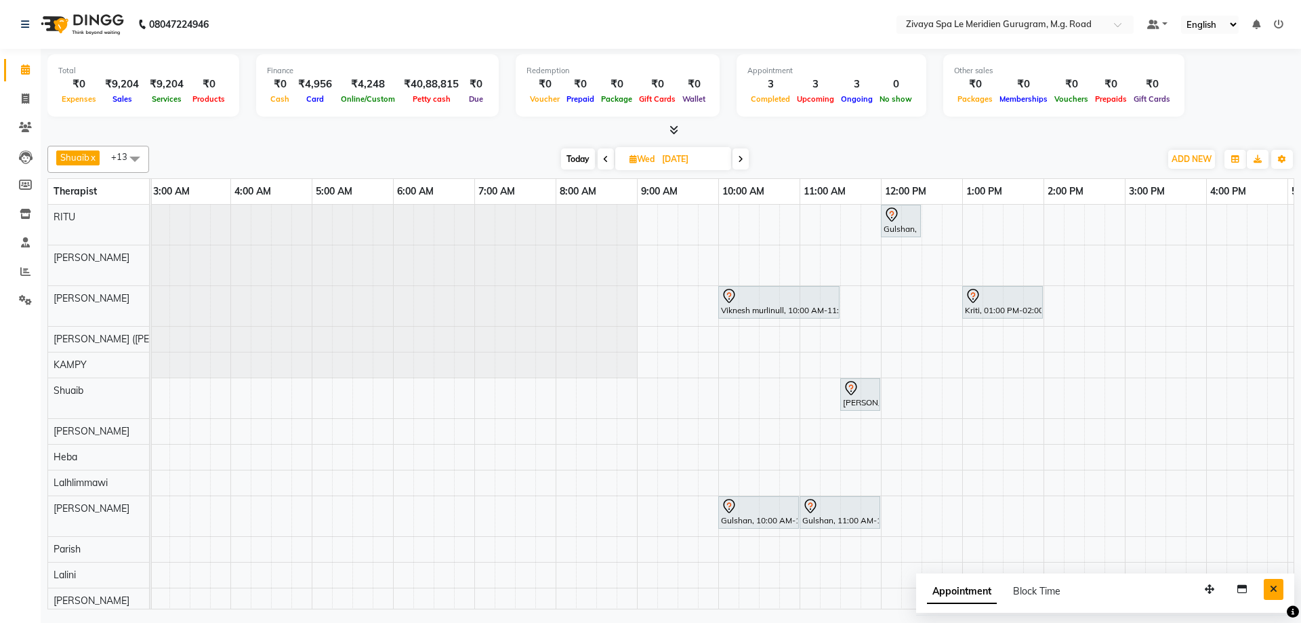
click at [1280, 588] on button "Close" at bounding box center [1274, 589] width 20 height 21
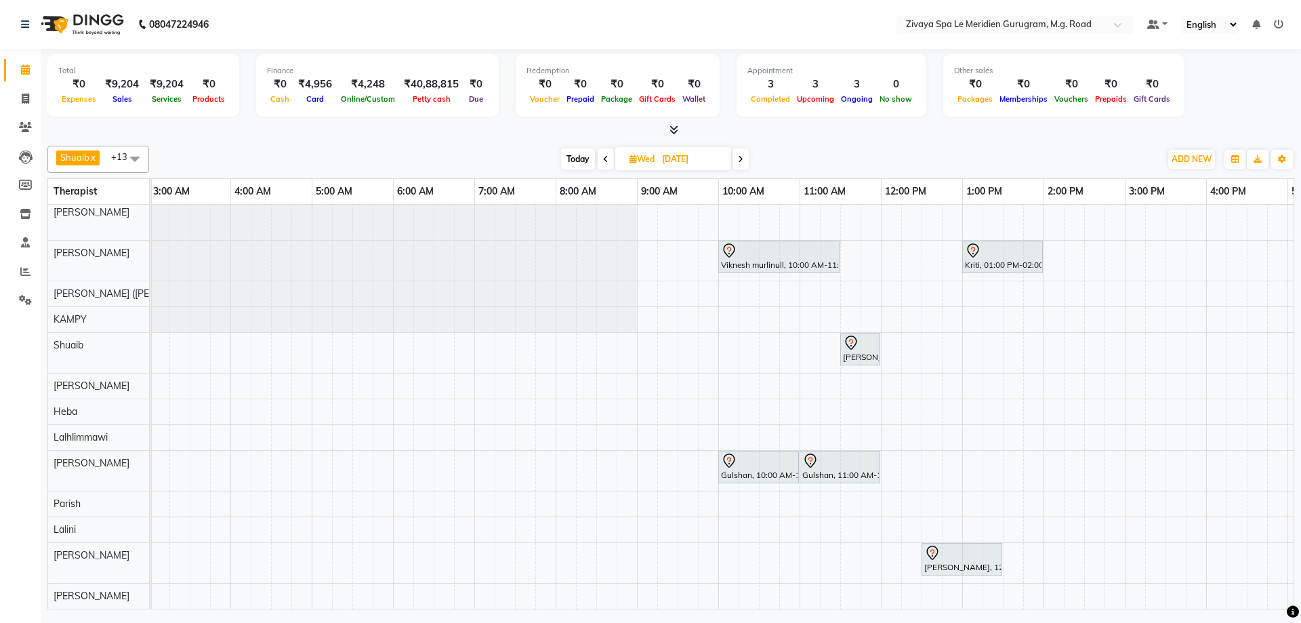
scroll to position [0, 0]
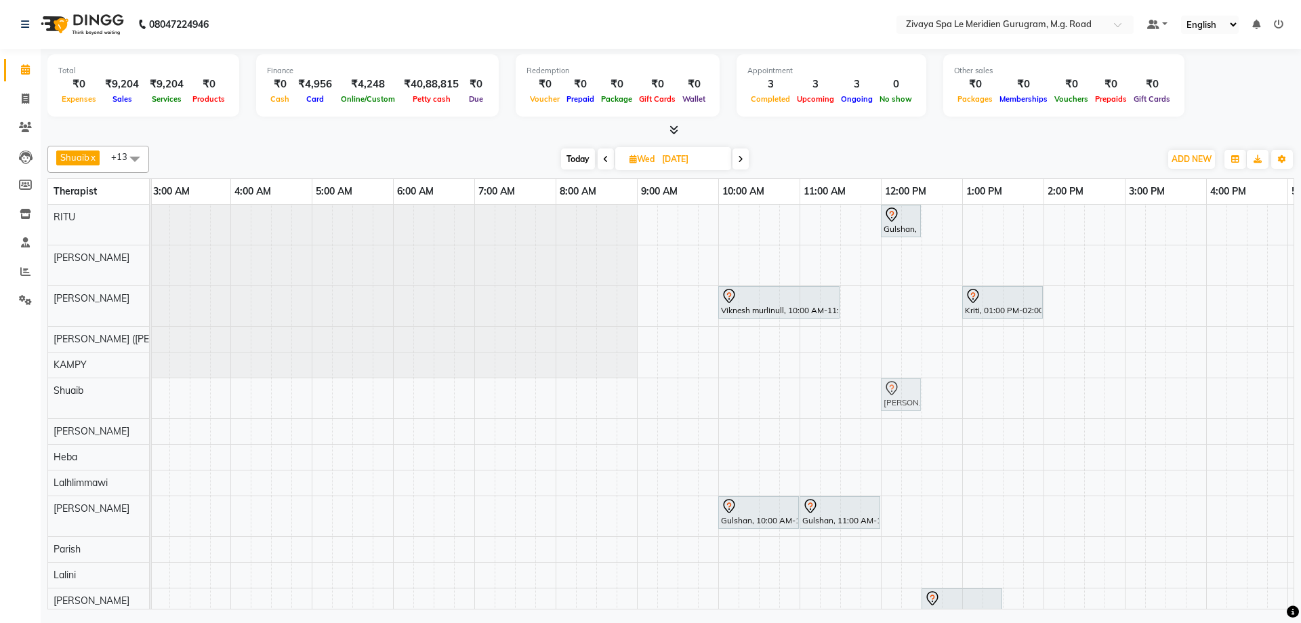
drag, startPoint x: 850, startPoint y: 388, endPoint x: 883, endPoint y: 381, distance: 34.0
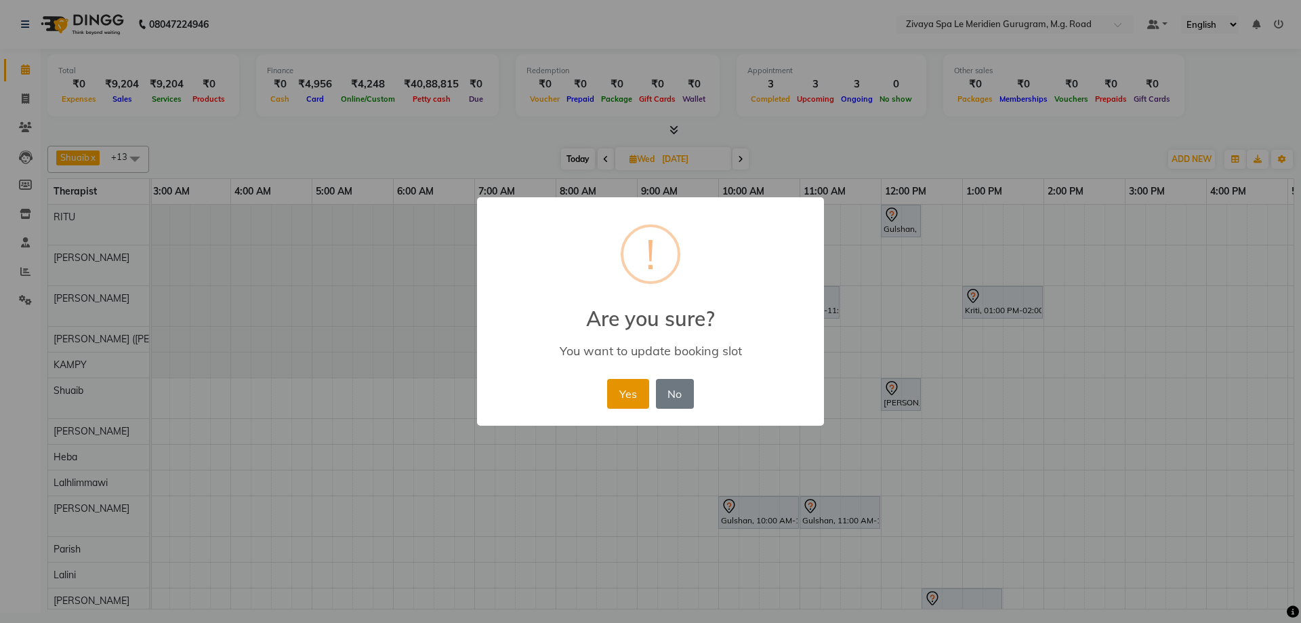
click at [620, 394] on button "Yes" at bounding box center [627, 394] width 41 height 30
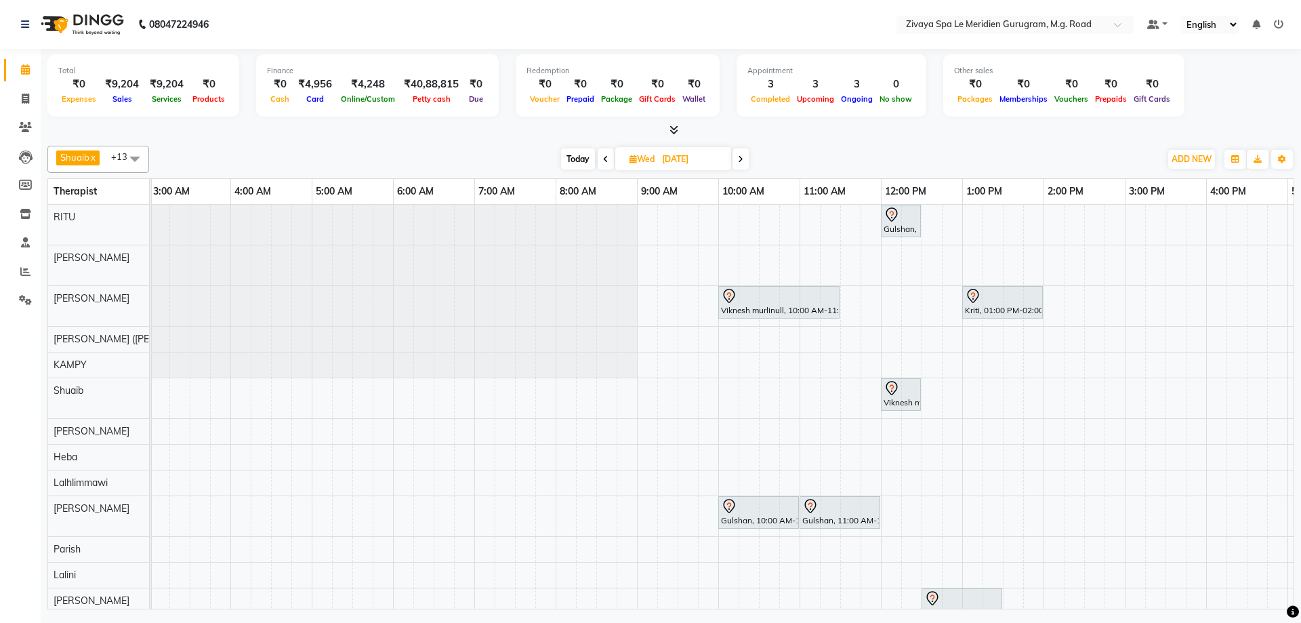
click at [569, 161] on span "Today" at bounding box center [578, 158] width 34 height 21
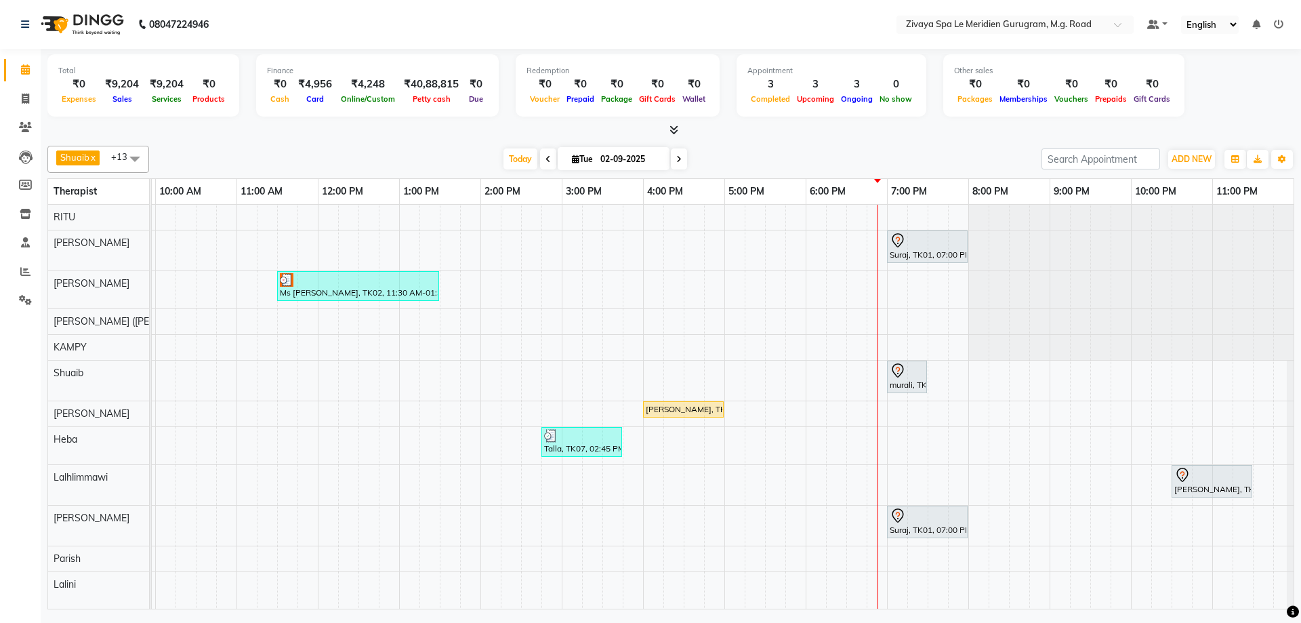
scroll to position [0, 820]
click at [677, 155] on icon at bounding box center [678, 159] width 5 height 8
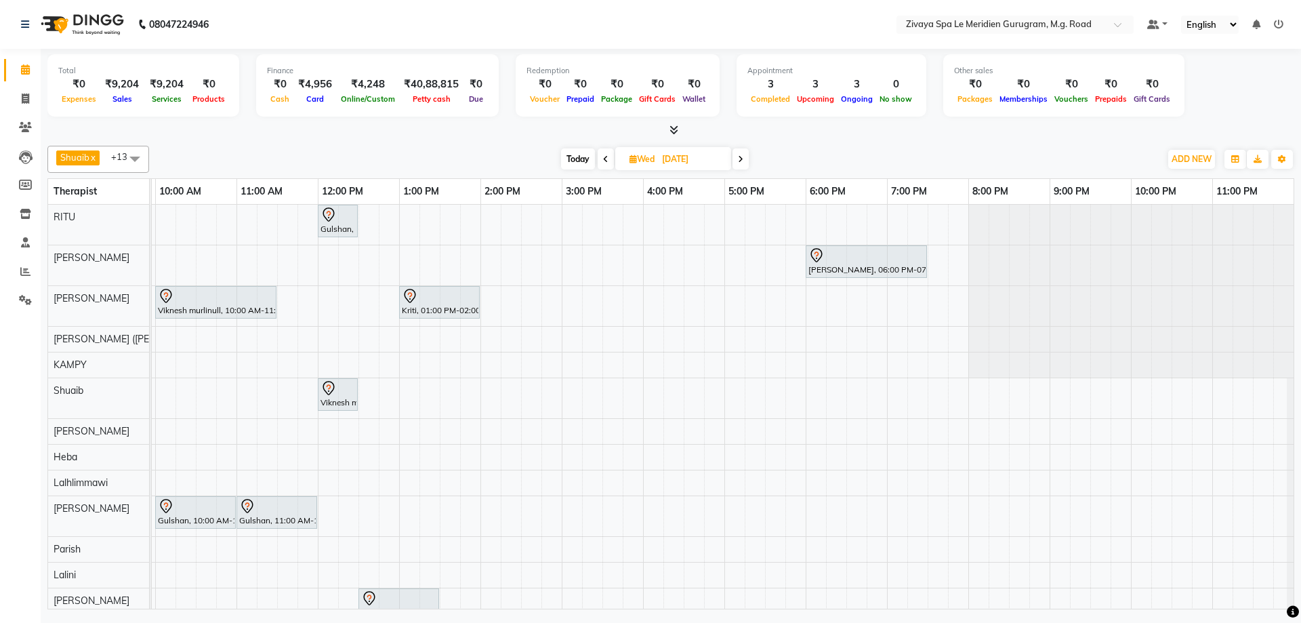
scroll to position [0, 527]
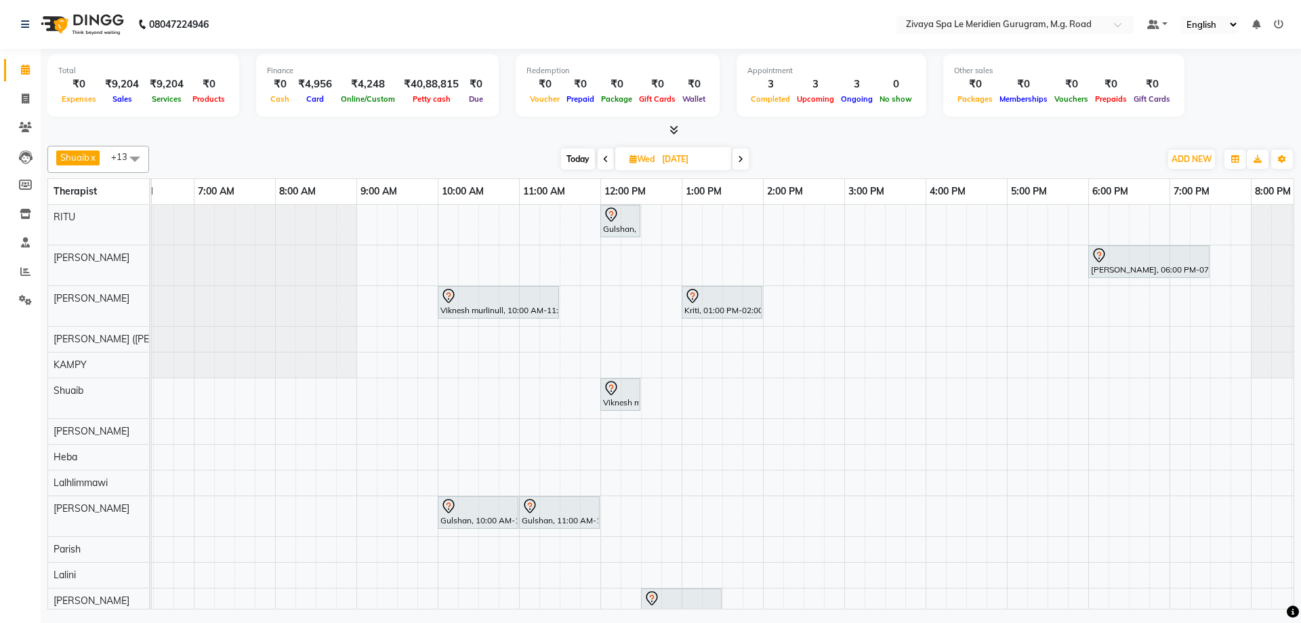
click at [571, 155] on span "Today" at bounding box center [578, 158] width 34 height 21
type input "02-09-2025"
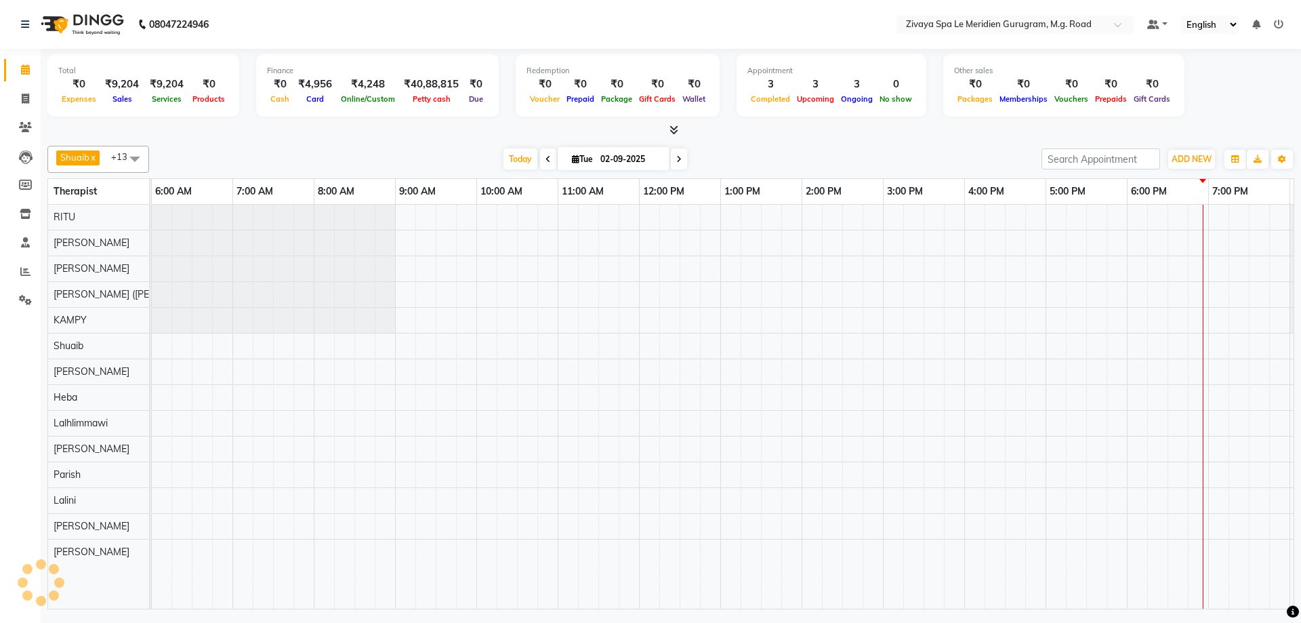
scroll to position [0, 810]
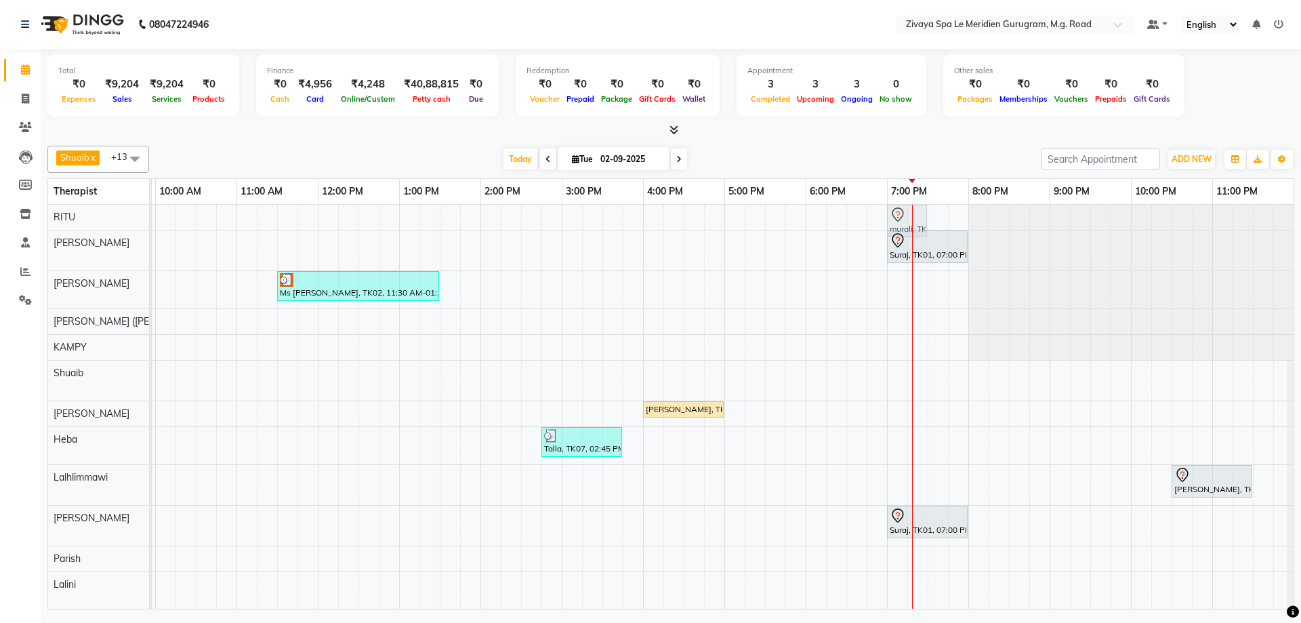
drag, startPoint x: 892, startPoint y: 382, endPoint x: 892, endPoint y: 229, distance: 152.5
click at [892, 229] on tbody "murali, TK06, 07:00 PM-07:30 PM, [PERSON_NAME] SHAVING Suraj, TK01, 07:00 PM-08…" at bounding box center [318, 433] width 1952 height 456
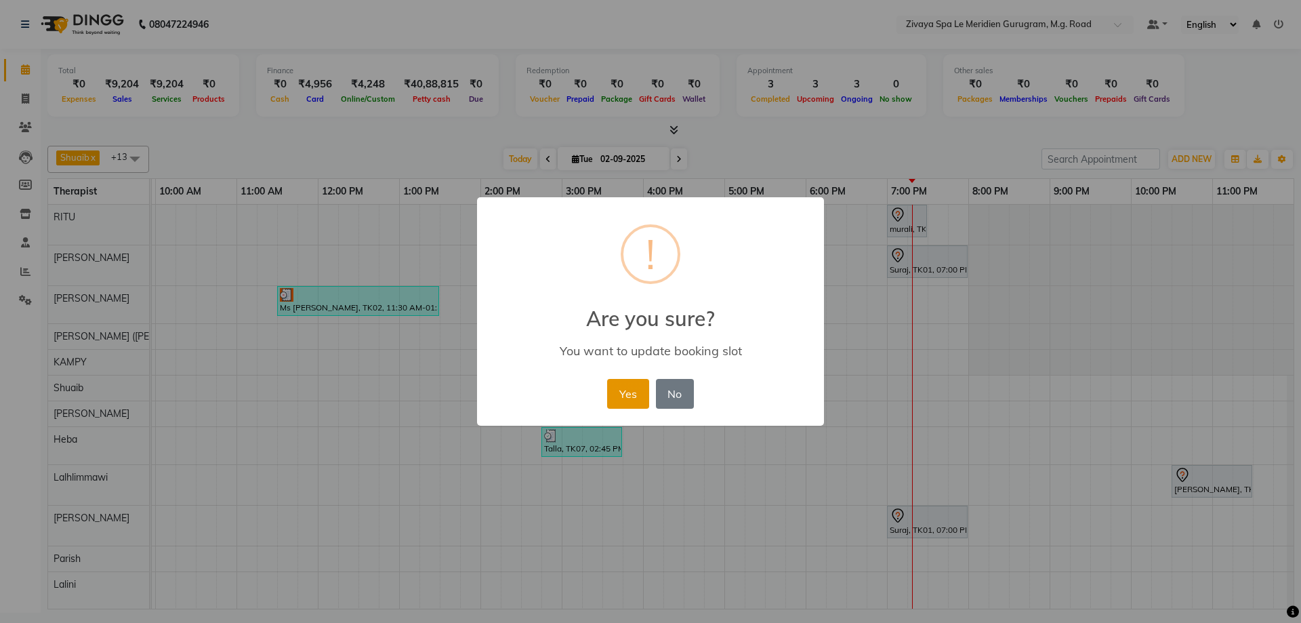
click at [626, 405] on button "Yes" at bounding box center [627, 394] width 41 height 30
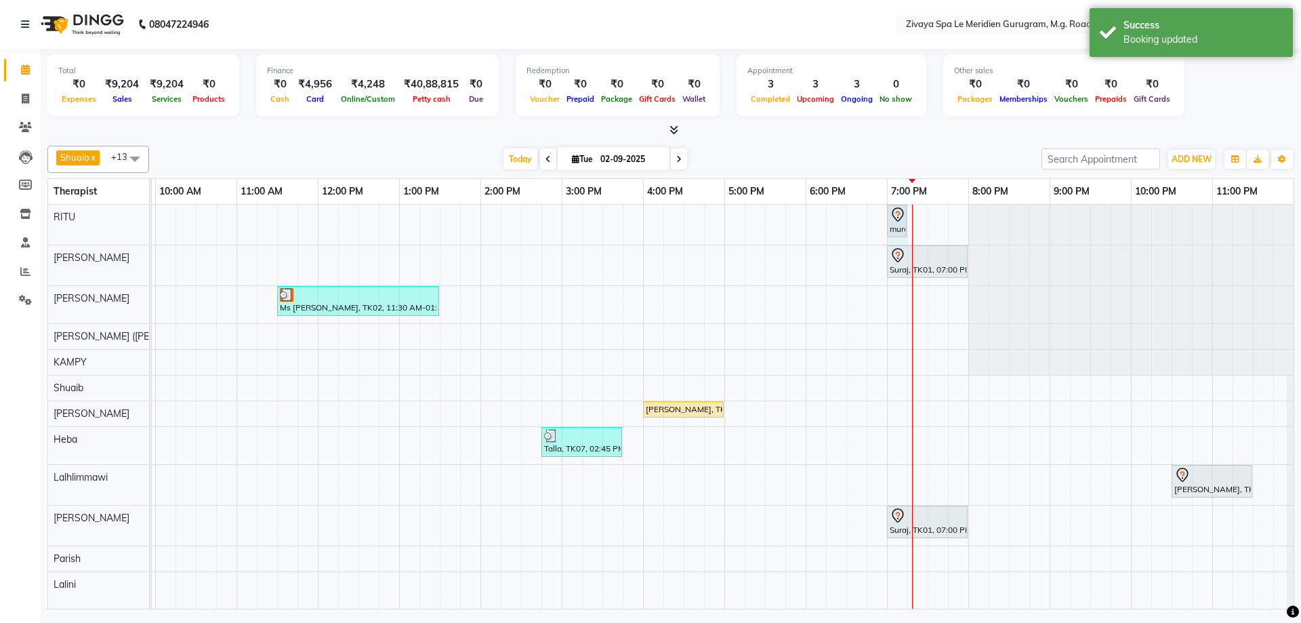
drag, startPoint x: 922, startPoint y: 222, endPoint x: 914, endPoint y: 220, distance: 8.4
click at [914, 220] on div "murali, TK06, 07:00 PM-07:30 PM, [PERSON_NAME] SHAVING murali, TK06, 07:00 PM-0…" at bounding box center [318, 433] width 1952 height 456
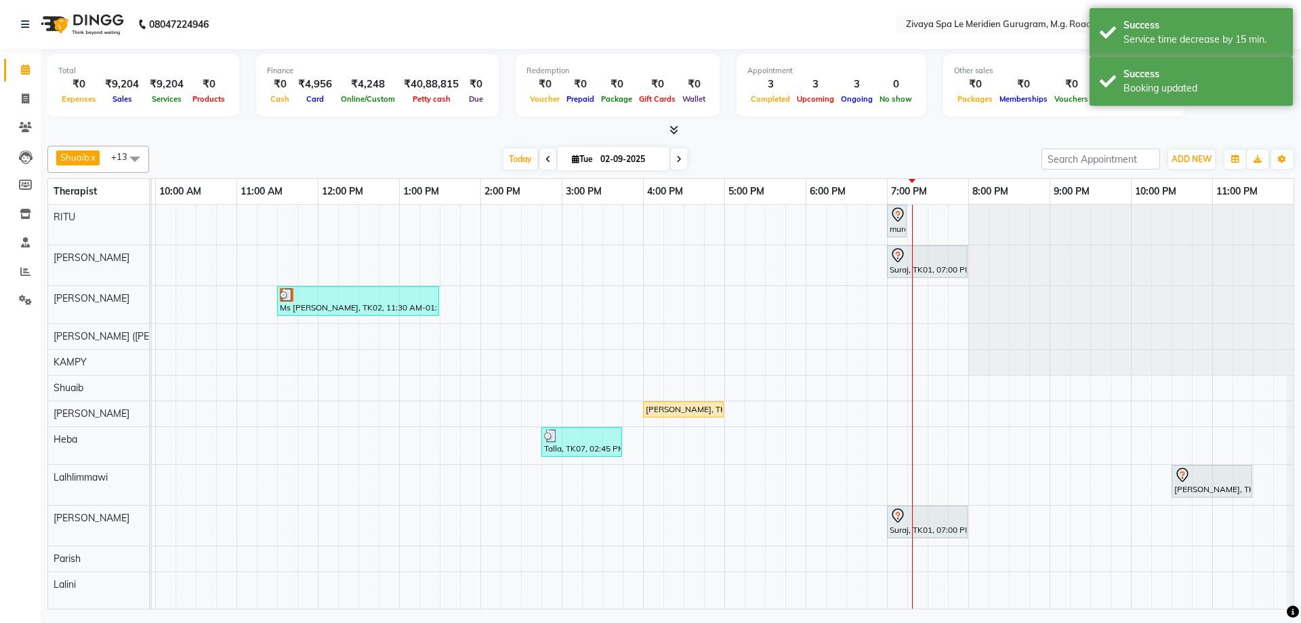
click at [893, 227] on div "murali, TK06, 07:00 PM-07:15 PM, [PERSON_NAME] SHAVING" at bounding box center [896, 221] width 17 height 28
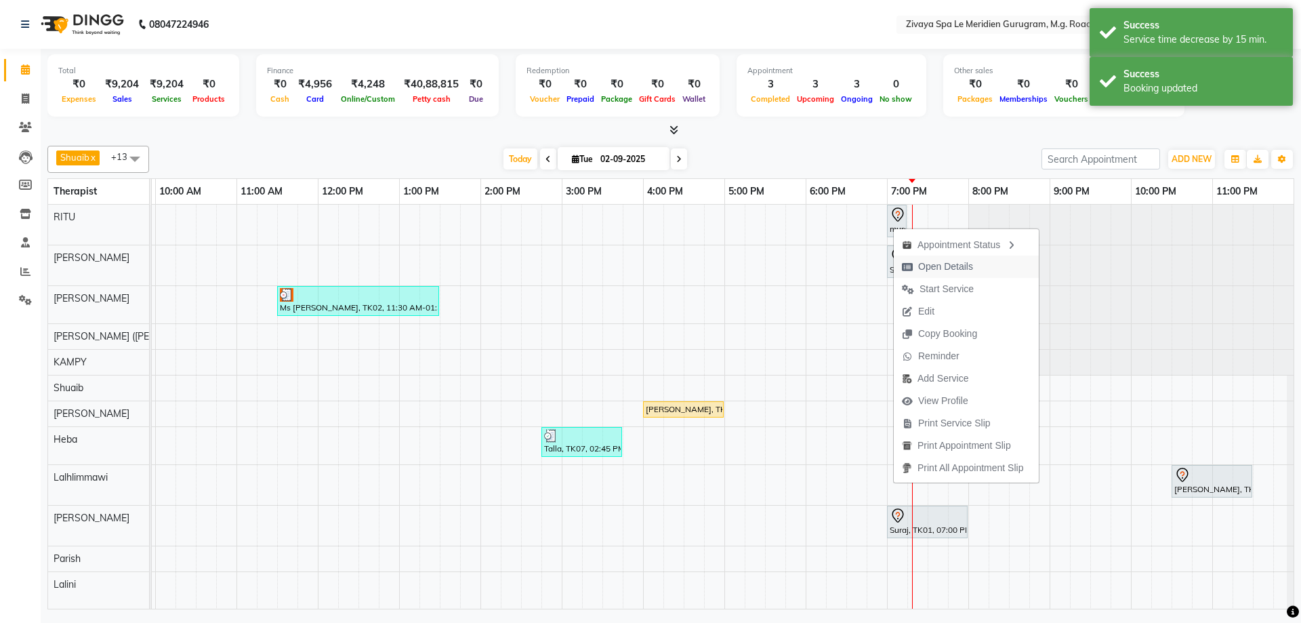
click at [927, 262] on span "Open Details" at bounding box center [945, 267] width 55 height 14
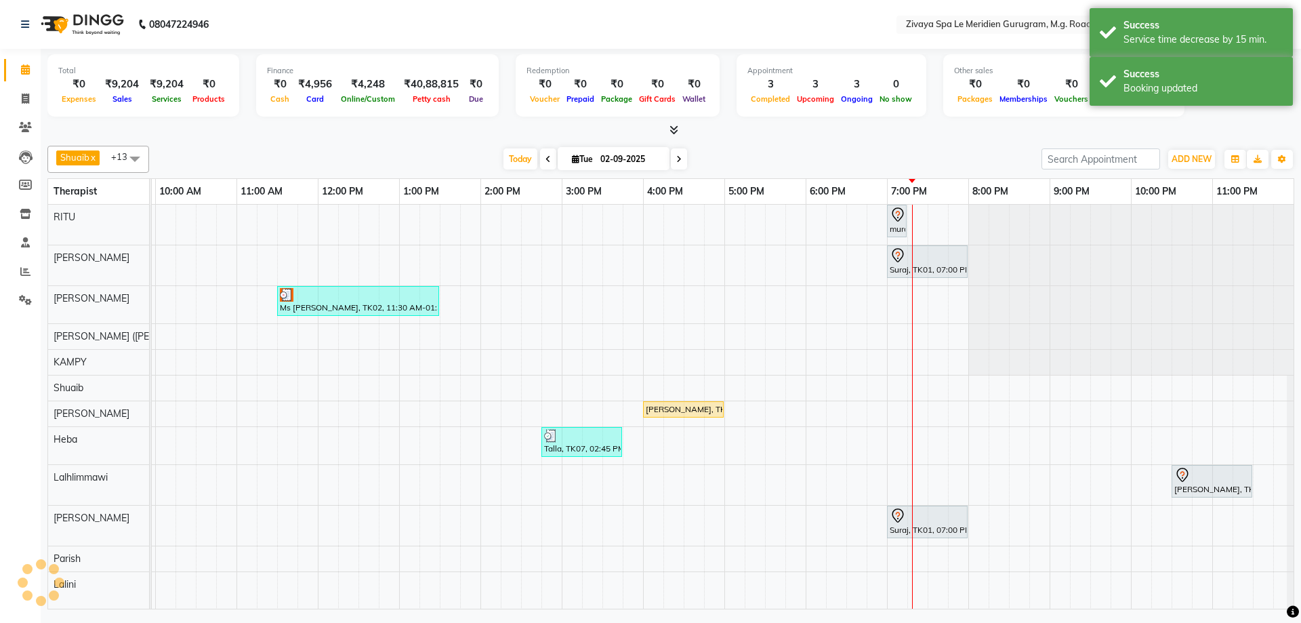
click at [899, 218] on icon at bounding box center [898, 215] width 16 height 16
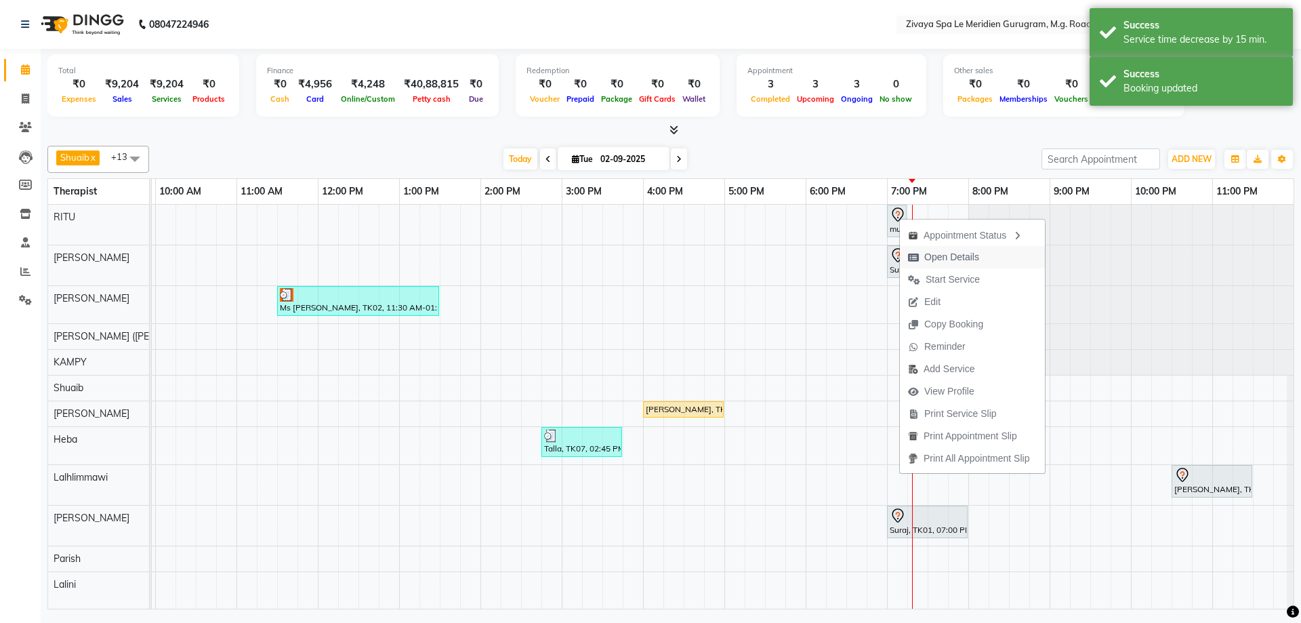
click at [931, 257] on span "Open Details" at bounding box center [951, 257] width 55 height 14
select select "7"
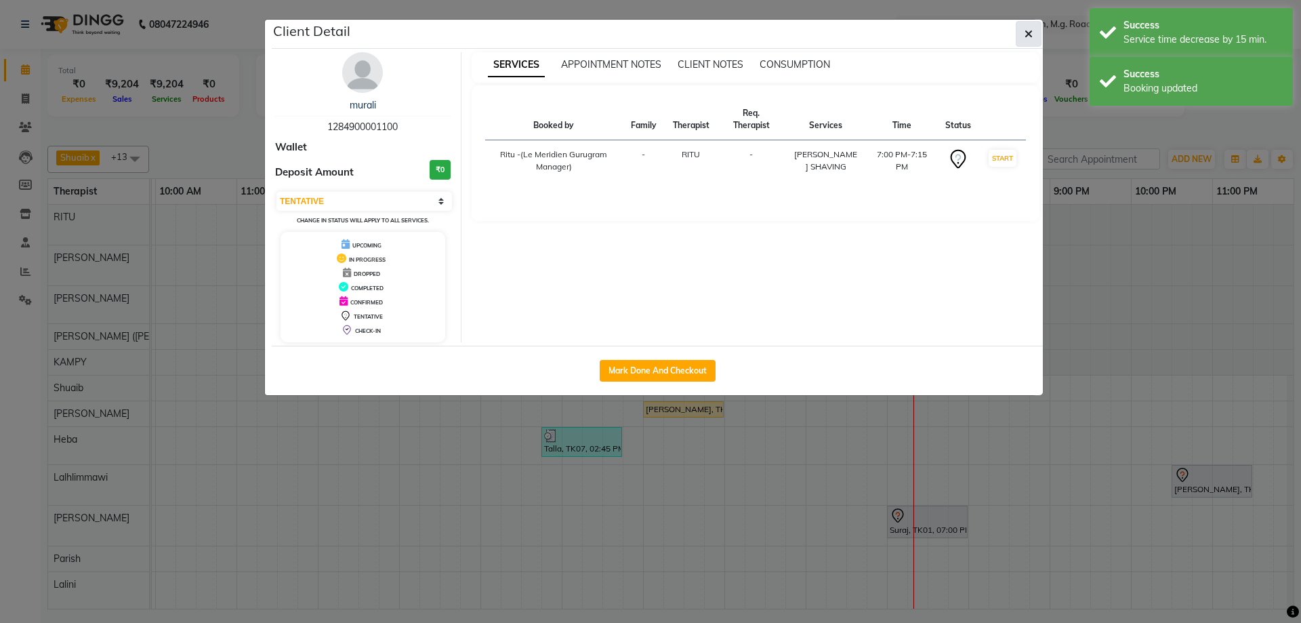
click at [1033, 37] on button "button" at bounding box center [1029, 34] width 26 height 26
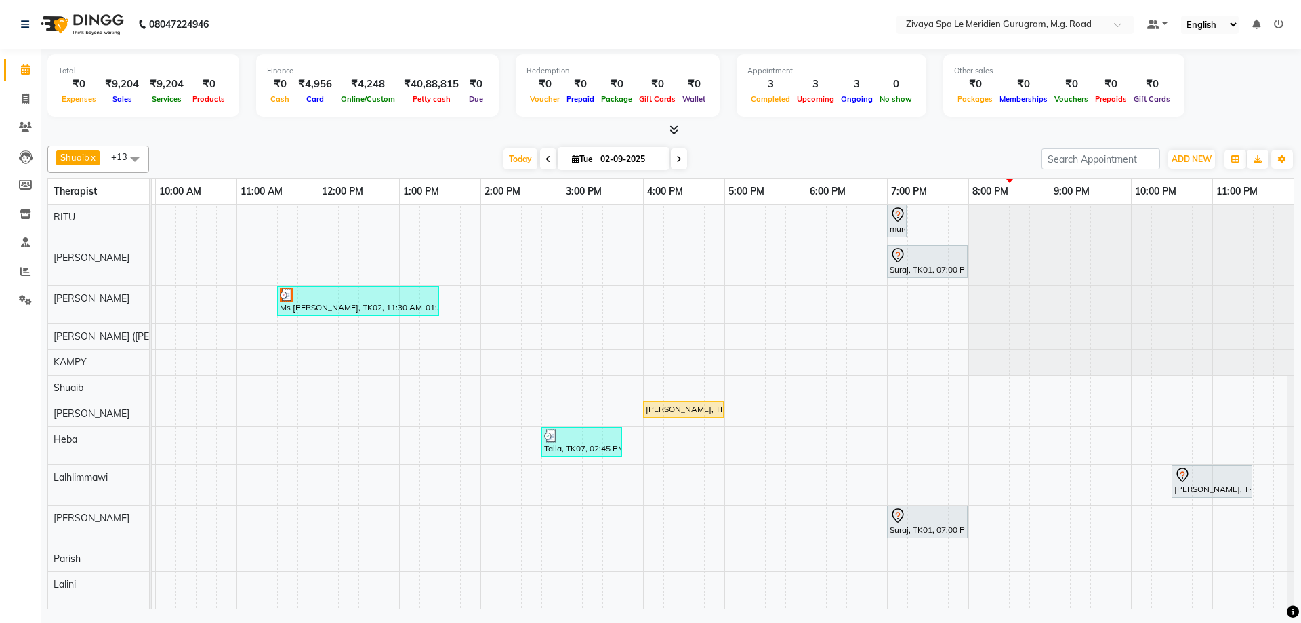
click at [1016, 441] on div "murali, TK06, 07:00 PM-07:15 PM, [PERSON_NAME] SHAVING Suraj, TK01, 07:00 PM-08…" at bounding box center [318, 433] width 1952 height 456
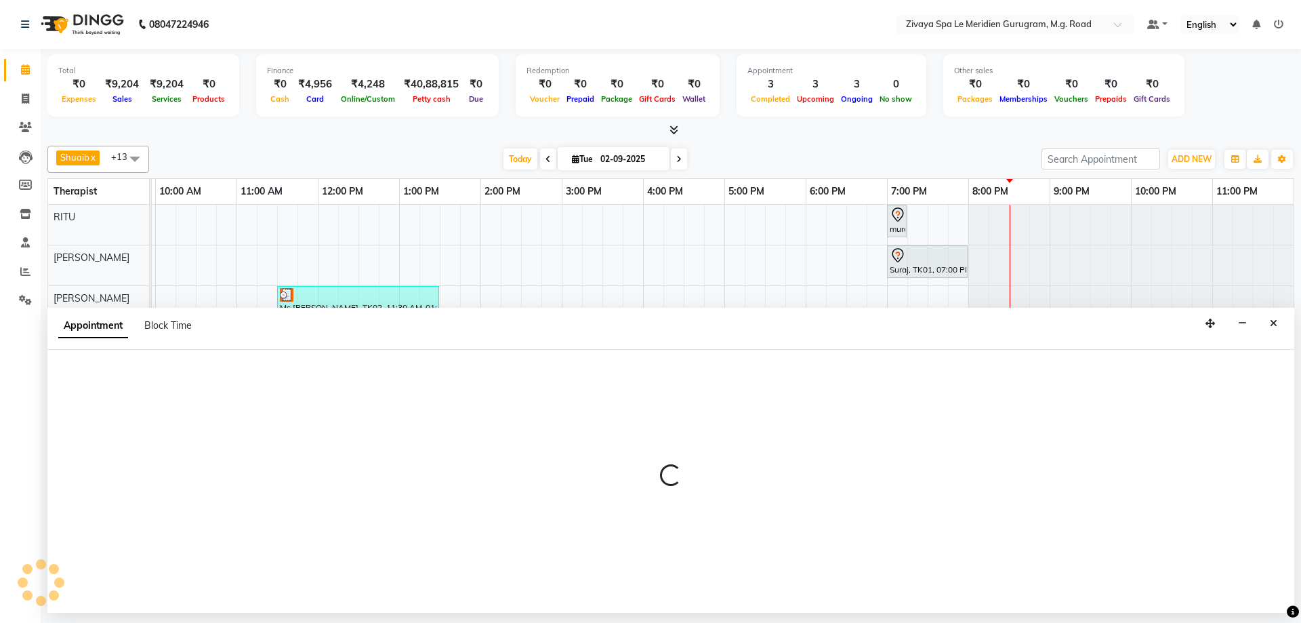
select select "63969"
select select "1230"
select select "tentative"
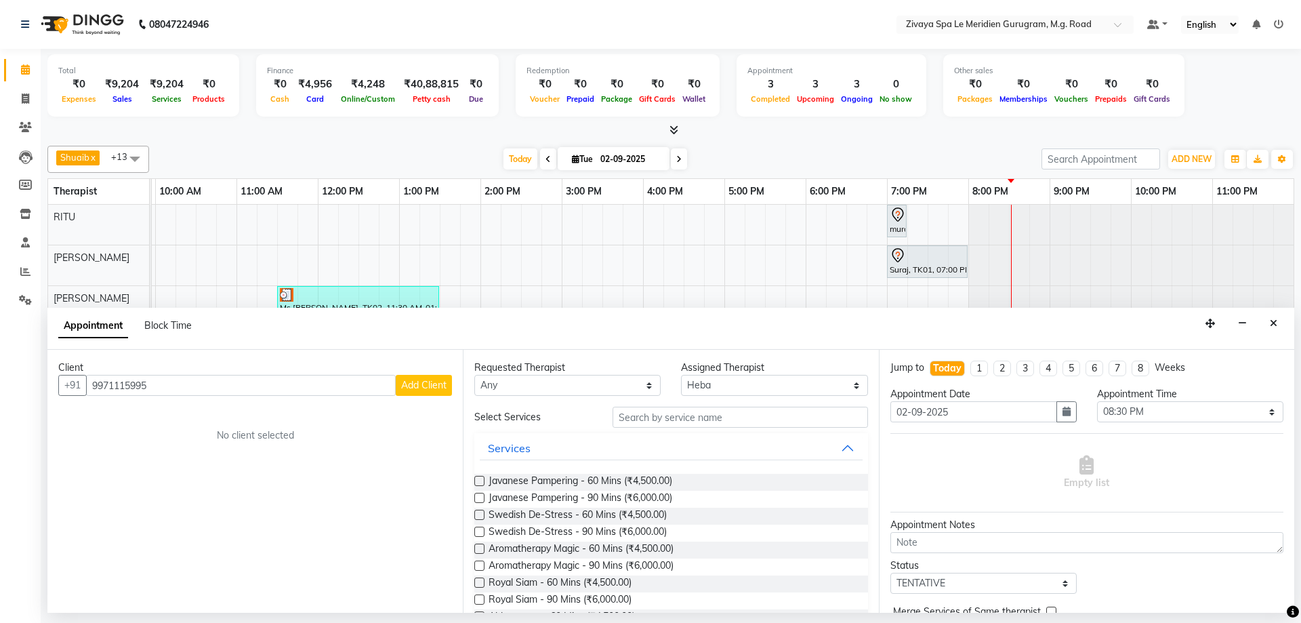
type input "9971115995"
click at [413, 385] on span "Add Client" at bounding box center [423, 385] width 45 height 12
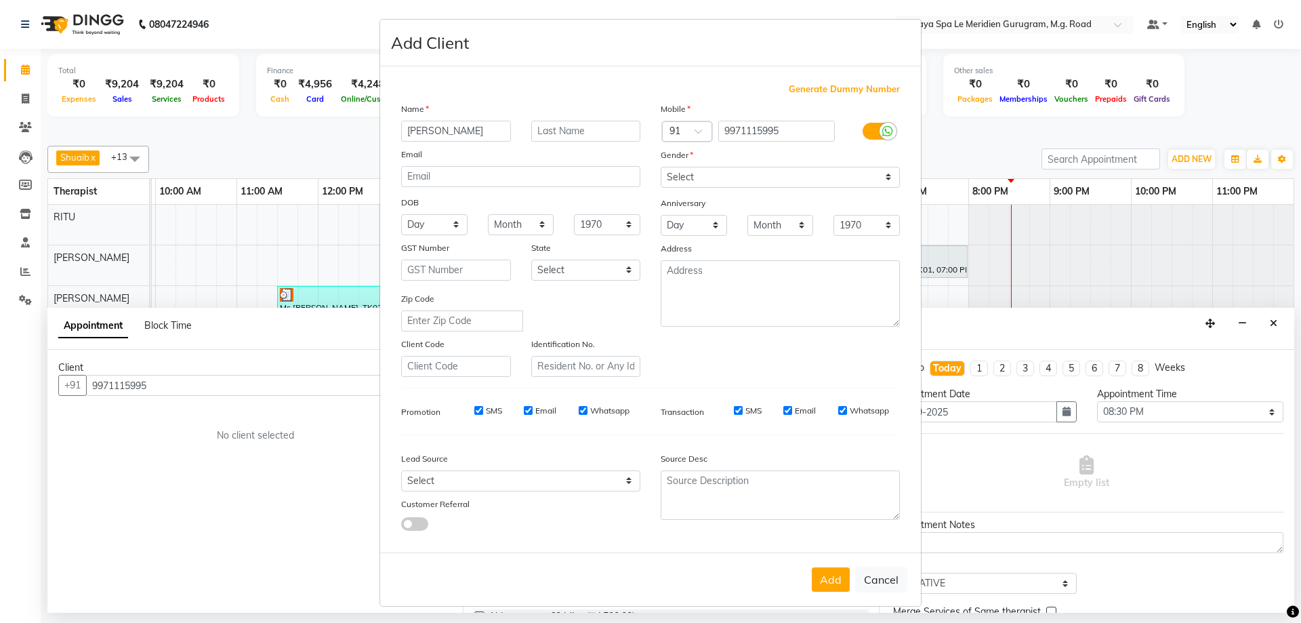
type input "[PERSON_NAME]"
click at [712, 181] on select "Select [DEMOGRAPHIC_DATA] [DEMOGRAPHIC_DATA] Other Prefer Not To Say" at bounding box center [780, 177] width 239 height 21
select select "[DEMOGRAPHIC_DATA]"
click at [661, 167] on select "Select [DEMOGRAPHIC_DATA] [DEMOGRAPHIC_DATA] Other Prefer Not To Say" at bounding box center [780, 177] width 239 height 21
click at [827, 581] on button "Add" at bounding box center [831, 579] width 38 height 24
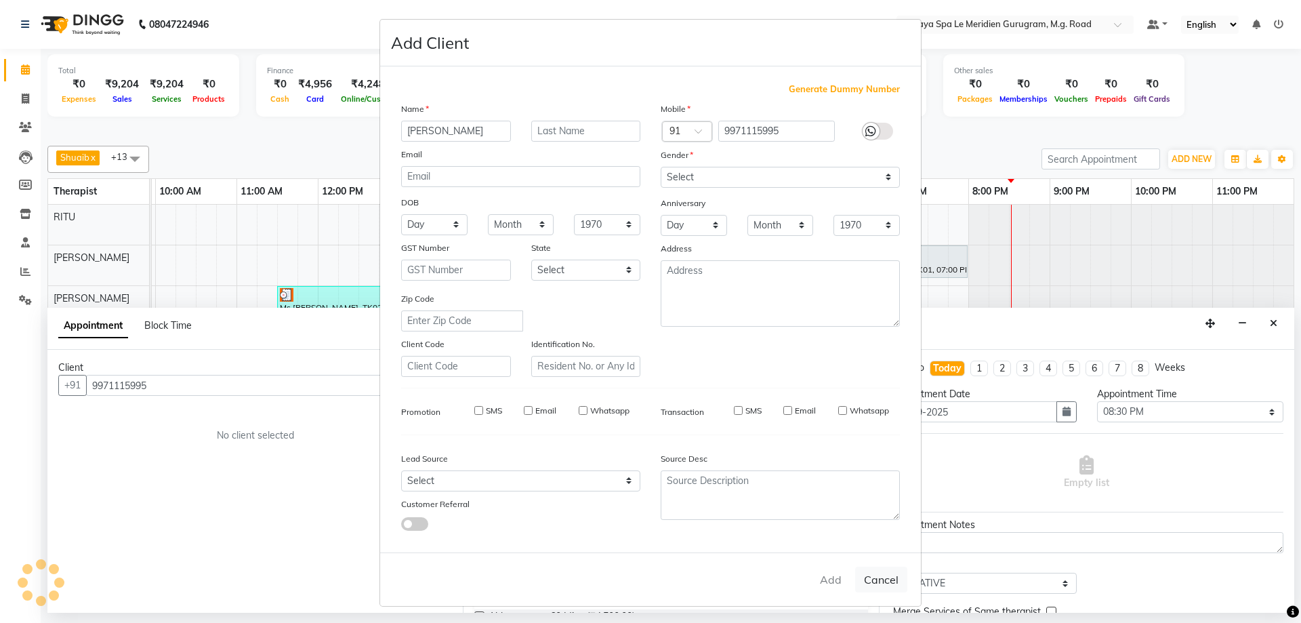
select select
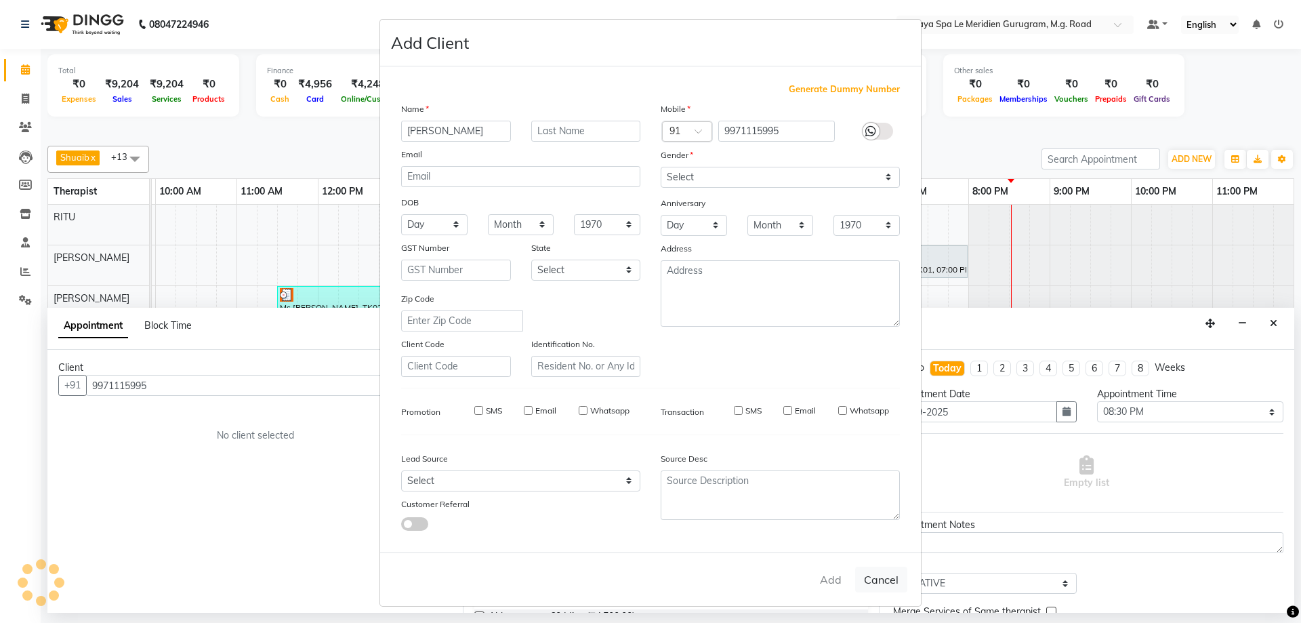
select select
checkbox input "false"
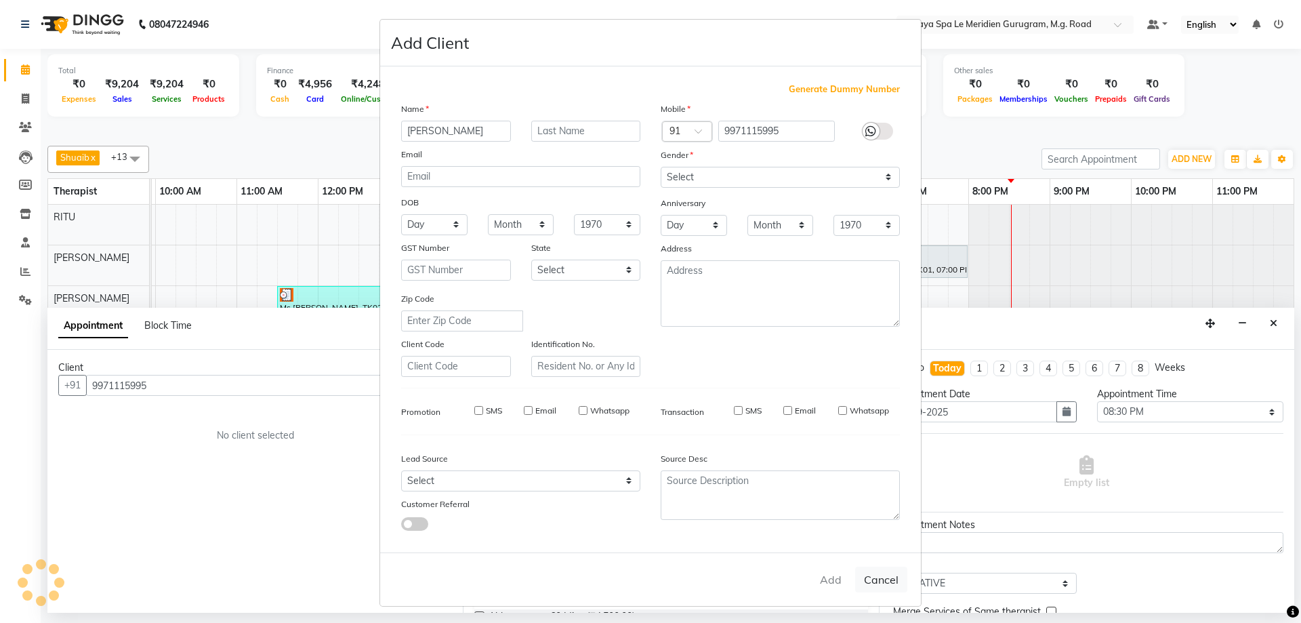
checkbox input "false"
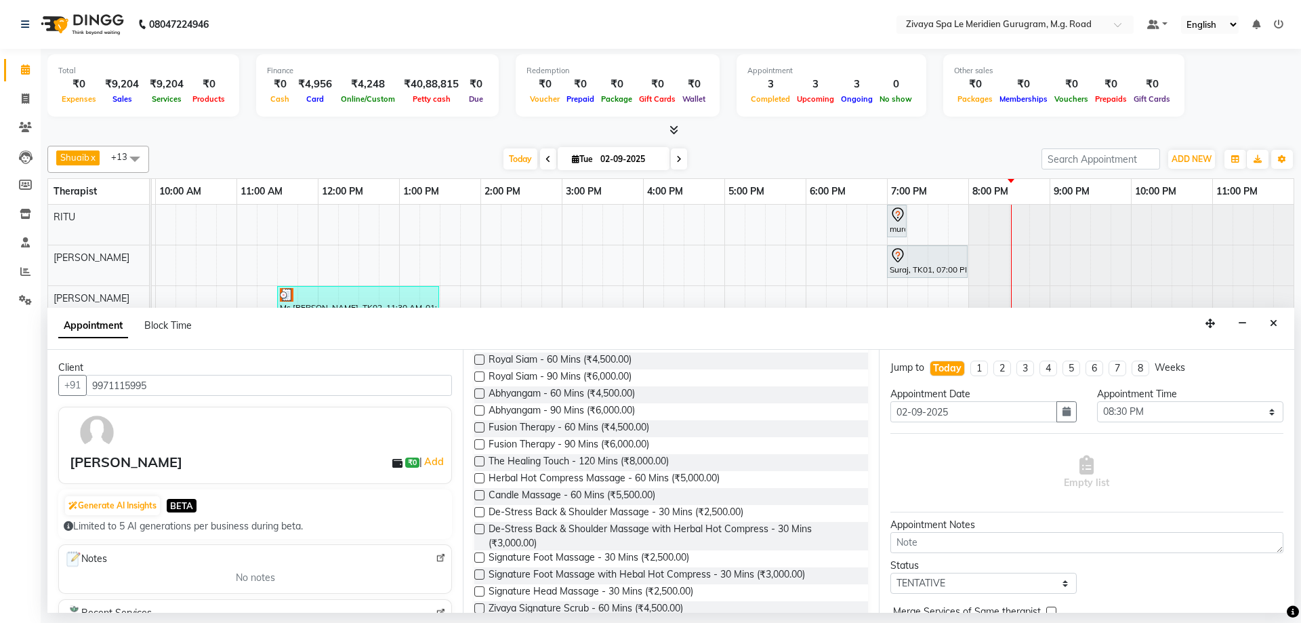
scroll to position [230, 0]
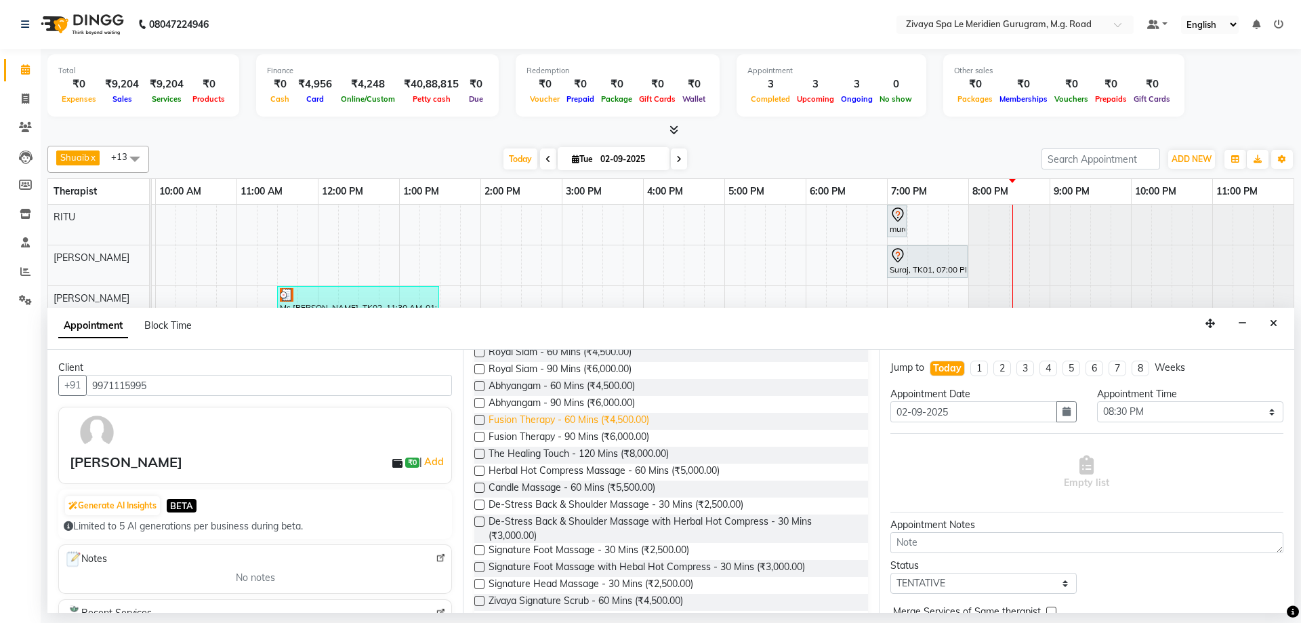
click at [535, 418] on span "Fusion Therapy - 60 Mins (₹4,500.00)" at bounding box center [569, 421] width 161 height 17
checkbox input "false"
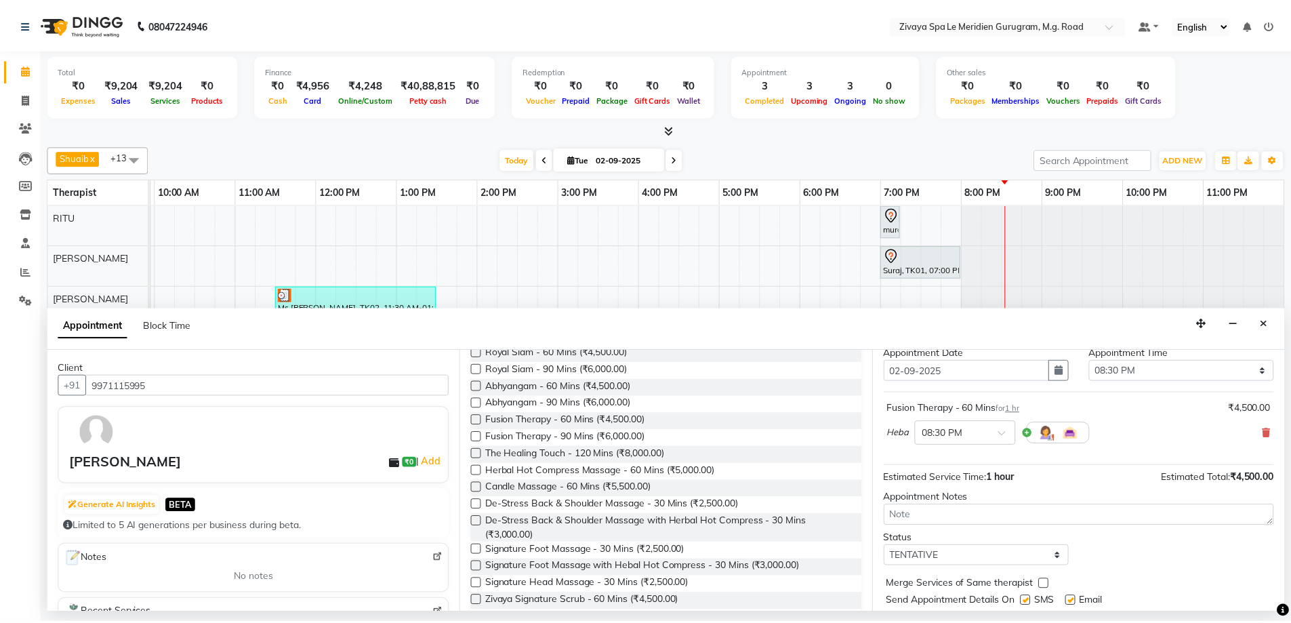
scroll to position [81, 0]
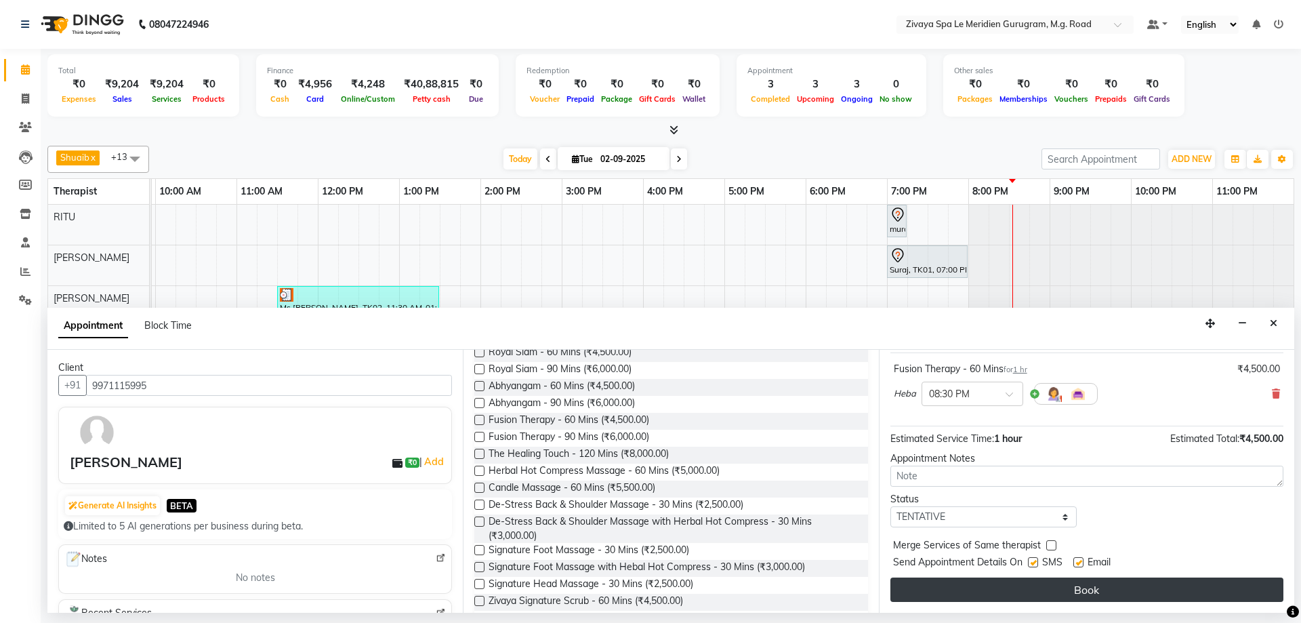
click at [1068, 597] on button "Book" at bounding box center [1086, 589] width 393 height 24
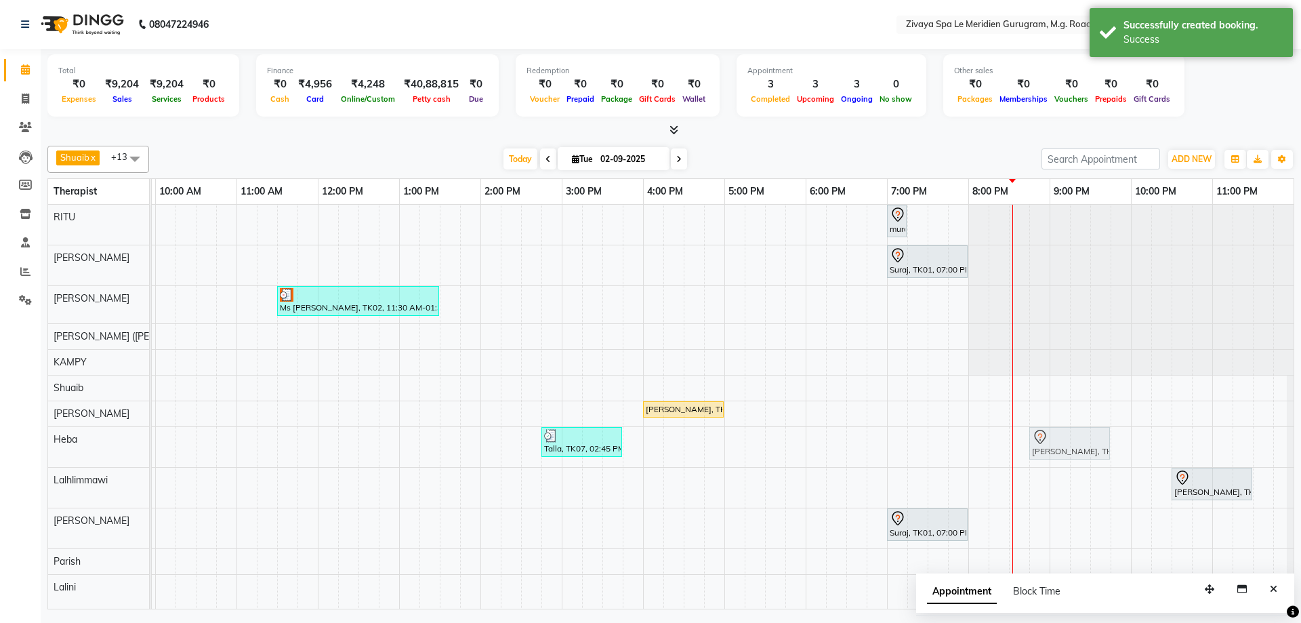
drag, startPoint x: 1030, startPoint y: 441, endPoint x: 1048, endPoint y: 438, distance: 18.5
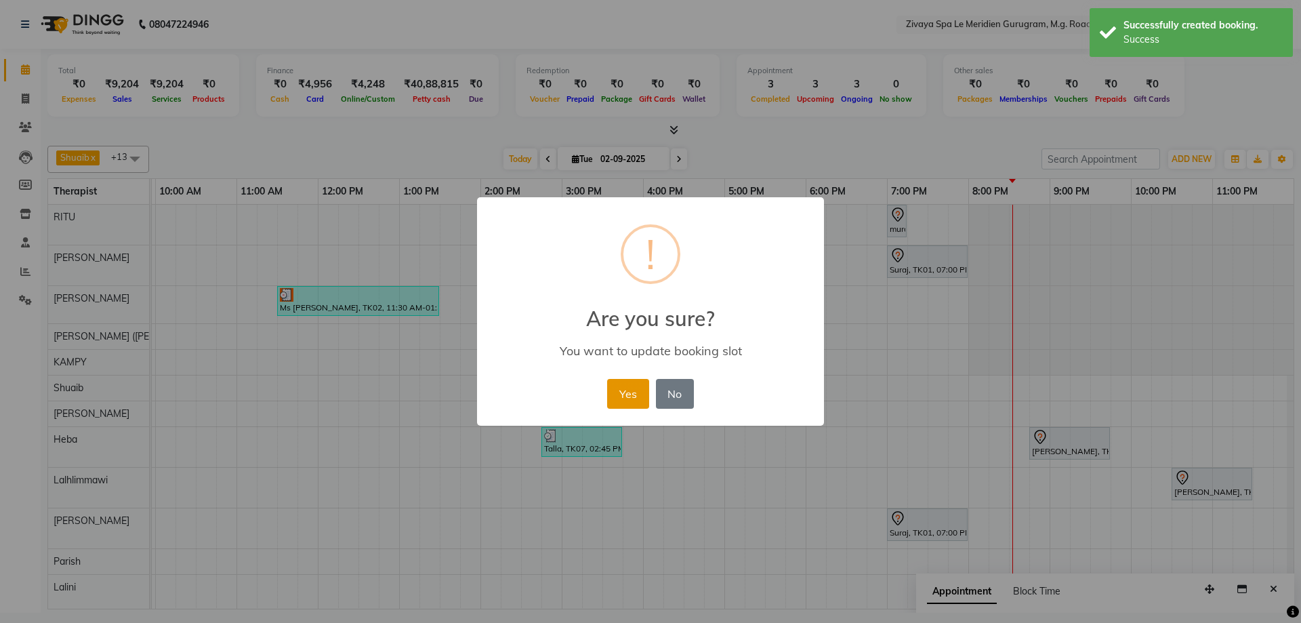
click at [623, 399] on button "Yes" at bounding box center [627, 394] width 41 height 30
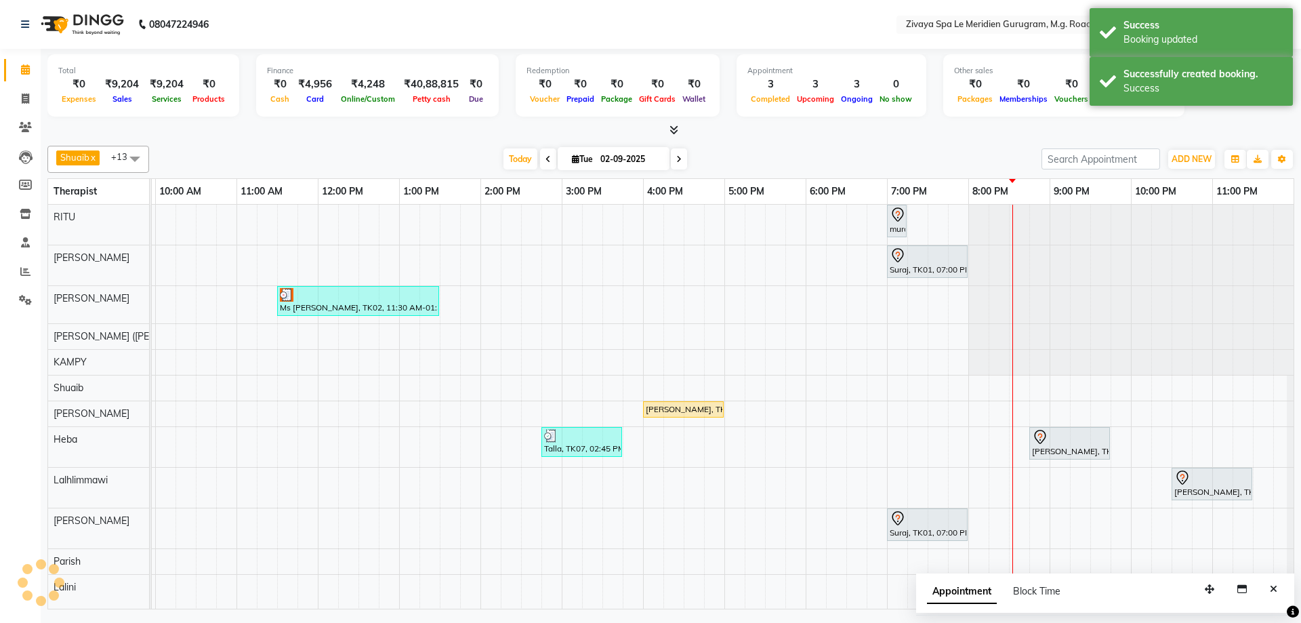
click at [1083, 453] on div "[PERSON_NAME], TK09, 08:45 PM-09:45 PM, Fusion Therapy - 60 Mins" at bounding box center [1070, 443] width 78 height 28
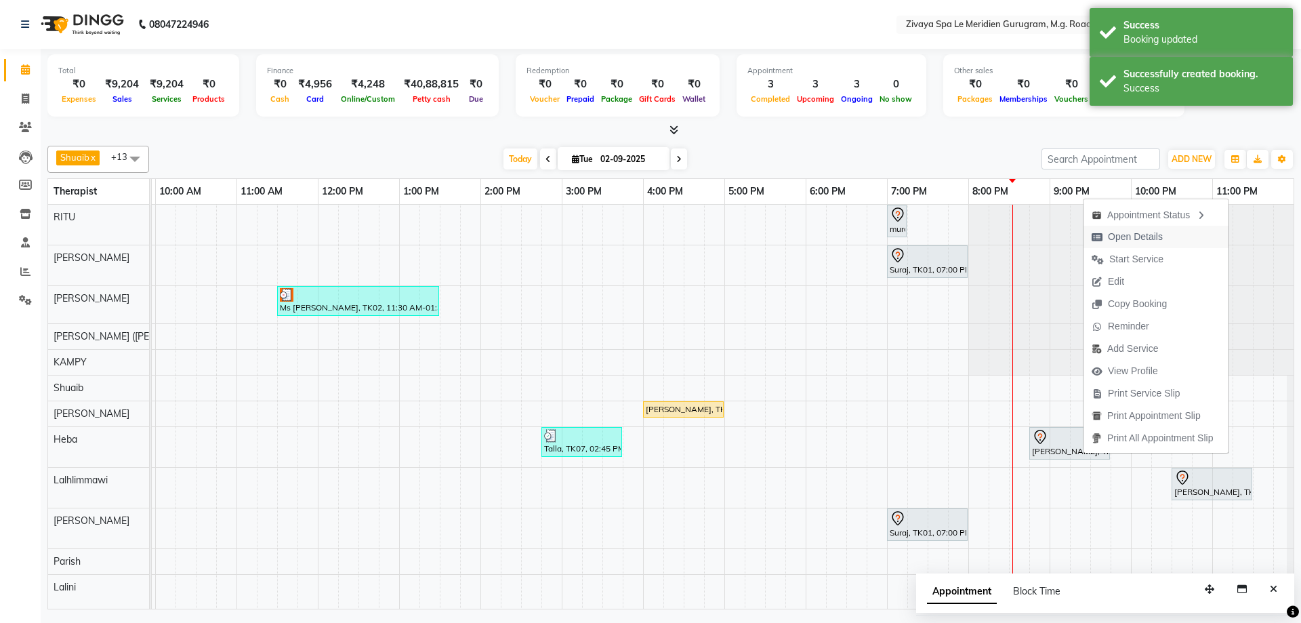
click at [1168, 230] on span "Open Details" at bounding box center [1127, 237] width 87 height 22
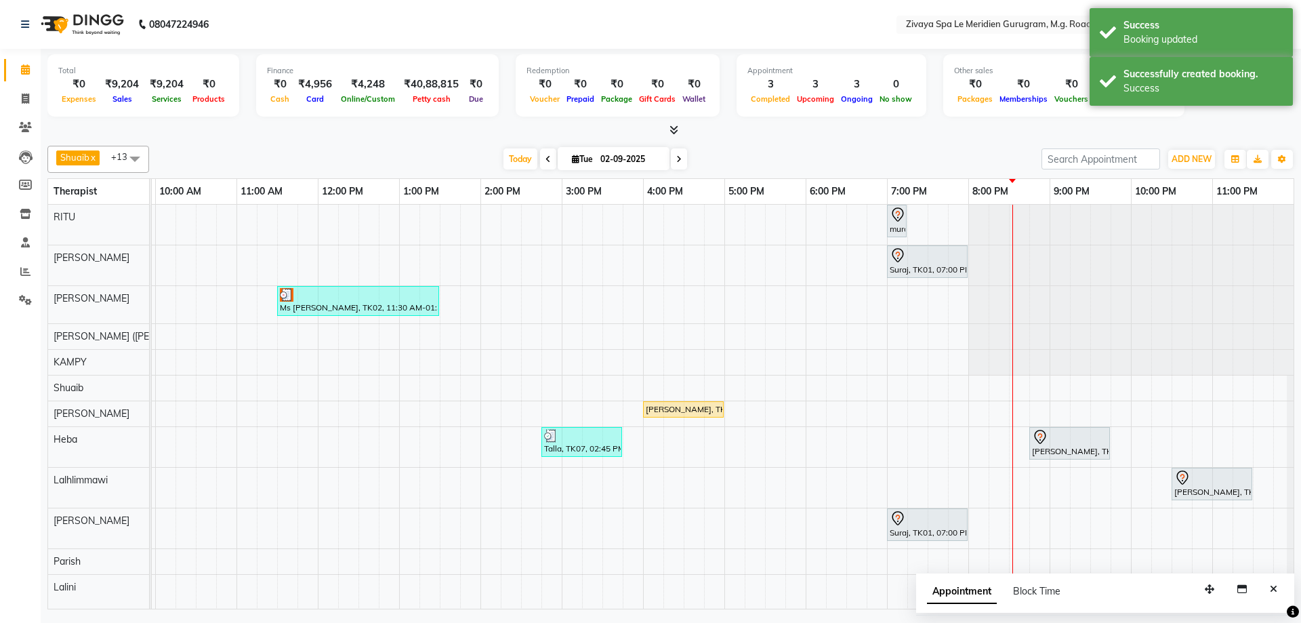
click at [1067, 442] on div at bounding box center [1069, 437] width 75 height 16
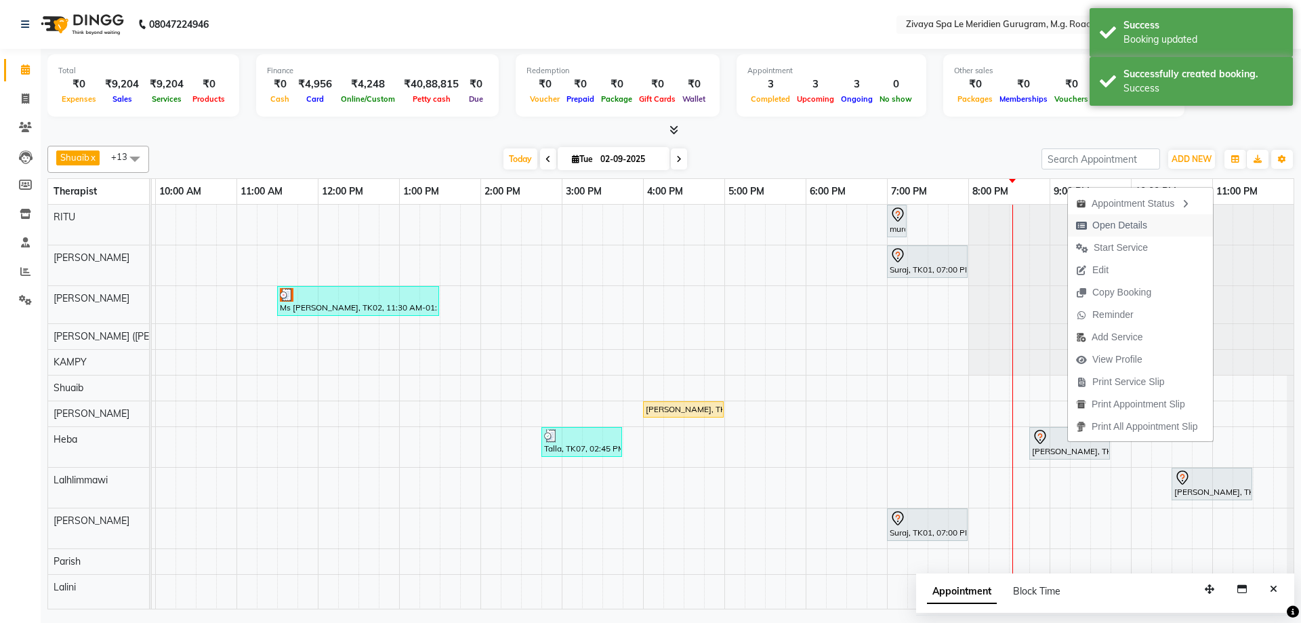
click at [1129, 225] on span "Open Details" at bounding box center [1119, 225] width 55 height 14
select select "7"
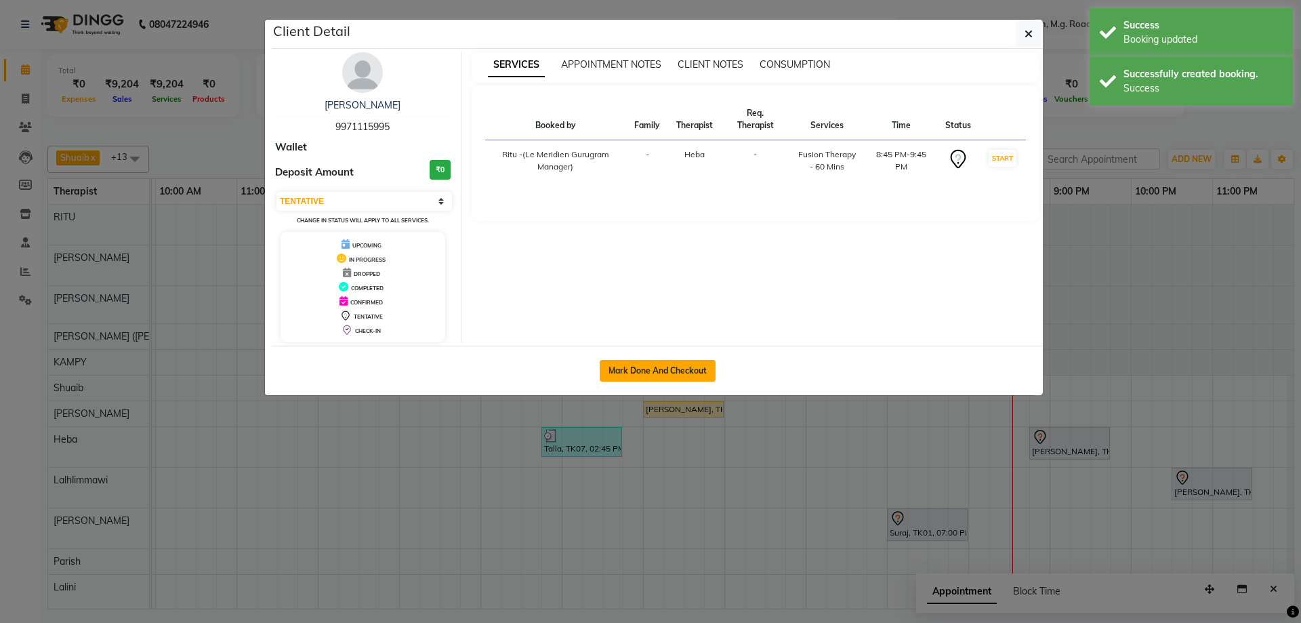
click at [648, 365] on button "Mark Done And Checkout" at bounding box center [658, 371] width 116 height 22
select select "service"
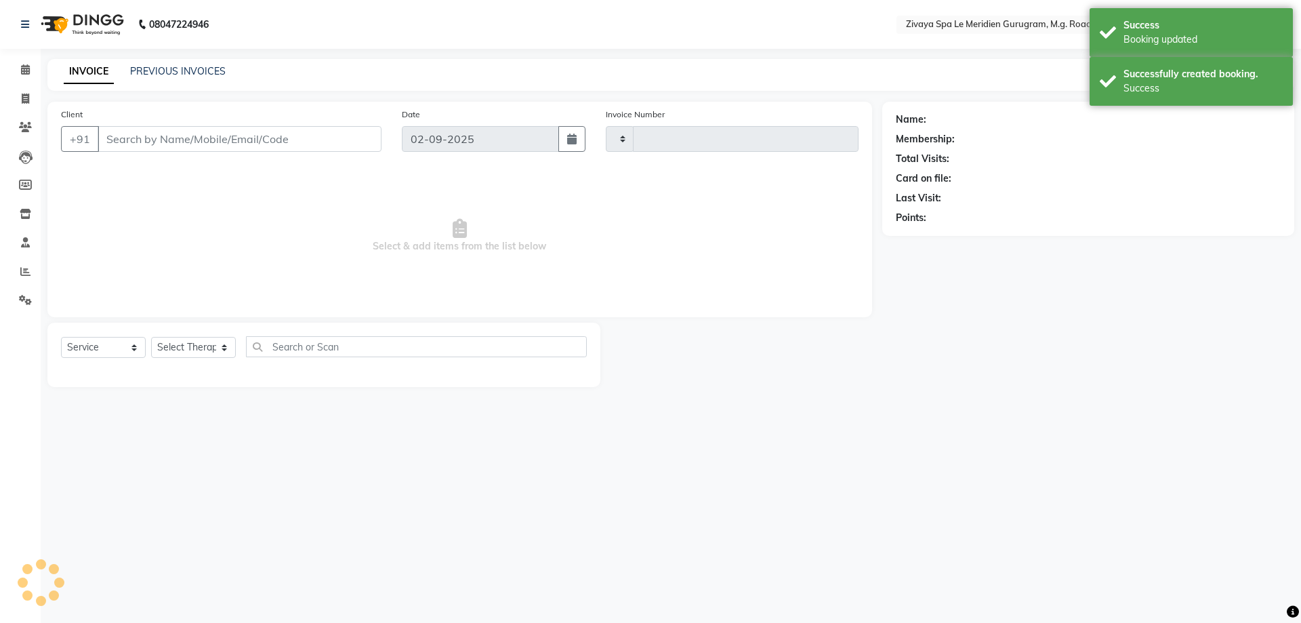
type input "1784"
select select "6503"
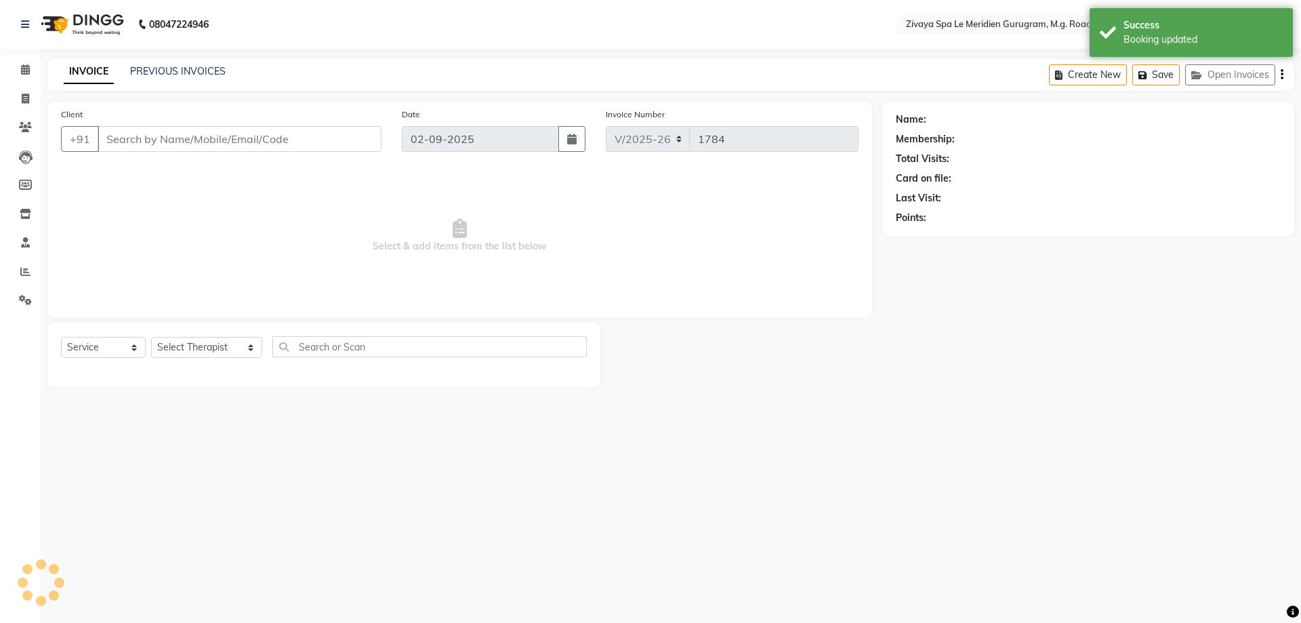
type input "9971115995"
select select "63969"
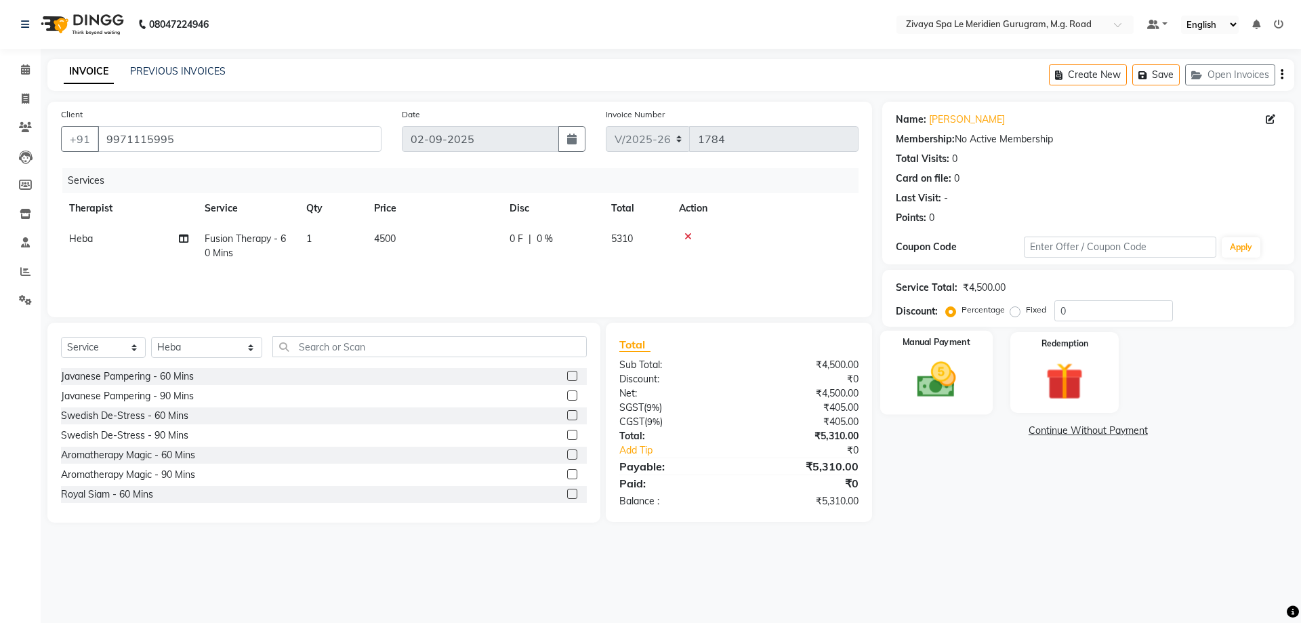
click at [966, 365] on img at bounding box center [936, 379] width 63 height 45
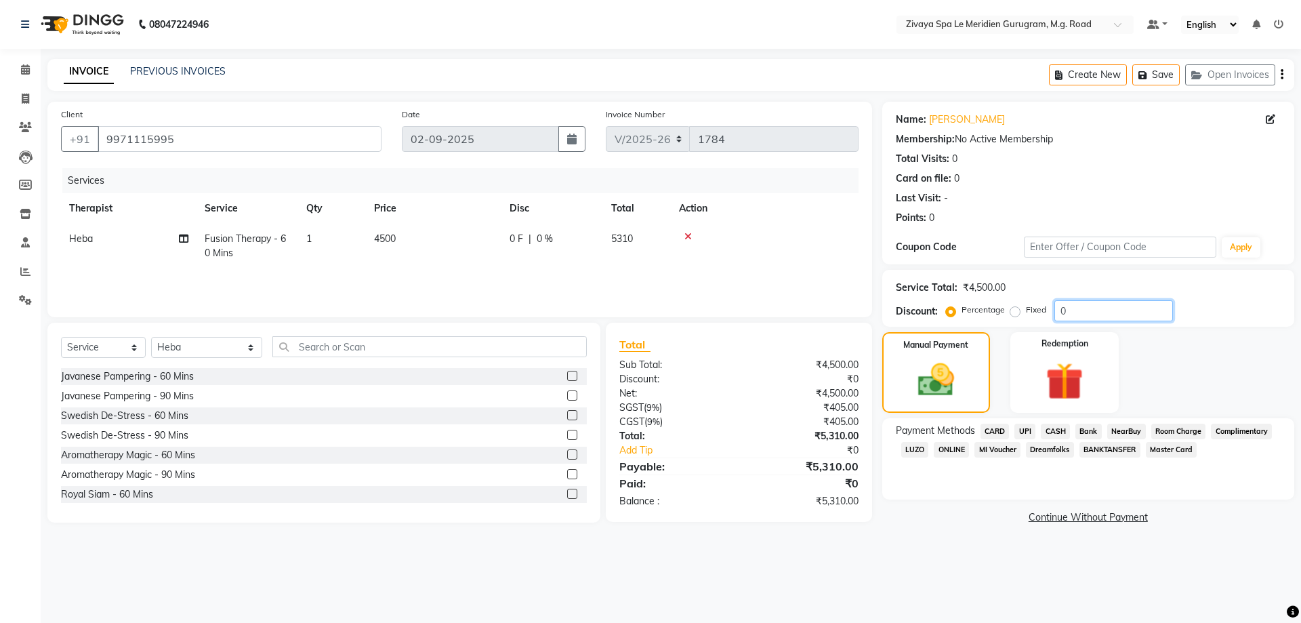
click at [1092, 306] on input "0" at bounding box center [1113, 310] width 119 height 21
type input "30"
click at [992, 432] on span "CARD" at bounding box center [995, 432] width 29 height 16
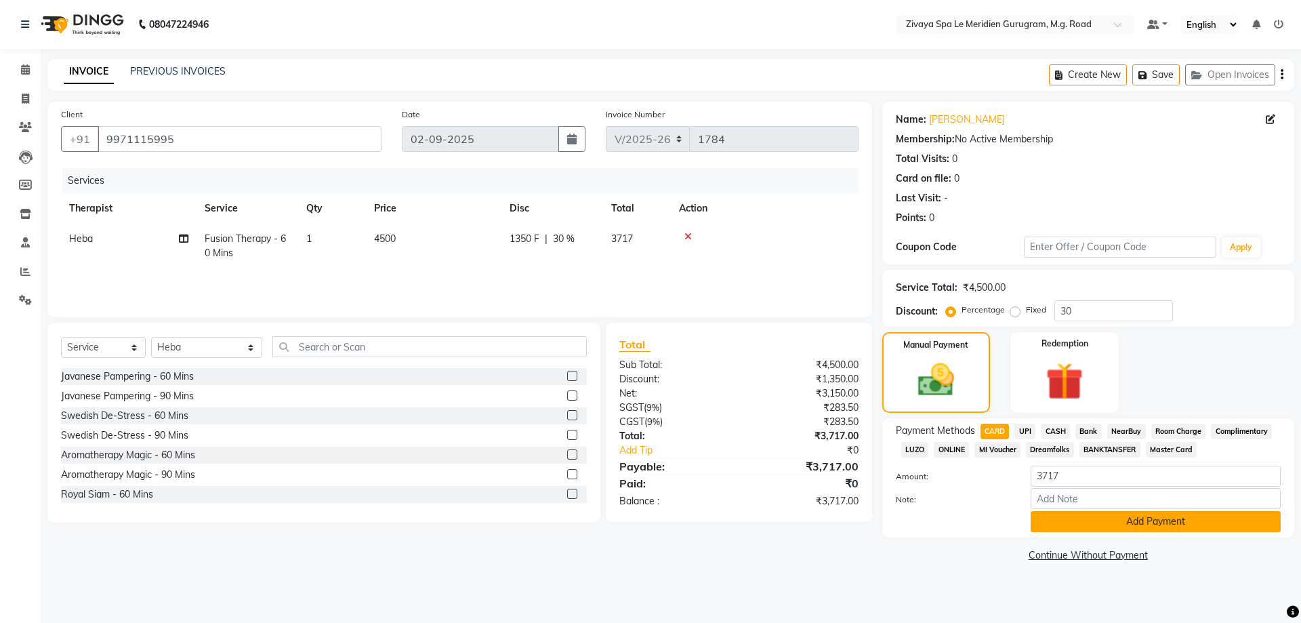
click at [1097, 520] on button "Add Payment" at bounding box center [1156, 521] width 250 height 21
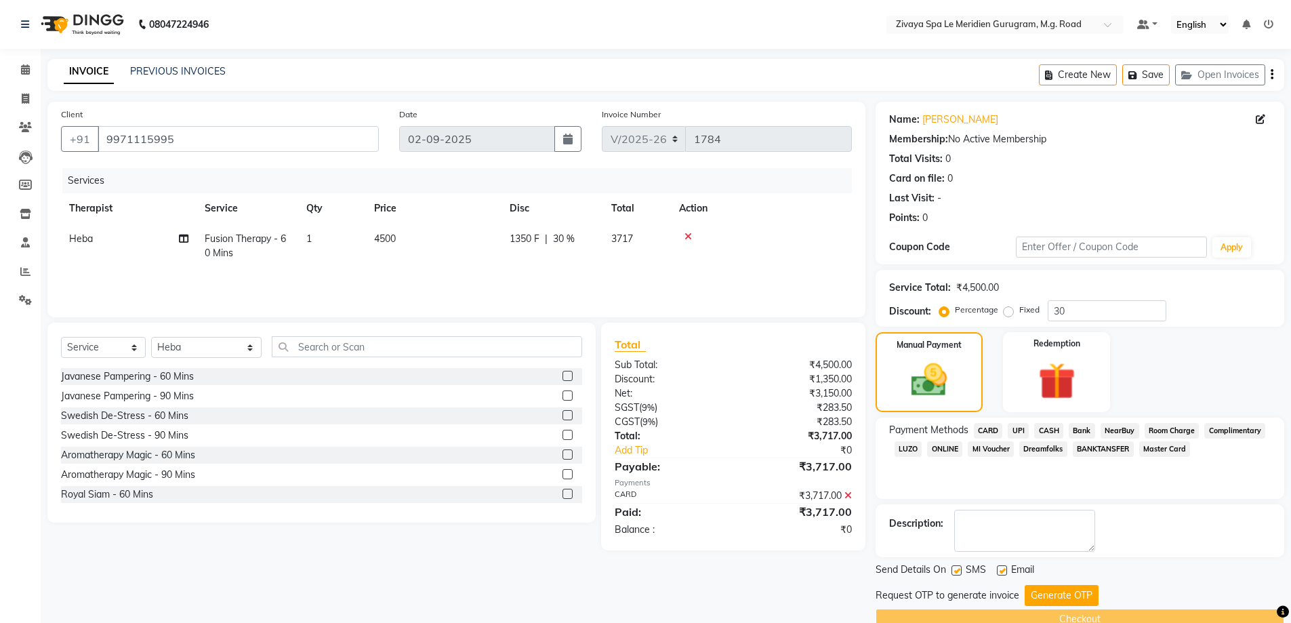
click at [850, 496] on icon at bounding box center [847, 495] width 7 height 9
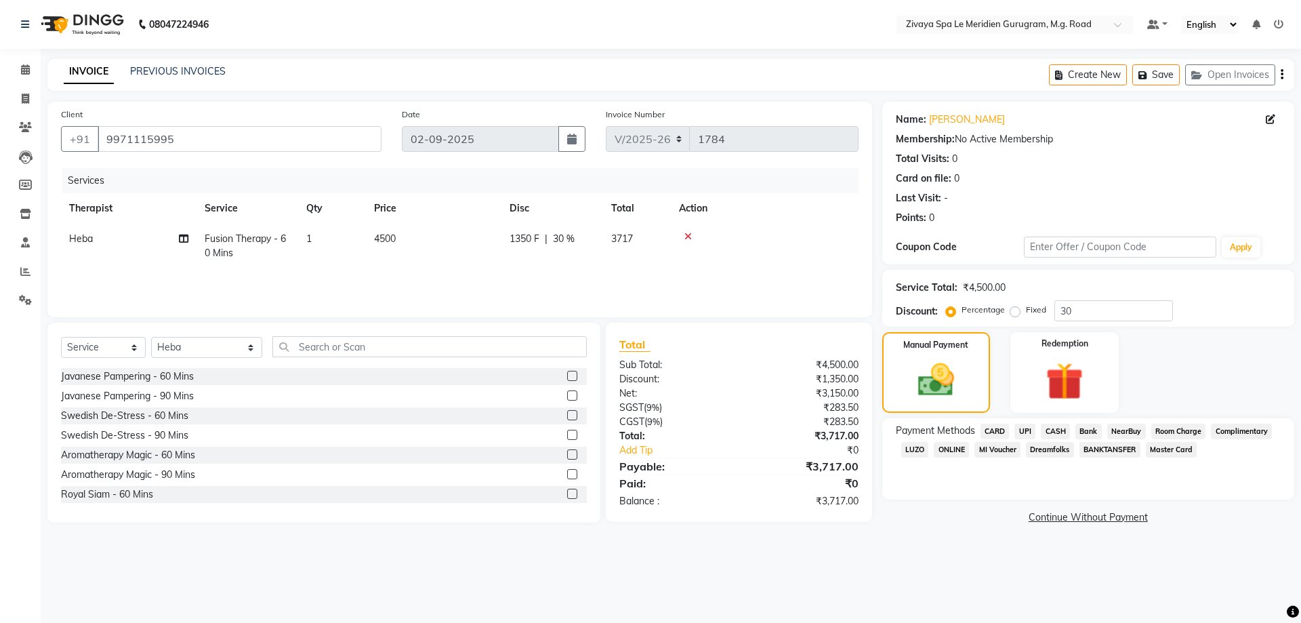
click at [1169, 435] on span "Room Charge" at bounding box center [1178, 432] width 55 height 16
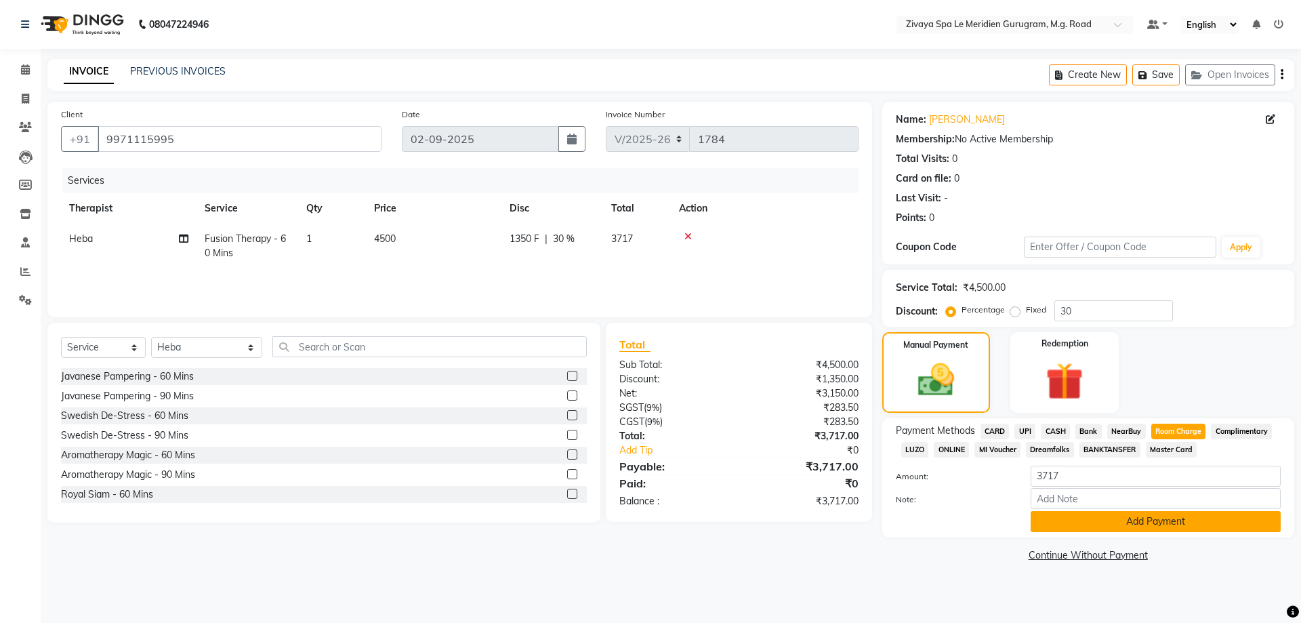
click at [1155, 519] on button "Add Payment" at bounding box center [1156, 521] width 250 height 21
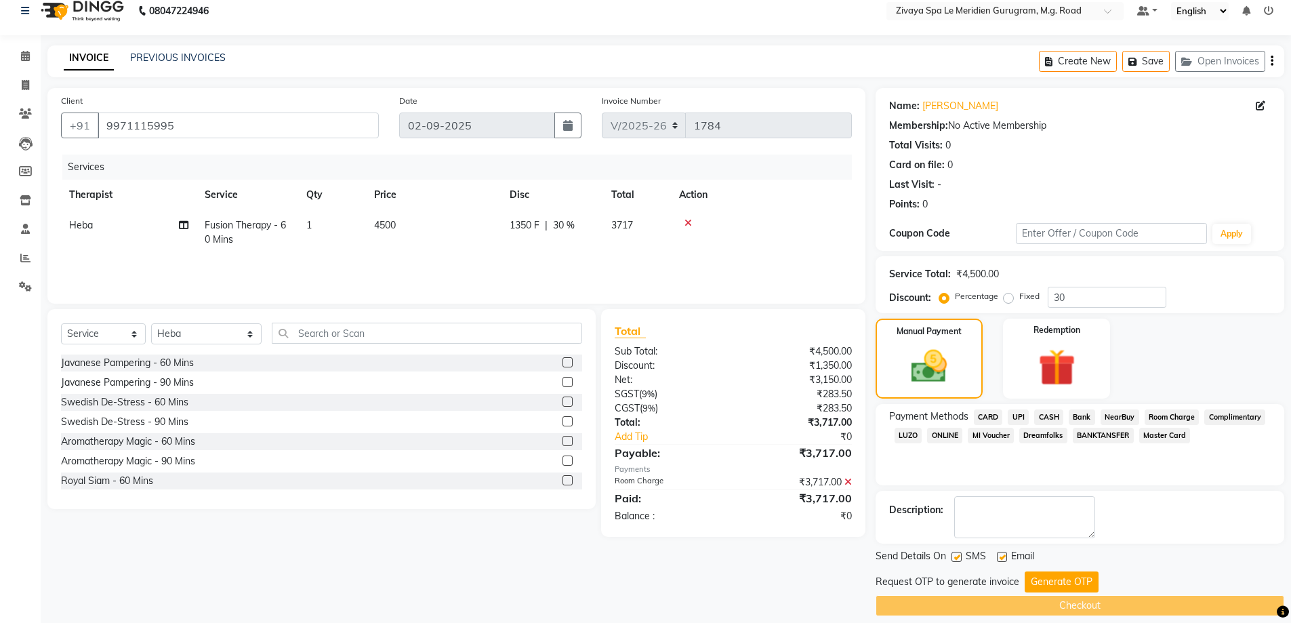
scroll to position [27, 0]
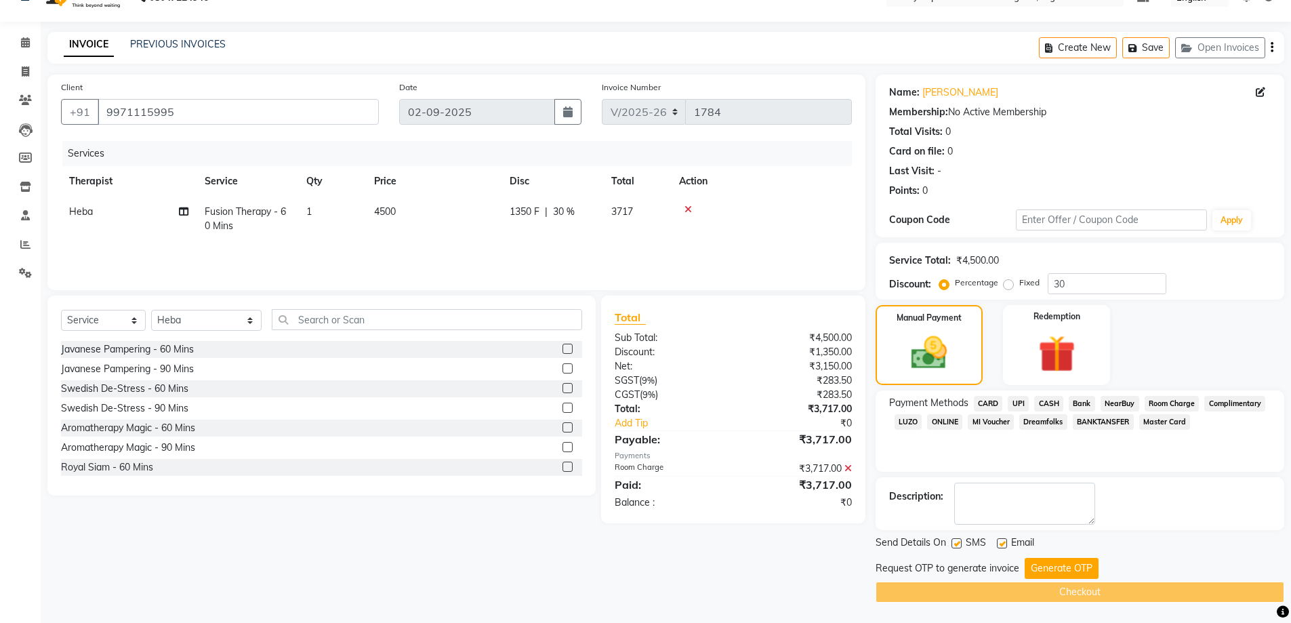
click at [1081, 561] on button "Generate OTP" at bounding box center [1062, 568] width 74 height 21
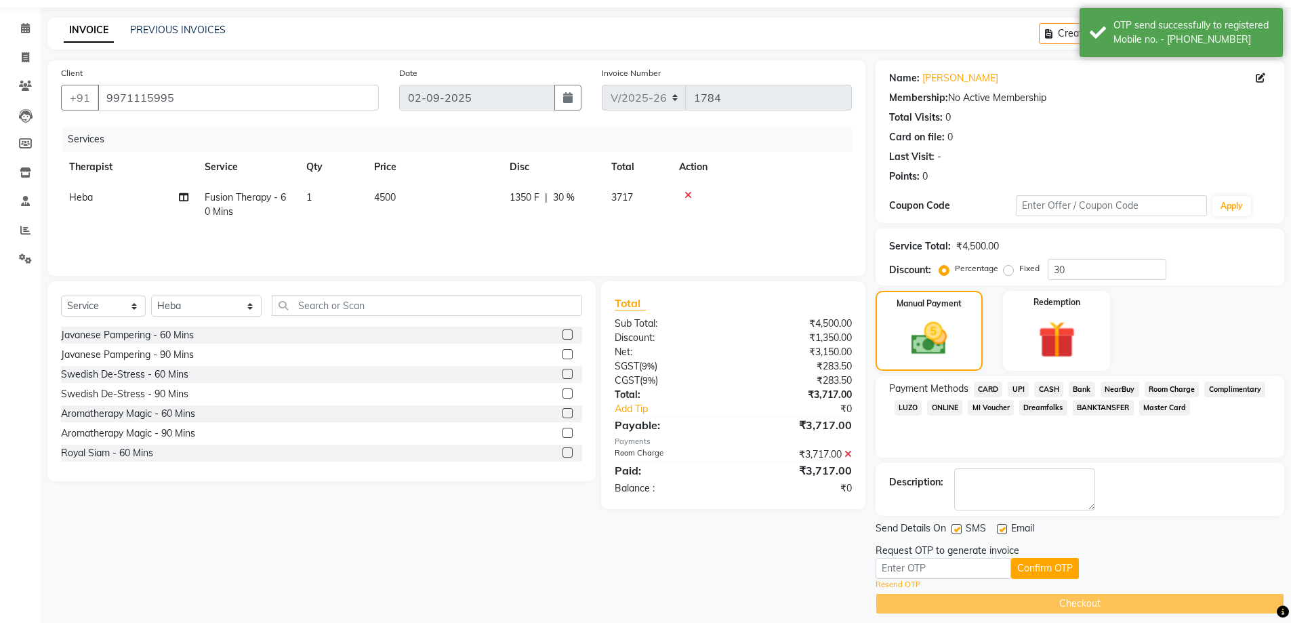
scroll to position [53, 0]
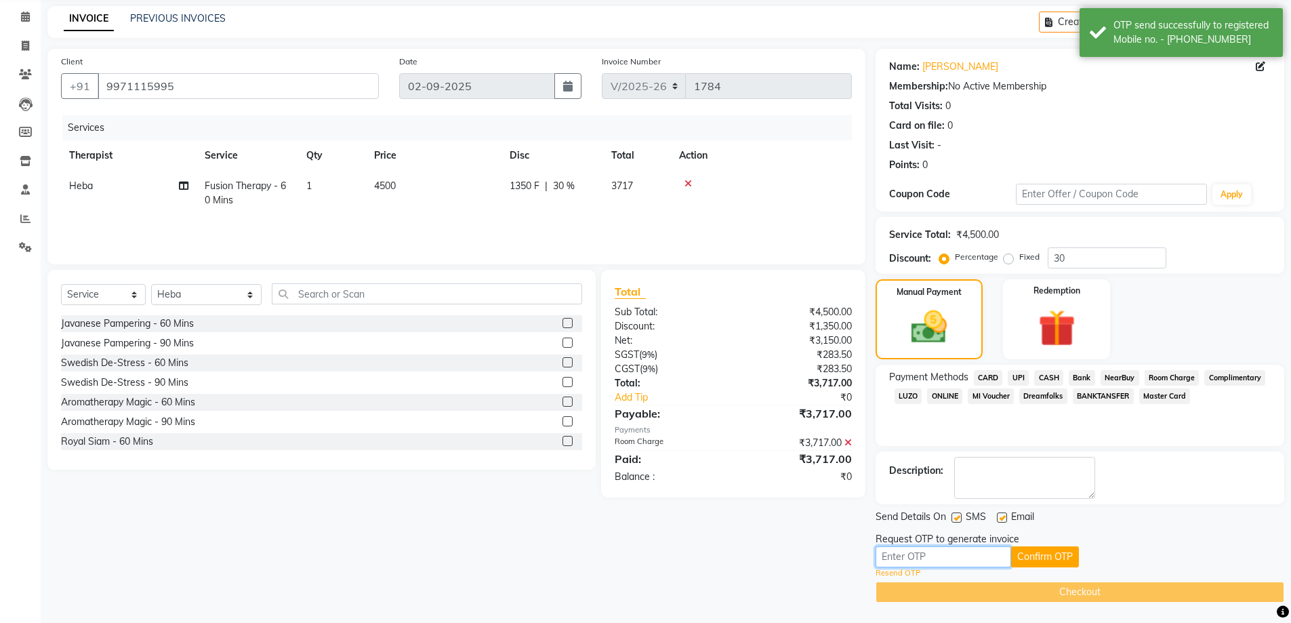
click at [946, 558] on input "text" at bounding box center [943, 556] width 136 height 21
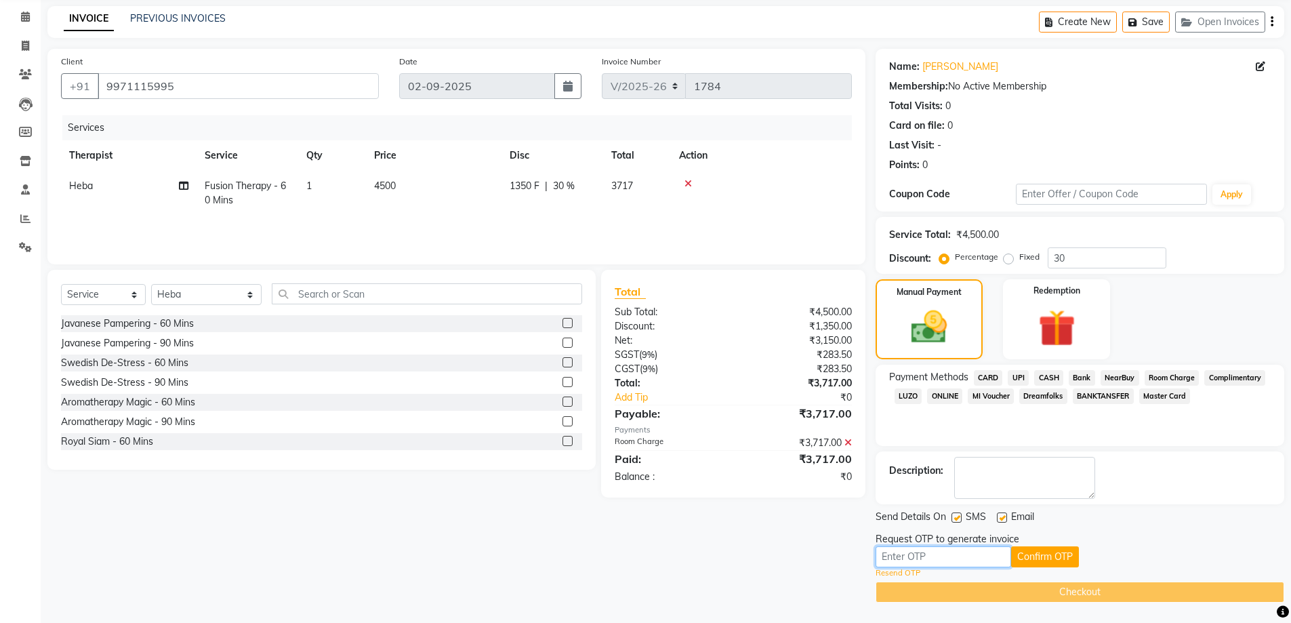
click at [946, 558] on input "text" at bounding box center [943, 556] width 136 height 21
click at [966, 558] on input "text" at bounding box center [943, 556] width 136 height 21
type input "8910"
click at [1035, 558] on button "Confirm OTP" at bounding box center [1045, 556] width 68 height 21
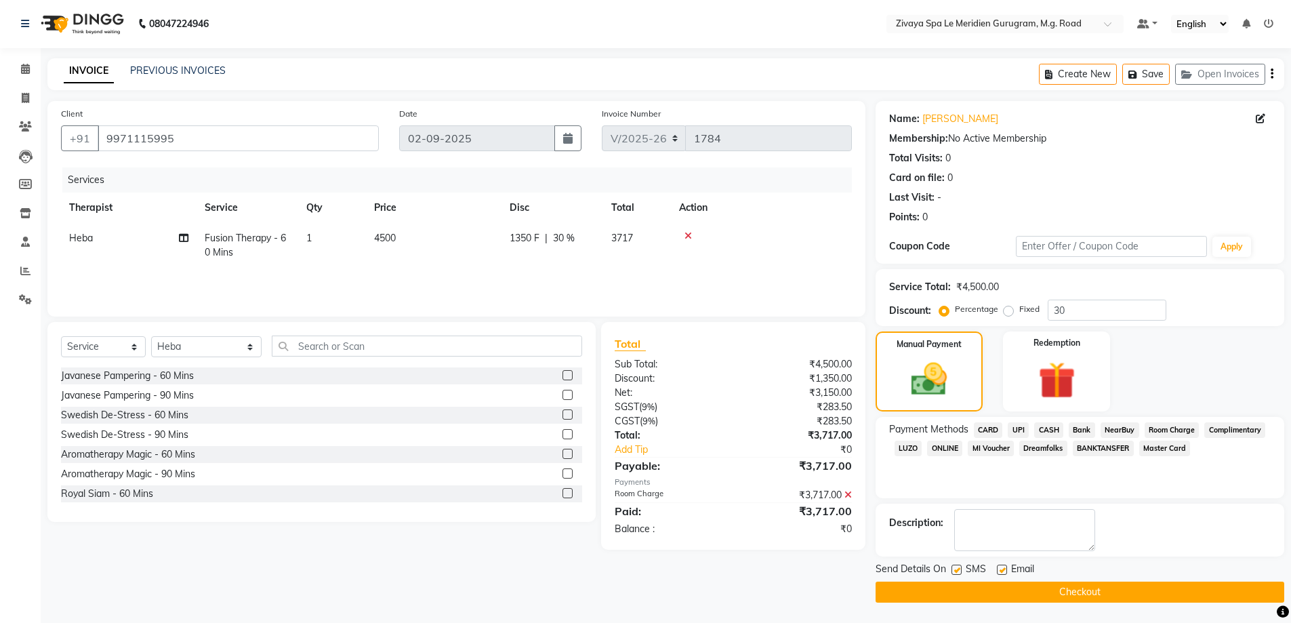
click at [1092, 606] on main "INVOICE PREVIOUS INVOICES Create New Save Open Invoices Client [PHONE_NUMBER] D…" at bounding box center [666, 340] width 1250 height 564
click at [1100, 594] on button "Checkout" at bounding box center [1079, 591] width 409 height 21
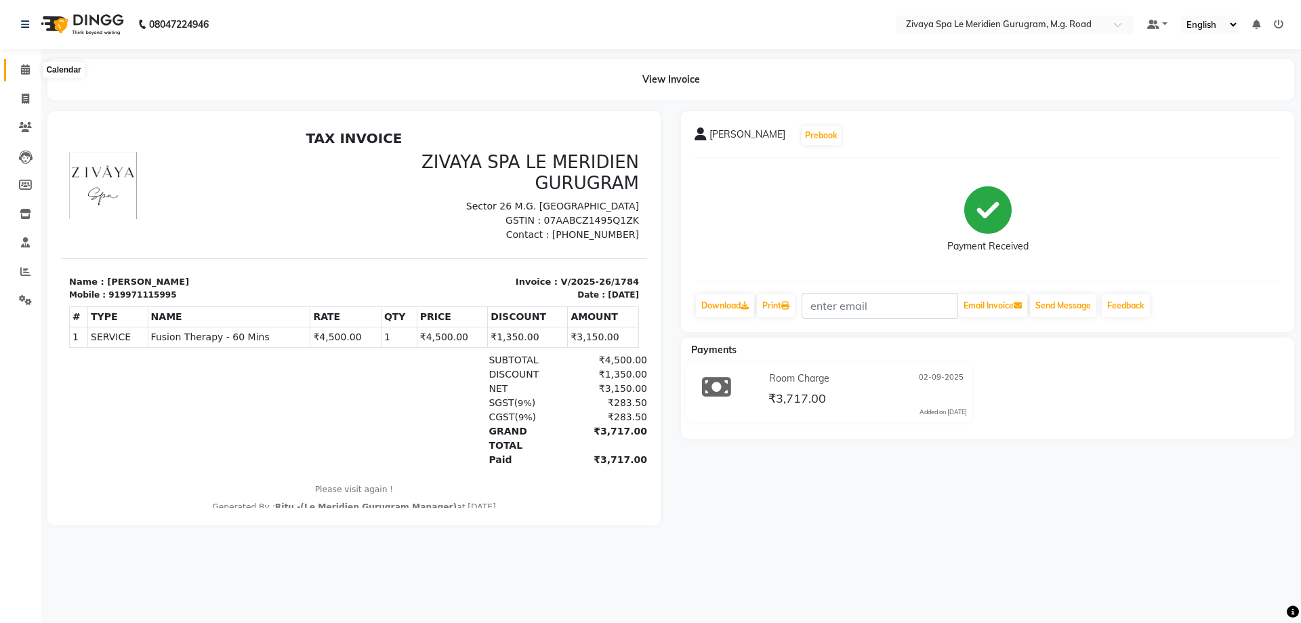
click at [22, 74] on icon at bounding box center [25, 69] width 9 height 10
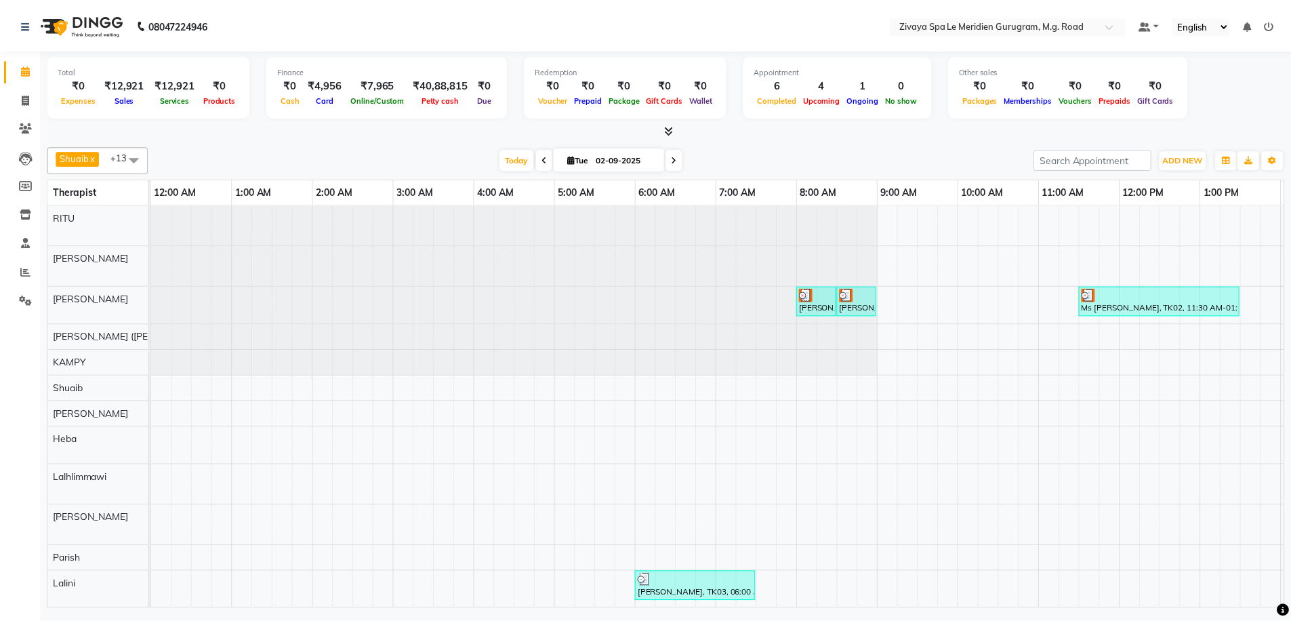
scroll to position [0, 810]
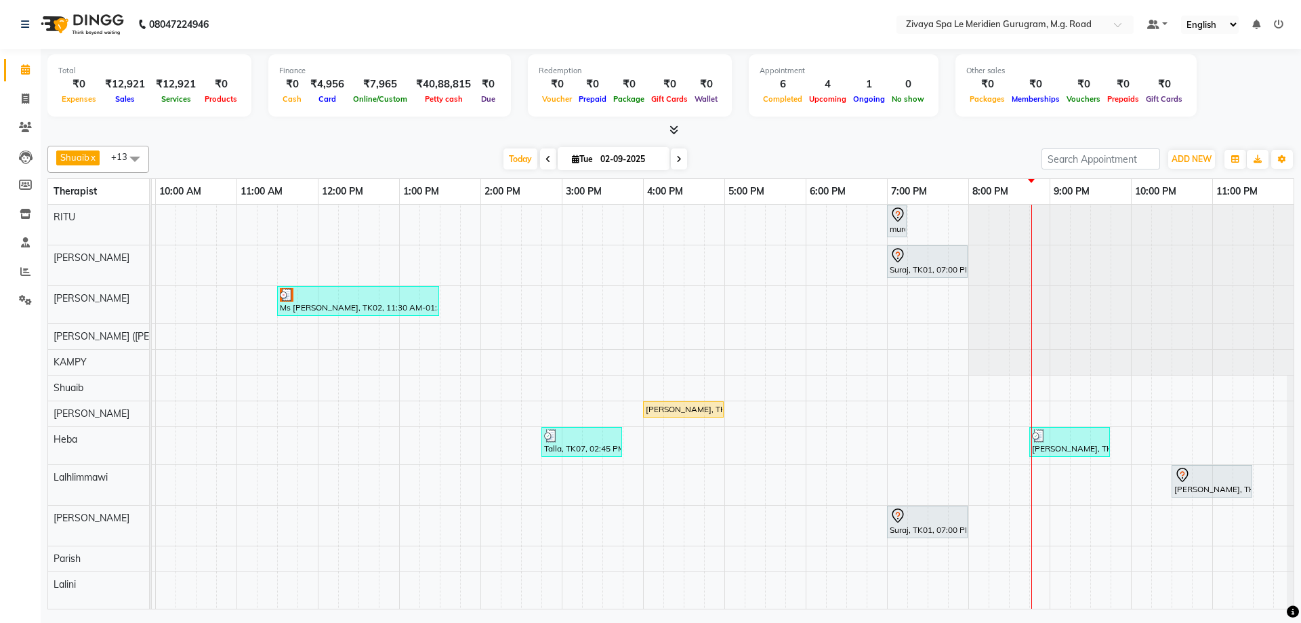
click at [707, 409] on div "[PERSON_NAME], TK05, 04:00 PM-05:00 PM, Royal Siam - 60 Mins" at bounding box center [683, 409] width 78 height 12
click at [763, 212] on span "Open Details" at bounding box center [759, 215] width 55 height 14
select select "1"
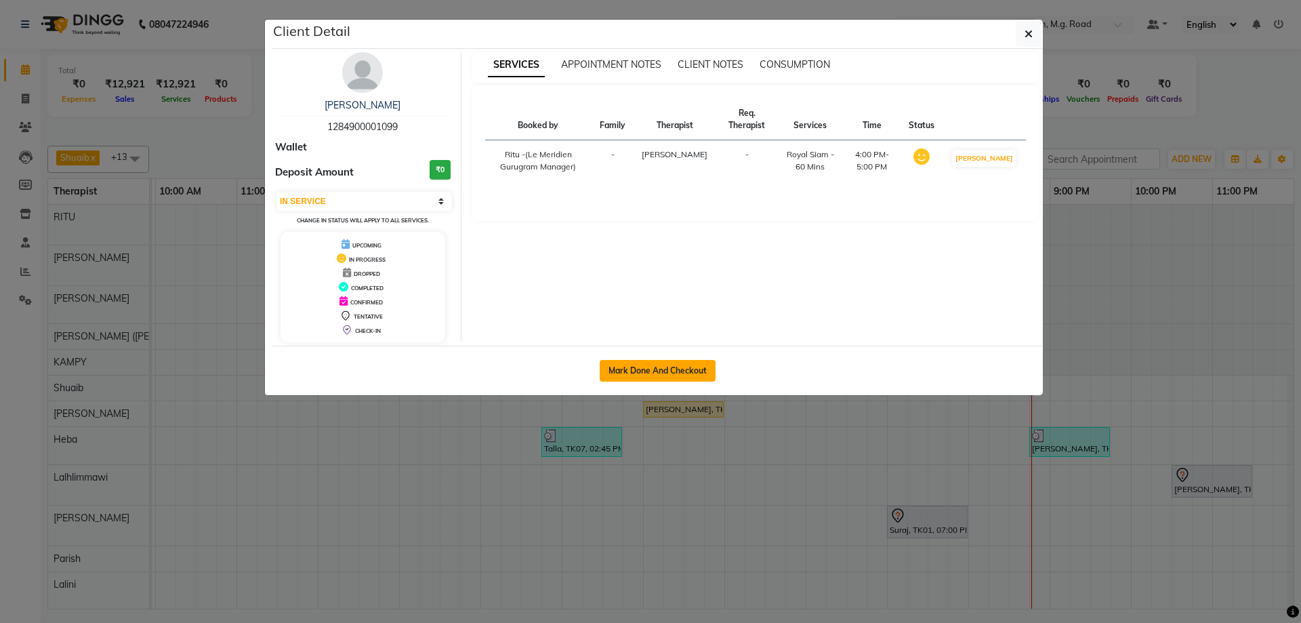
click at [676, 369] on button "Mark Done And Checkout" at bounding box center [658, 371] width 116 height 22
select select "service"
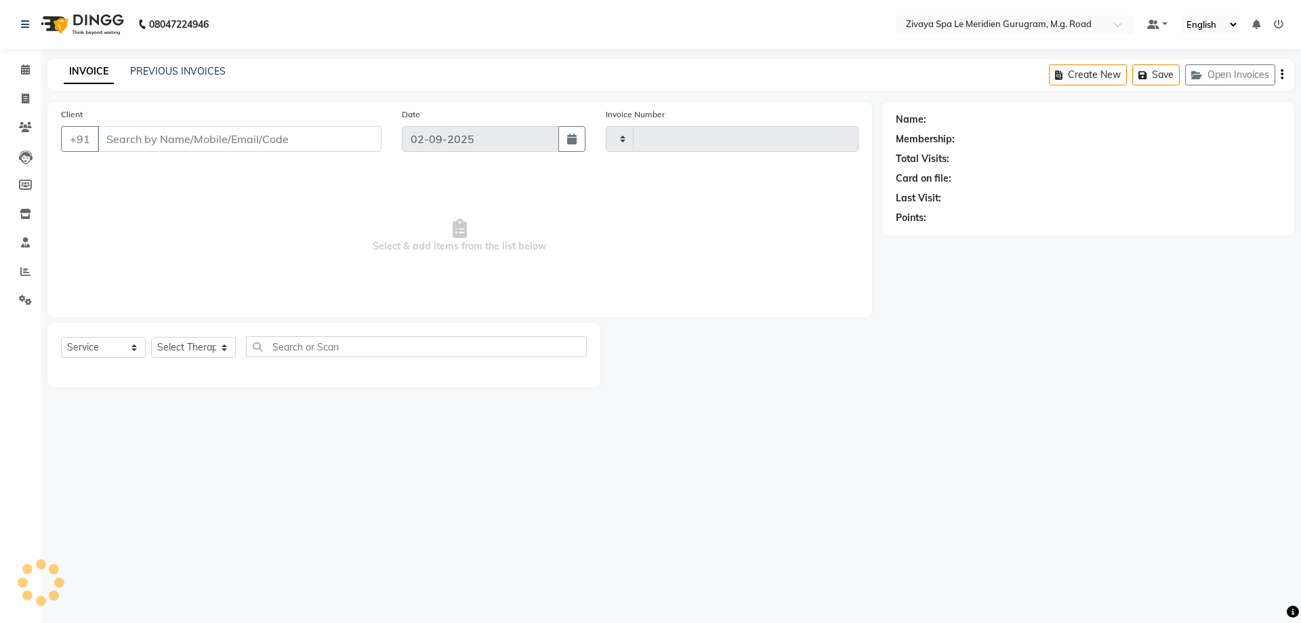
type input "1785"
select select "6503"
type input "1284900001099"
select select "61537"
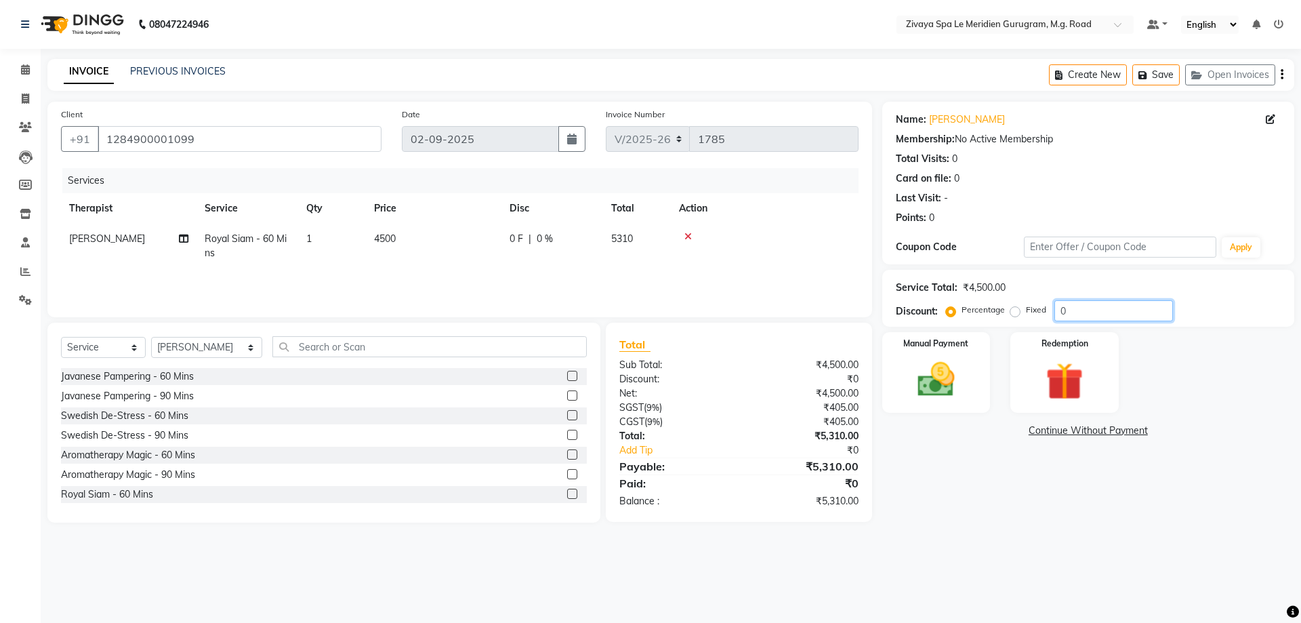
click at [1077, 309] on input "0" at bounding box center [1113, 310] width 119 height 21
type input "20"
click at [932, 371] on img at bounding box center [936, 379] width 63 height 45
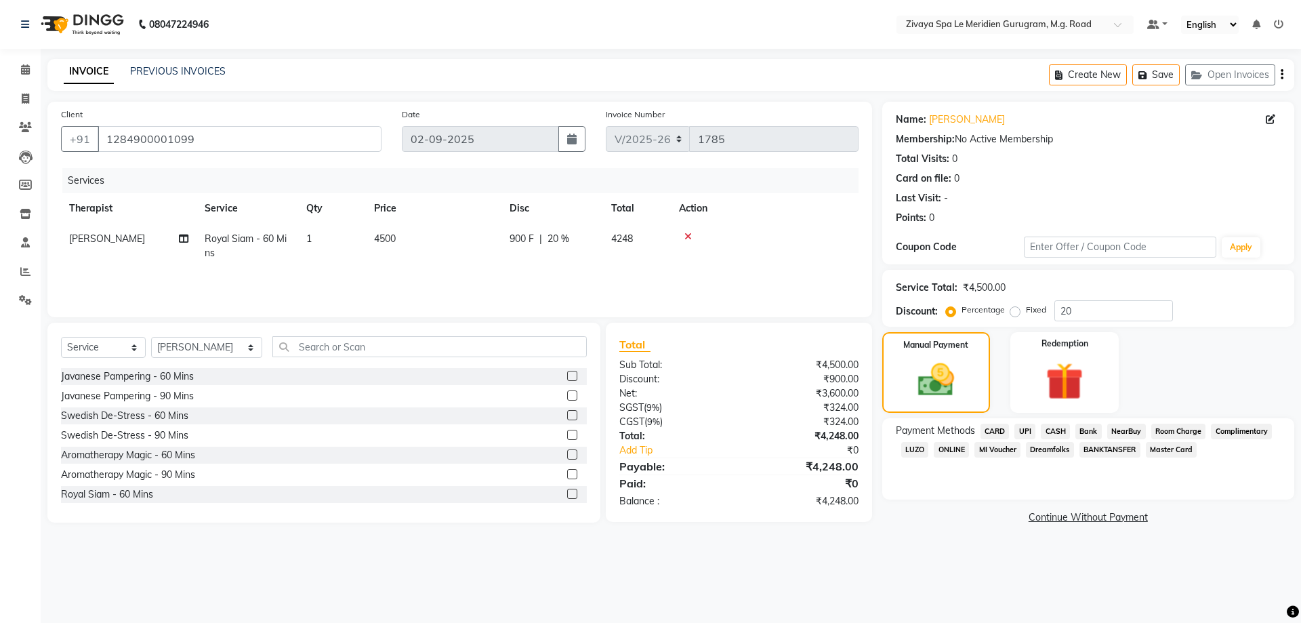
click at [994, 431] on span "CARD" at bounding box center [995, 432] width 29 height 16
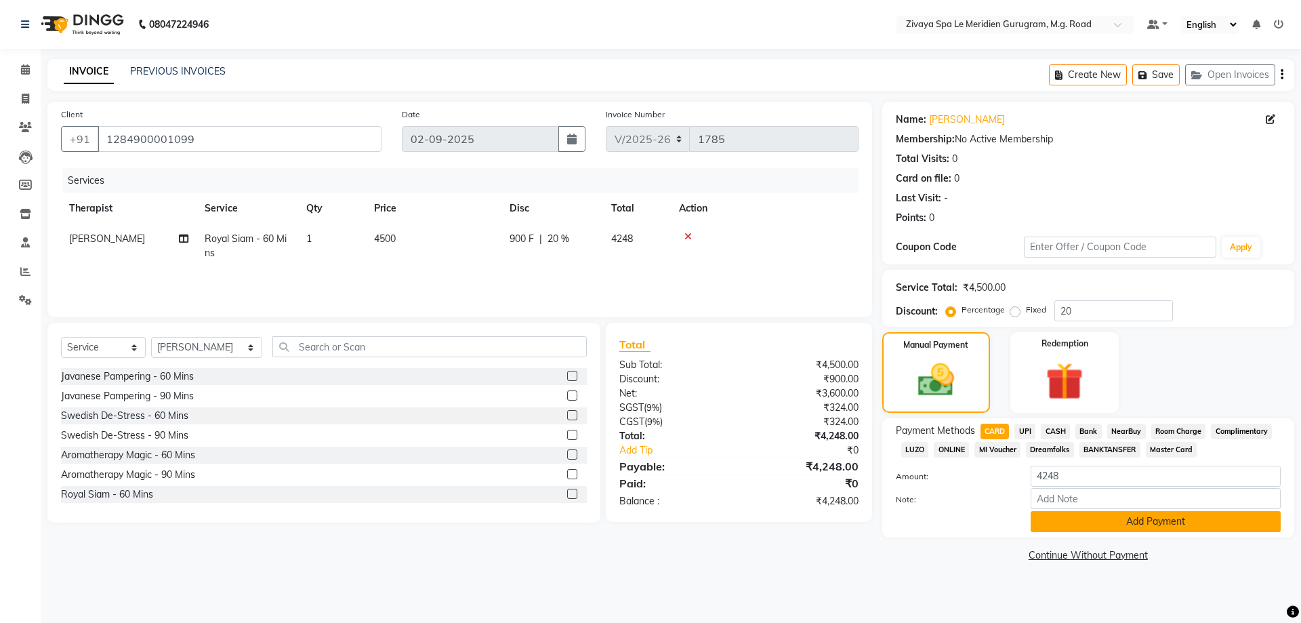
click at [1150, 526] on button "Add Payment" at bounding box center [1156, 521] width 250 height 21
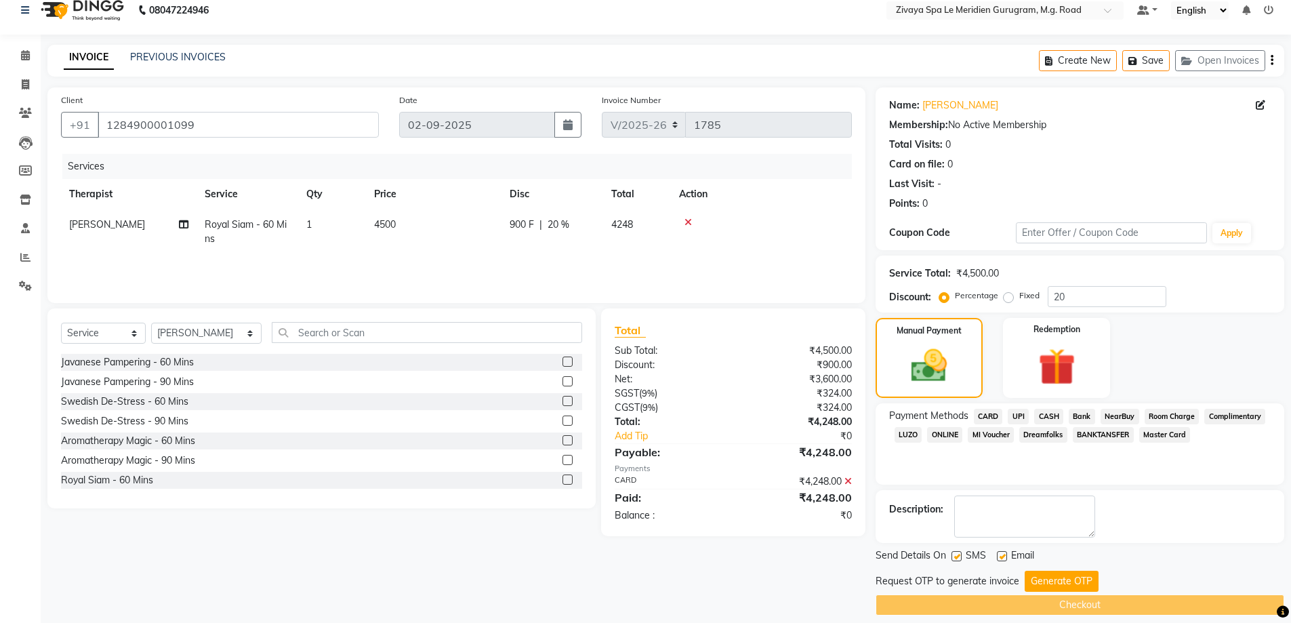
scroll to position [27, 0]
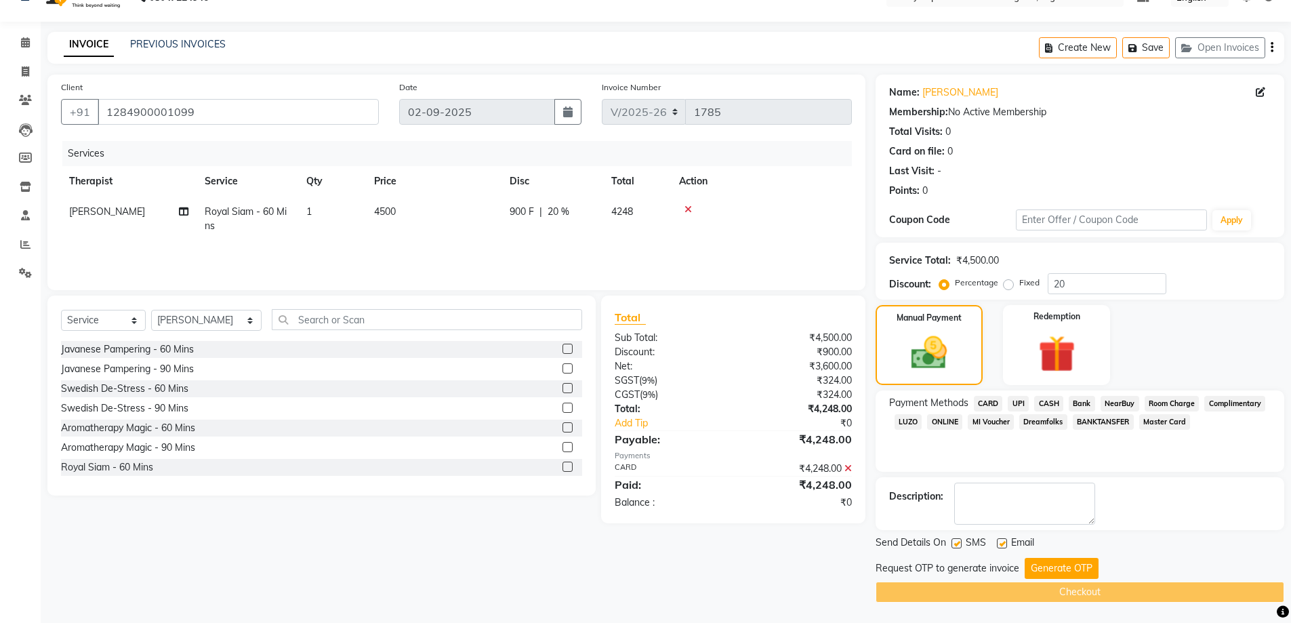
click at [1081, 556] on div "Send Details On SMS Email Request OTP to generate invoice Generate OTP Checkout" at bounding box center [1079, 568] width 409 height 67
click at [1081, 566] on button "Generate OTP" at bounding box center [1062, 568] width 74 height 21
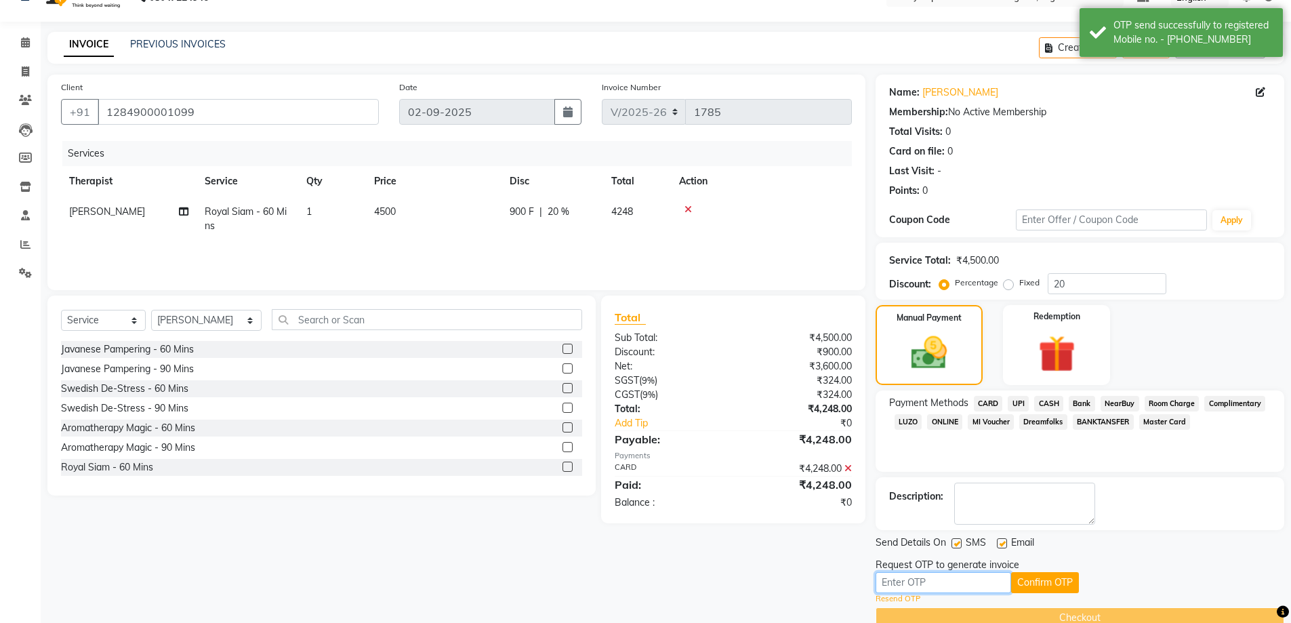
click at [979, 582] on input "text" at bounding box center [943, 582] width 136 height 21
type input "1378"
click at [1046, 590] on button "Confirm OTP" at bounding box center [1045, 582] width 68 height 21
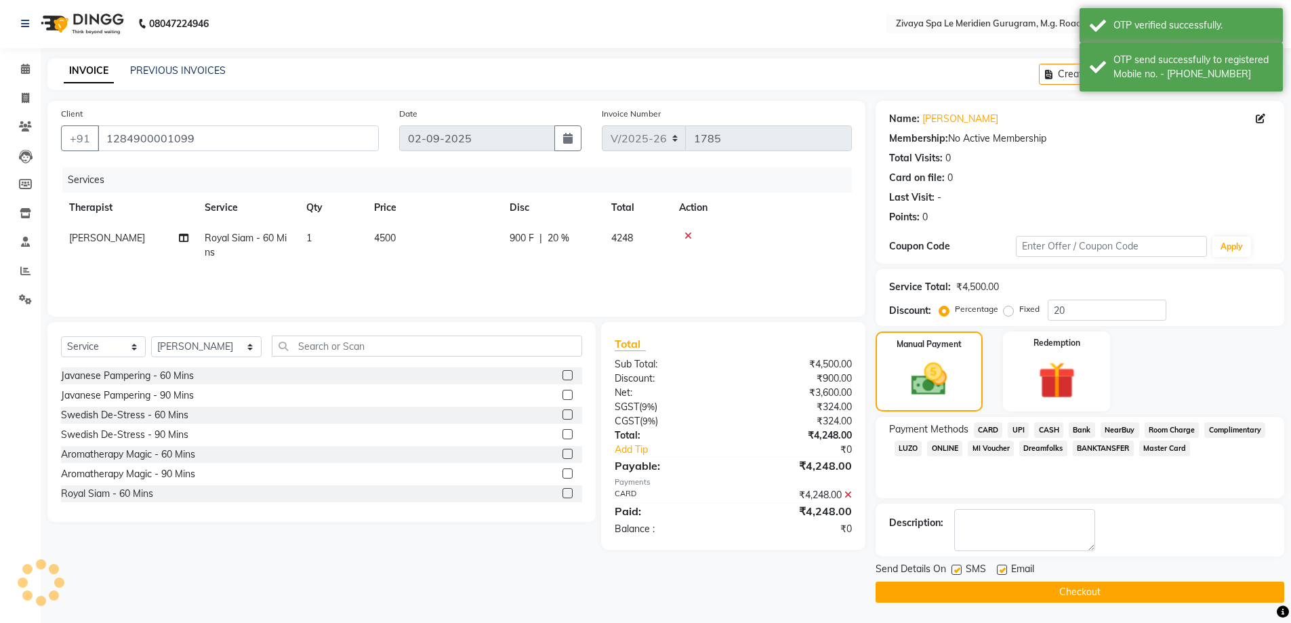
scroll to position [1, 0]
click at [1055, 594] on button "Checkout" at bounding box center [1079, 591] width 409 height 21
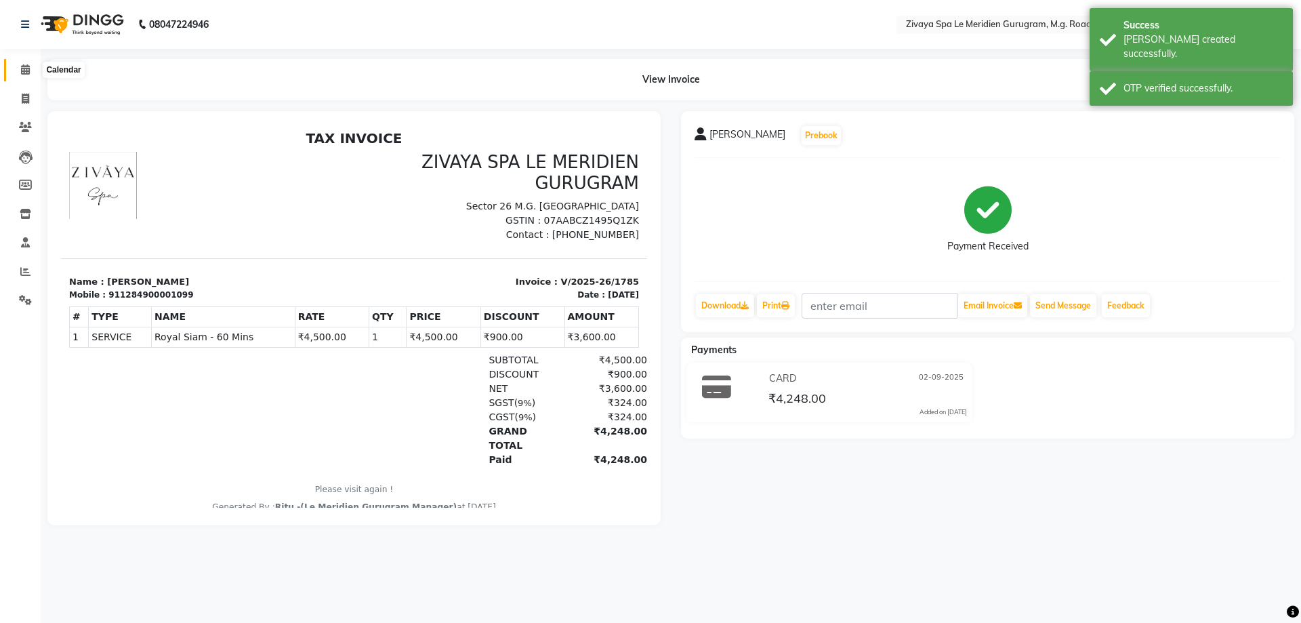
click at [26, 70] on icon at bounding box center [25, 69] width 9 height 10
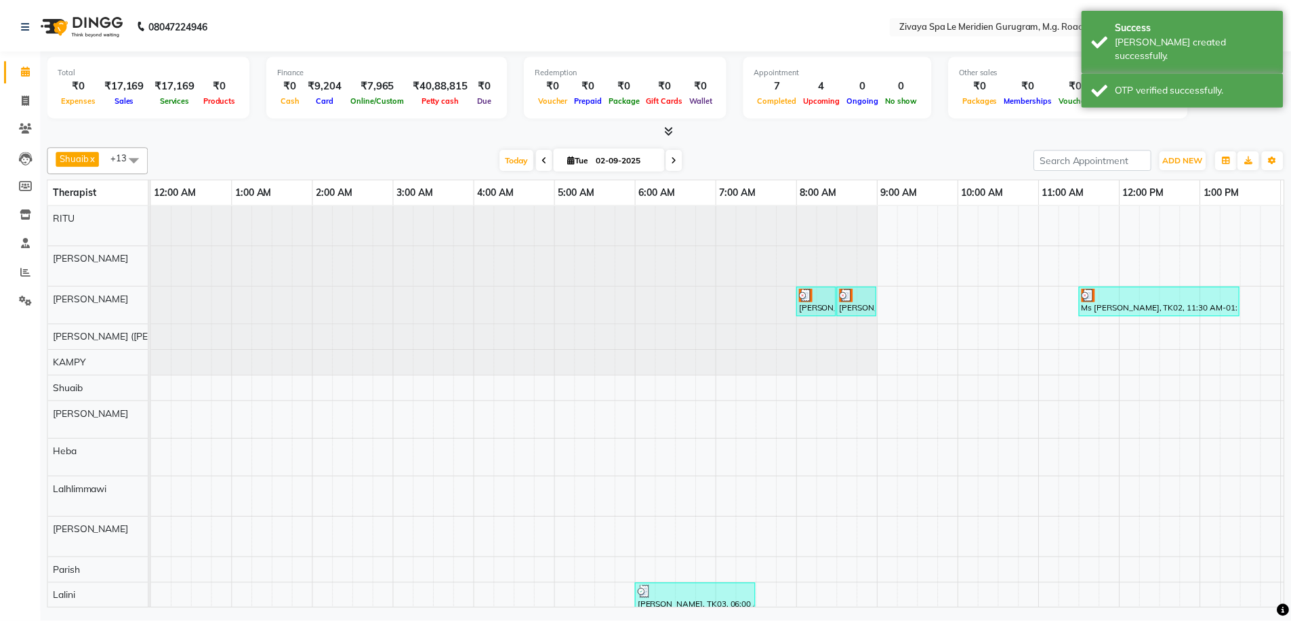
scroll to position [0, 489]
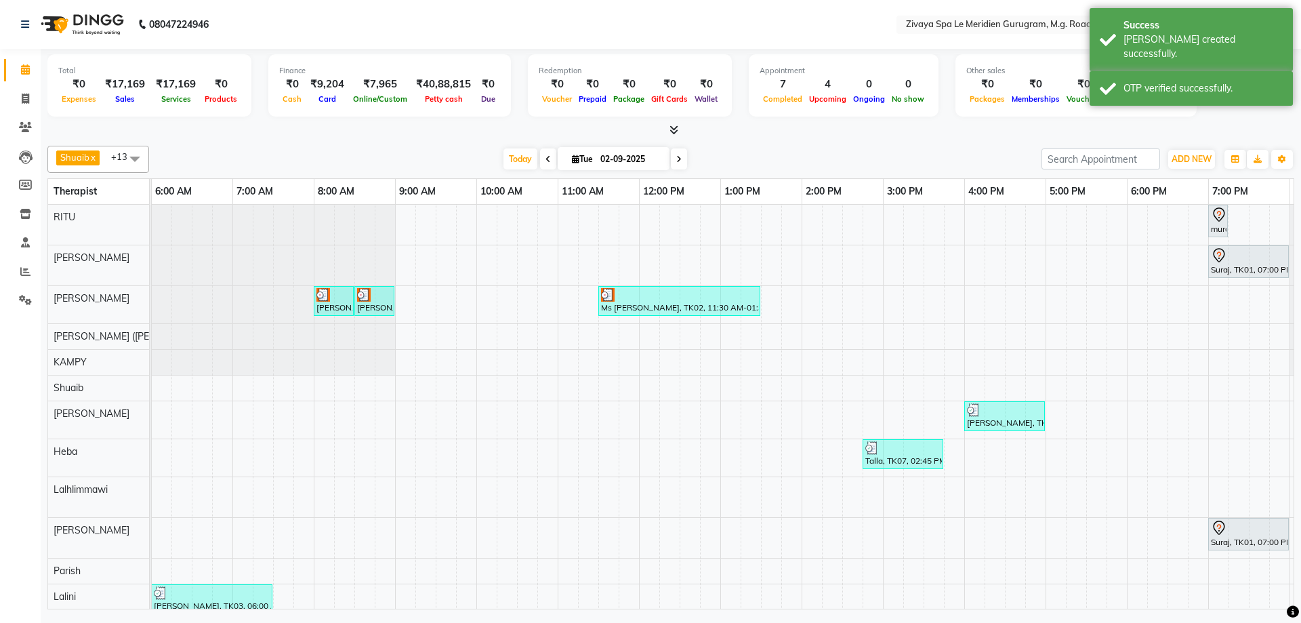
click at [646, 310] on div "Ms [PERSON_NAME], TK02, 11:30 AM-01:30 PM, The Healing Touch - 120 Mins" at bounding box center [679, 301] width 159 height 26
click at [699, 352] on span "Open Details" at bounding box center [699, 350] width 55 height 14
select select "3"
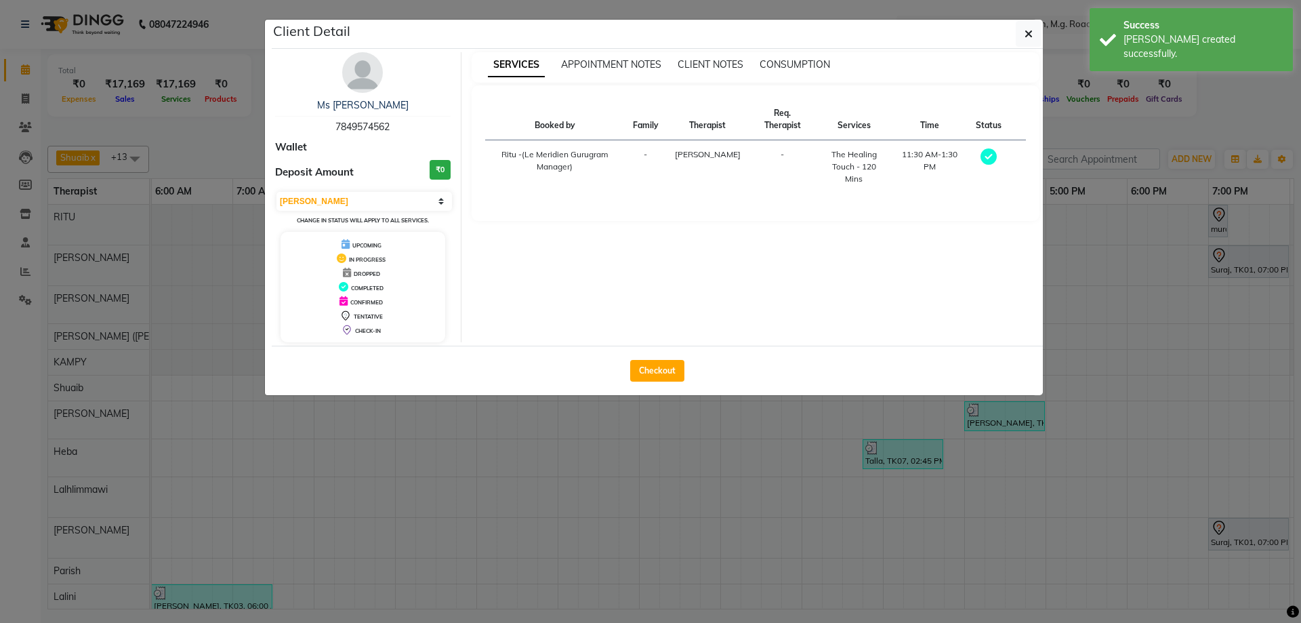
click at [662, 363] on button "Checkout" at bounding box center [657, 371] width 54 height 22
select select "service"
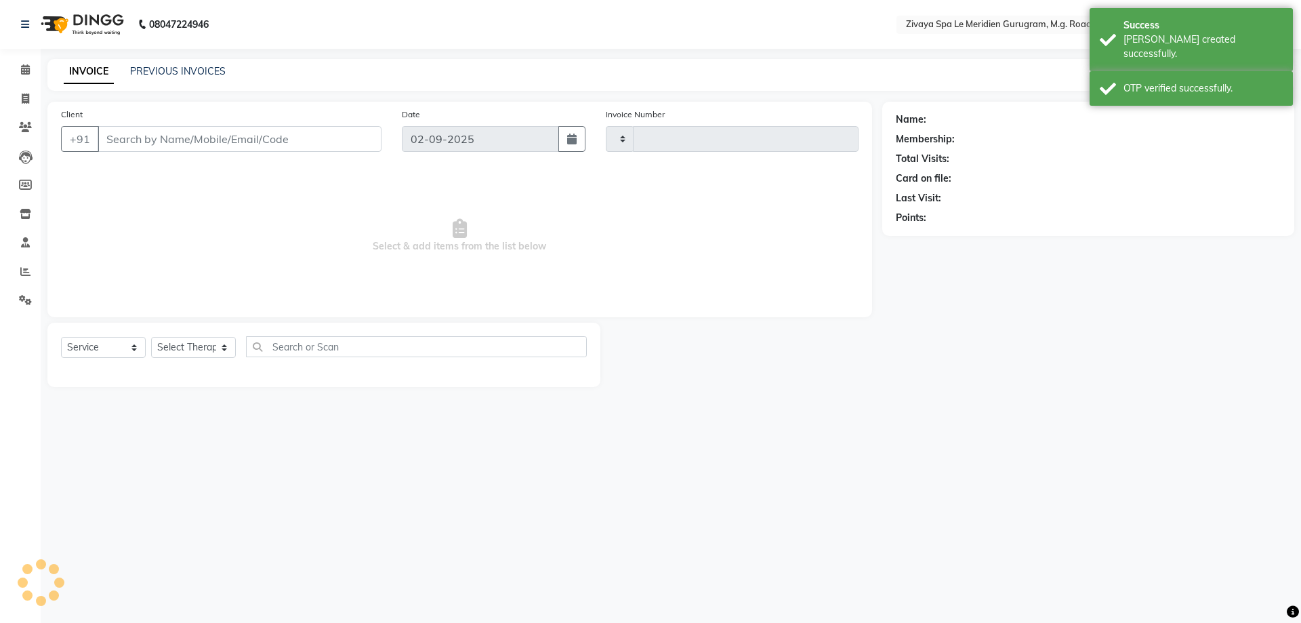
type input "1786"
select select "6503"
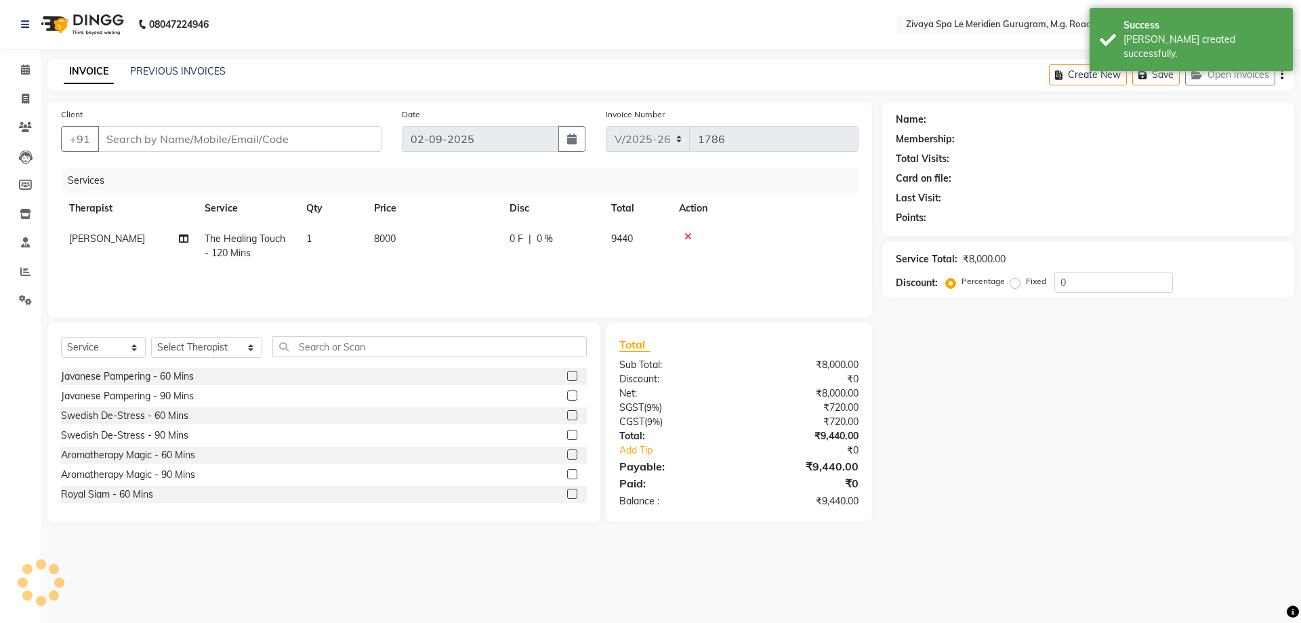
type input "7849574562"
select select "49508"
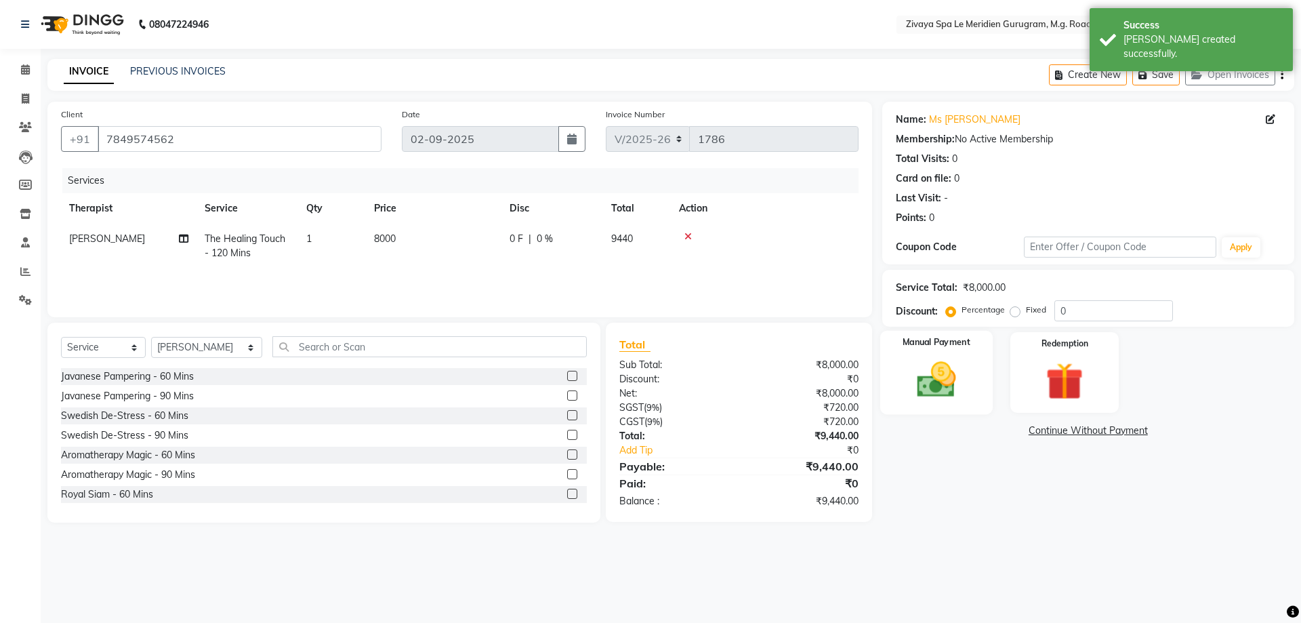
click at [958, 386] on img at bounding box center [936, 379] width 63 height 45
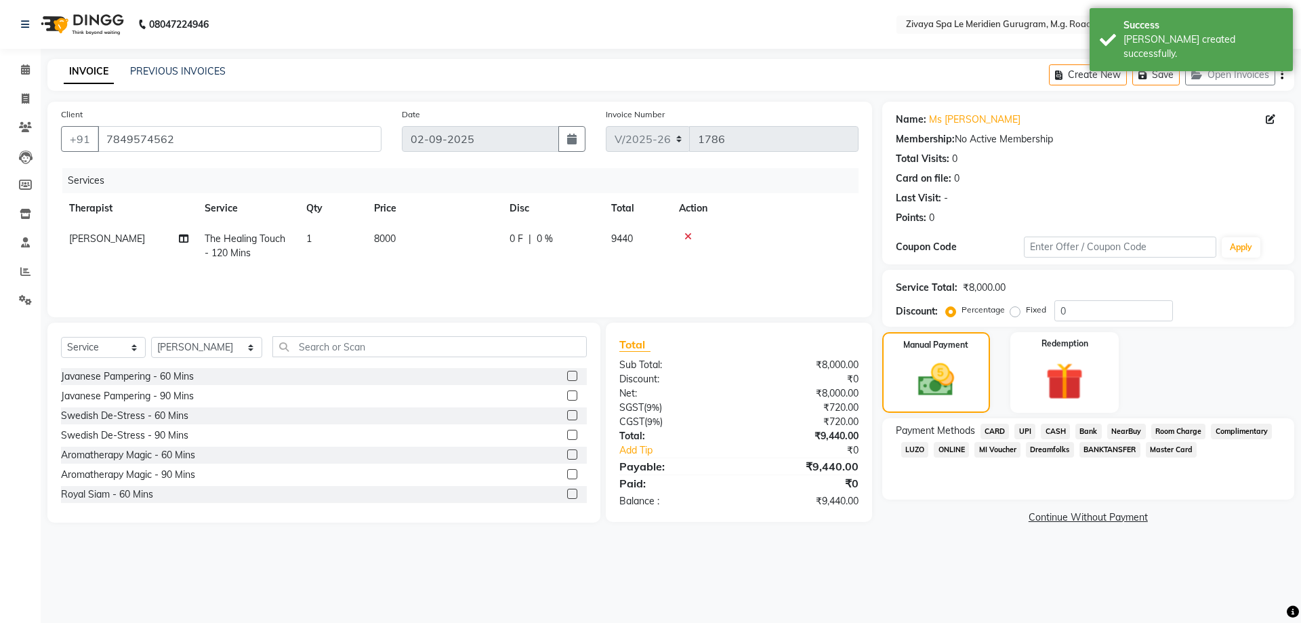
click at [1005, 439] on div "CARD" at bounding box center [992, 433] width 35 height 18
click at [1000, 424] on span "CARD" at bounding box center [995, 432] width 29 height 16
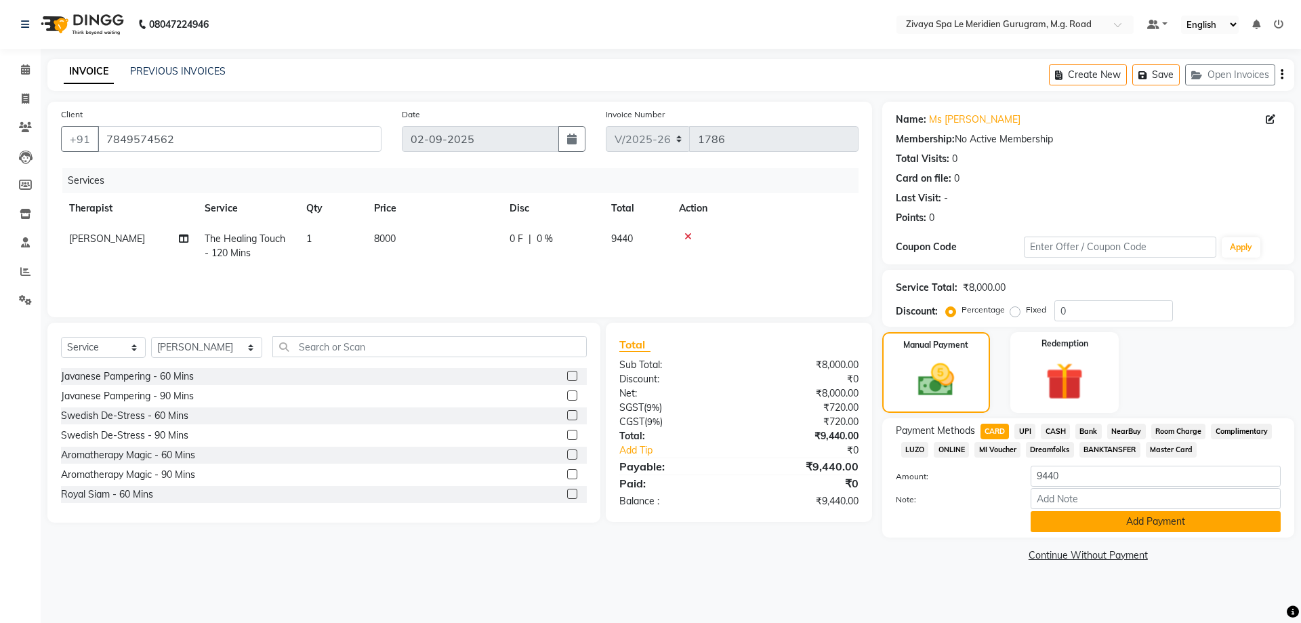
click at [1184, 519] on button "Add Payment" at bounding box center [1156, 521] width 250 height 21
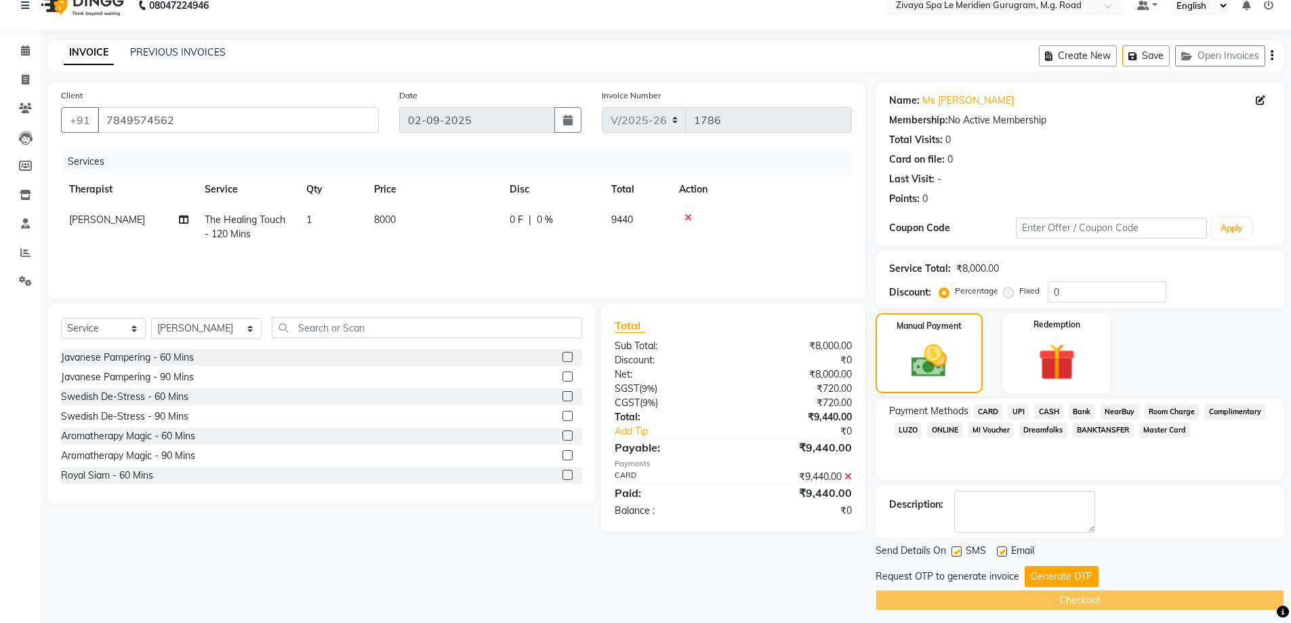
scroll to position [27, 0]
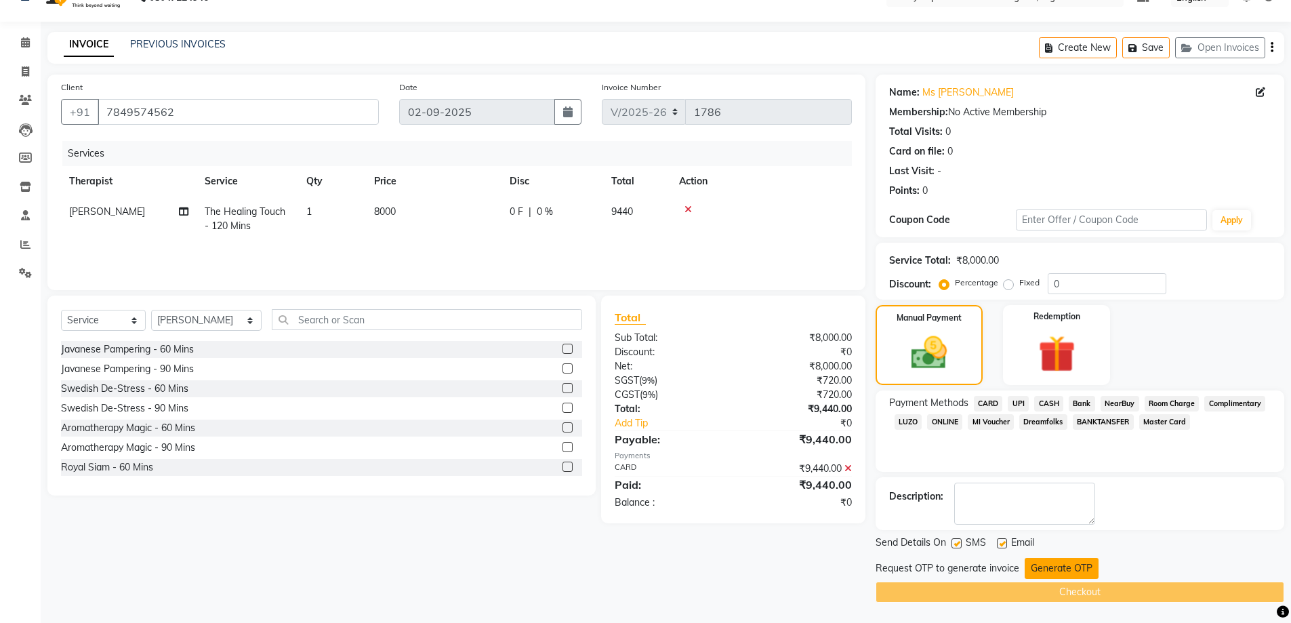
click at [1088, 569] on button "Generate OTP" at bounding box center [1062, 568] width 74 height 21
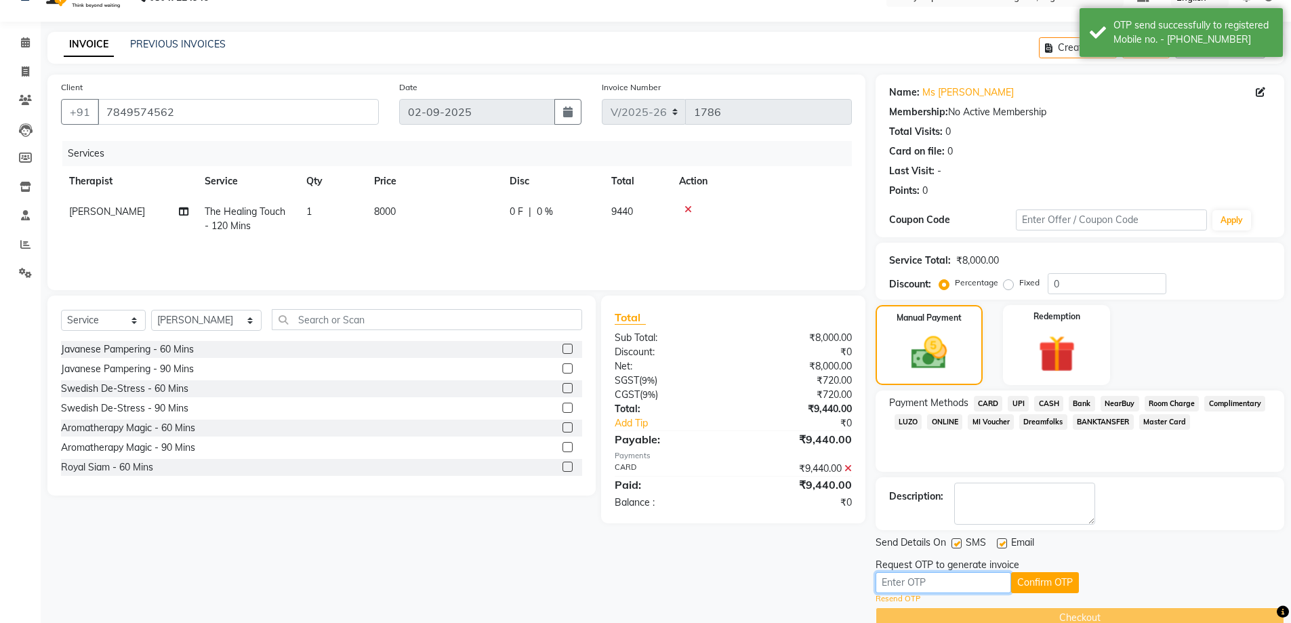
click at [982, 580] on input "text" at bounding box center [943, 582] width 136 height 21
type input "1378"
click at [1054, 583] on button "Confirm OTP" at bounding box center [1045, 582] width 68 height 21
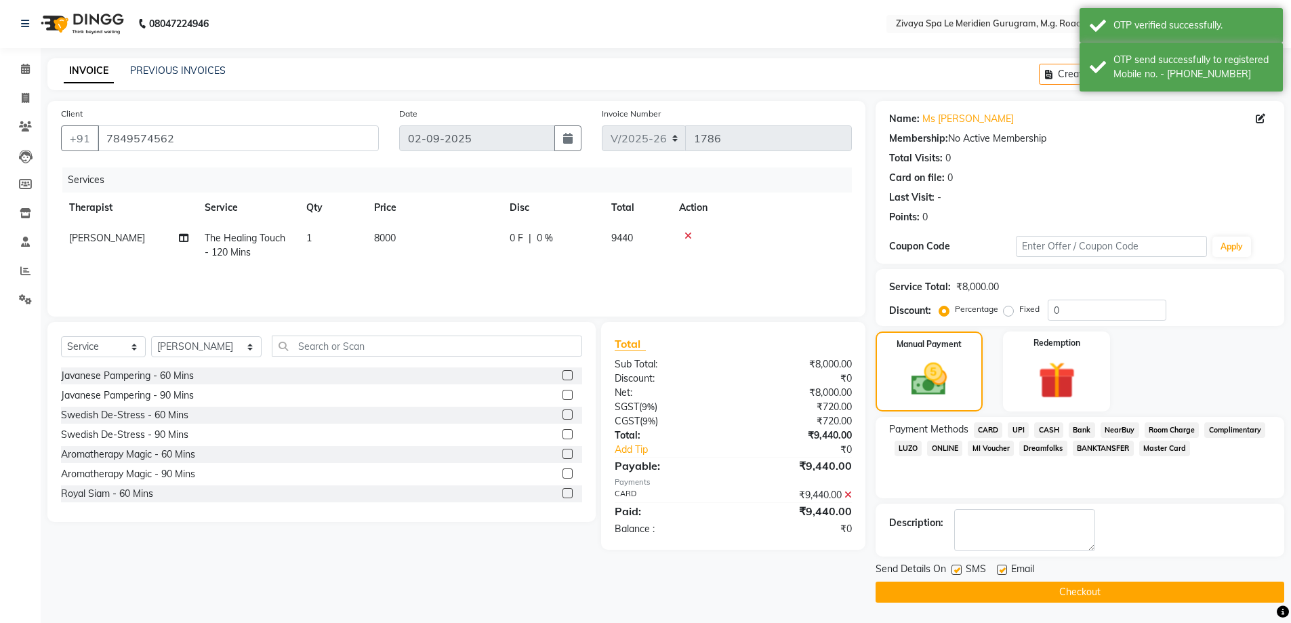
click at [1080, 594] on button "Checkout" at bounding box center [1079, 591] width 409 height 21
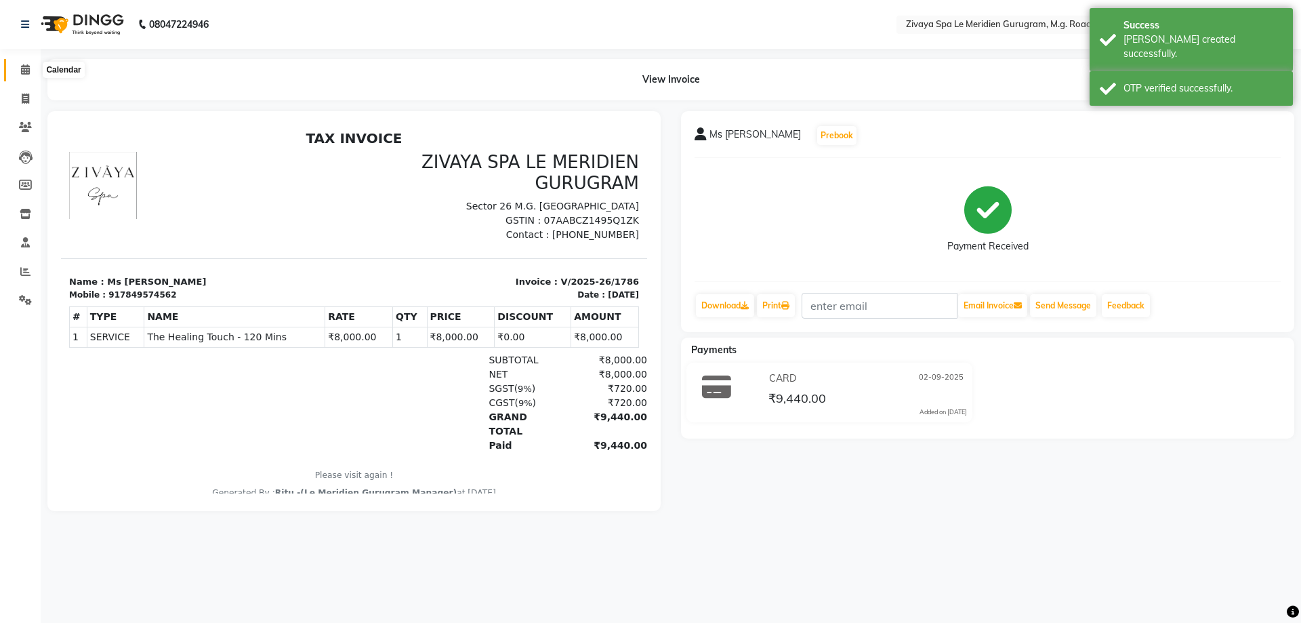
click at [24, 64] on icon at bounding box center [25, 69] width 9 height 10
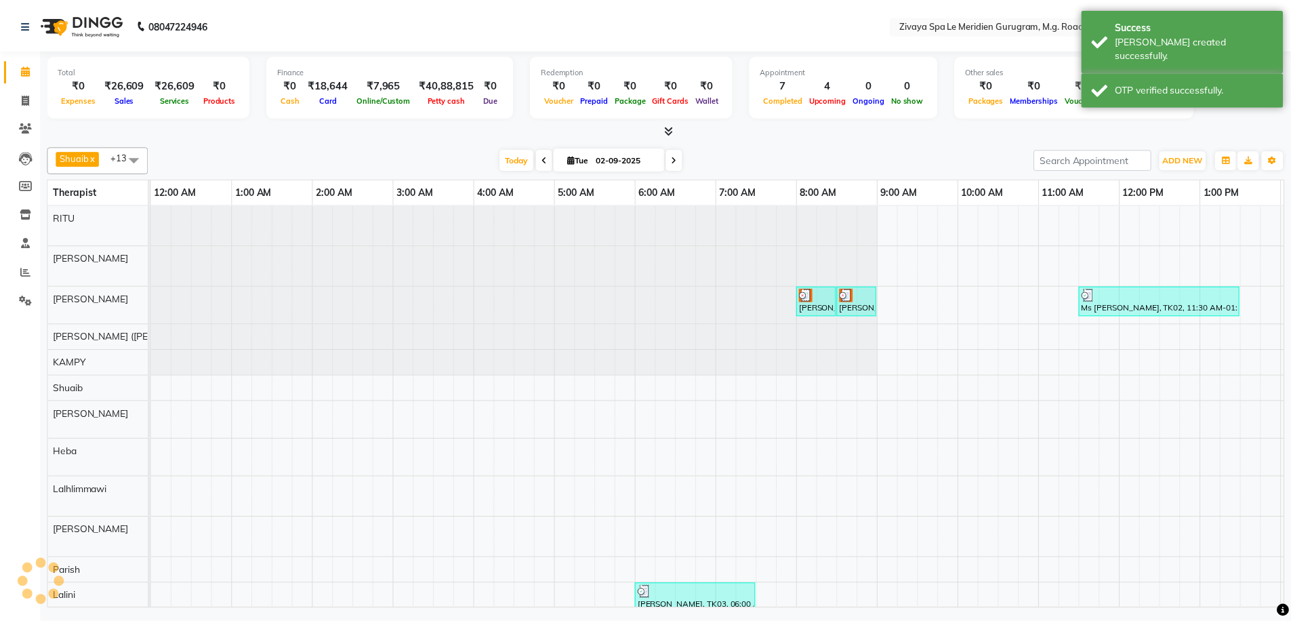
scroll to position [0, 489]
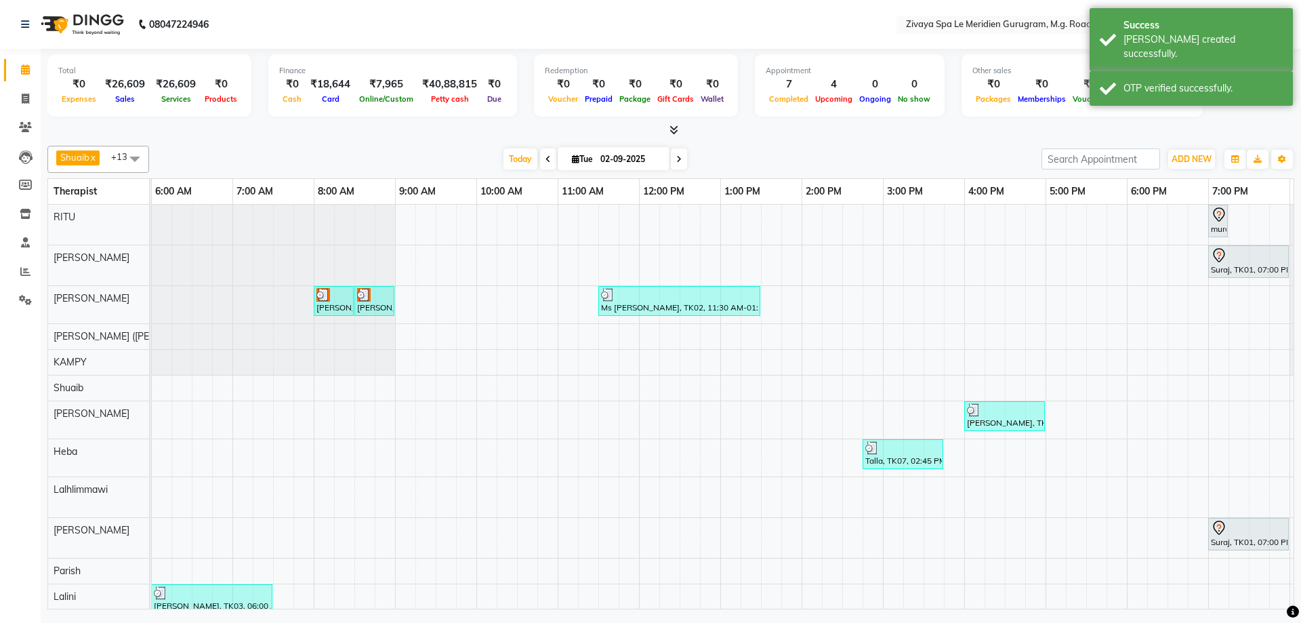
click at [344, 305] on div "[PERSON_NAME], TK04, 08:00 AM-08:30 AM, Signature Foot Massage - 30 Mins" at bounding box center [333, 301] width 37 height 26
click at [418, 337] on span "Open Details" at bounding box center [396, 344] width 55 height 14
select select "3"
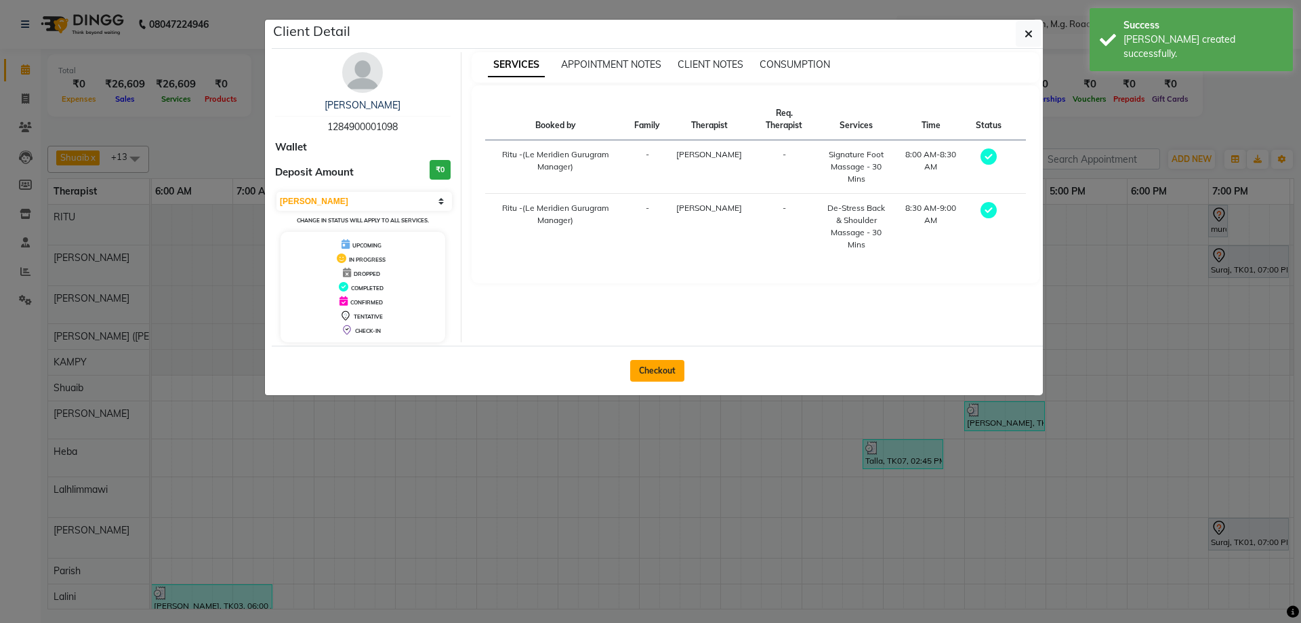
click at [651, 365] on button "Checkout" at bounding box center [657, 371] width 54 height 22
select select "service"
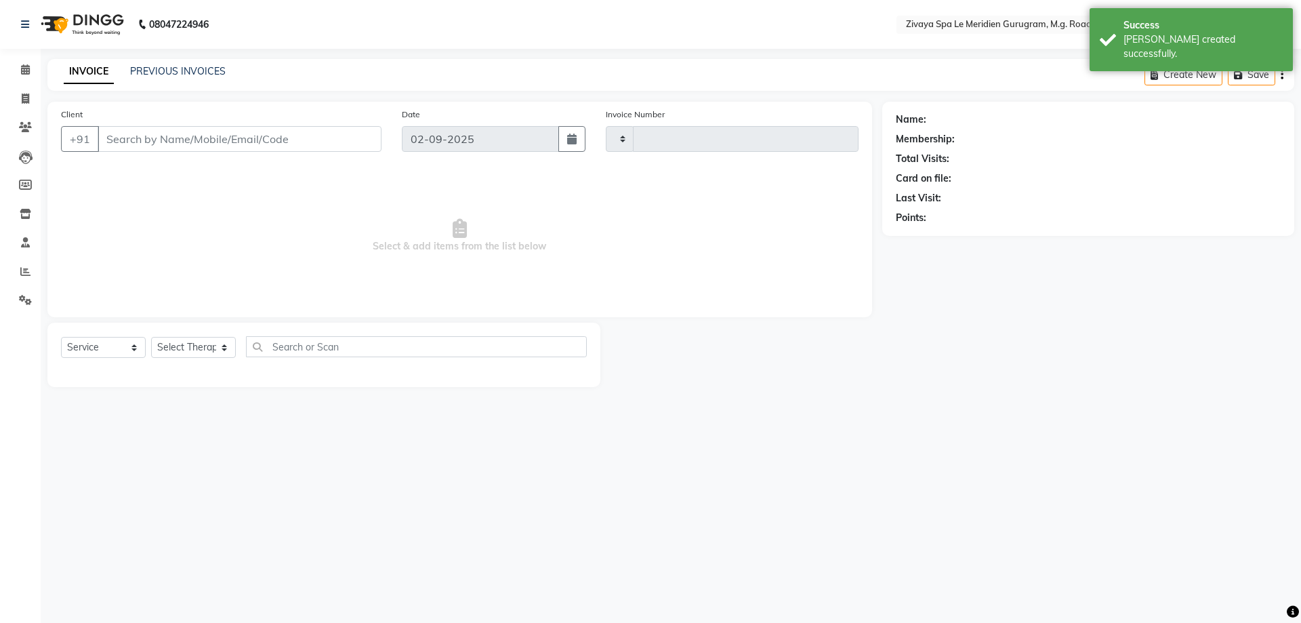
type input "1787"
select select "6503"
type input "1284900001098"
select select "49508"
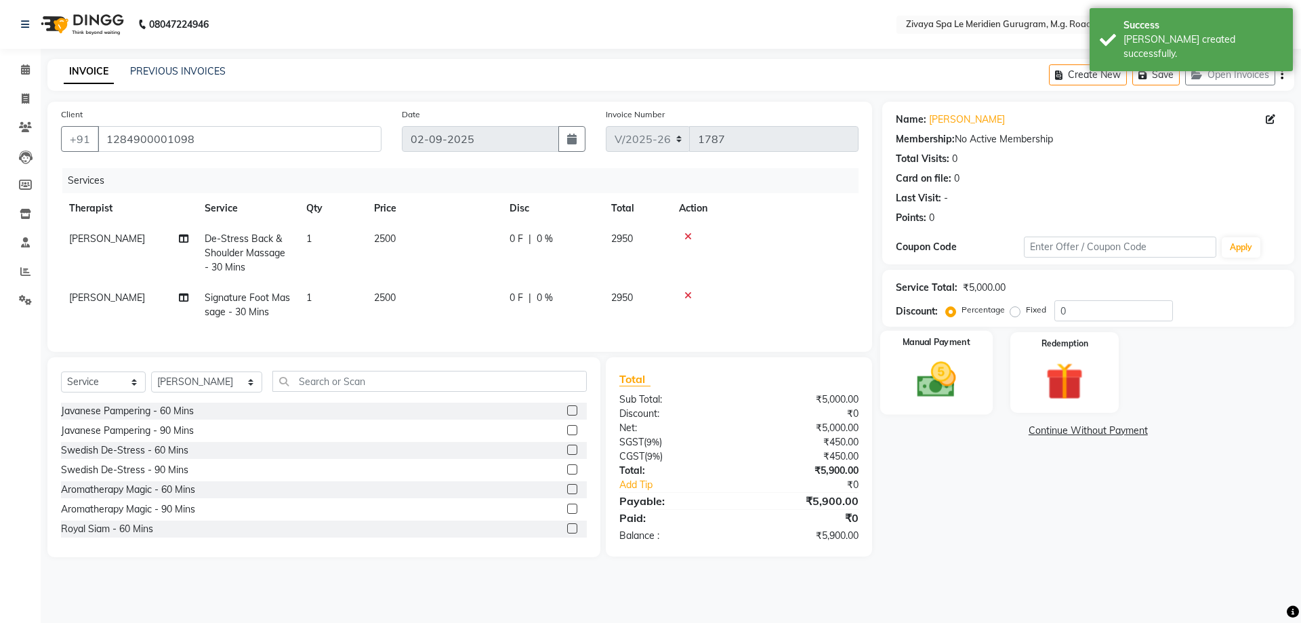
click at [948, 375] on img at bounding box center [936, 379] width 63 height 45
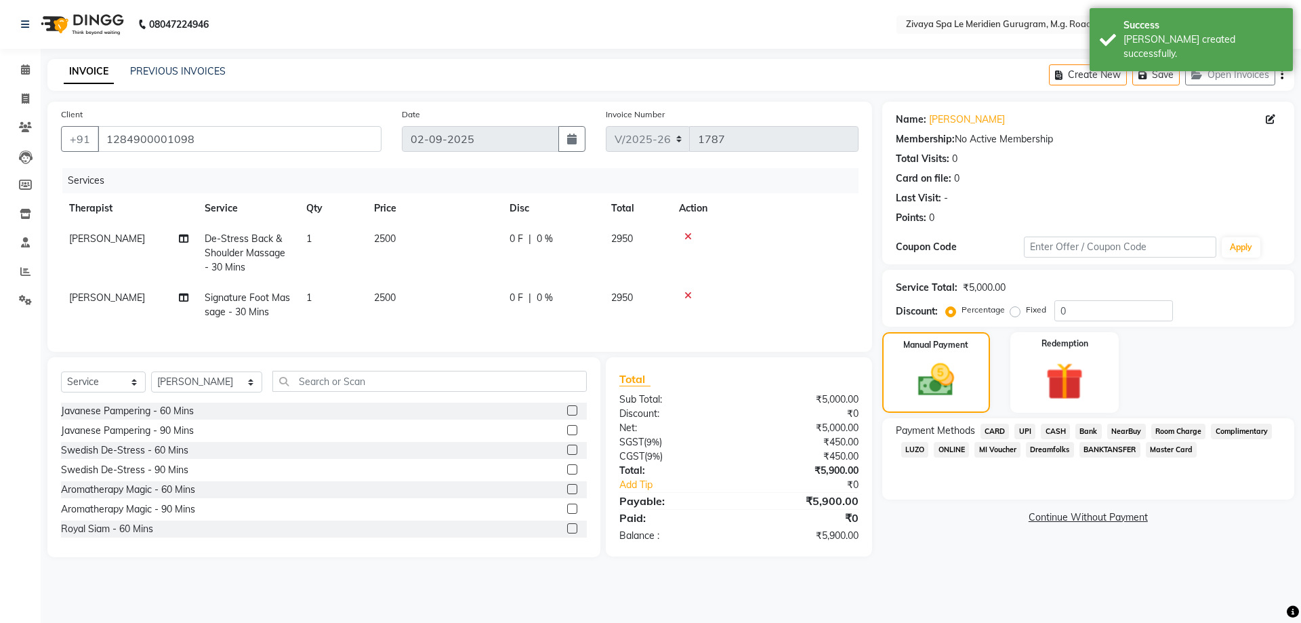
click at [1176, 431] on span "Room Charge" at bounding box center [1178, 432] width 55 height 16
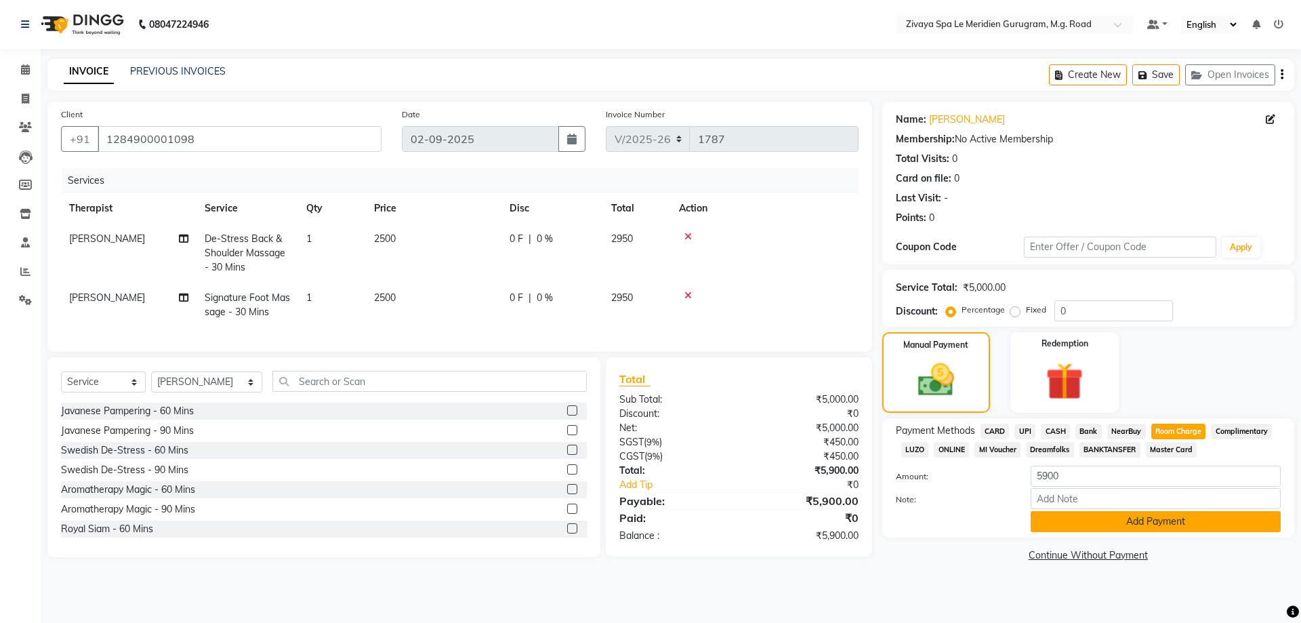
click at [1164, 513] on button "Add Payment" at bounding box center [1156, 521] width 250 height 21
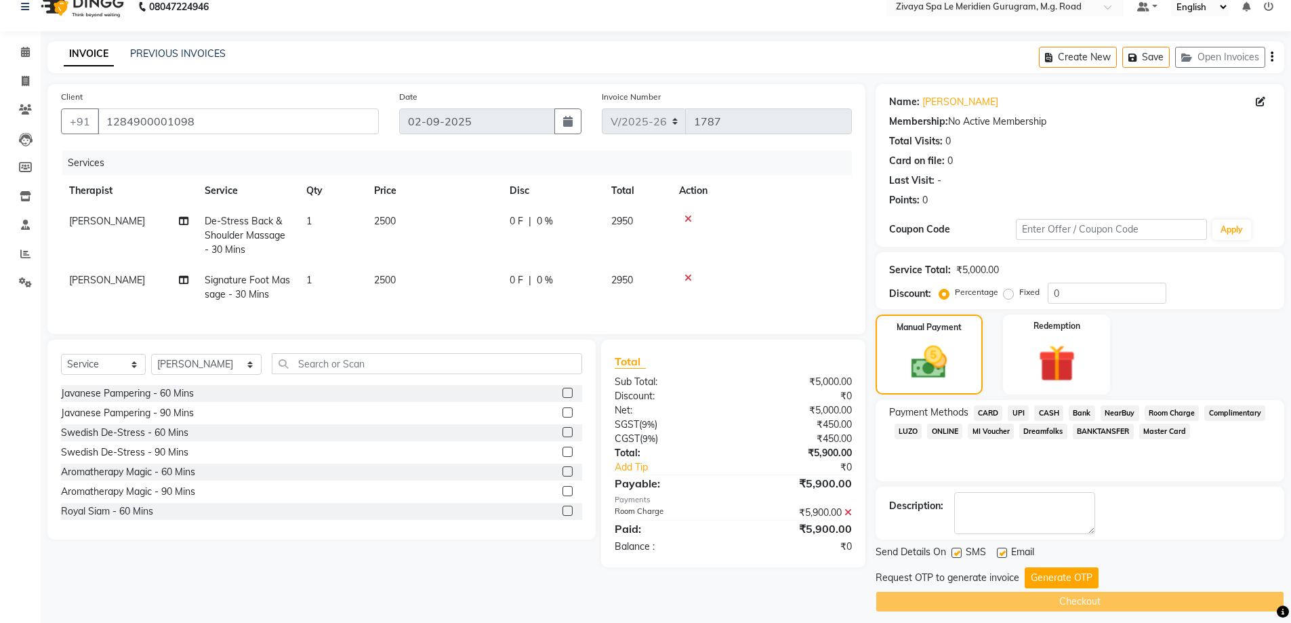
scroll to position [27, 0]
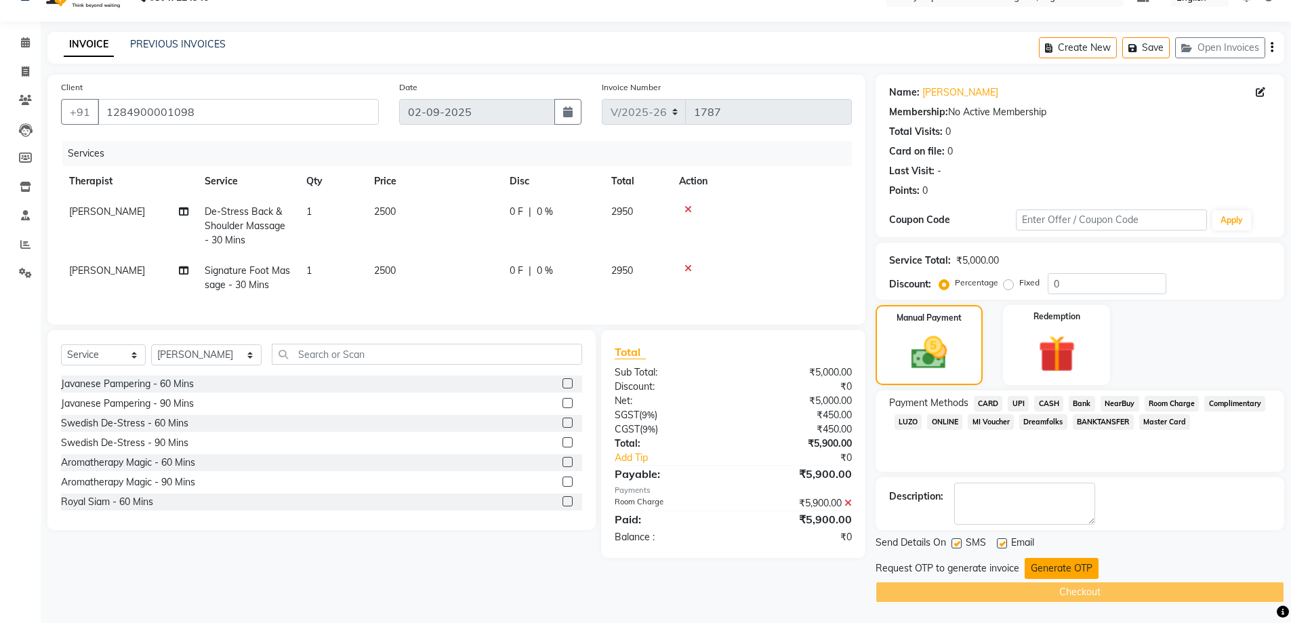
click at [1050, 565] on button "Generate OTP" at bounding box center [1062, 568] width 74 height 21
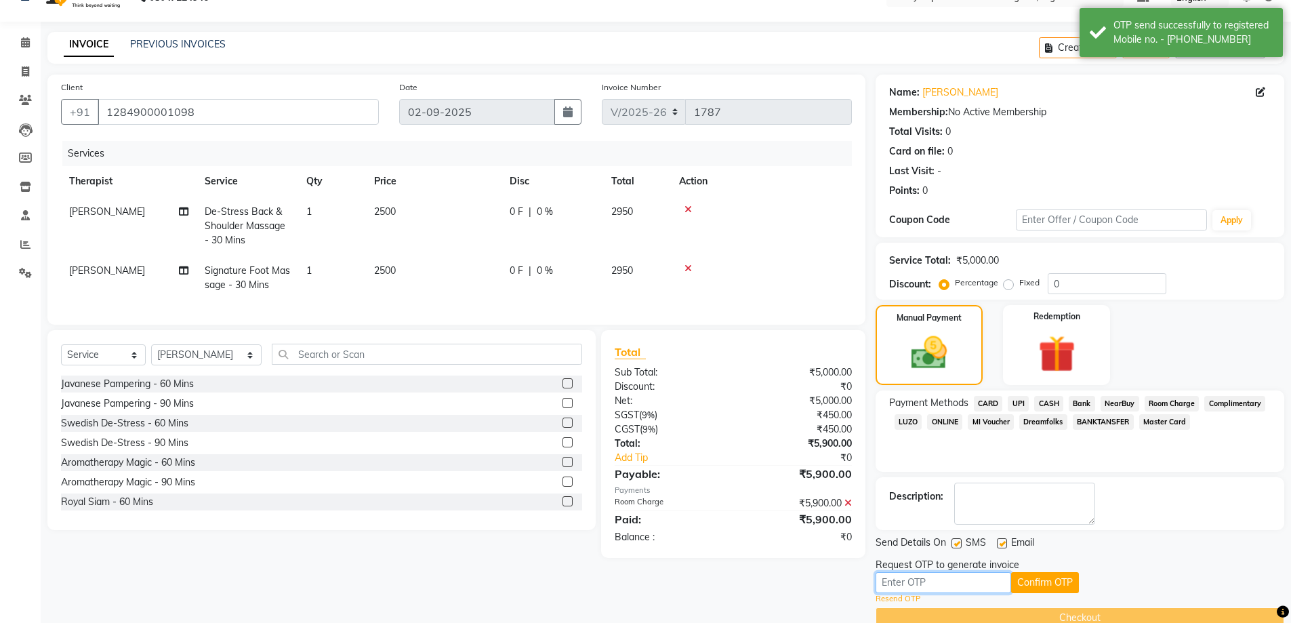
click at [968, 577] on input "text" at bounding box center [943, 582] width 136 height 21
type input "7"
type input "1378"
click at [1058, 583] on button "Confirm OTP" at bounding box center [1045, 582] width 68 height 21
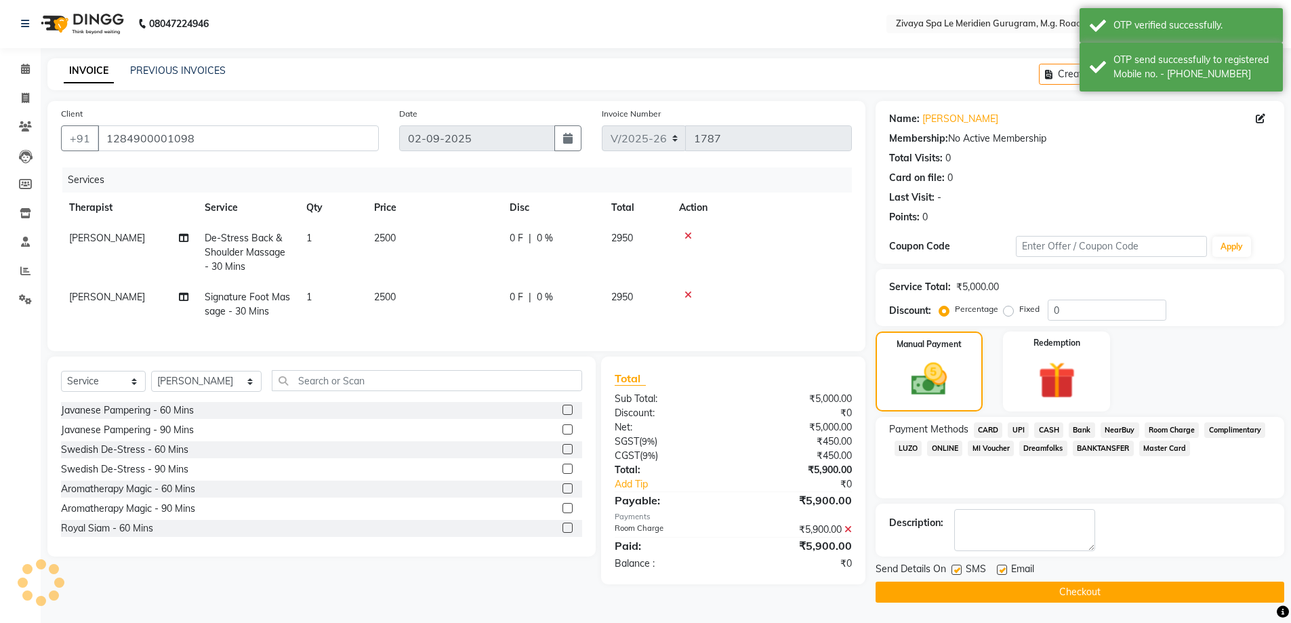
scroll to position [1, 0]
click at [1052, 590] on button "Checkout" at bounding box center [1079, 591] width 409 height 21
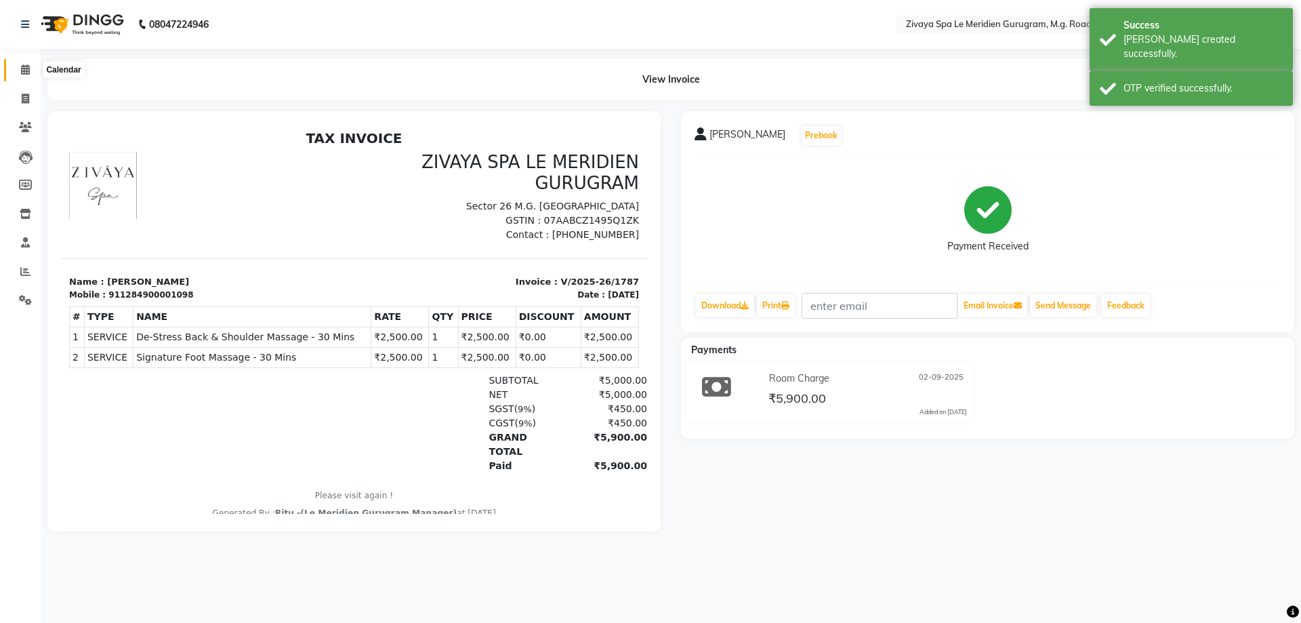
click at [31, 75] on span at bounding box center [26, 70] width 24 height 16
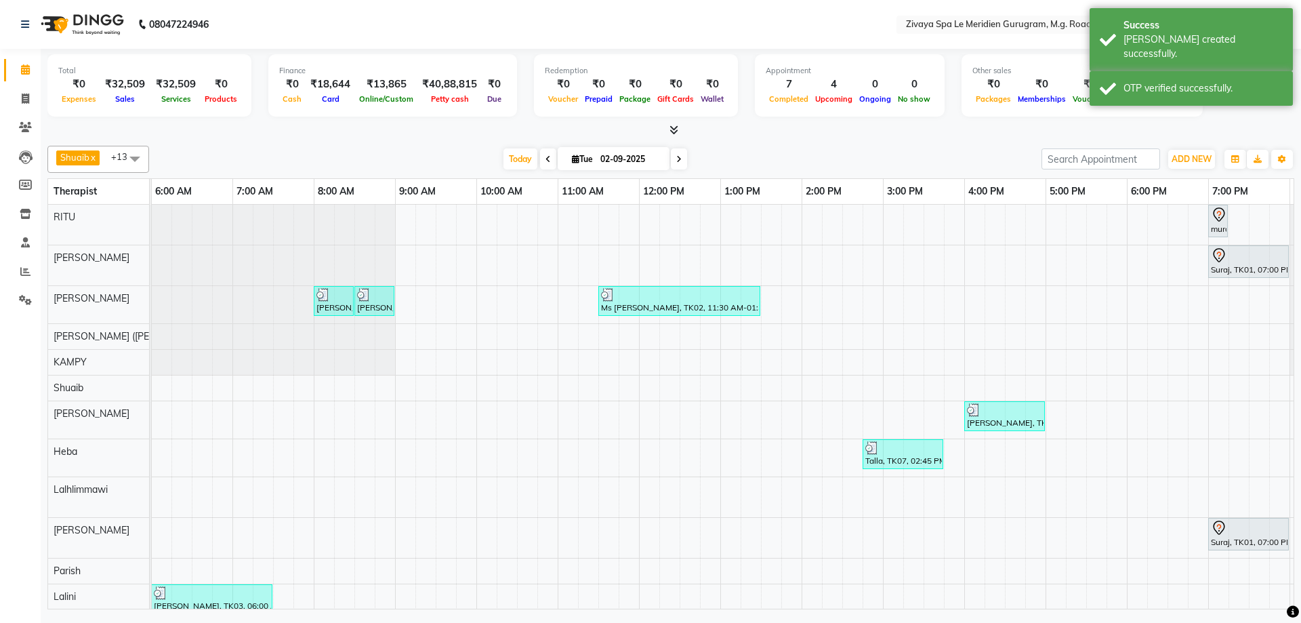
scroll to position [0, 810]
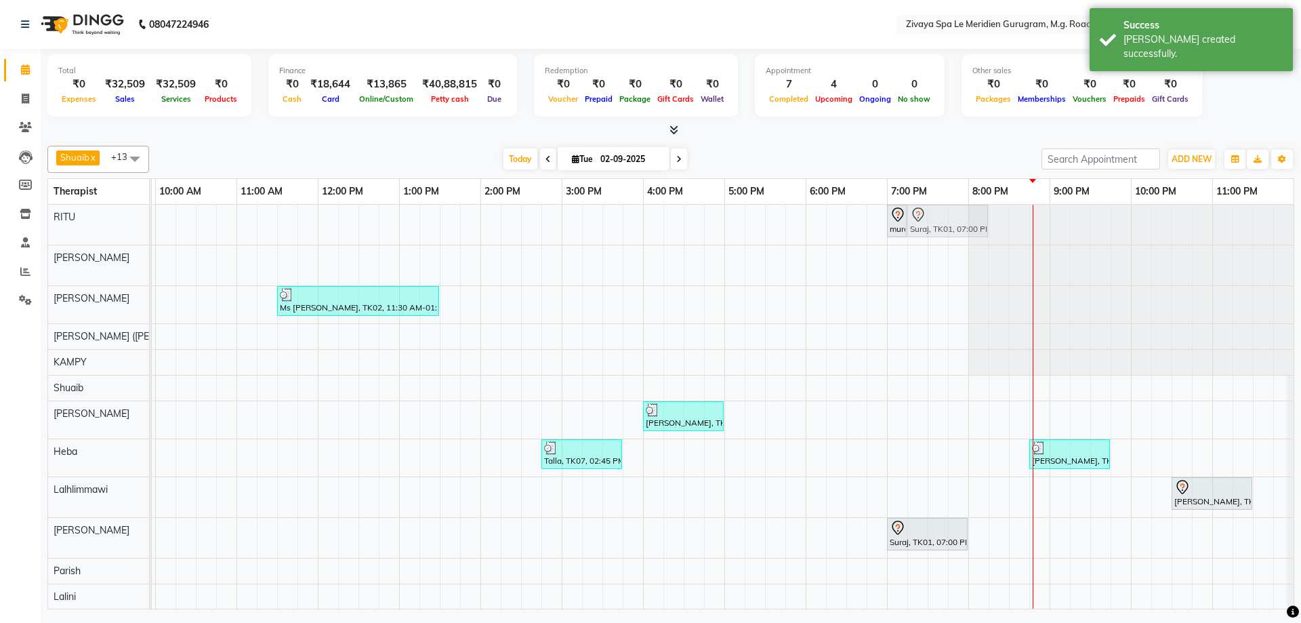
drag, startPoint x: 919, startPoint y: 226, endPoint x: 928, endPoint y: 199, distance: 28.1
click at [922, 211] on tbody "murali, TK06, 07:00 PM-07:15 PM, [PERSON_NAME] SHAVING Suraj, TK01, 07:00 PM-08…" at bounding box center [318, 439] width 1952 height 468
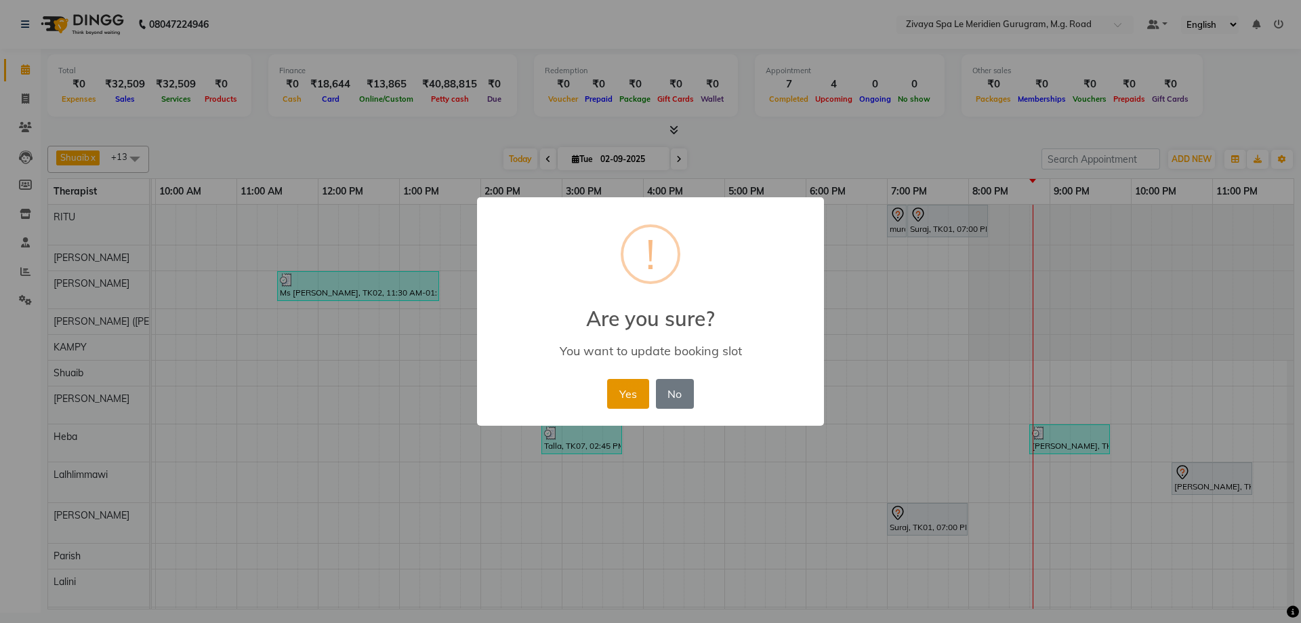
click at [637, 390] on button "Yes" at bounding box center [627, 394] width 41 height 30
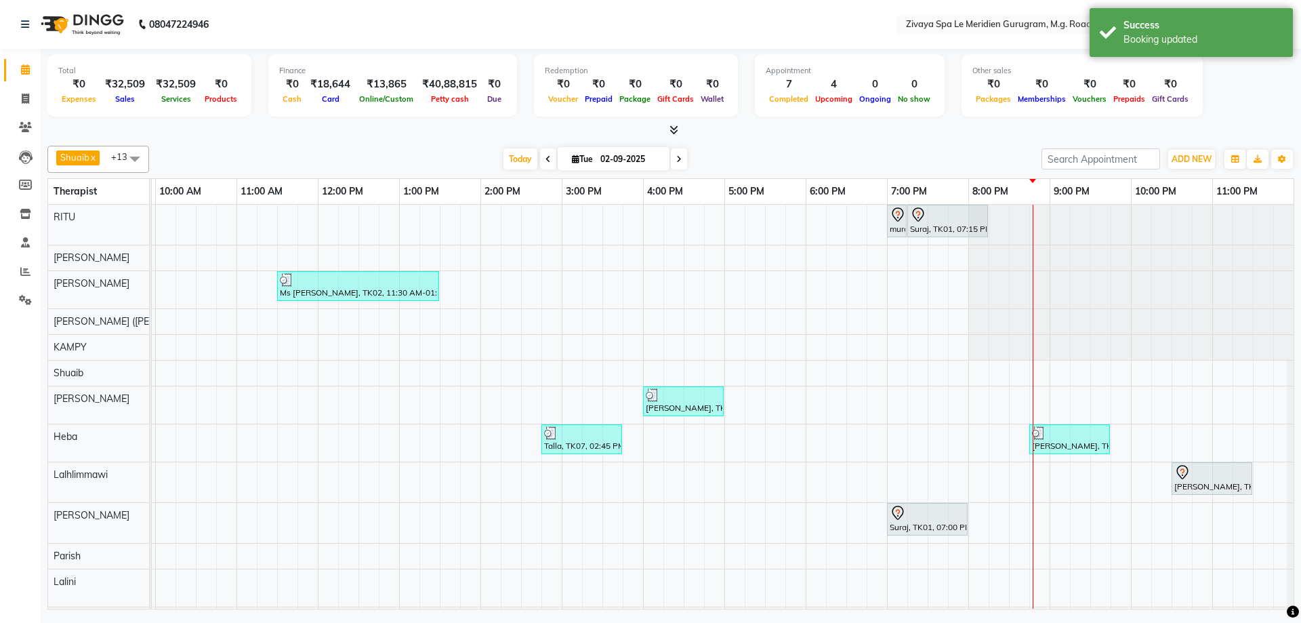
drag, startPoint x: 979, startPoint y: 220, endPoint x: 914, endPoint y: 222, distance: 65.1
click at [914, 222] on link "Suraj, TK01, 07:15 PM-08:15 PM, Swedish De-Stress - 60 Mins" at bounding box center [947, 221] width 81 height 33
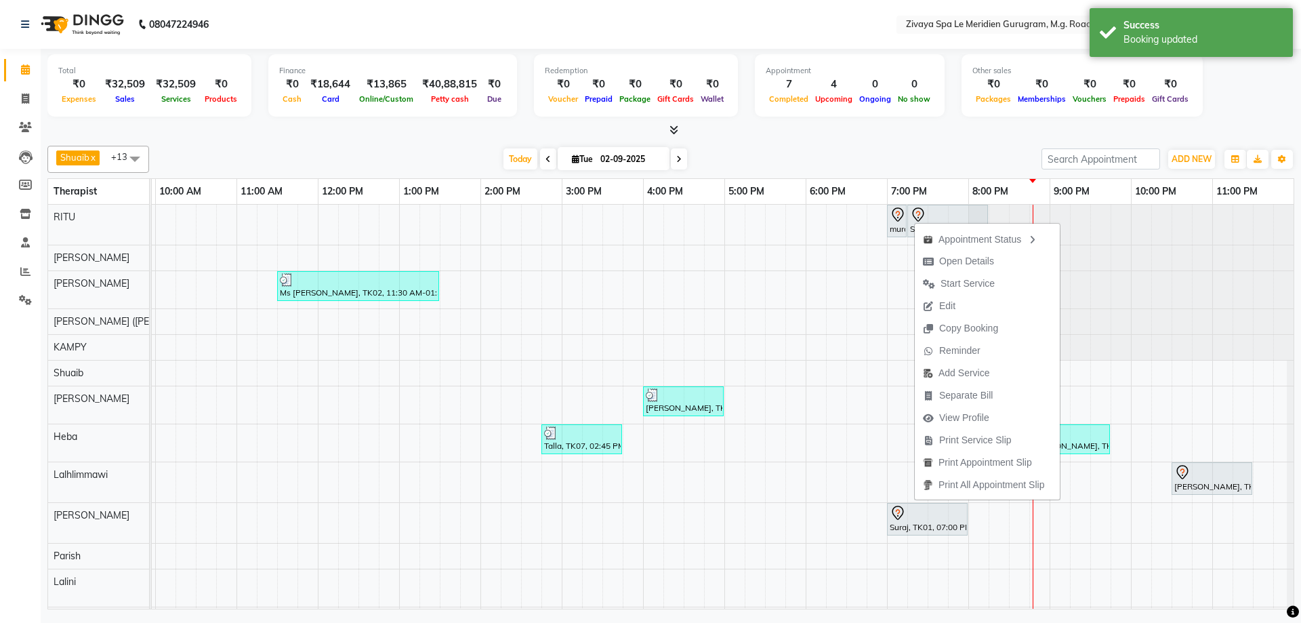
click at [956, 162] on div "[DATE] [DATE]" at bounding box center [595, 159] width 879 height 20
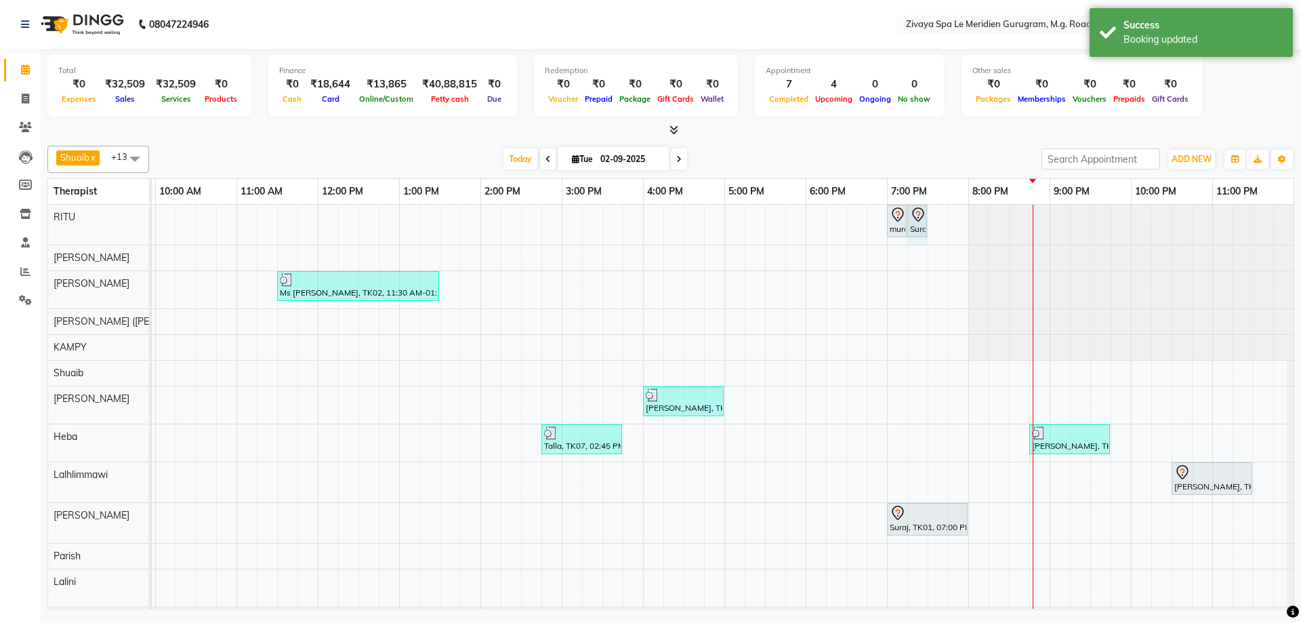
drag, startPoint x: 976, startPoint y: 222, endPoint x: 909, endPoint y: 224, distance: 67.1
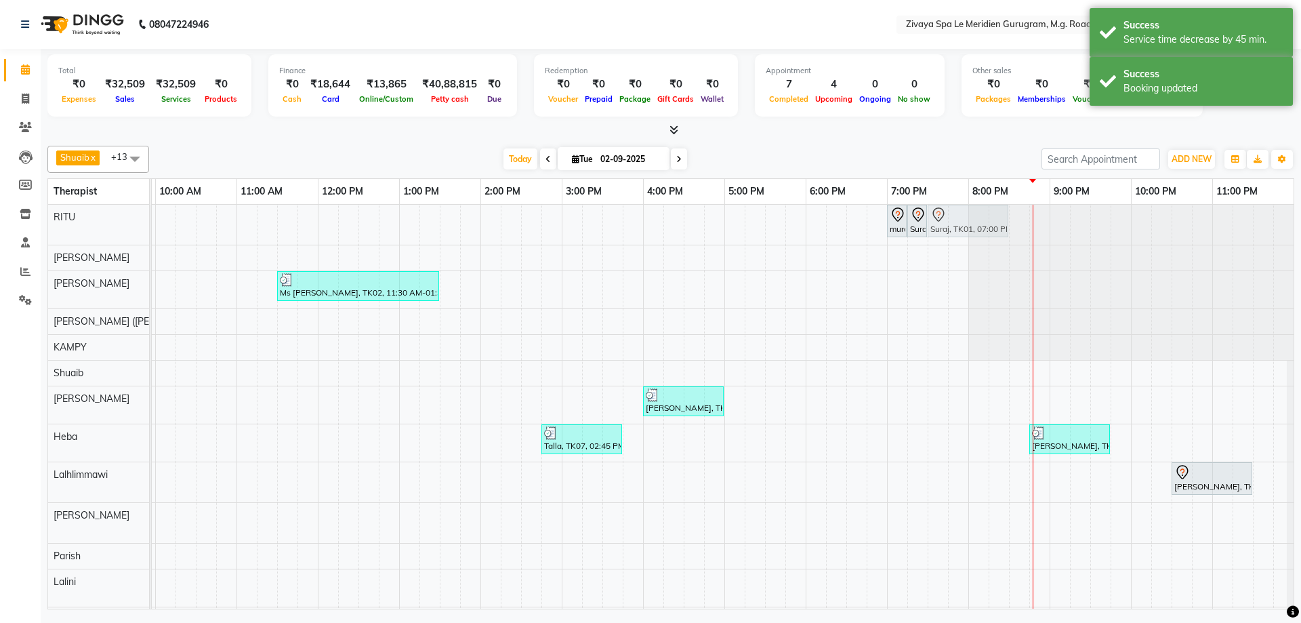
drag, startPoint x: 920, startPoint y: 516, endPoint x: 951, endPoint y: 236, distance: 281.5
click at [951, 231] on tbody "murali, TK06, 07:00 PM-07:15 PM, [PERSON_NAME] SHAVING Suraj, TK01, 07:15 PM-07…" at bounding box center [318, 431] width 1952 height 453
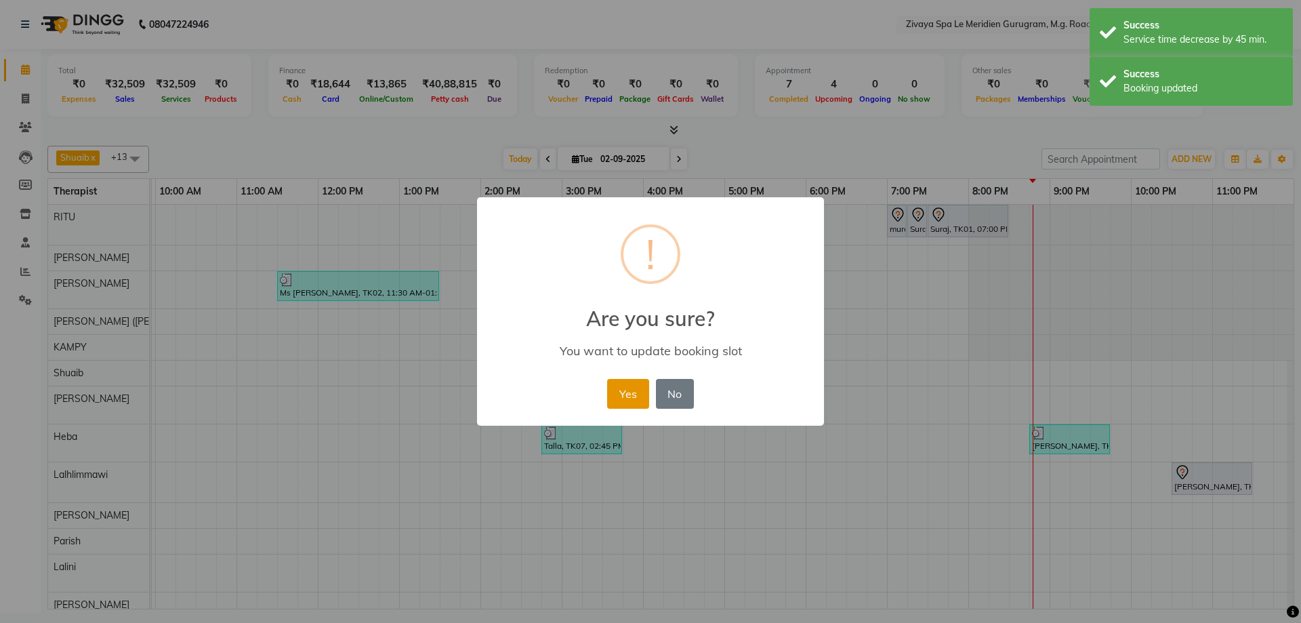
click at [636, 396] on button "Yes" at bounding box center [627, 394] width 41 height 30
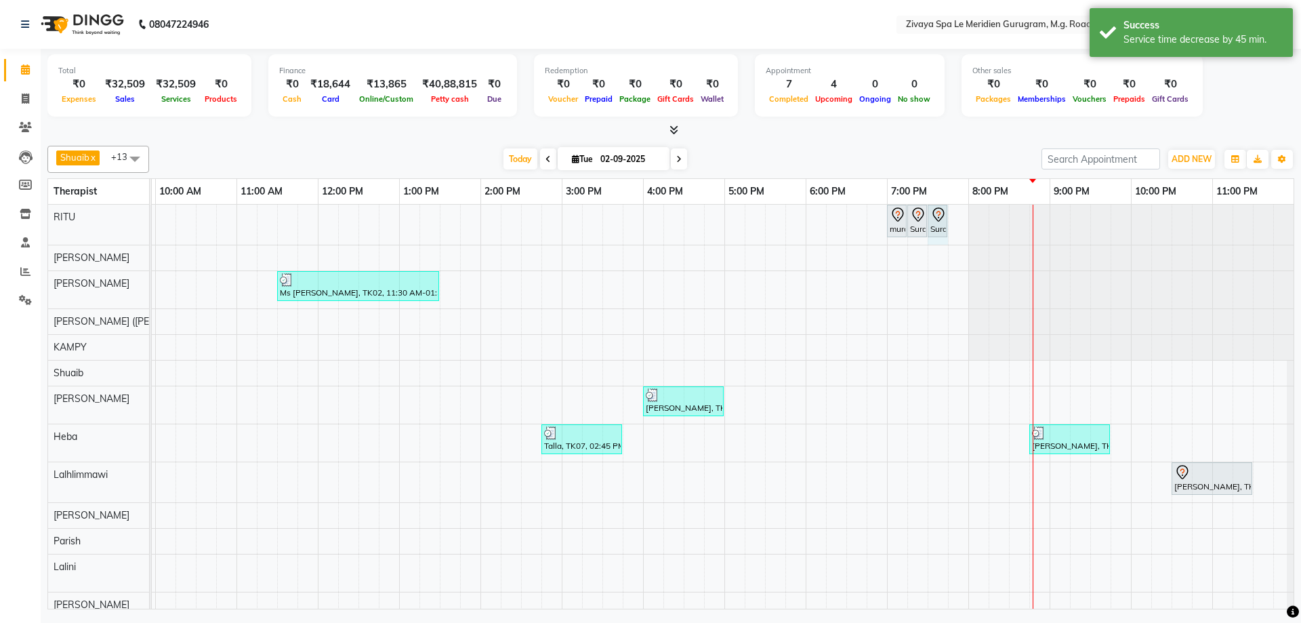
drag, startPoint x: 996, startPoint y: 214, endPoint x: 930, endPoint y: 222, distance: 66.9
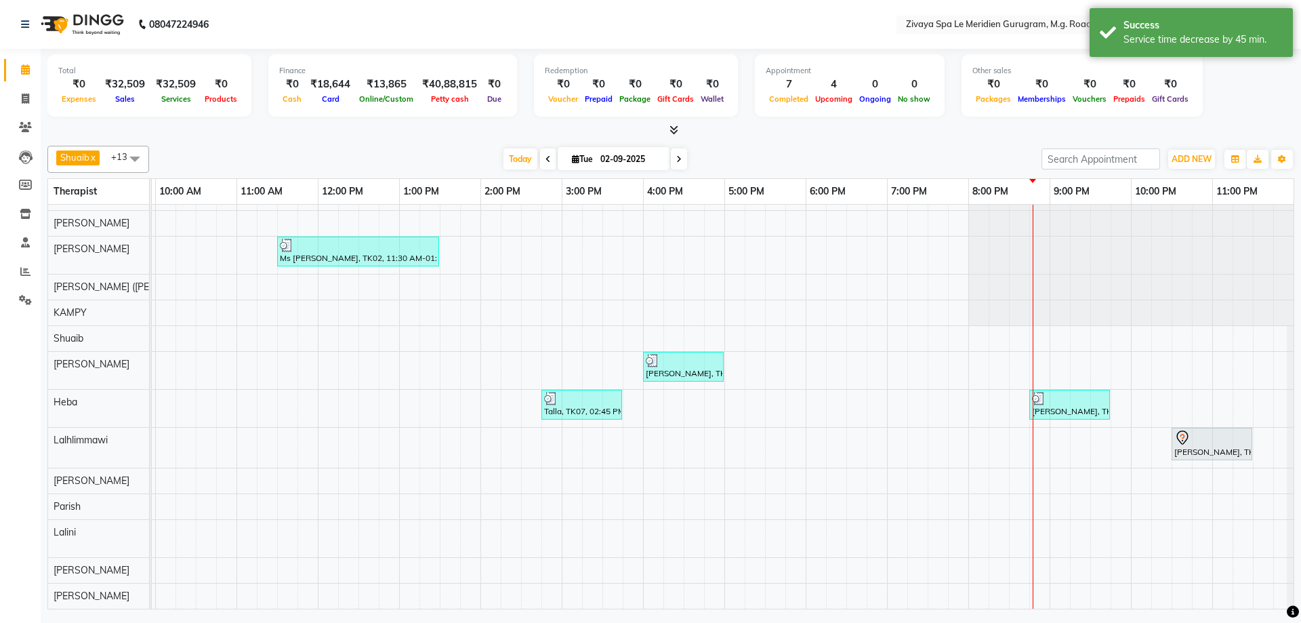
scroll to position [0, 0]
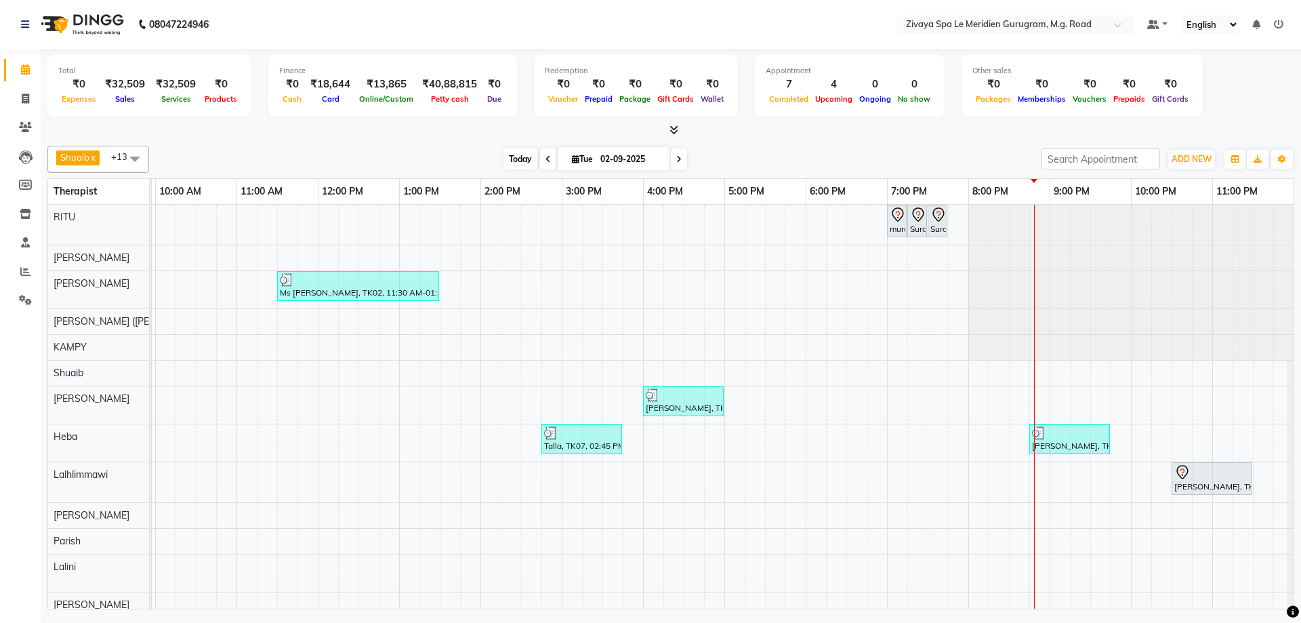
click at [510, 161] on span "Today" at bounding box center [520, 158] width 34 height 21
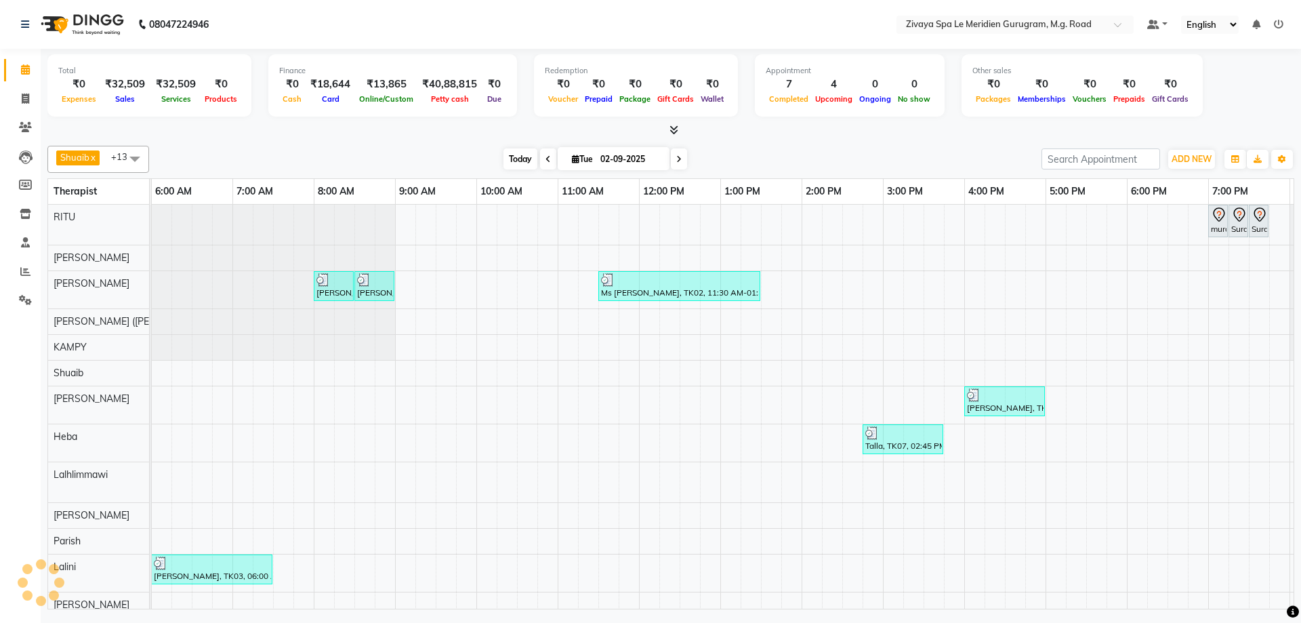
scroll to position [0, 810]
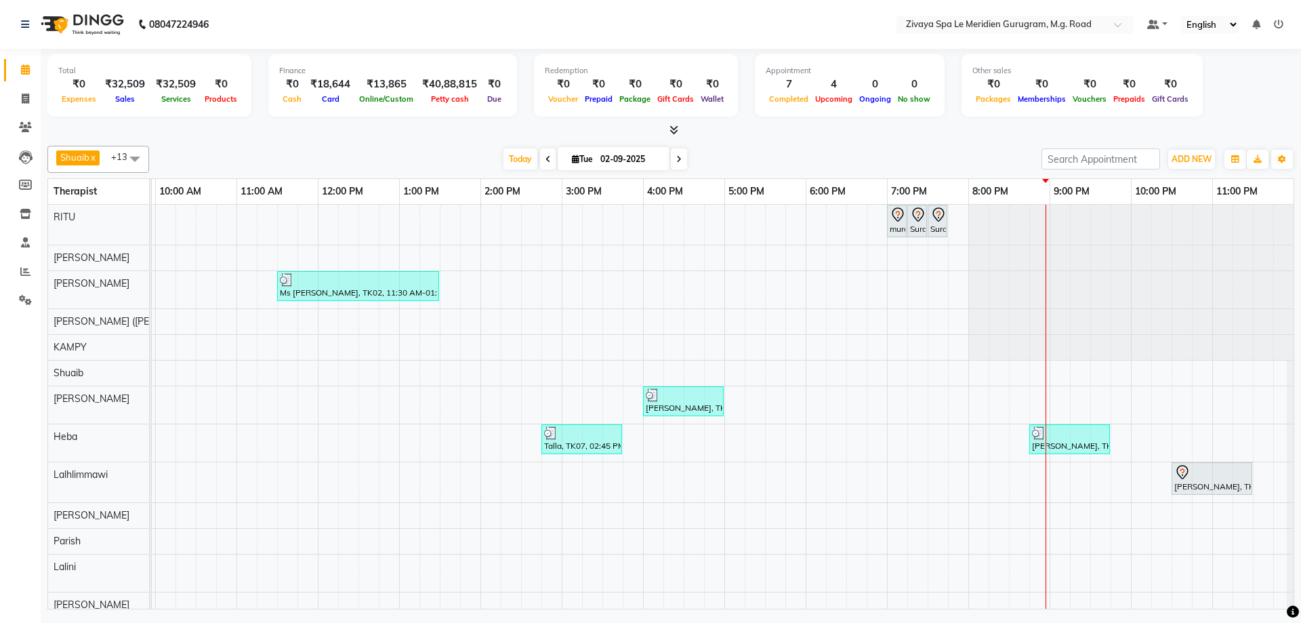
click at [676, 161] on icon at bounding box center [678, 159] width 5 height 8
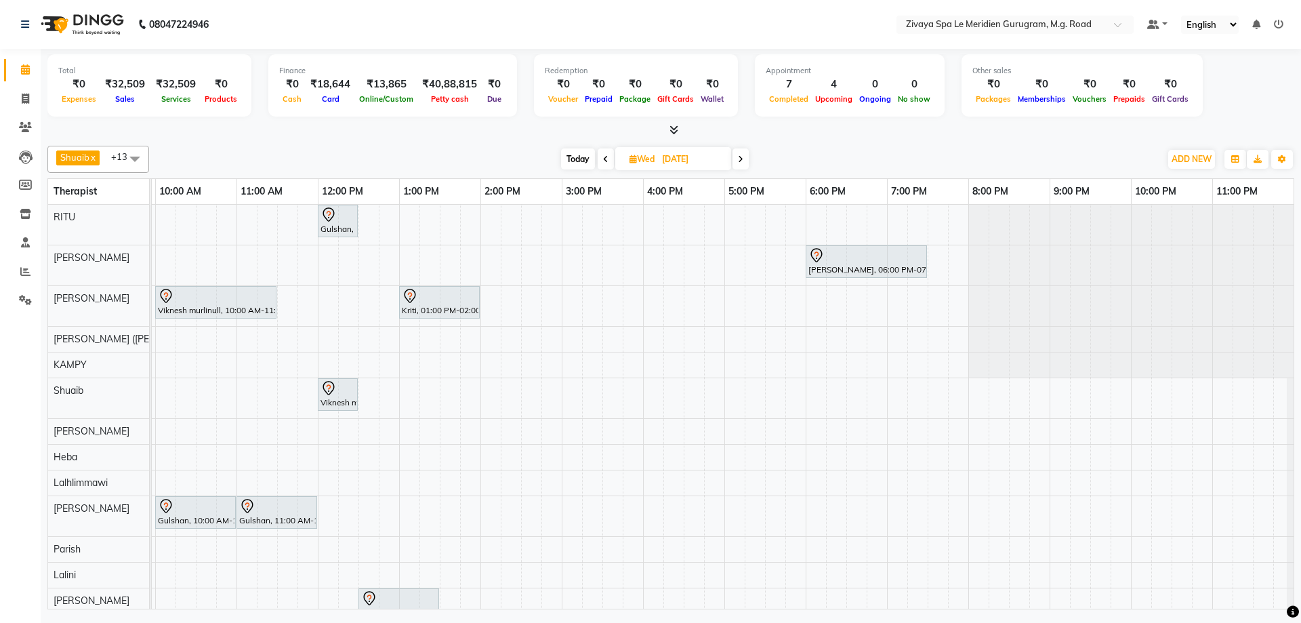
click at [600, 162] on span at bounding box center [606, 158] width 16 height 21
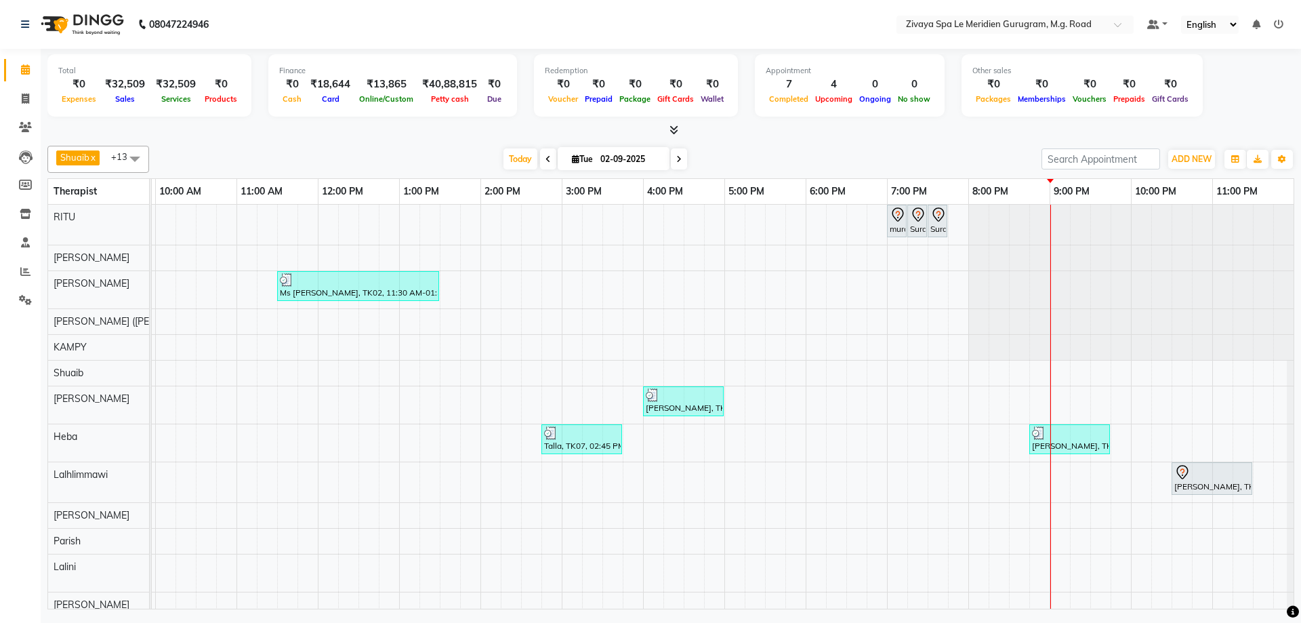
click at [676, 155] on icon at bounding box center [678, 159] width 5 height 8
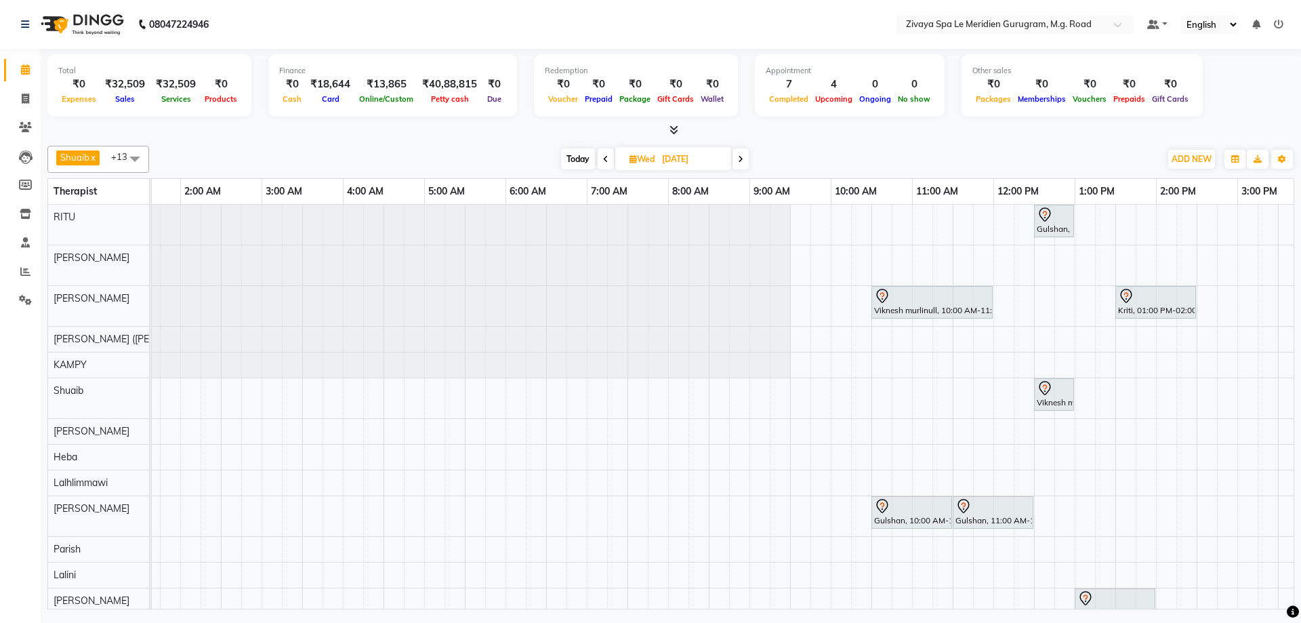
scroll to position [0, 94]
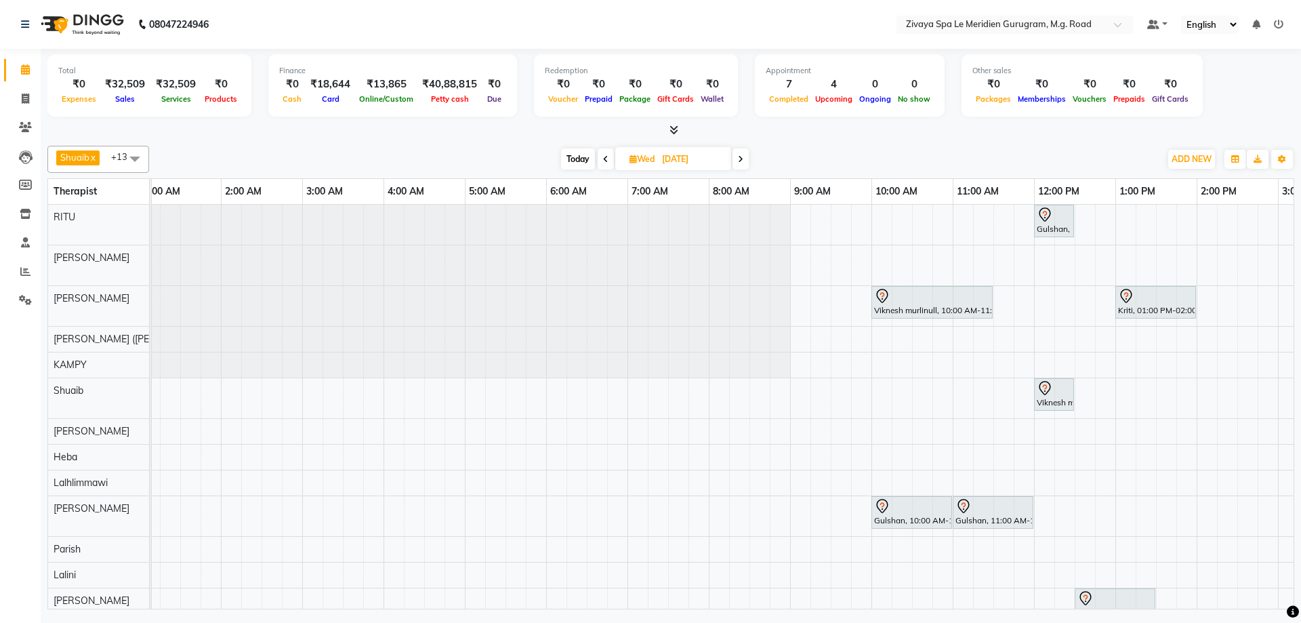
click at [571, 161] on span "Today" at bounding box center [578, 158] width 34 height 21
type input "02-09-2025"
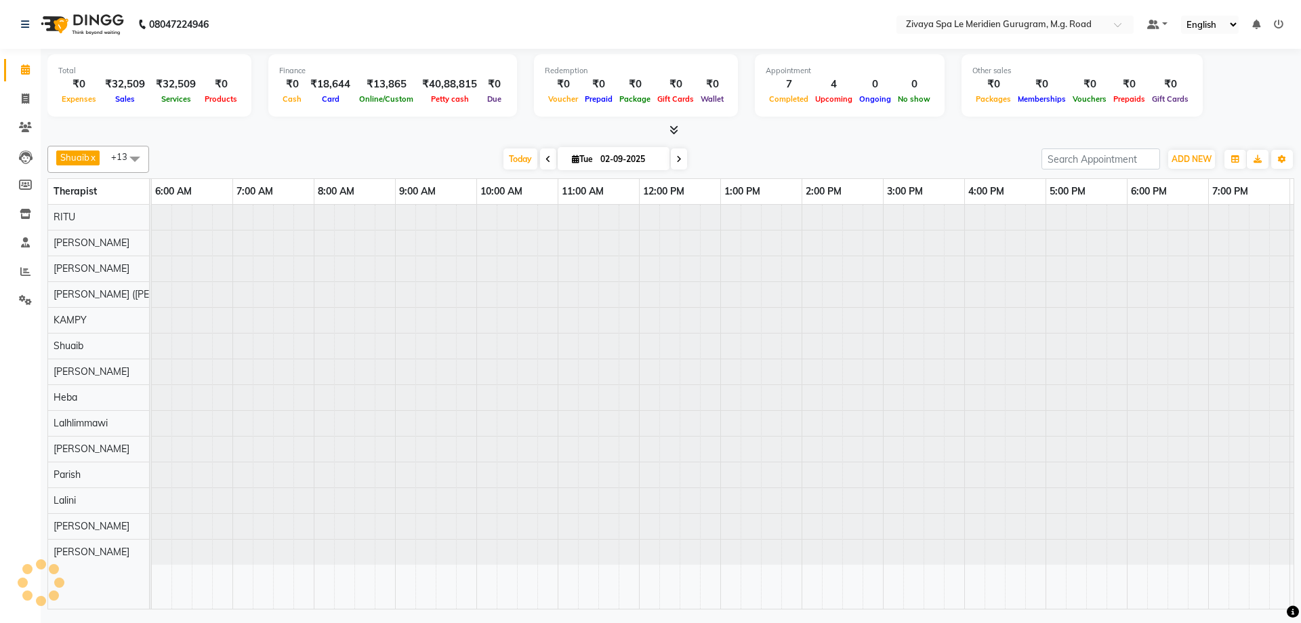
scroll to position [0, 810]
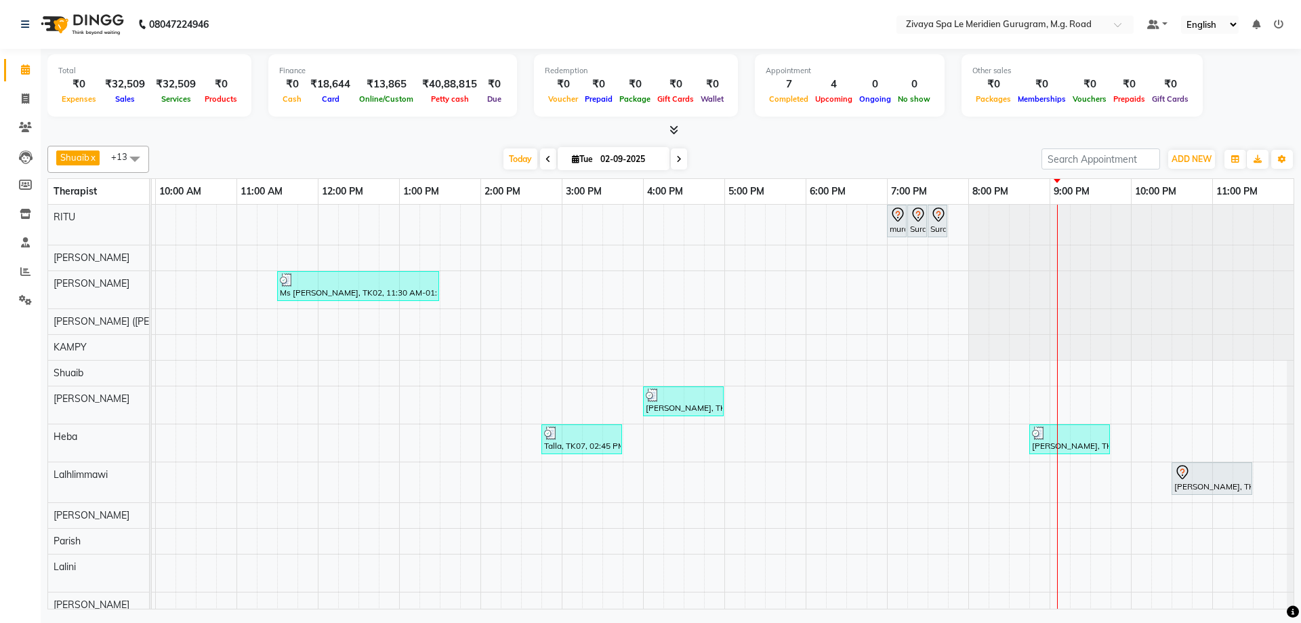
click at [1210, 487] on div "[PERSON_NAME], TK08, 10:30 PM-01:00 AM, Javanese Pampering - 90 Mins" at bounding box center [1212, 478] width 78 height 28
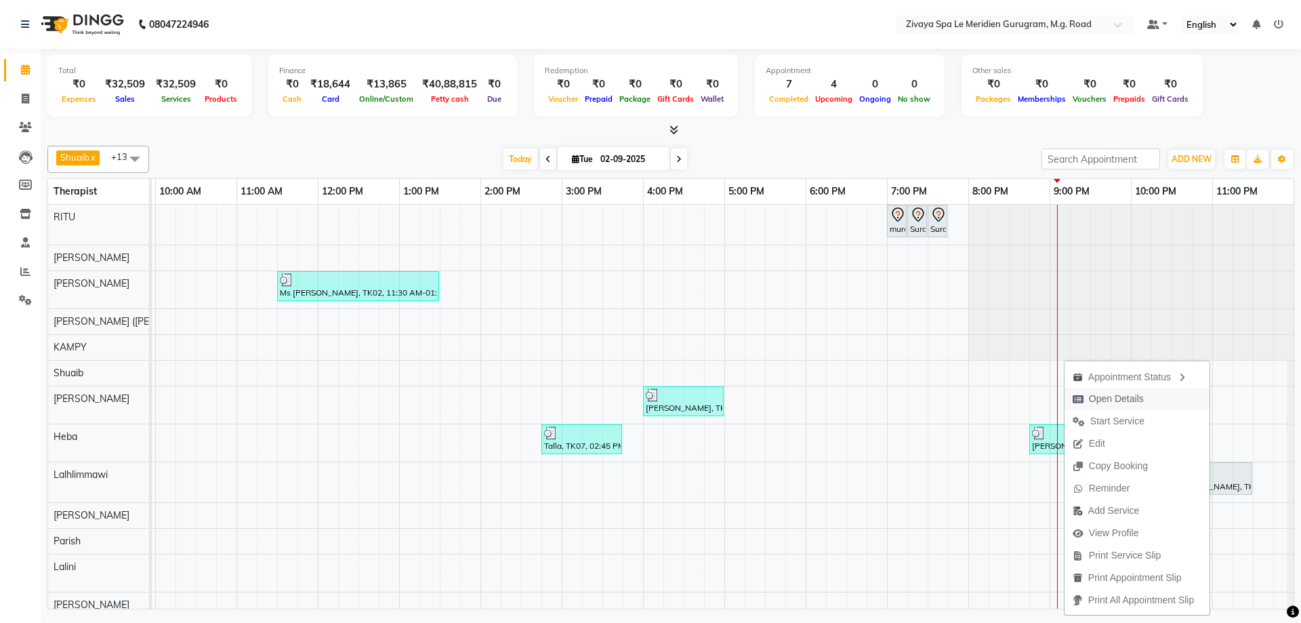
click at [1119, 400] on span "Open Details" at bounding box center [1116, 399] width 55 height 14
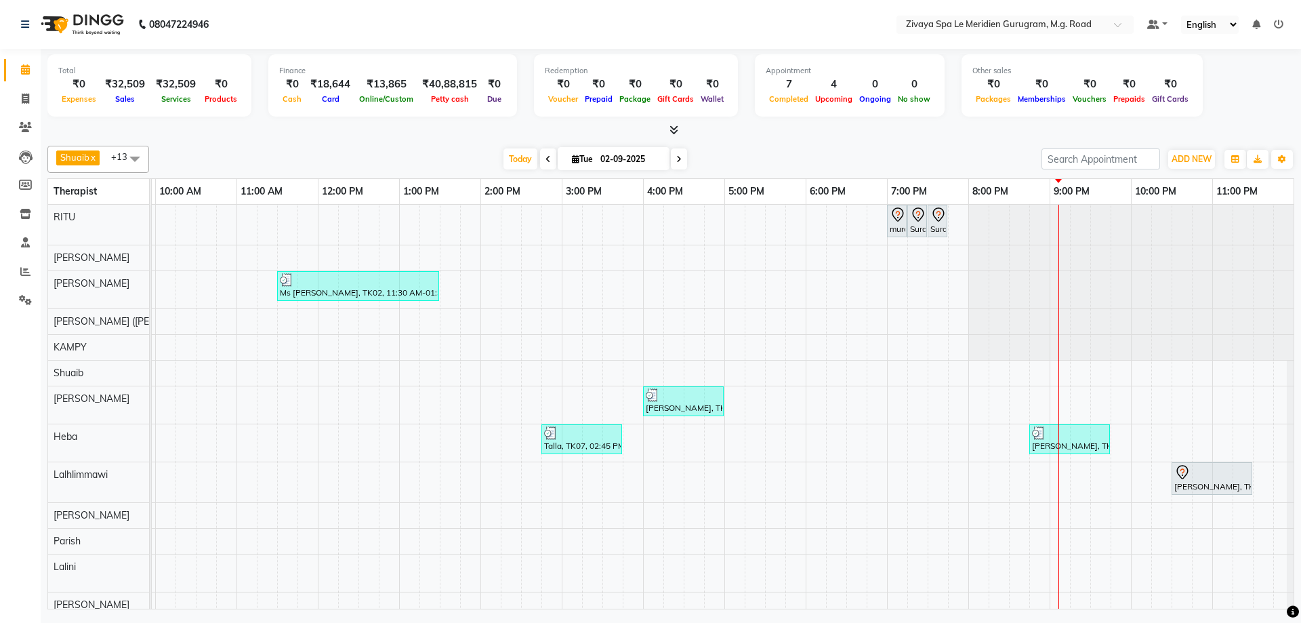
click at [1188, 477] on icon at bounding box center [1182, 472] width 16 height 16
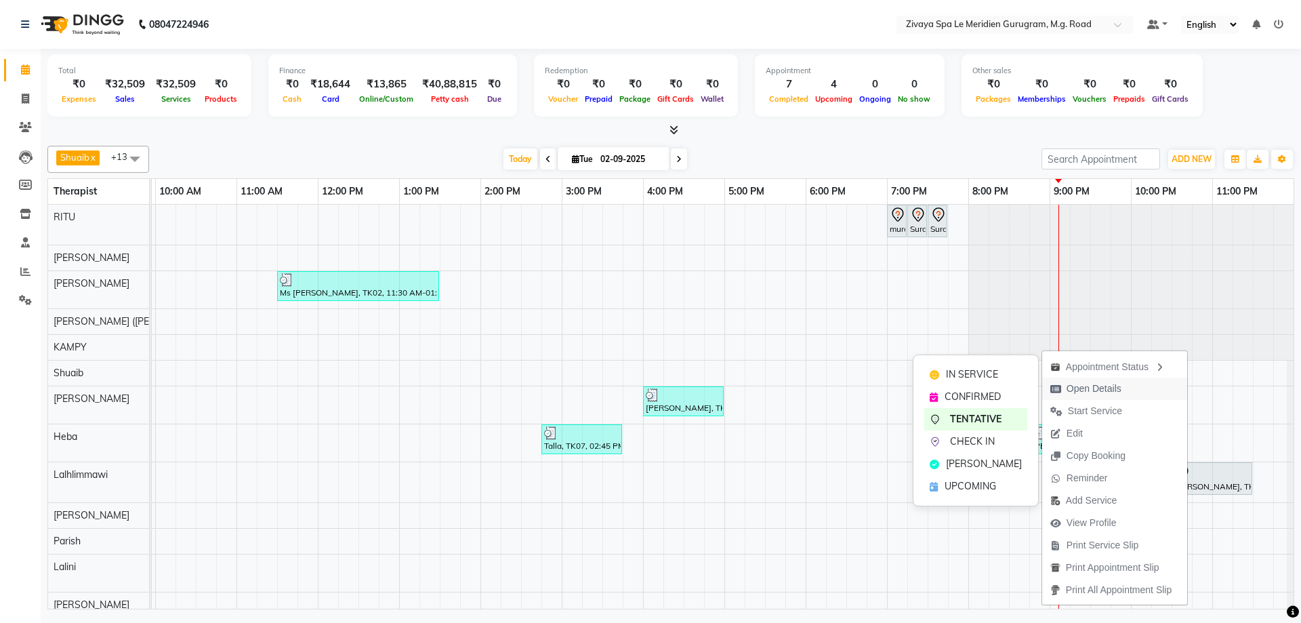
click at [1086, 386] on span "Open Details" at bounding box center [1094, 389] width 55 height 14
select select "7"
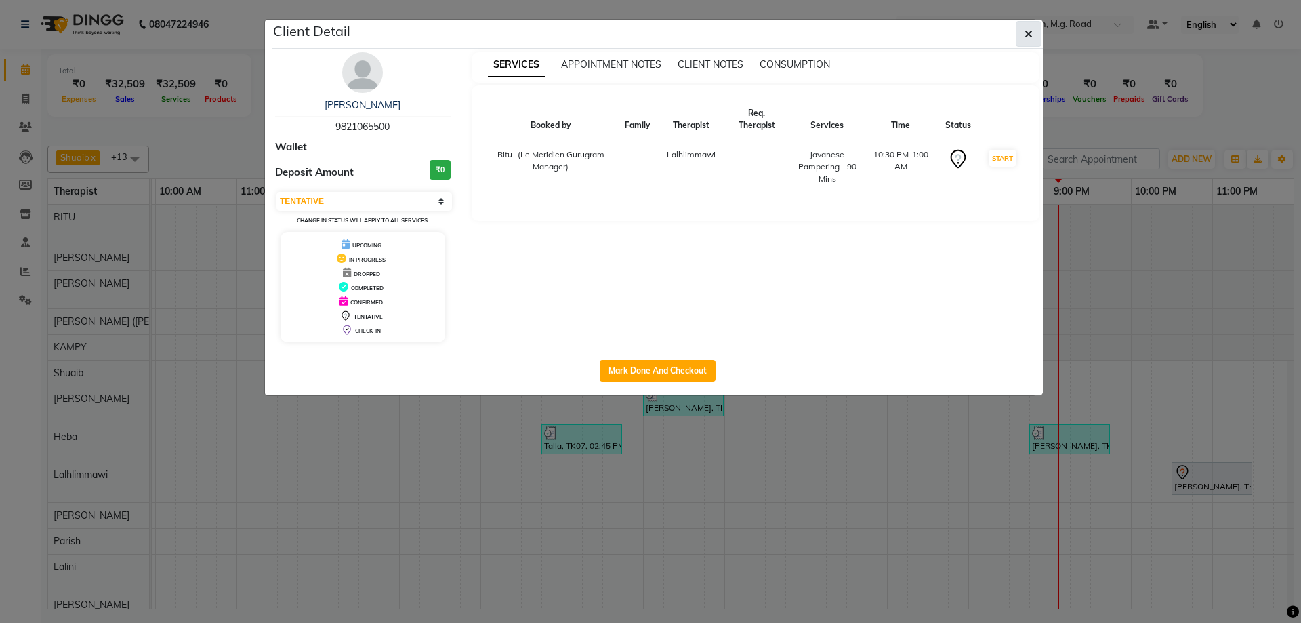
click at [1027, 34] on icon "button" at bounding box center [1029, 33] width 8 height 11
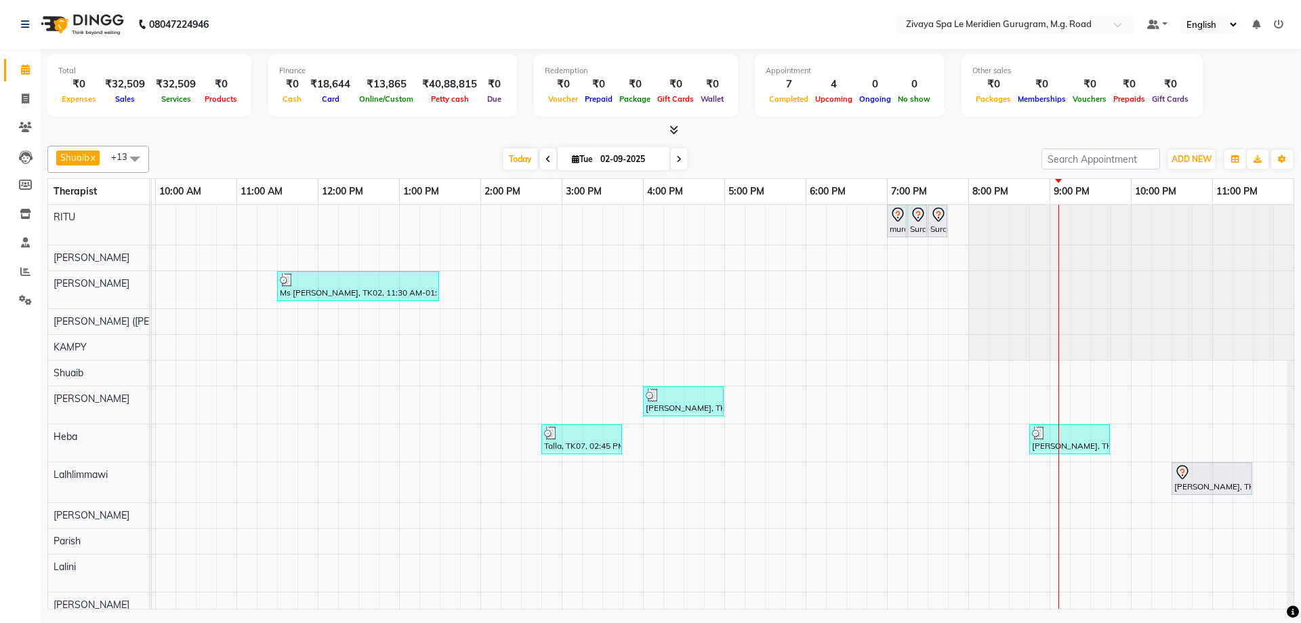
click at [678, 163] on span at bounding box center [679, 158] width 16 height 21
type input "[DATE]"
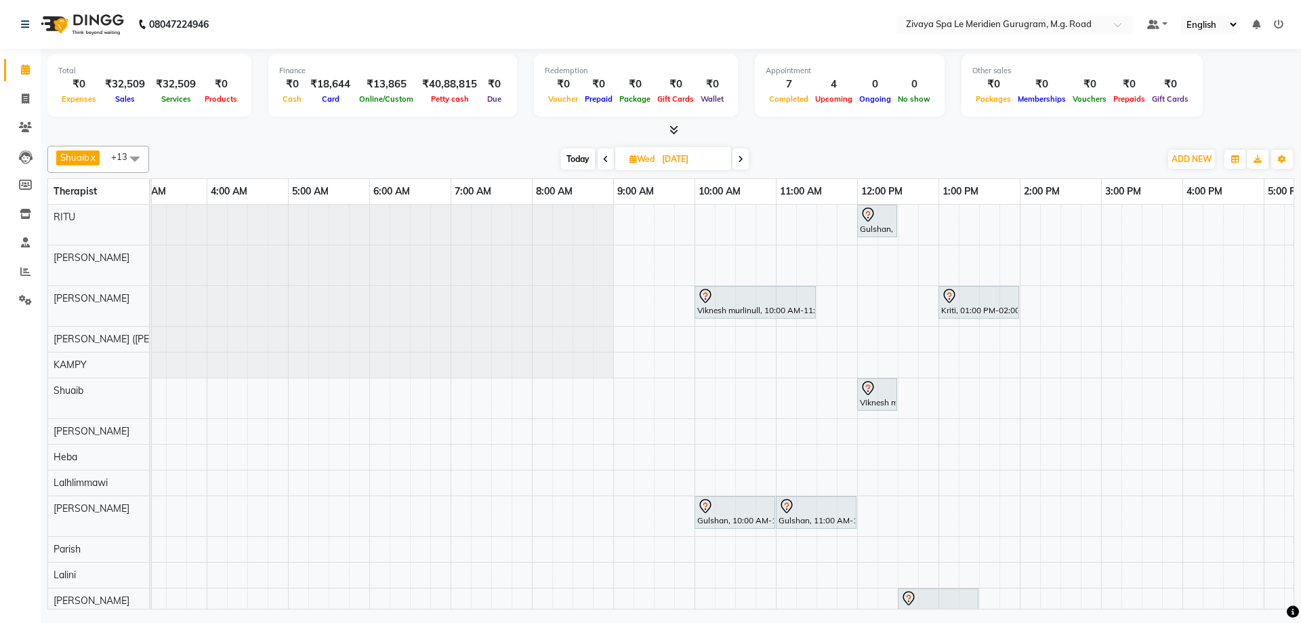
scroll to position [0, 187]
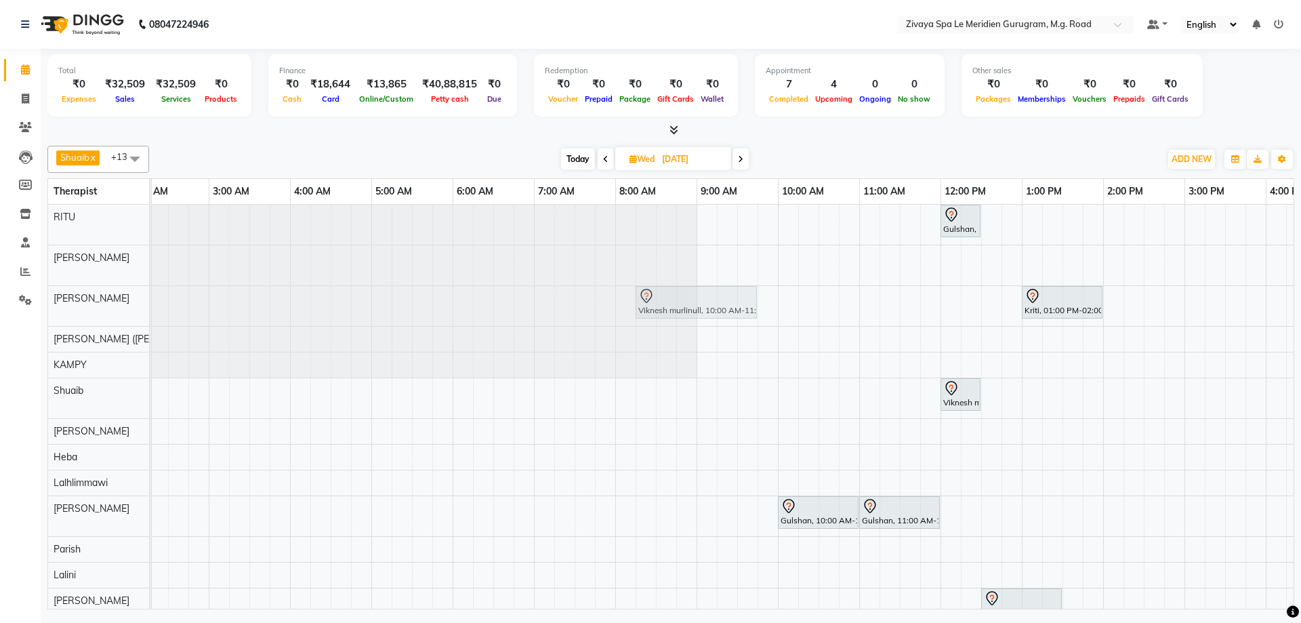
drag, startPoint x: 813, startPoint y: 300, endPoint x: 672, endPoint y: 308, distance: 141.2
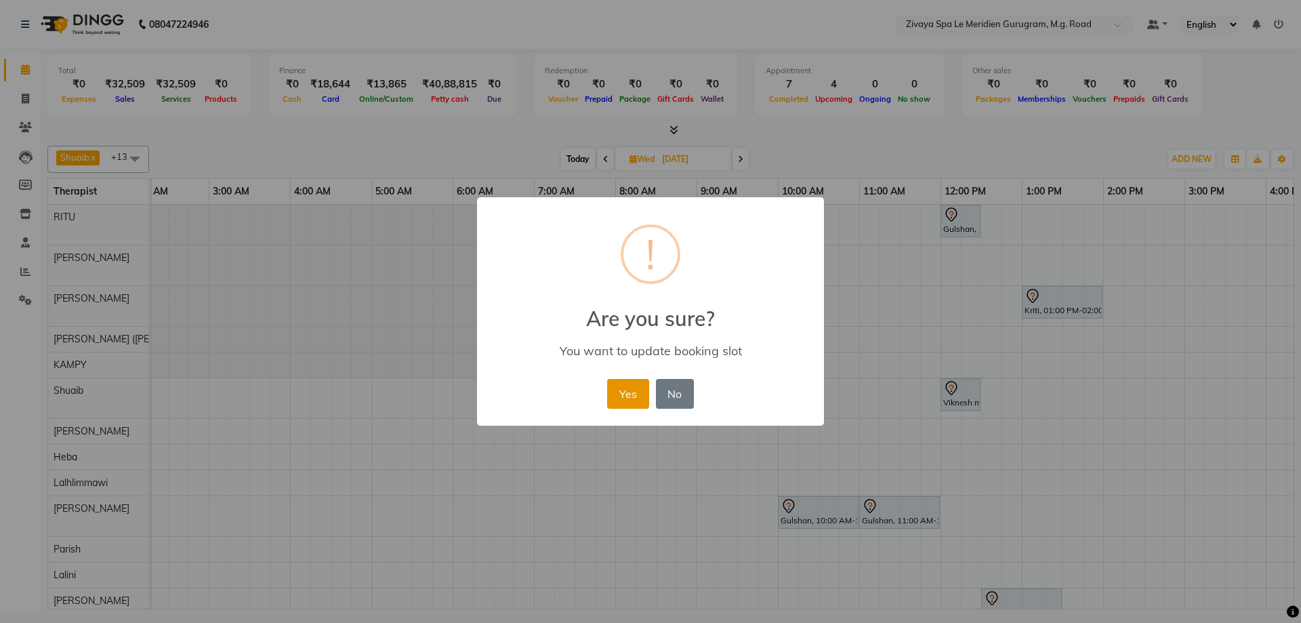
click at [628, 379] on button "Yes" at bounding box center [627, 394] width 41 height 30
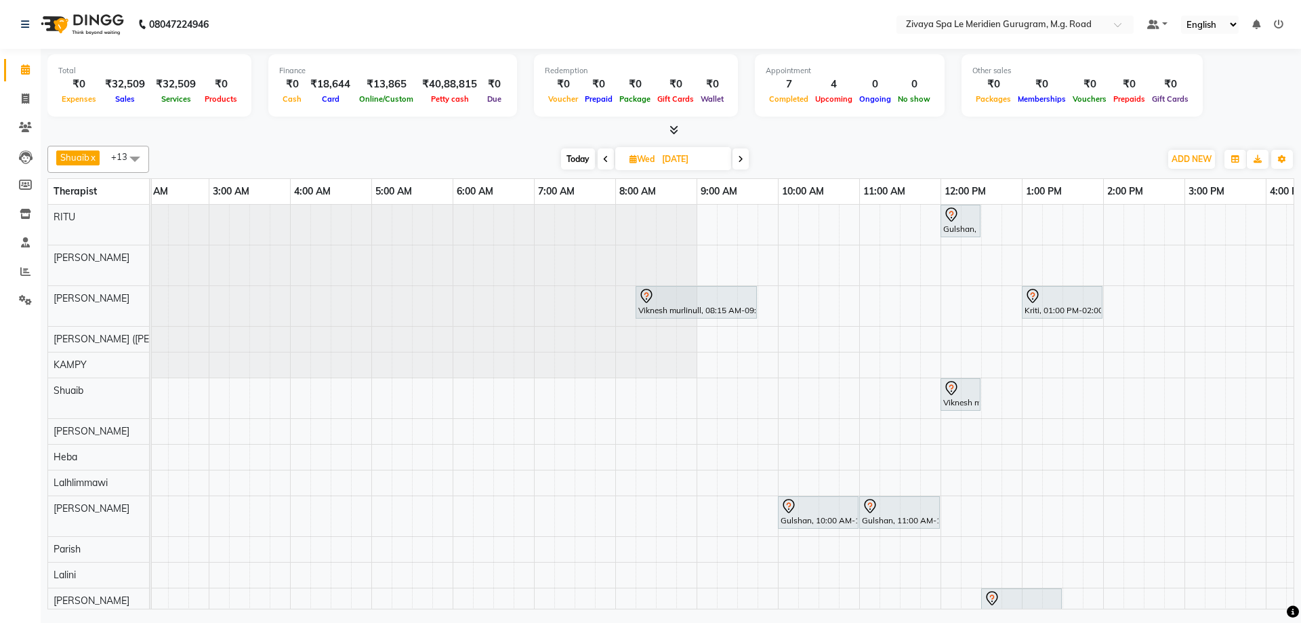
scroll to position [0, 810]
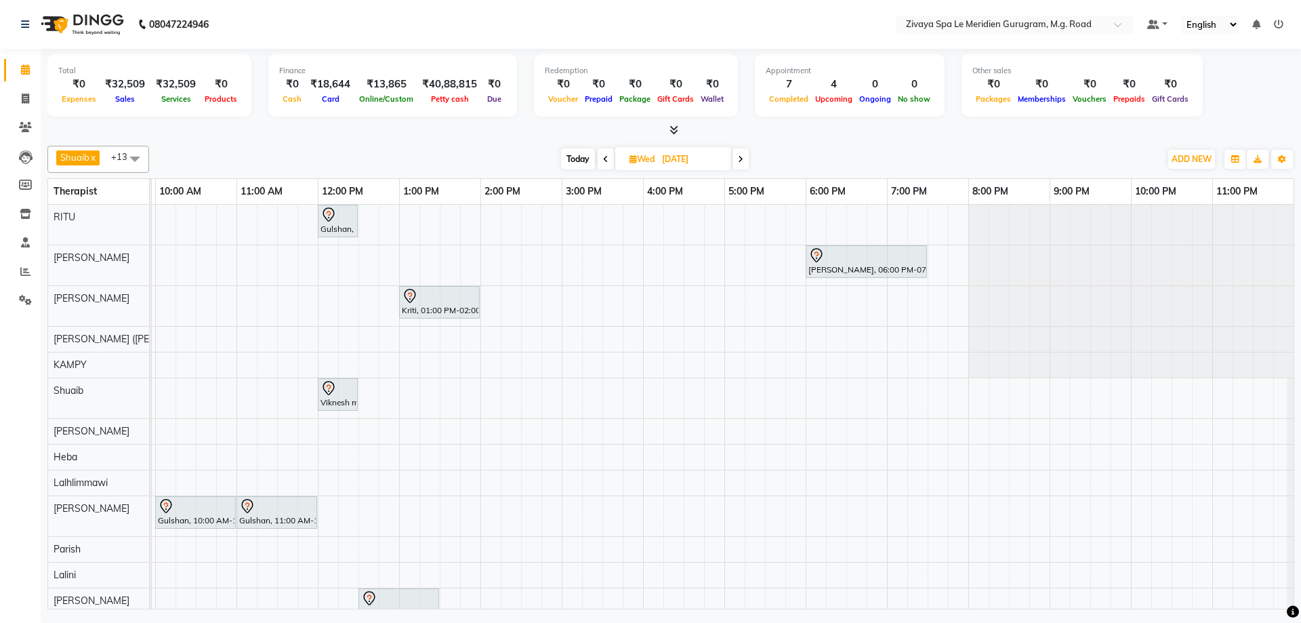
click at [1132, 480] on div "Gulshan, 12:00 PM-12:30 PM, [DEMOGRAPHIC_DATA] HAIRCUT [PERSON_NAME], 06:00 PM-…" at bounding box center [318, 429] width 1952 height 449
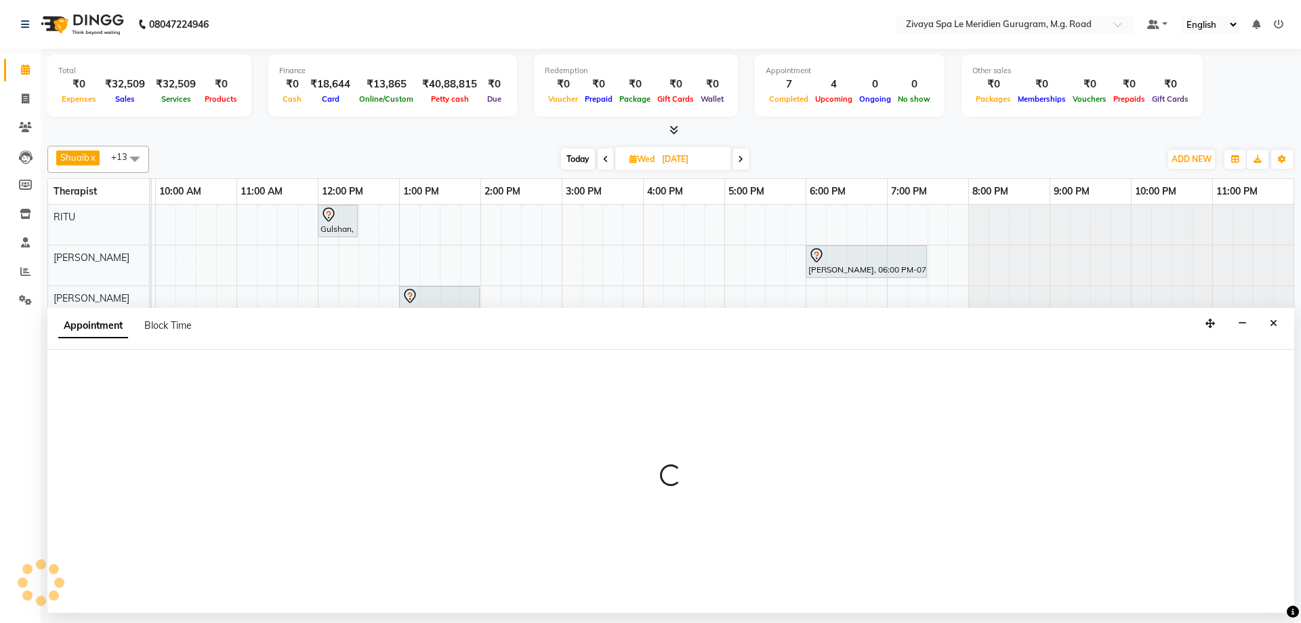
select select "65985"
select select "1320"
select select "tentative"
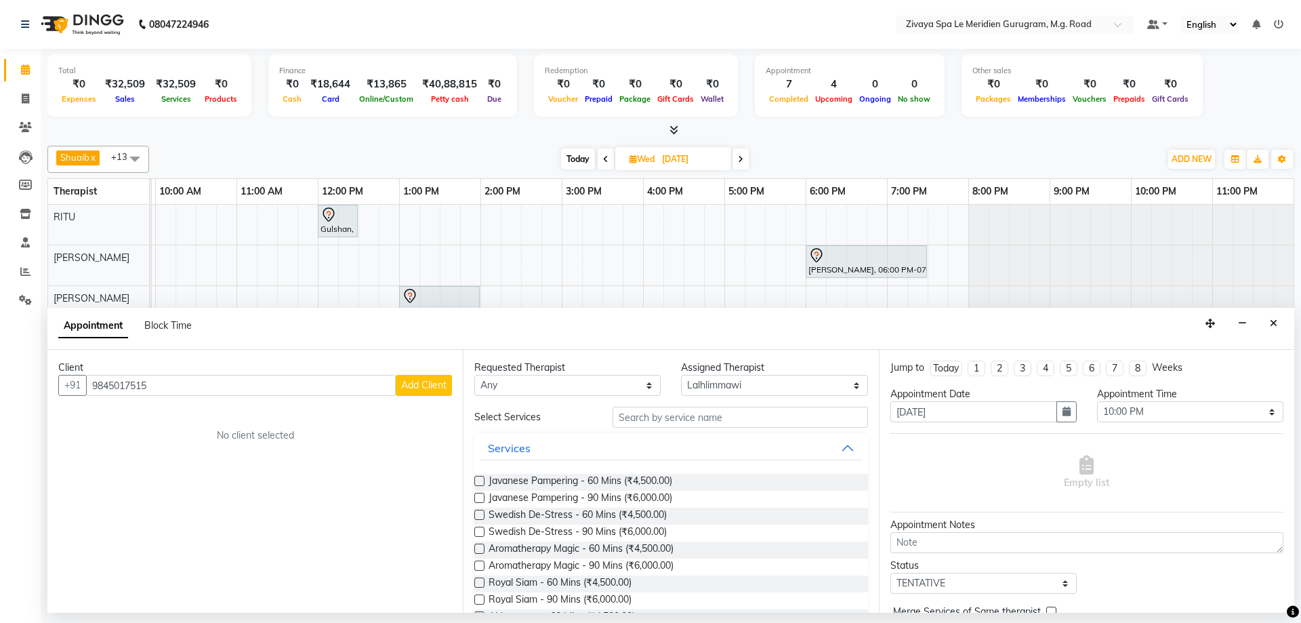
type input "9845017515"
click at [405, 381] on span "Add Client" at bounding box center [423, 385] width 45 height 12
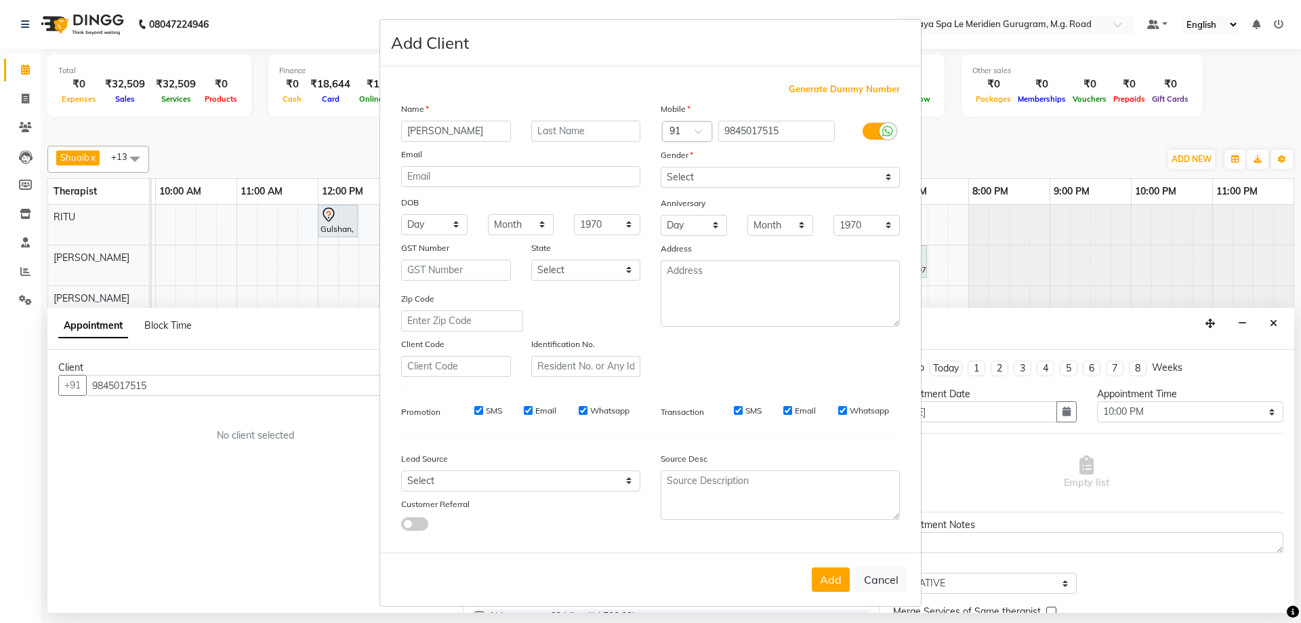
type input "[PERSON_NAME]"
click at [706, 183] on select "Select [DEMOGRAPHIC_DATA] [DEMOGRAPHIC_DATA] Other Prefer Not To Say" at bounding box center [780, 177] width 239 height 21
select select "[DEMOGRAPHIC_DATA]"
click at [661, 167] on select "Select [DEMOGRAPHIC_DATA] [DEMOGRAPHIC_DATA] Other Prefer Not To Say" at bounding box center [780, 177] width 239 height 21
click at [824, 571] on button "Add" at bounding box center [831, 579] width 38 height 24
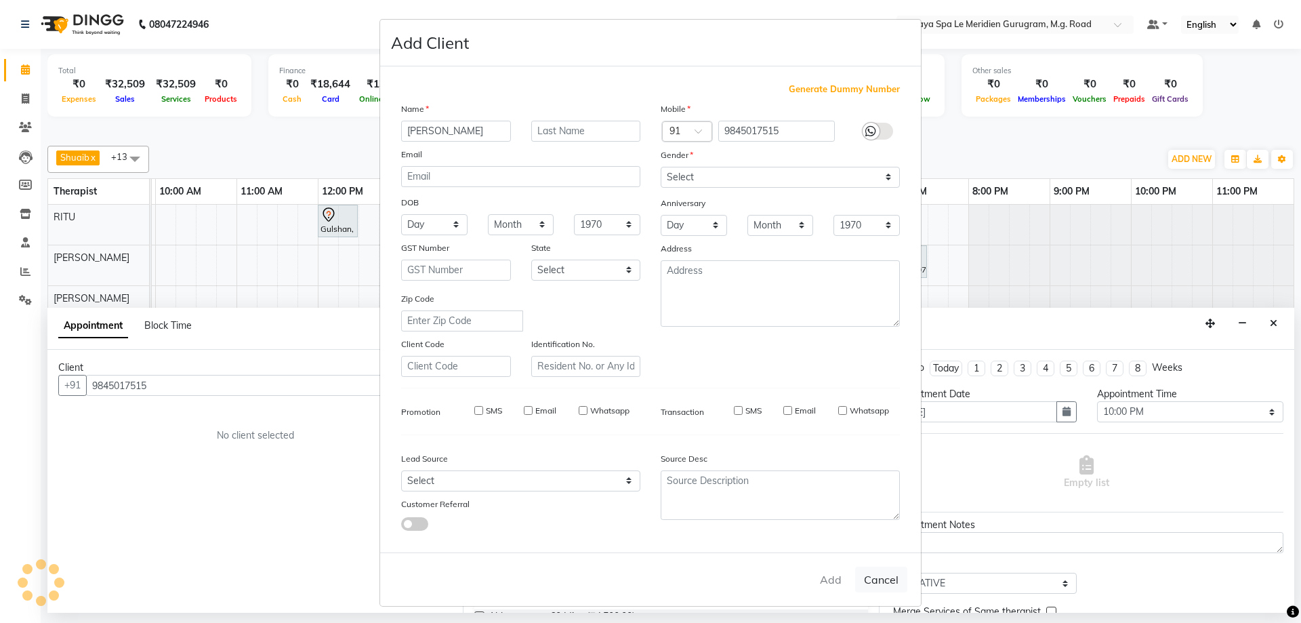
select select
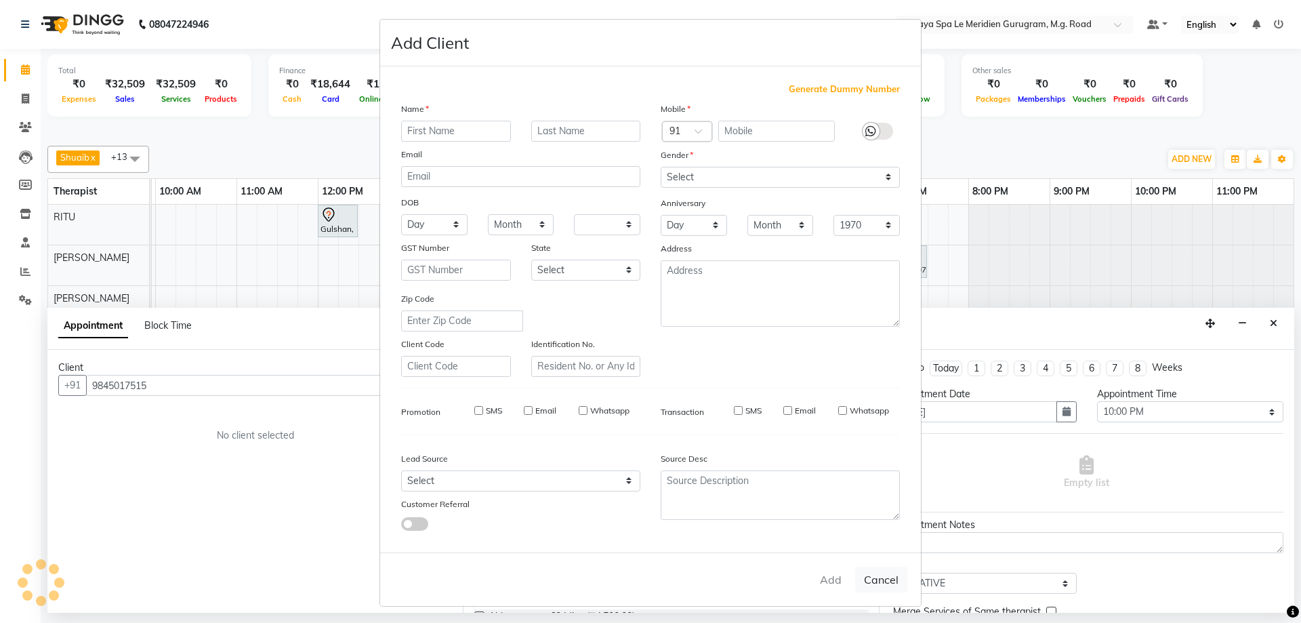
select select
checkbox input "false"
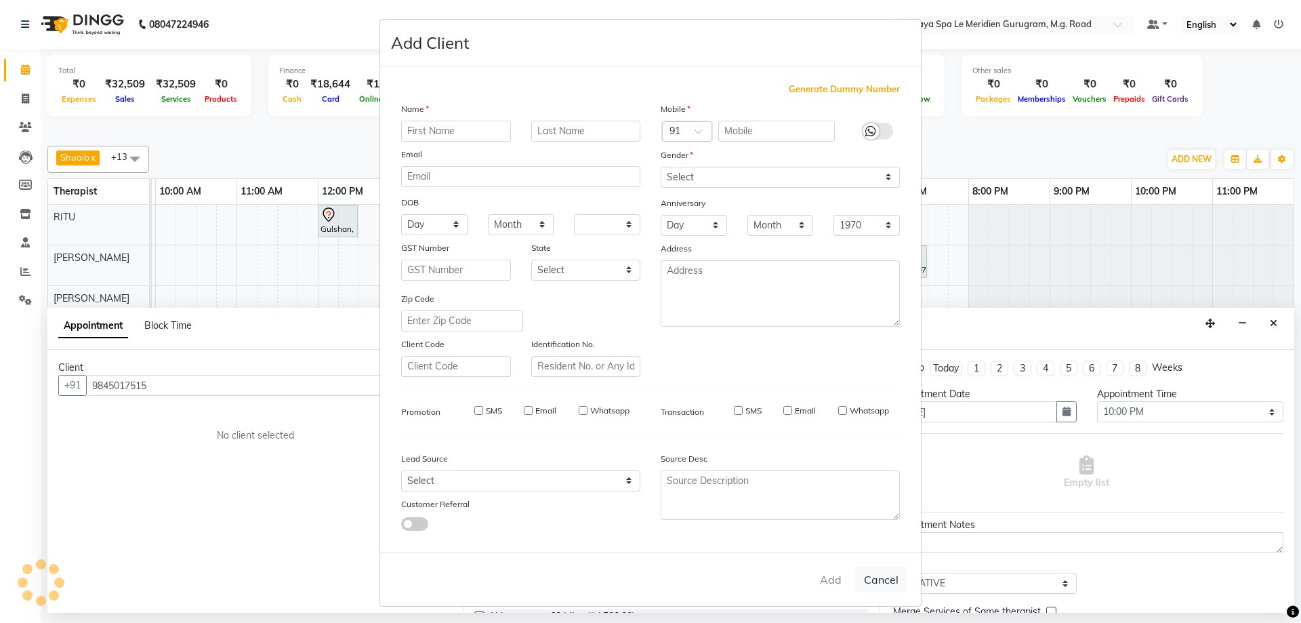
checkbox input "false"
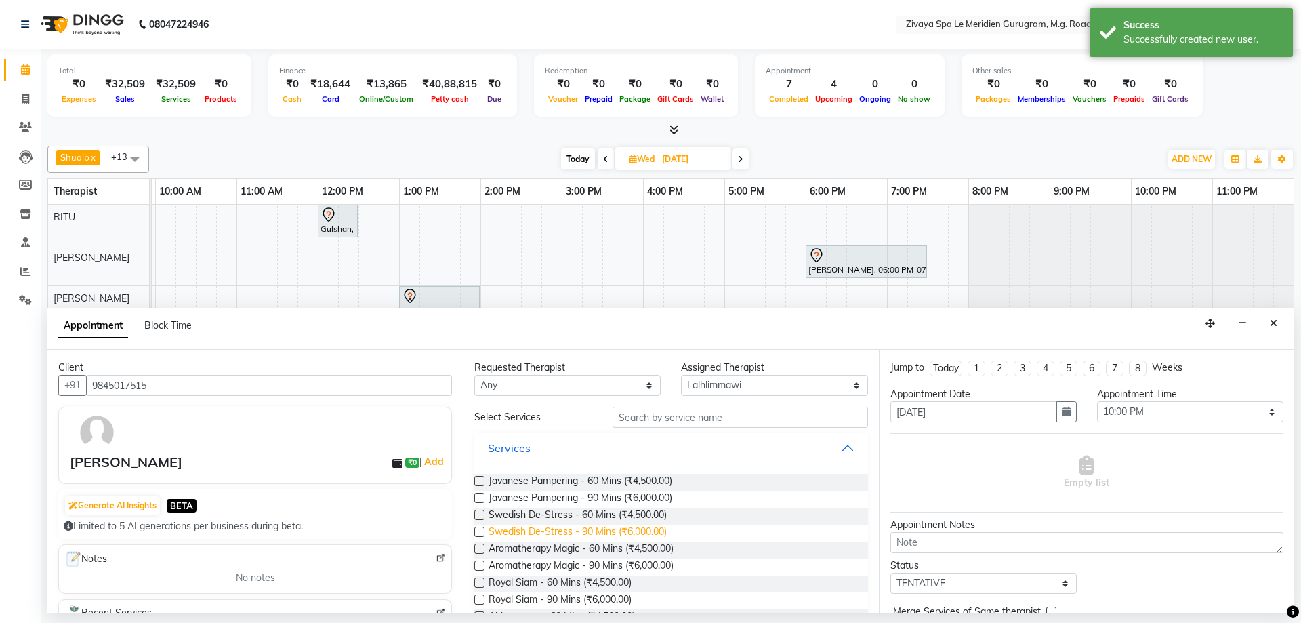
click at [548, 528] on span "Swedish De-Stress - 90 Mins (₹6,000.00)" at bounding box center [578, 532] width 178 height 17
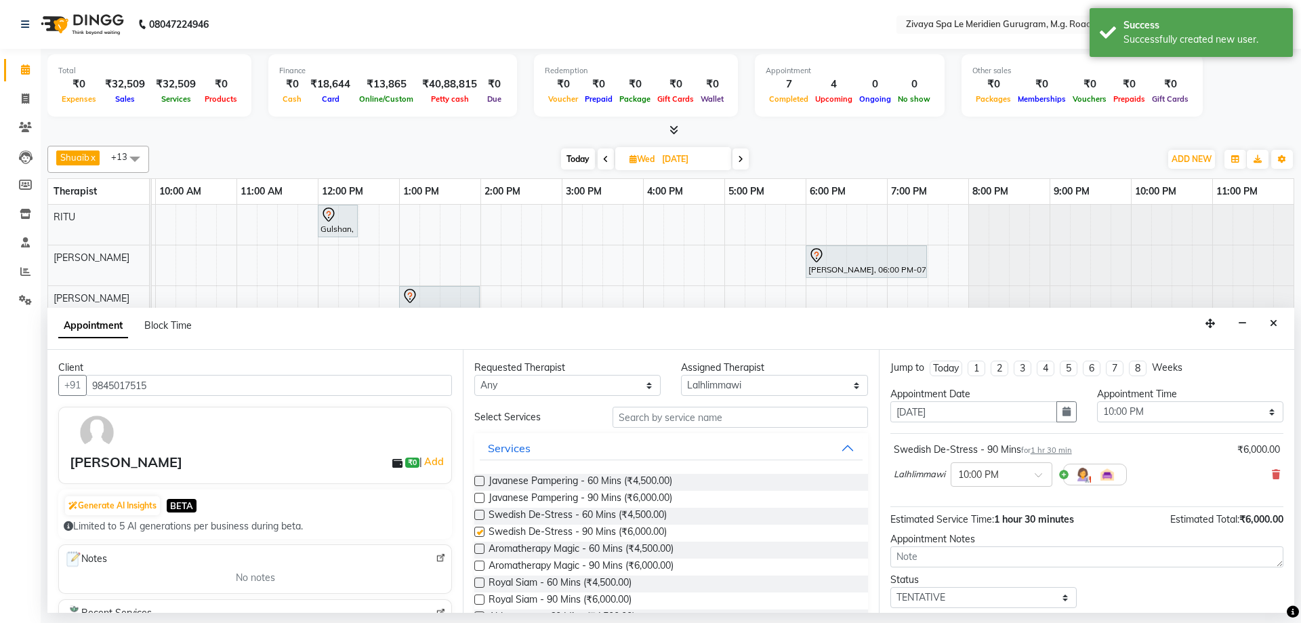
checkbox input "false"
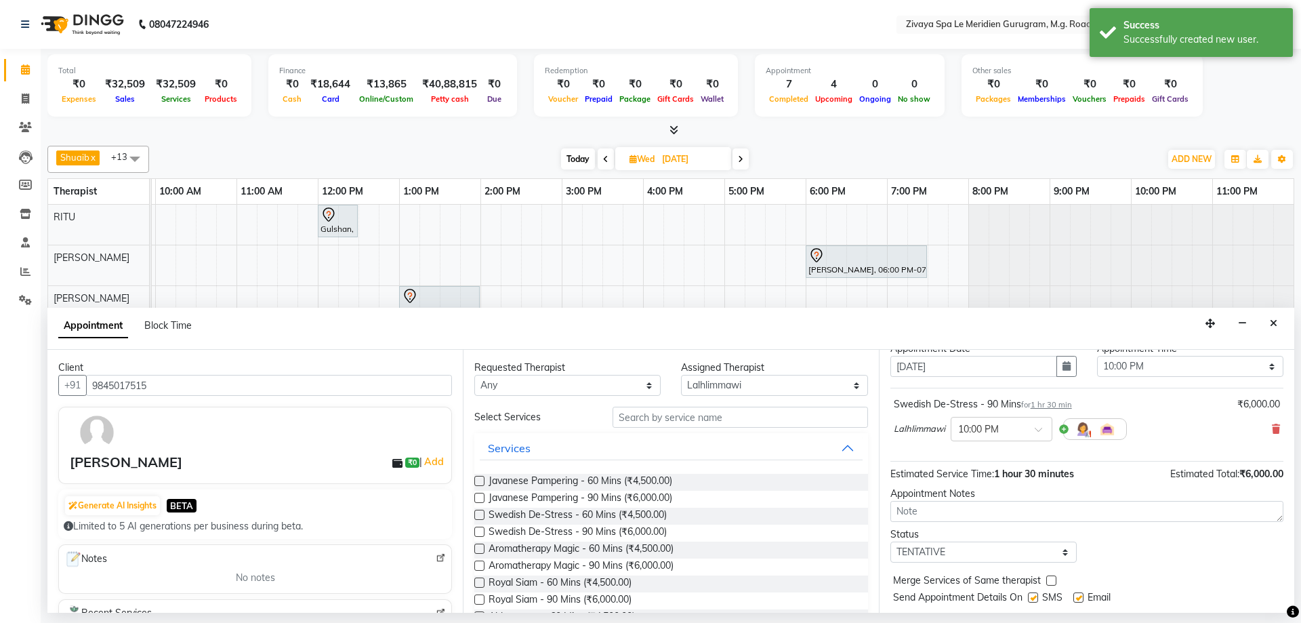
scroll to position [81, 0]
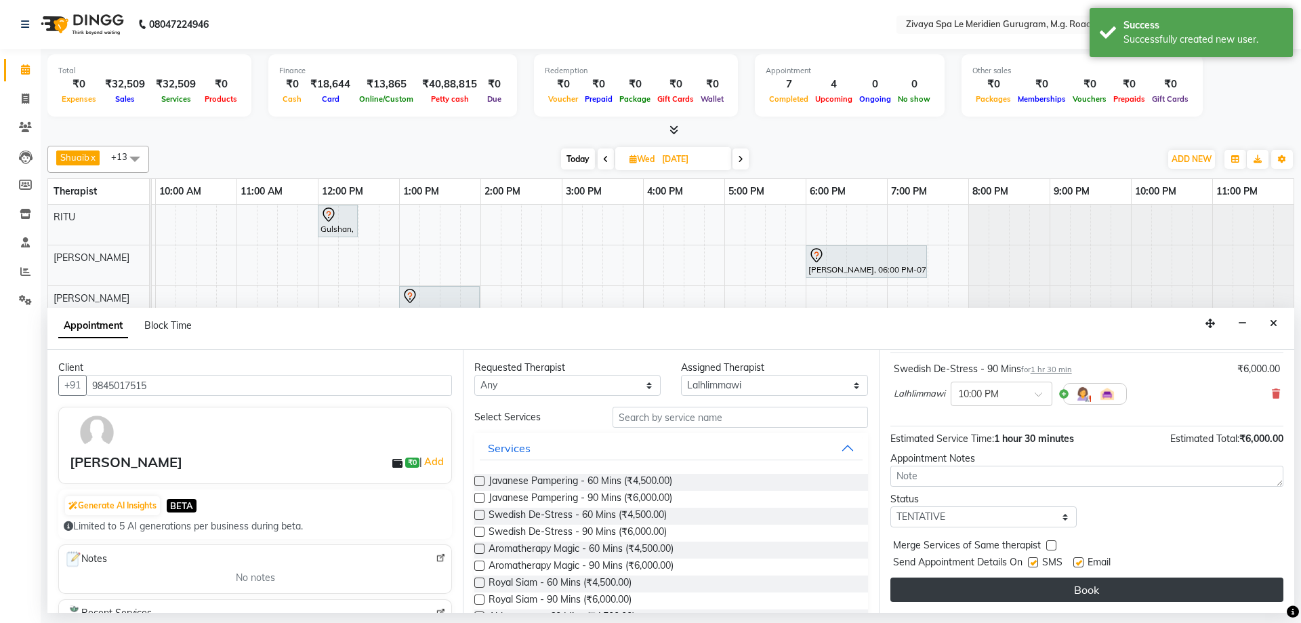
click at [1135, 593] on button "Book" at bounding box center [1086, 589] width 393 height 24
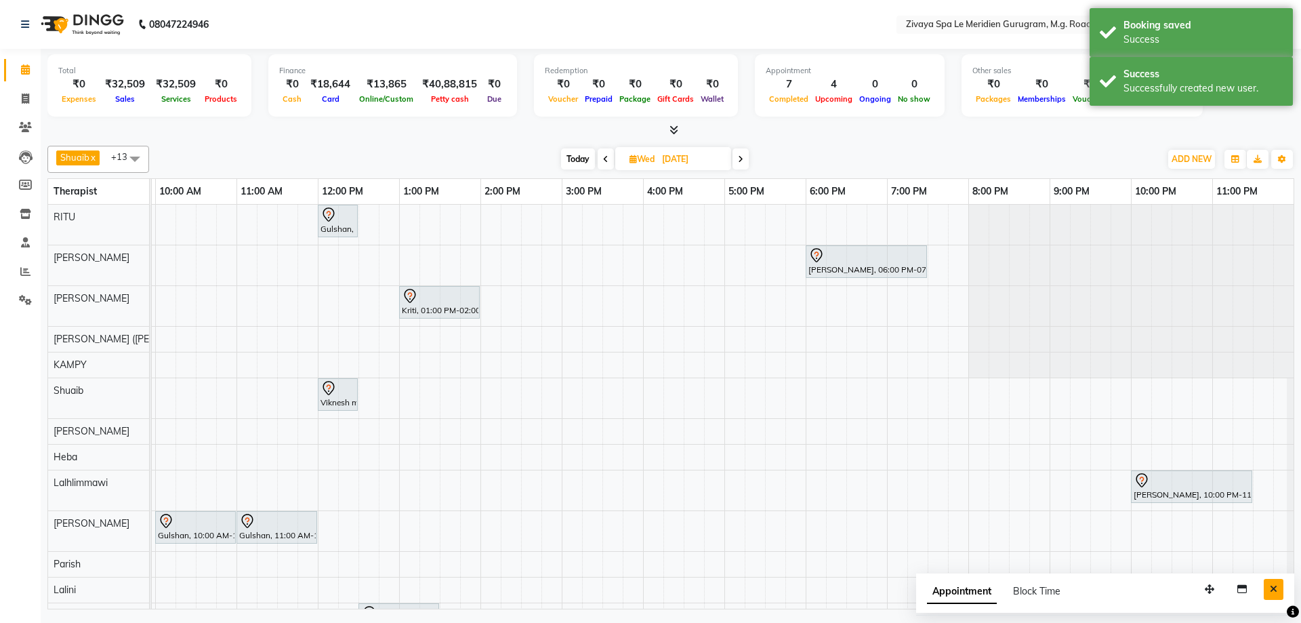
click at [1273, 586] on icon "Close" at bounding box center [1273, 588] width 7 height 9
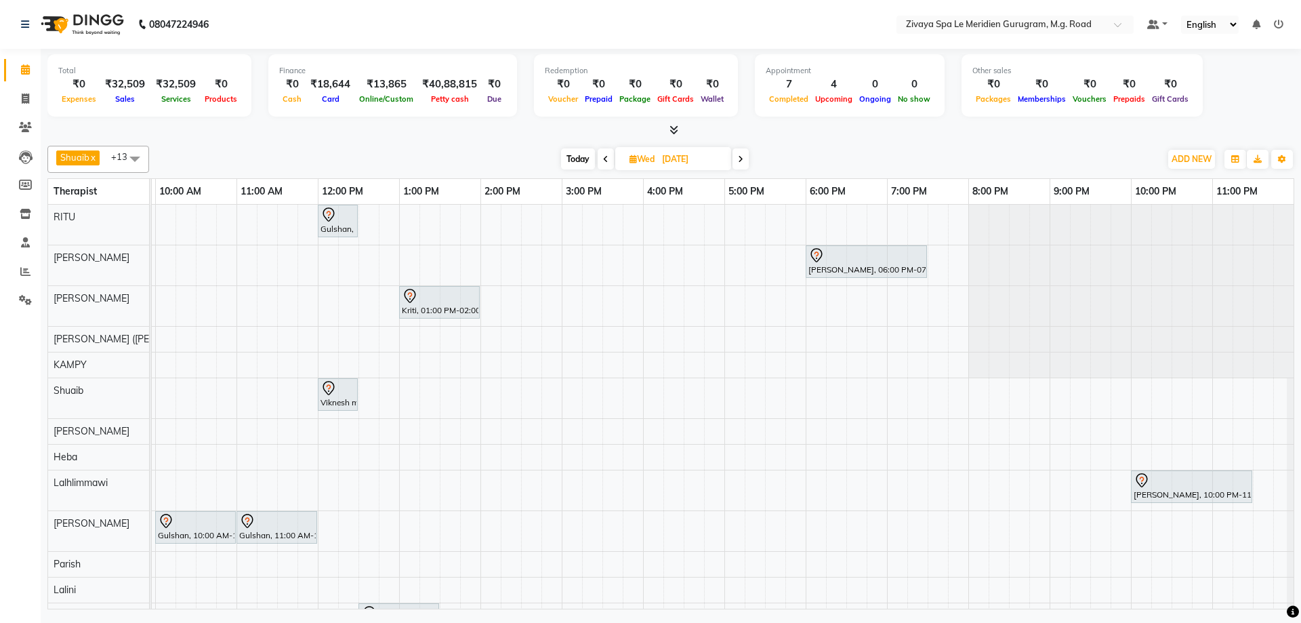
click at [578, 154] on span "Today" at bounding box center [578, 158] width 34 height 21
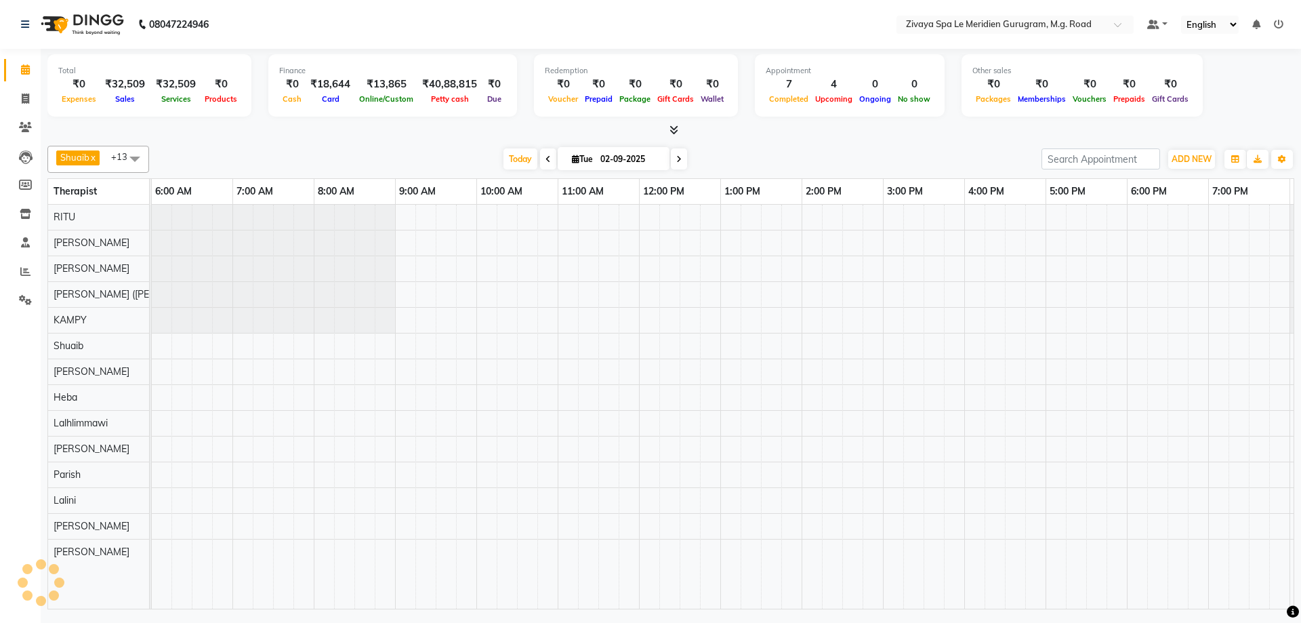
scroll to position [0, 810]
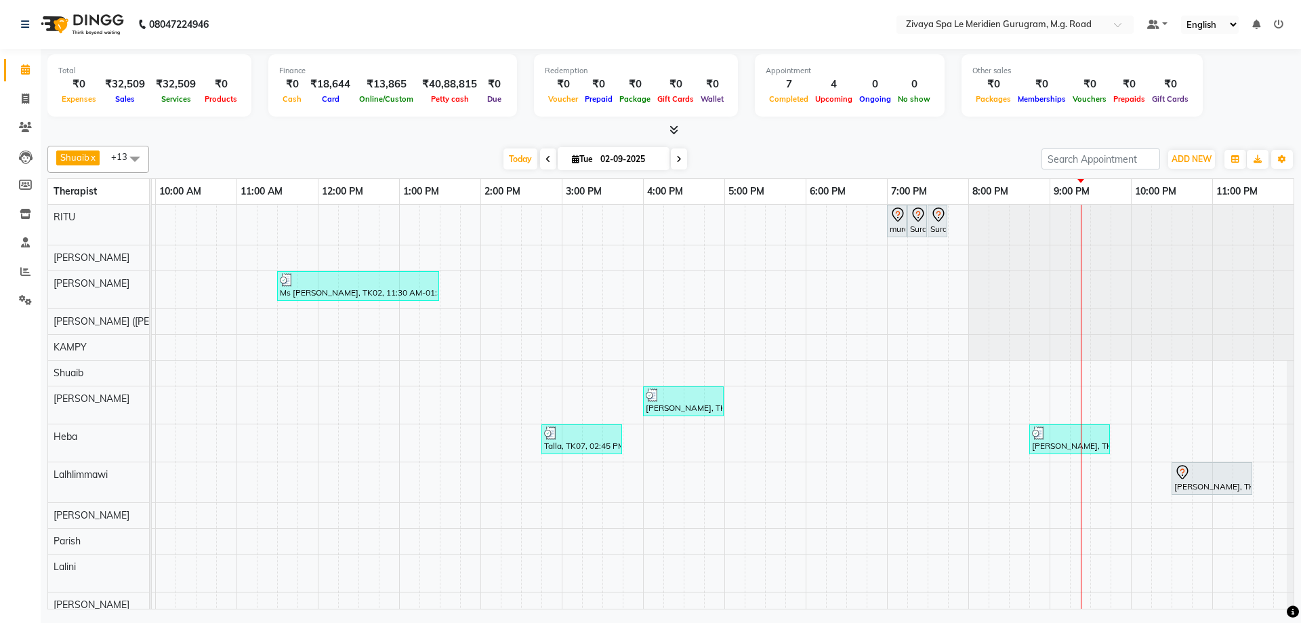
click at [676, 160] on icon at bounding box center [678, 159] width 5 height 8
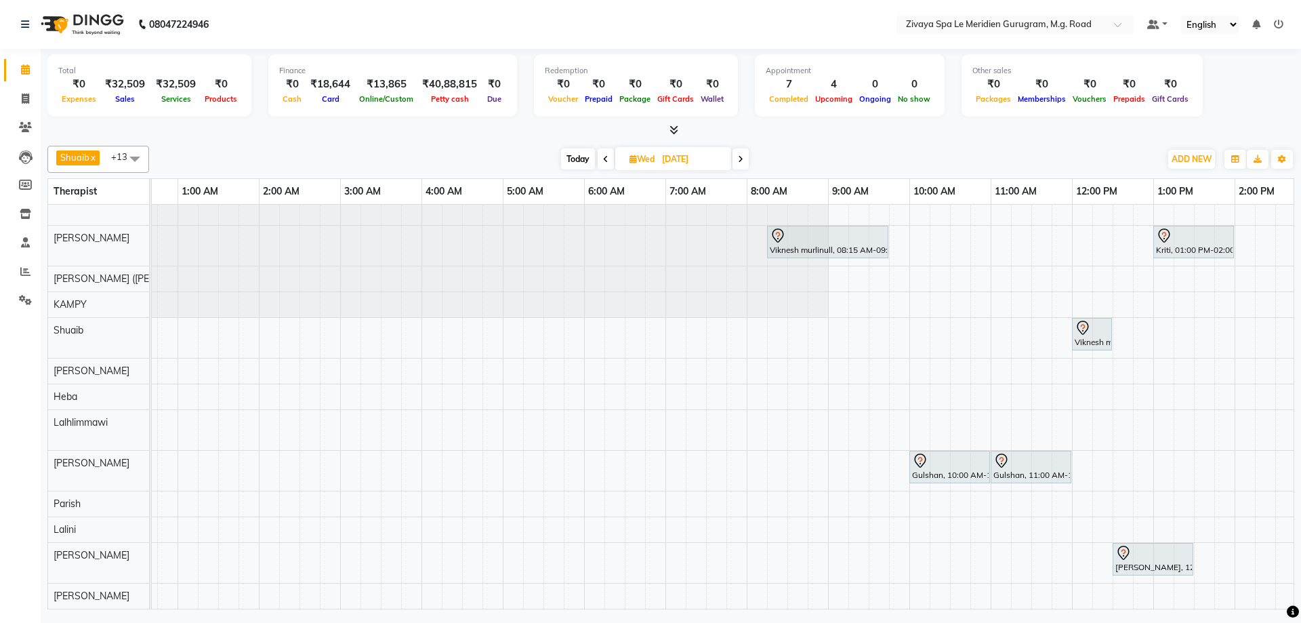
scroll to position [0, 0]
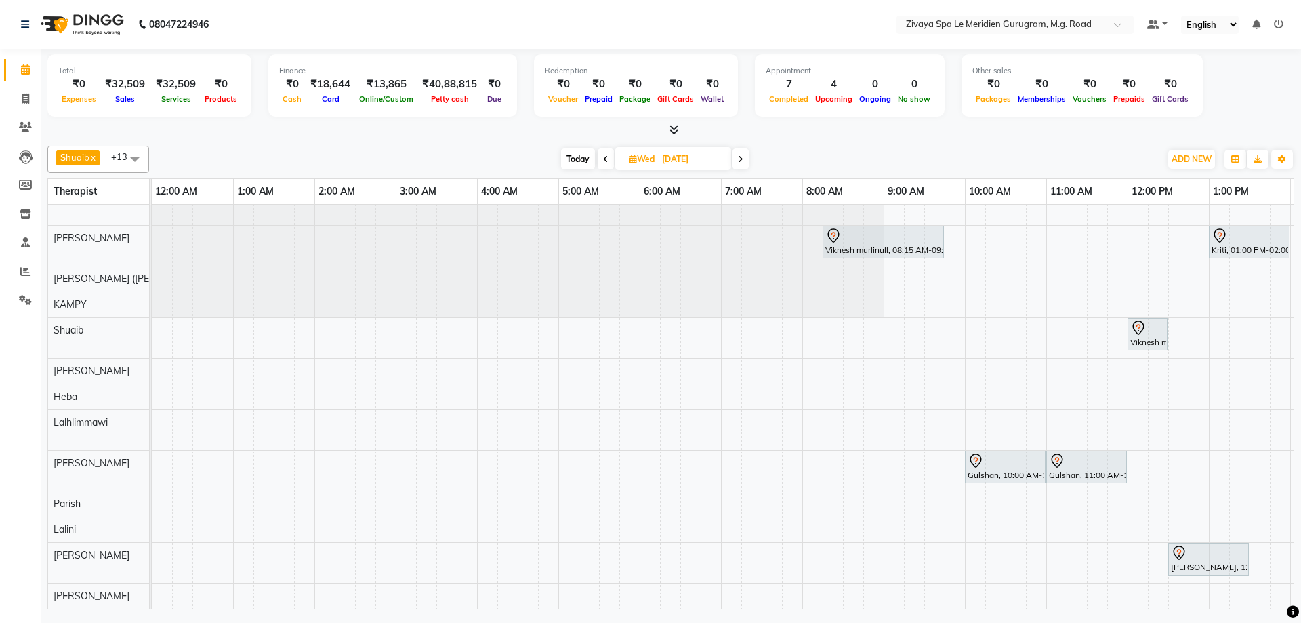
click at [574, 155] on span "Today" at bounding box center [578, 158] width 34 height 21
type input "02-09-2025"
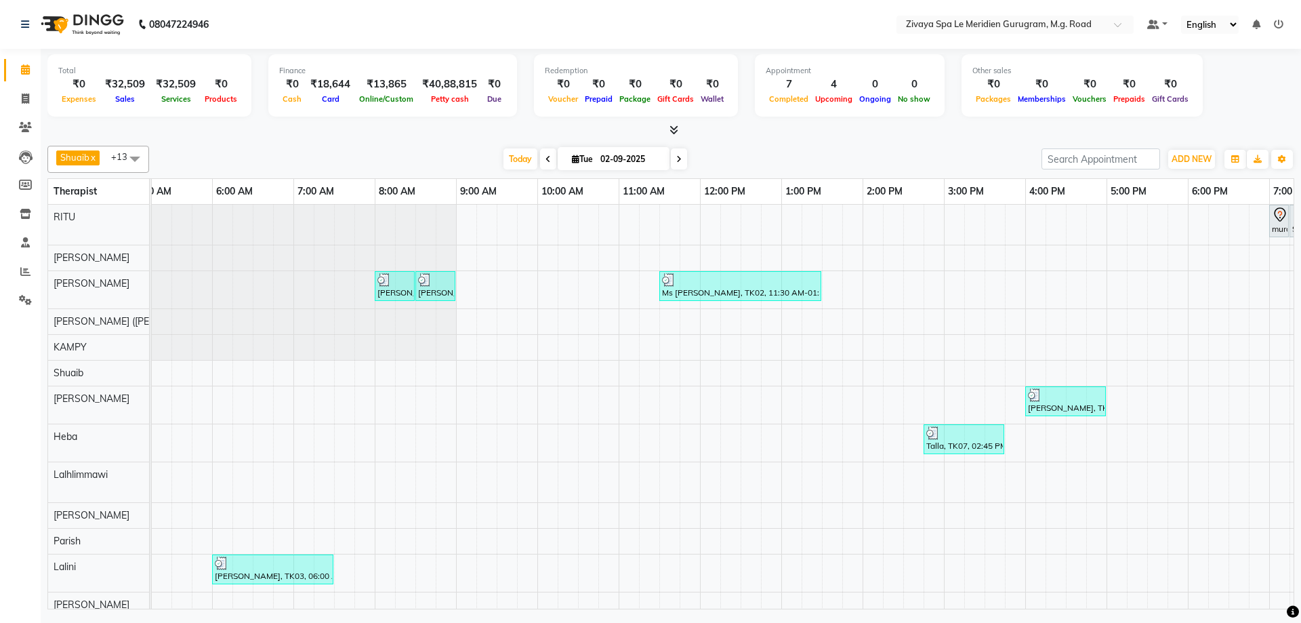
click at [387, 290] on div "[PERSON_NAME], TK04, 08:00 AM-08:30 AM, Signature Foot Massage - 30 Mins" at bounding box center [394, 286] width 37 height 26
click at [413, 302] on span "Open Details" at bounding box center [439, 307] width 55 height 14
click at [382, 283] on img at bounding box center [384, 280] width 14 height 14
click at [401, 296] on span "Open Details" at bounding box center [426, 299] width 87 height 22
select select "3"
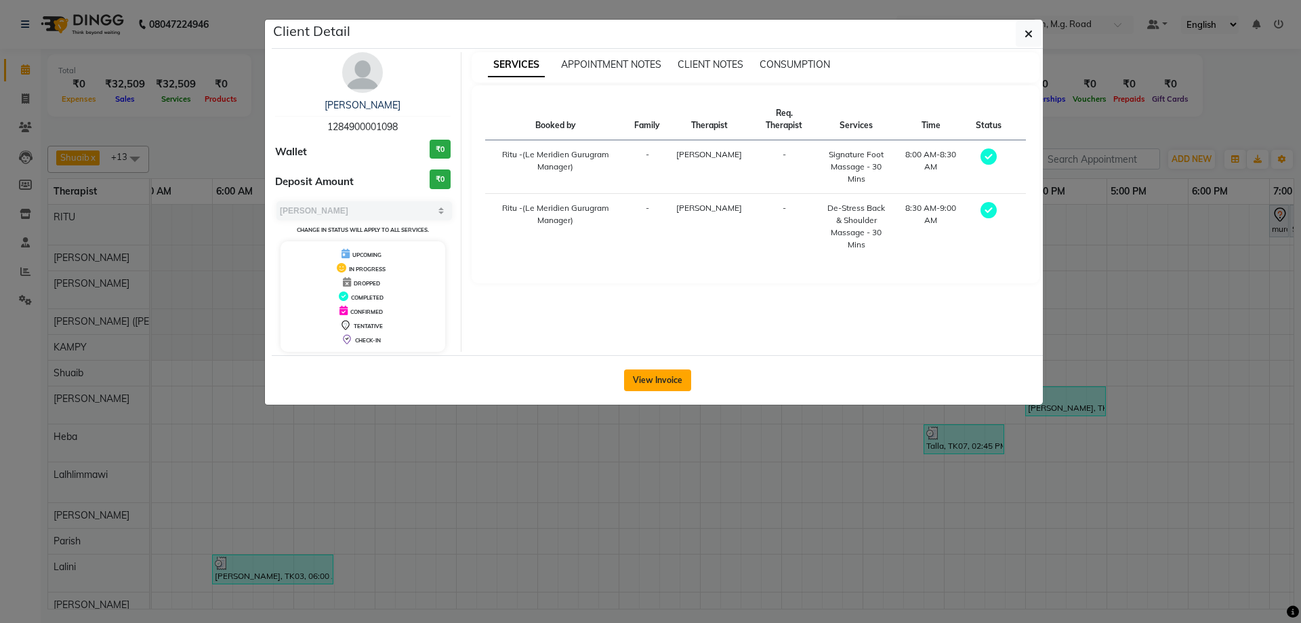
click at [675, 380] on button "View Invoice" at bounding box center [657, 380] width 67 height 22
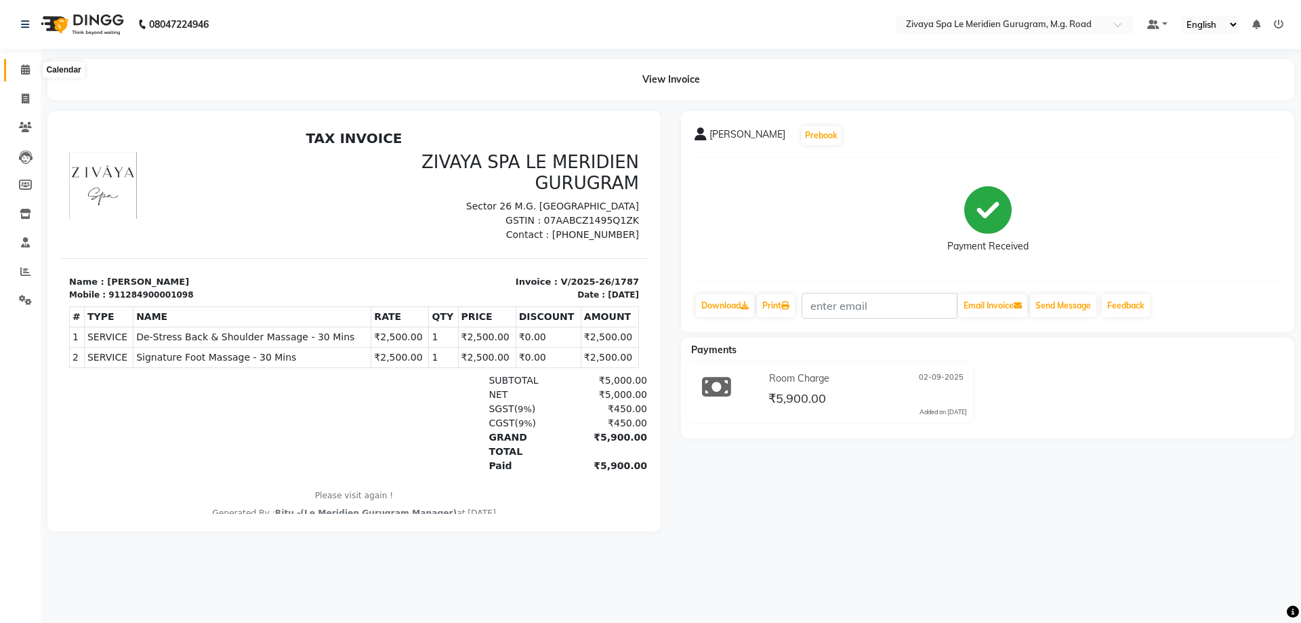
click at [20, 66] on span at bounding box center [26, 70] width 24 height 16
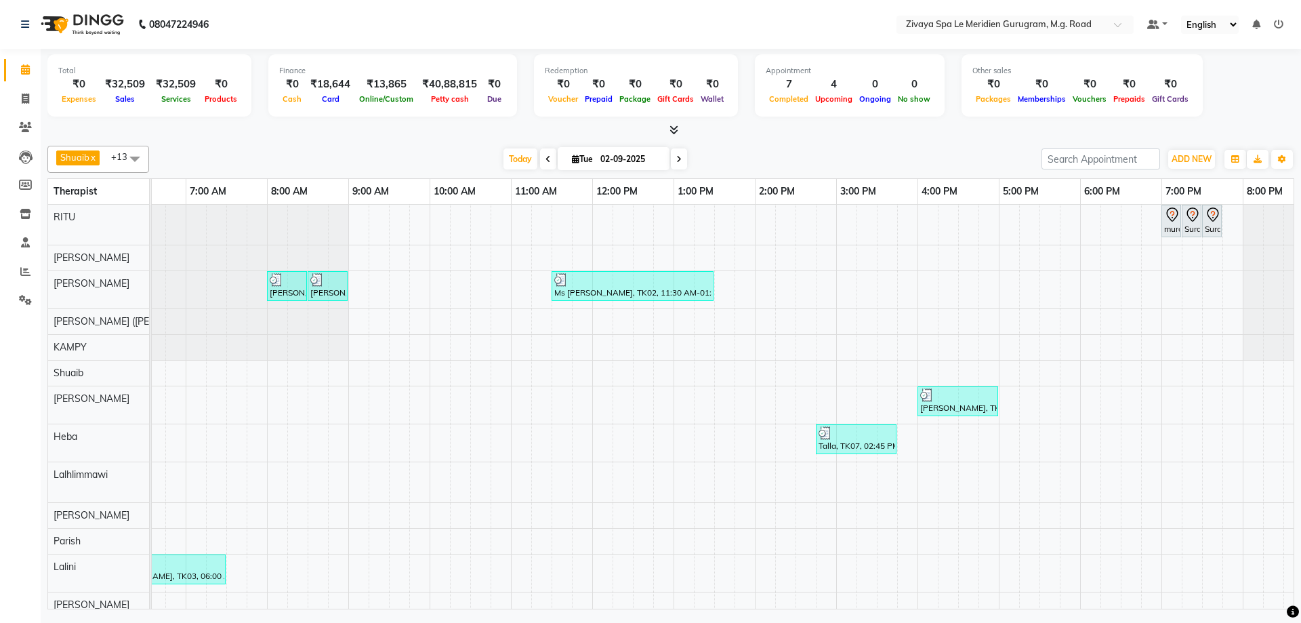
click at [268, 282] on link "[PERSON_NAME], TK04, 08:00 AM-08:30 AM, Signature Foot Massage - 30 Mins" at bounding box center [287, 286] width 40 height 30
click at [312, 297] on span "Open Details" at bounding box center [320, 298] width 55 height 14
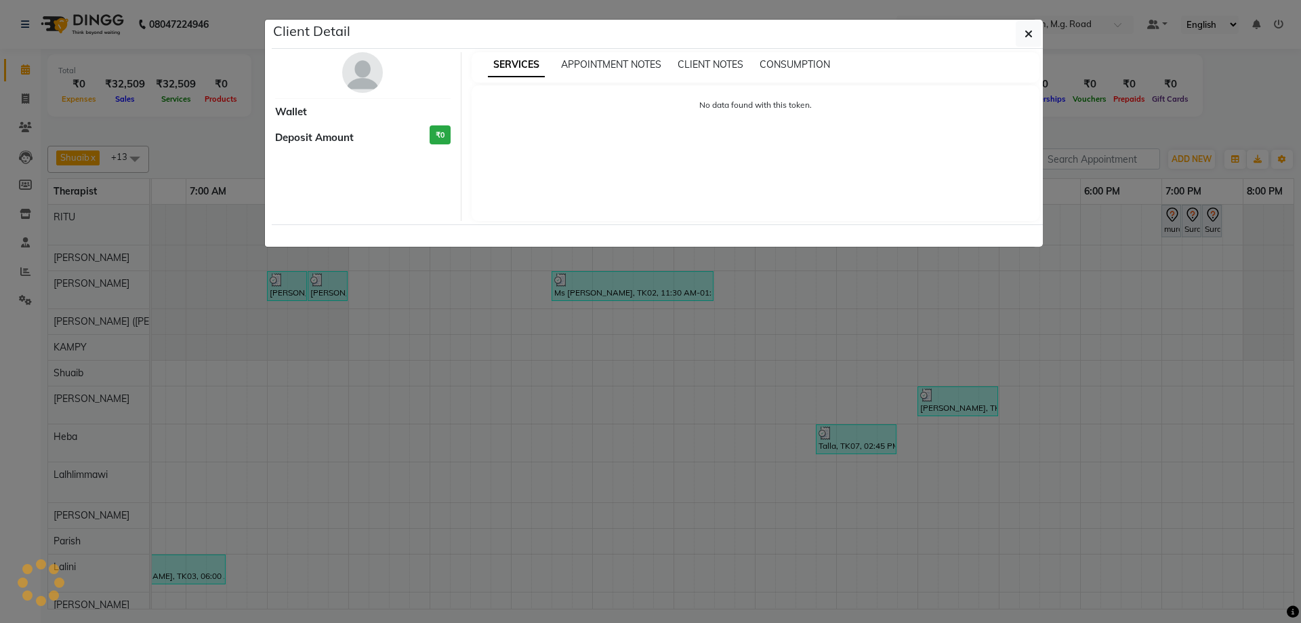
select select "3"
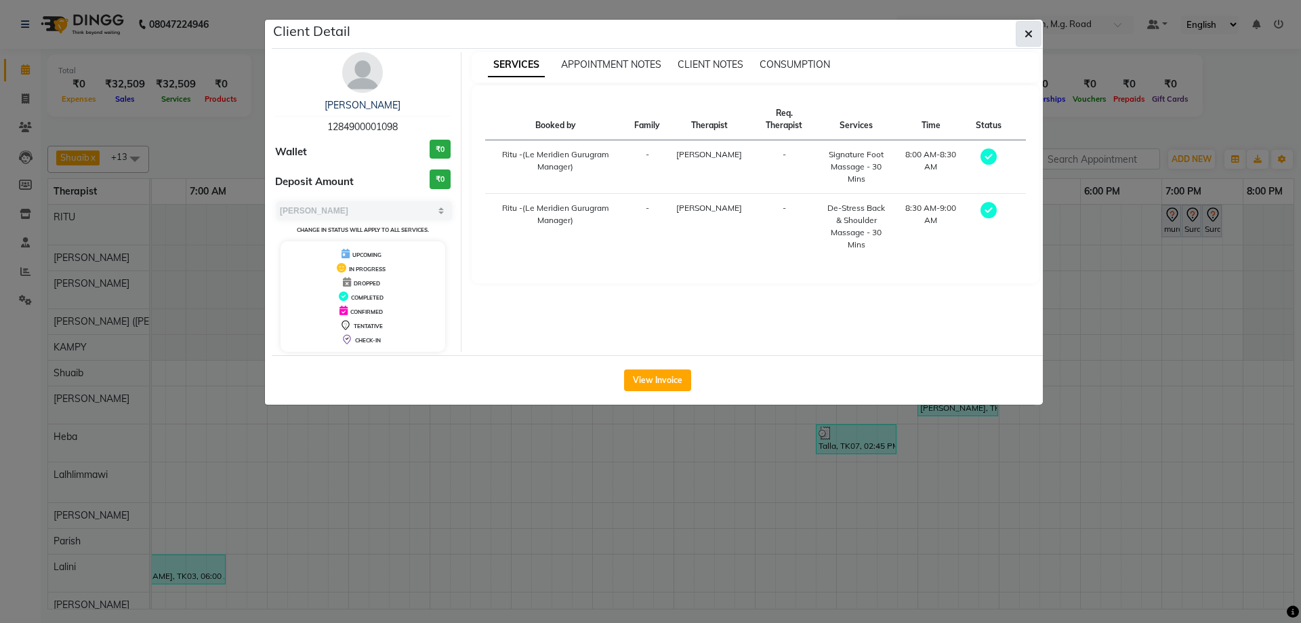
click at [1035, 37] on button "button" at bounding box center [1029, 34] width 26 height 26
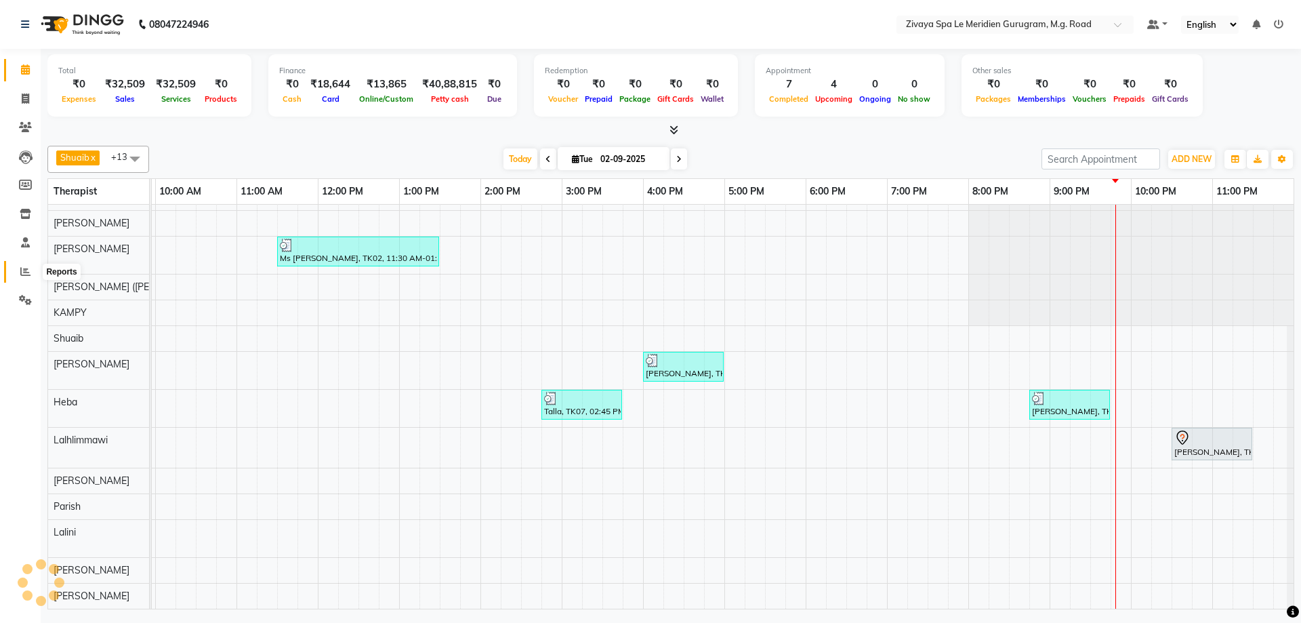
click at [24, 276] on span at bounding box center [26, 272] width 24 height 16
